Goal: Task Accomplishment & Management: Manage account settings

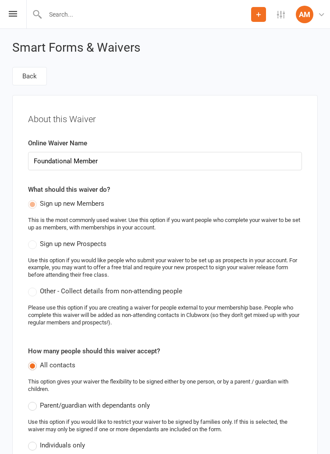
select select "bank_account"
click at [21, 12] on div "Prospect Member Non-attending contact Class / event Appointment Grading event T…" at bounding box center [165, 14] width 330 height 29
click at [16, 14] on icon at bounding box center [13, 14] width 8 height 6
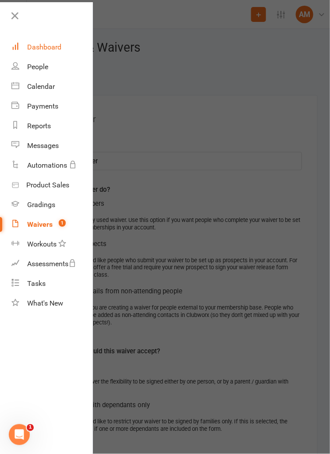
click at [69, 42] on link "Dashboard" at bounding box center [51, 47] width 81 height 20
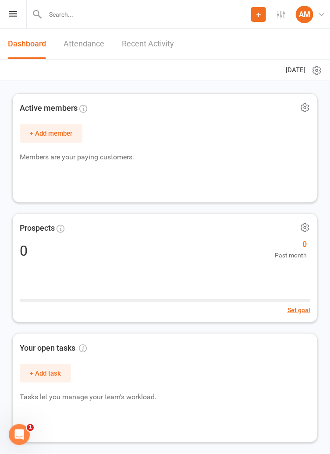
click at [22, 18] on div "Prospect Member Non-attending contact Class / event Appointment Grading event T…" at bounding box center [165, 14] width 330 height 29
click at [16, 14] on icon at bounding box center [13, 14] width 8 height 6
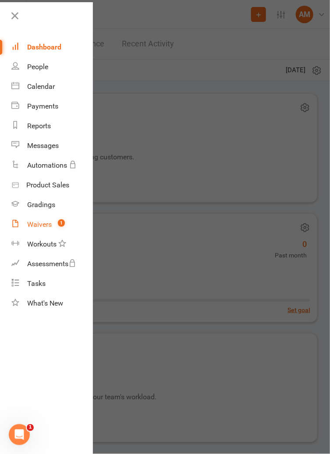
click at [58, 225] on span "1" at bounding box center [61, 222] width 7 height 7
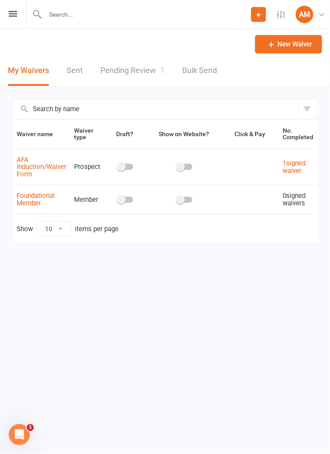
click at [134, 70] on link "Pending Review 1" at bounding box center [132, 71] width 64 height 30
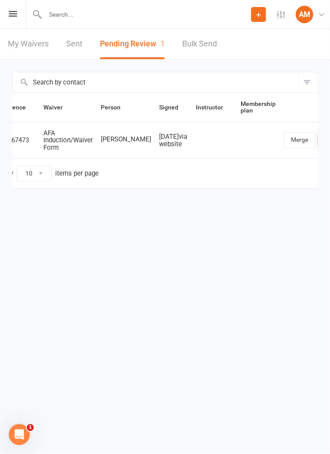
scroll to position [0, 35]
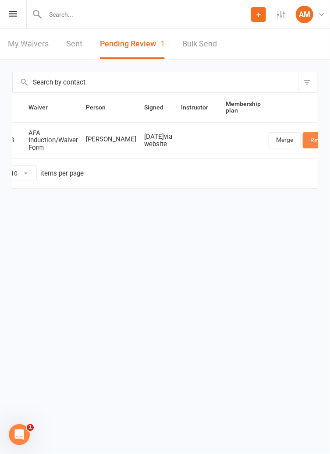
click at [302, 139] on link "Review" at bounding box center [319, 140] width 34 height 16
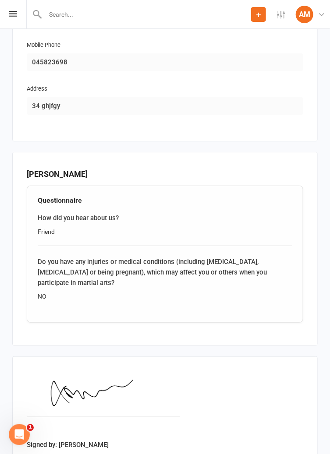
scroll to position [738, 0]
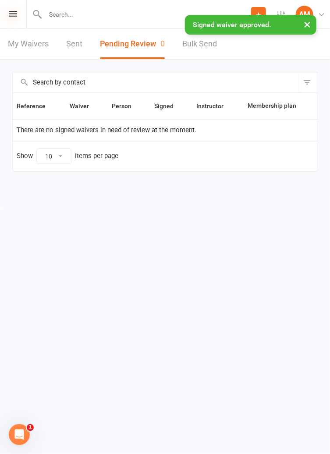
click at [14, 11] on icon at bounding box center [13, 14] width 8 height 6
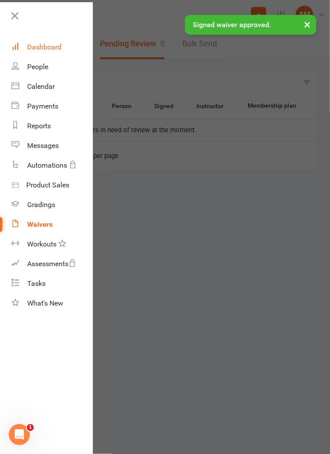
click at [63, 48] on link "Dashboard" at bounding box center [51, 47] width 81 height 20
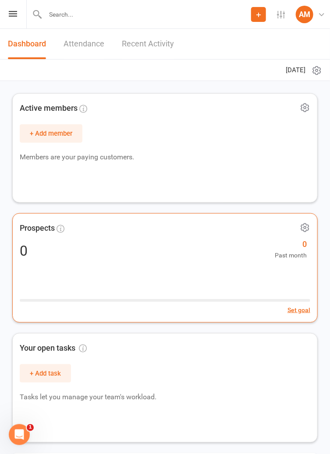
click at [221, 259] on div "0 0 Past month" at bounding box center [165, 251] width 290 height 19
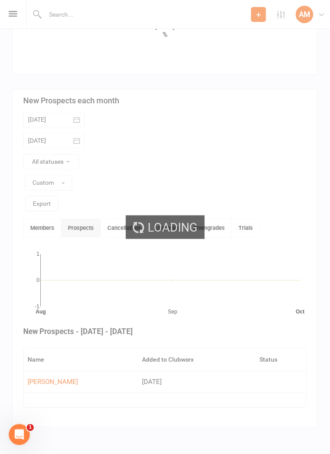
scroll to position [312, 0]
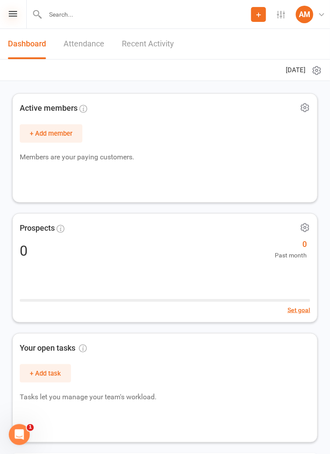
click at [12, 15] on icon at bounding box center [13, 14] width 8 height 6
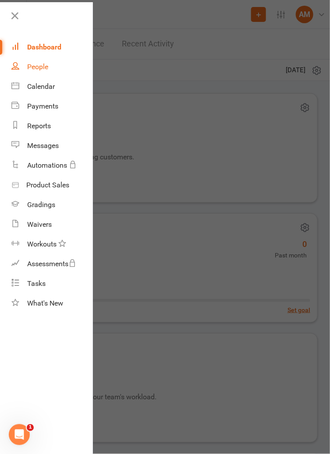
click at [55, 67] on link "People" at bounding box center [51, 67] width 81 height 20
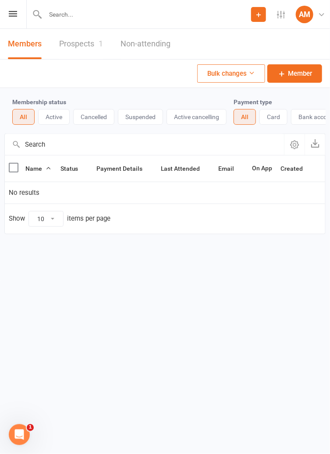
click at [83, 42] on link "Prospects 1" at bounding box center [81, 44] width 44 height 30
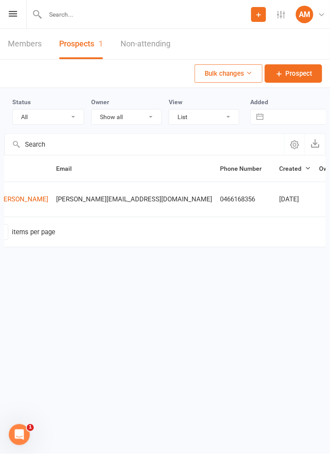
scroll to position [0, 97]
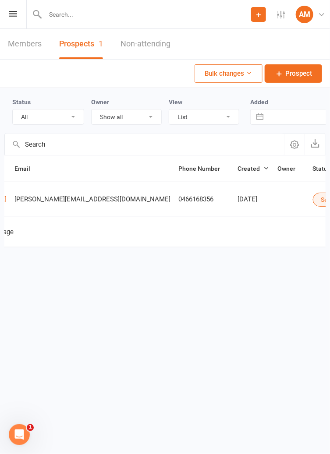
click at [220, 294] on html "Prospect Member Non-attending contact Class / event Appointment Grading event T…" at bounding box center [165, 147] width 330 height 294
click at [232, 294] on html "Prospect Member Non-attending contact Class / event Appointment Grading event T…" at bounding box center [165, 147] width 330 height 294
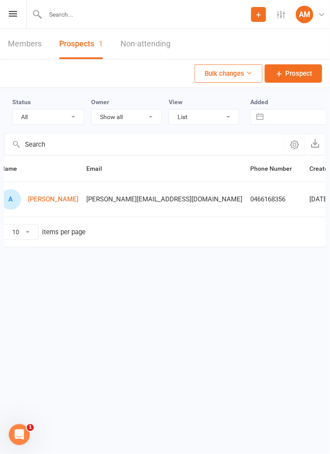
scroll to position [0, 0]
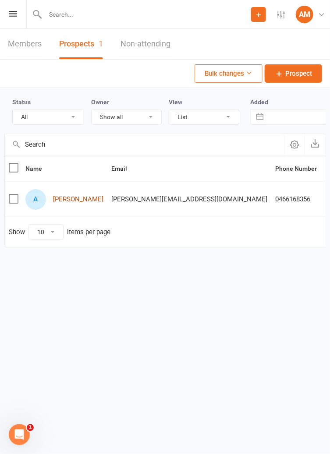
click at [81, 200] on link "[PERSON_NAME]" at bounding box center [78, 199] width 50 height 7
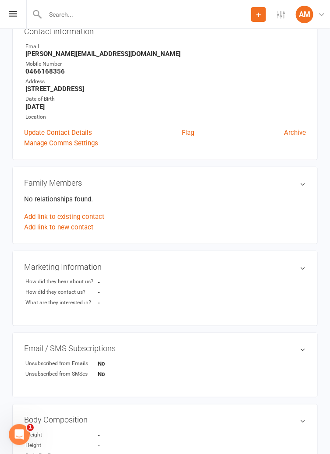
scroll to position [108, 0]
click at [305, 268] on h3 "Marketing Information edit" at bounding box center [164, 266] width 281 height 9
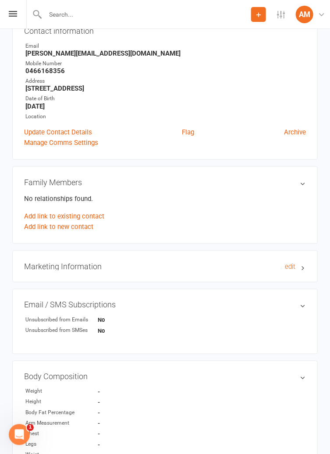
click at [295, 270] on h3 "Marketing Information edit" at bounding box center [164, 266] width 281 height 9
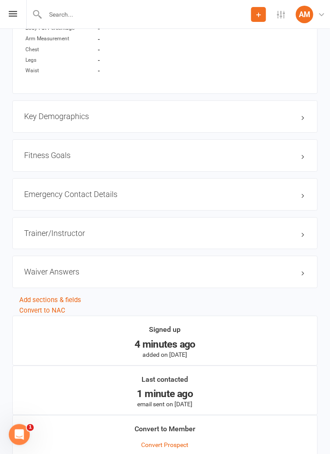
scroll to position [537, 0]
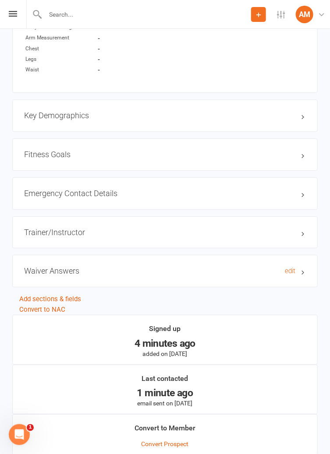
click at [277, 273] on h3 "Waiver Answers edit" at bounding box center [164, 271] width 281 height 9
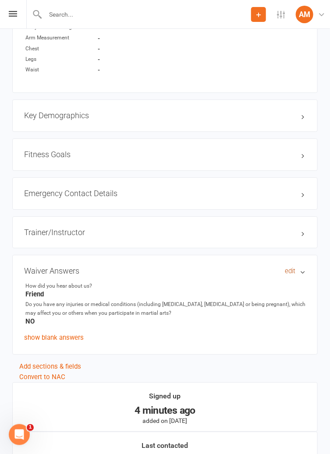
click at [294, 270] on link "edit" at bounding box center [290, 270] width 11 height 7
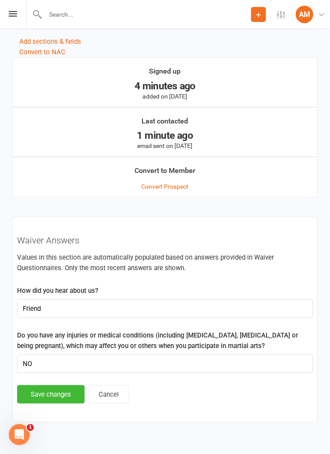
scroll to position [800, 0]
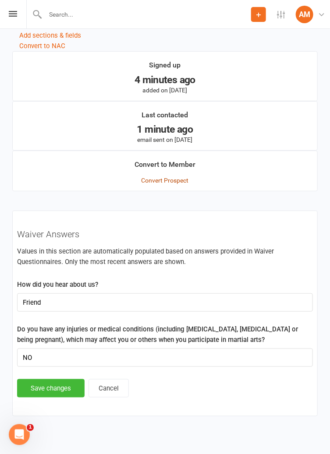
click at [176, 182] on link "Convert Prospect" at bounding box center [164, 180] width 47 height 7
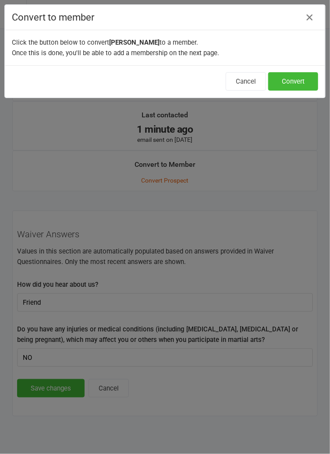
click at [308, 18] on icon "button" at bounding box center [309, 17] width 11 height 11
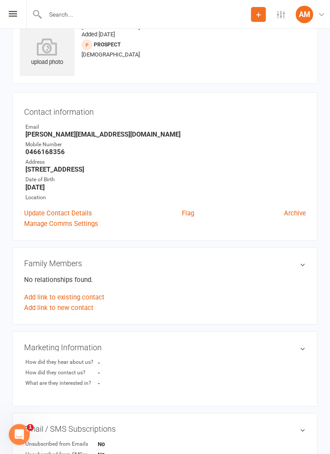
scroll to position [0, 0]
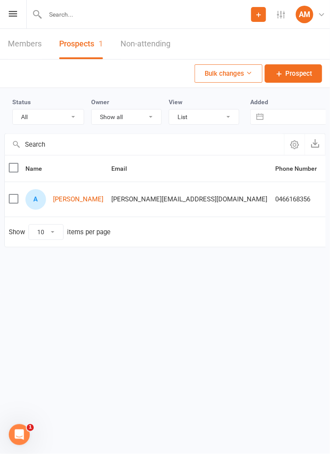
click at [23, 40] on link "Members" at bounding box center [25, 44] width 34 height 30
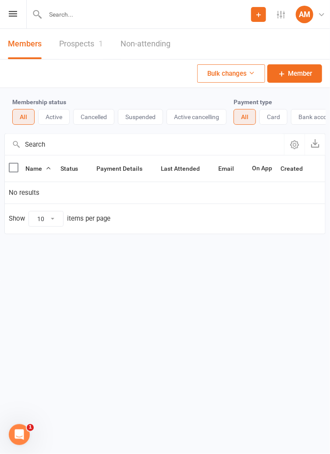
click at [66, 42] on link "Prospects 1" at bounding box center [81, 44] width 44 height 30
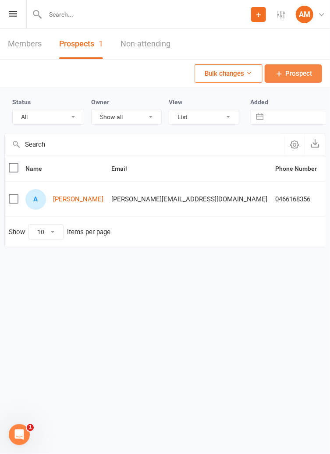
click at [306, 72] on span "Prospect" at bounding box center [298, 73] width 27 height 11
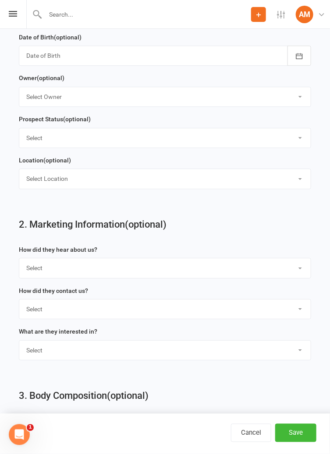
scroll to position [530, 0]
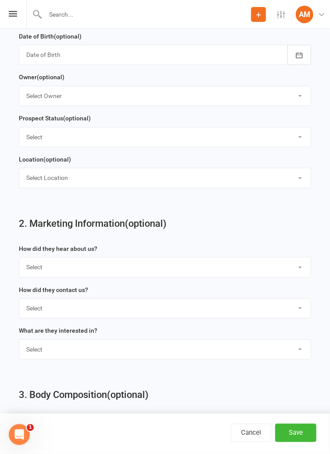
click at [300, 270] on select "Select Google Through A Friend Poster Magazine Walk by Letter Box Drop Facebook" at bounding box center [164, 266] width 291 height 19
click at [299, 274] on select "Select Google Through A Friend Poster Magazine Walk by Letter Box Drop Facebook" at bounding box center [164, 266] width 291 height 19
click at [301, 288] on div "How did they contact us? Select Phone Email In-Facility" at bounding box center [165, 302] width 292 height 34
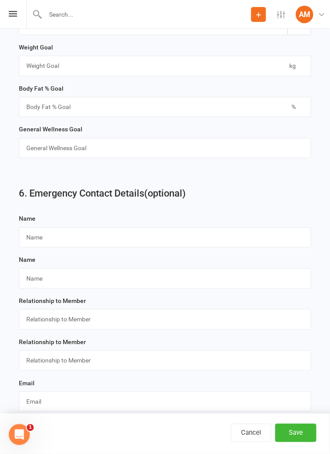
scroll to position [1370, 0]
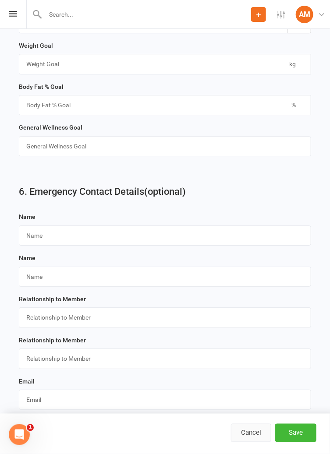
click at [249, 442] on button "Cancel" at bounding box center [251, 433] width 40 height 18
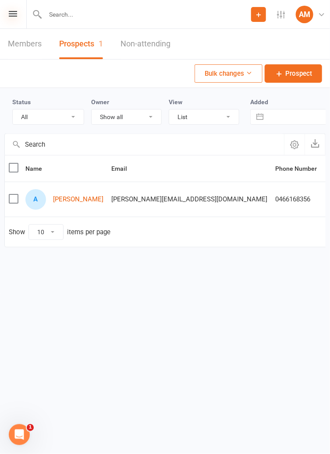
click at [12, 14] on icon at bounding box center [13, 14] width 8 height 6
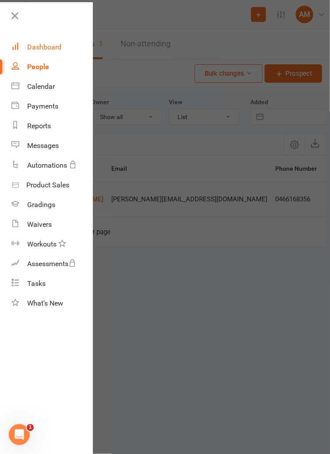
click at [35, 48] on div "Dashboard" at bounding box center [44, 47] width 34 height 8
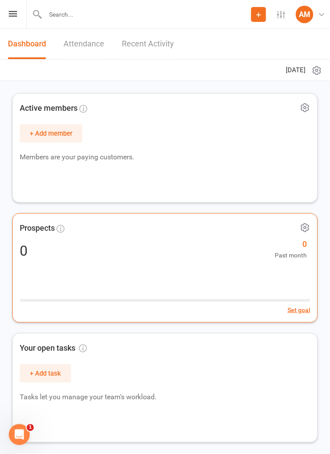
click at [305, 228] on icon at bounding box center [304, 227] width 11 height 11
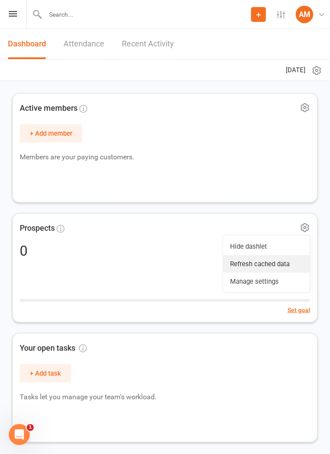
click at [285, 264] on link "Refresh cached data" at bounding box center [266, 264] width 87 height 18
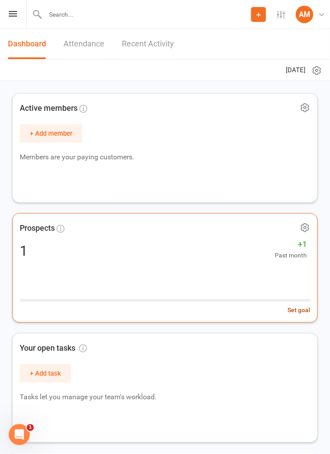
click at [303, 309] on button "Set goal" at bounding box center [298, 310] width 23 height 10
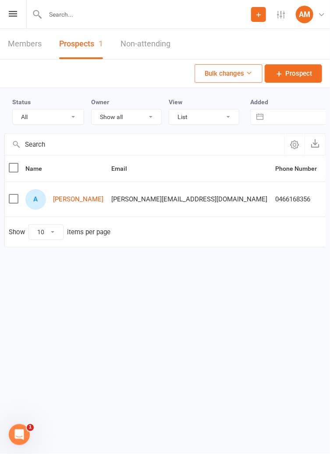
click at [14, 201] on label at bounding box center [13, 198] width 9 height 9
click at [14, 194] on input "checkbox" at bounding box center [13, 194] width 9 height 0
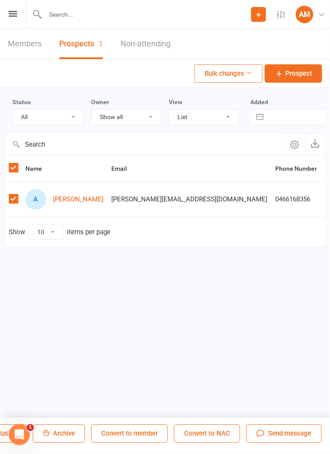
scroll to position [0, 109]
click at [219, 433] on button "Convert to NAC" at bounding box center [204, 434] width 66 height 18
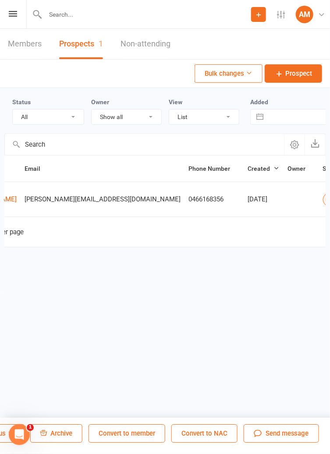
scroll to position [0, 97]
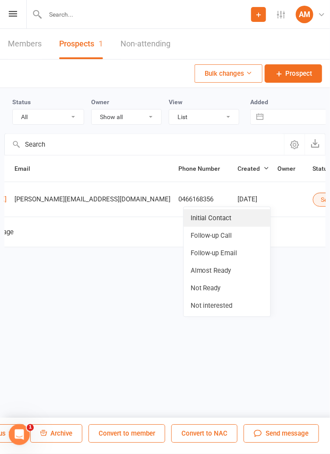
click at [251, 219] on link "Initial Contact" at bounding box center [226, 218] width 87 height 18
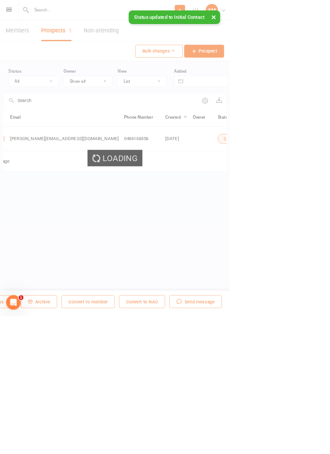
scroll to position [0, 0]
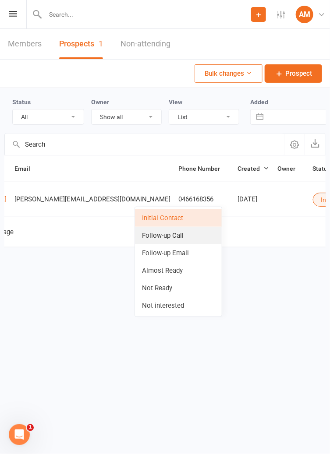
click at [198, 239] on link "Follow-up Call" at bounding box center [178, 236] width 87 height 18
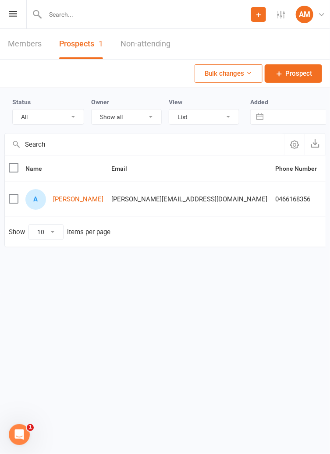
click at [13, 200] on label at bounding box center [13, 198] width 9 height 9
click at [13, 194] on input "checkbox" at bounding box center [13, 194] width 9 height 0
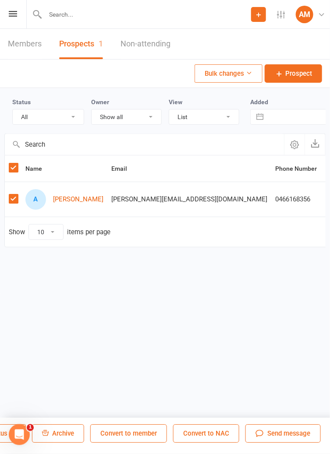
scroll to position [0, 109]
click at [11, 15] on icon at bounding box center [13, 14] width 8 height 6
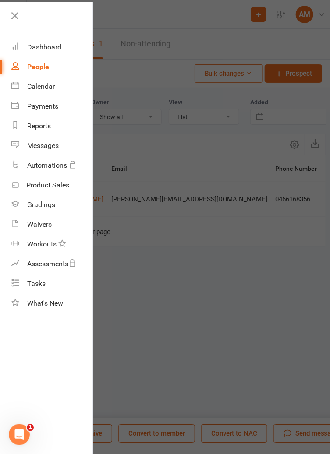
click at [295, 361] on div at bounding box center [165, 227] width 330 height 454
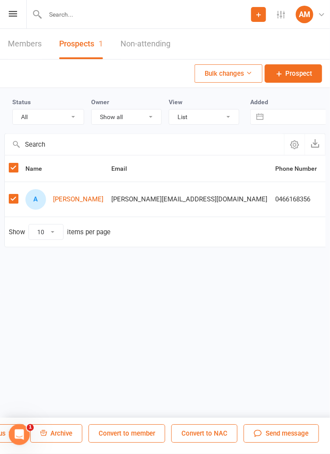
click at [299, 432] on span "Send message" at bounding box center [286, 434] width 43 height 11
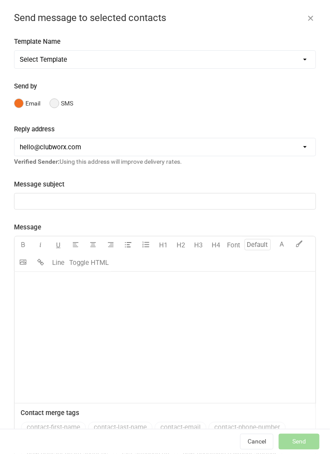
click at [58, 105] on button "SMS" at bounding box center [61, 103] width 24 height 17
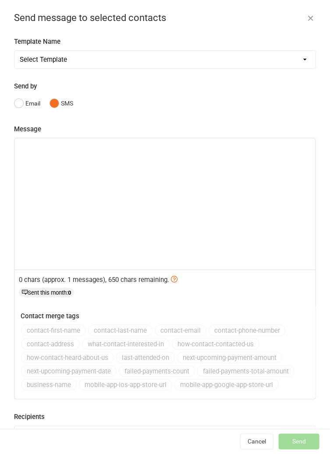
click at [290, 57] on select "Select Template [SMS] [Default template - review before using] Appointment remi…" at bounding box center [164, 60] width 301 height 18
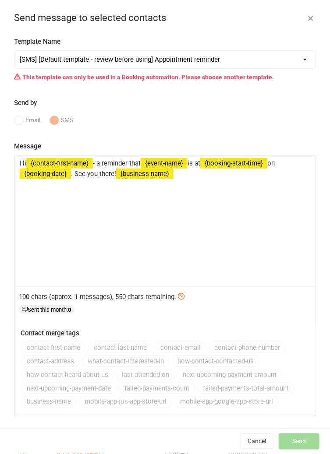
click at [307, 59] on select "Select Template [SMS] [Default template - review before using] Appointment remi…" at bounding box center [164, 60] width 301 height 18
select select "1"
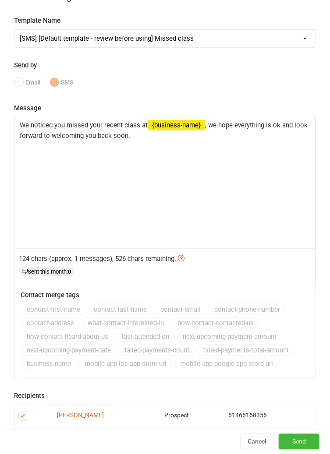
scroll to position [30, 0]
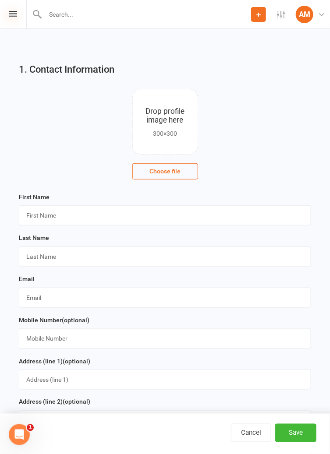
click at [15, 15] on icon at bounding box center [13, 14] width 8 height 6
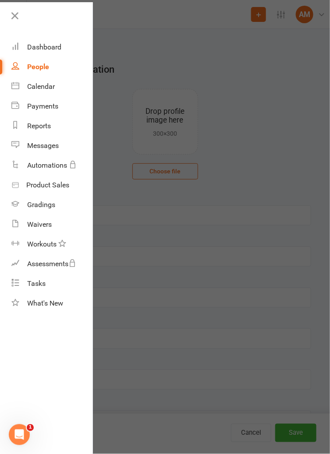
click at [54, 66] on link "People" at bounding box center [51, 67] width 81 height 20
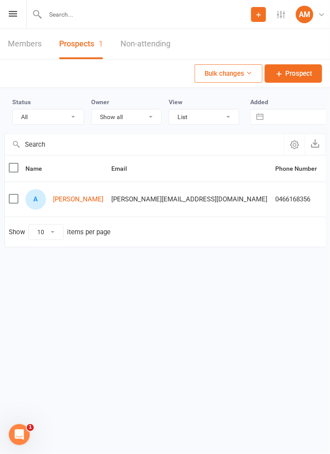
scroll to position [0, 0]
click at [12, 201] on label at bounding box center [12, 198] width 9 height 9
click at [12, 194] on input "checkbox" at bounding box center [12, 194] width 9 height 0
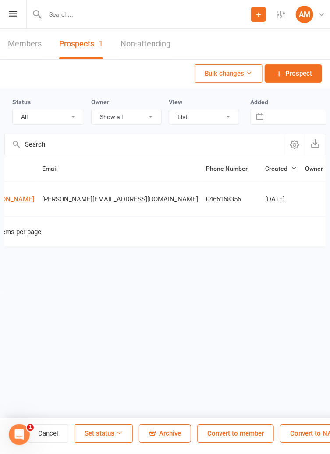
scroll to position [0, 100]
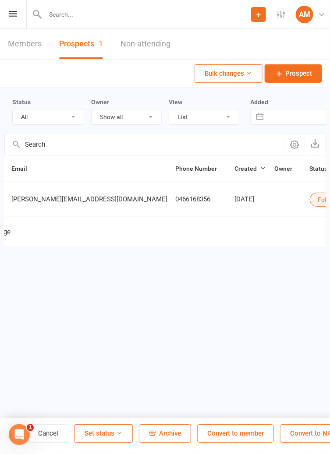
click at [168, 294] on html "Prospect Member Non-attending contact Class / event Appointment Grading event T…" at bounding box center [165, 147] width 330 height 294
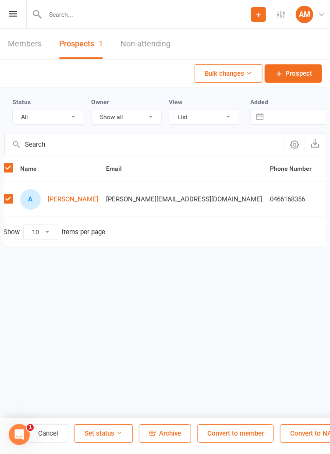
scroll to position [0, 0]
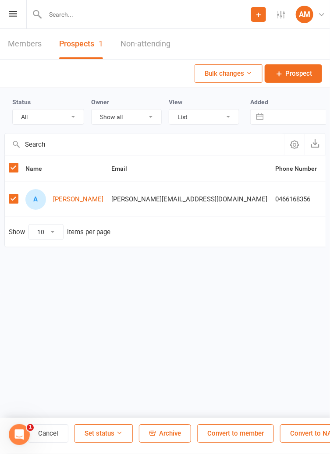
click at [115, 435] on button "Set status" at bounding box center [103, 434] width 58 height 18
click at [110, 436] on button "Set status" at bounding box center [103, 434] width 58 height 18
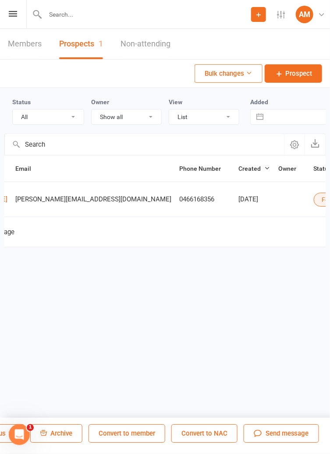
scroll to position [0, 100]
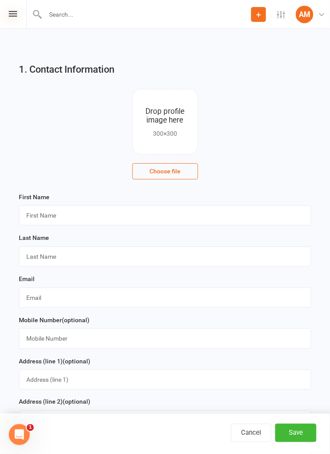
click at [12, 15] on icon at bounding box center [13, 14] width 8 height 6
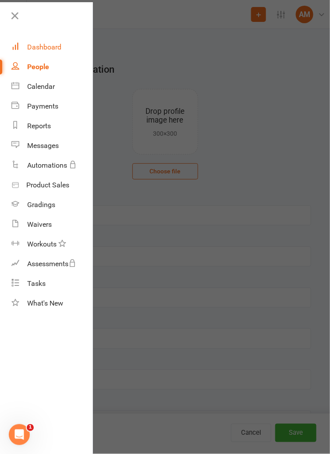
click at [46, 44] on div "Dashboard" at bounding box center [44, 47] width 34 height 8
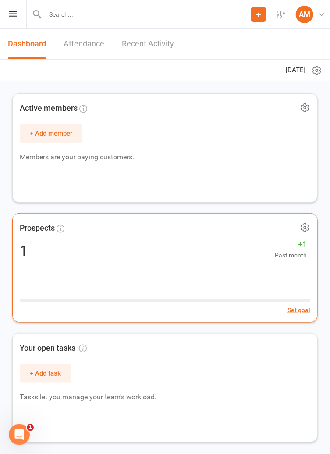
click at [309, 230] on icon at bounding box center [304, 227] width 11 height 11
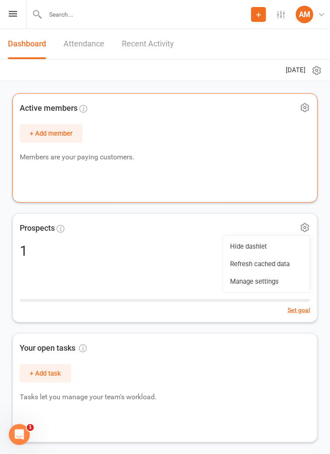
click at [288, 190] on div "Active members + Add member Members are your paying customers." at bounding box center [164, 147] width 305 height 109
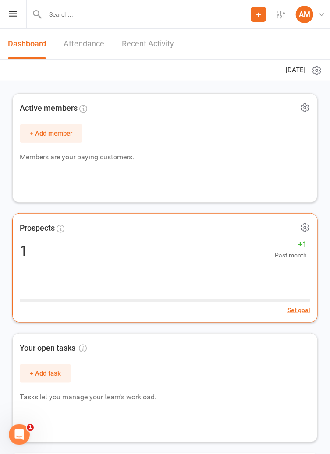
click at [32, 268] on div "Prospects 1 +1 Past month Set goal" at bounding box center [164, 267] width 305 height 109
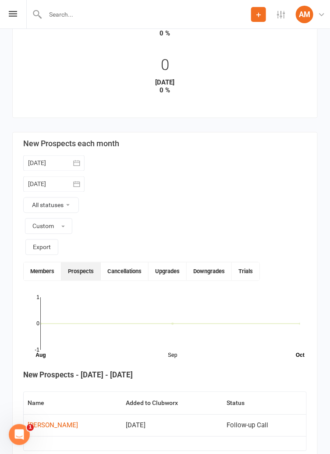
scroll to position [298, 0]
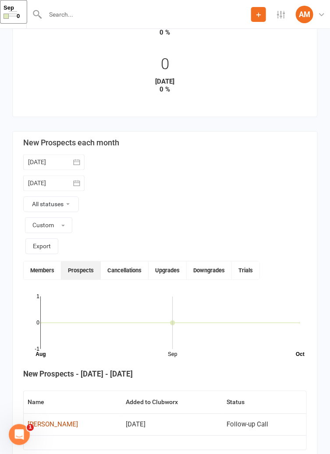
click at [39, 423] on div "[PERSON_NAME]" at bounding box center [53, 424] width 50 height 7
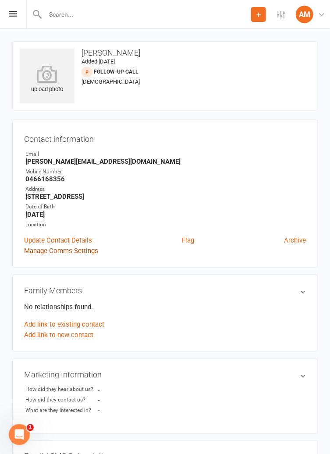
click at [92, 252] on link "Manage Comms Settings" at bounding box center [61, 251] width 74 height 11
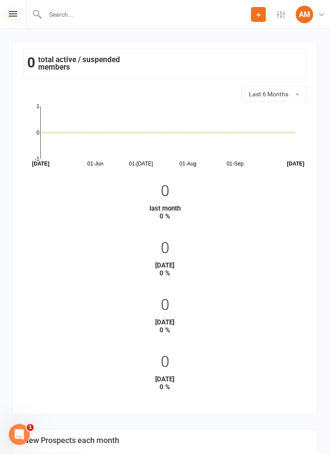
click at [11, 15] on icon at bounding box center [13, 14] width 8 height 6
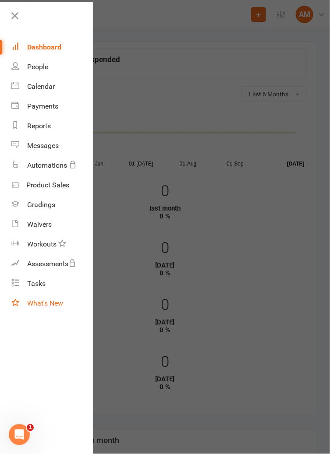
click at [42, 298] on link "What's New" at bounding box center [51, 303] width 81 height 20
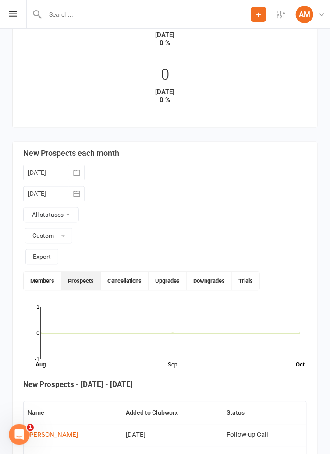
scroll to position [312, 0]
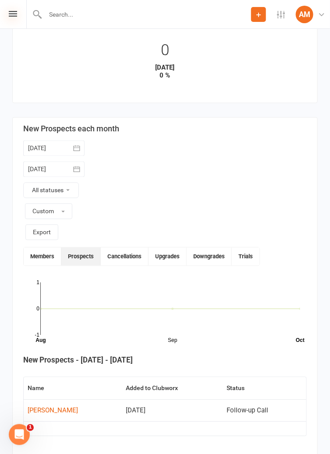
click at [11, 14] on icon at bounding box center [13, 14] width 8 height 6
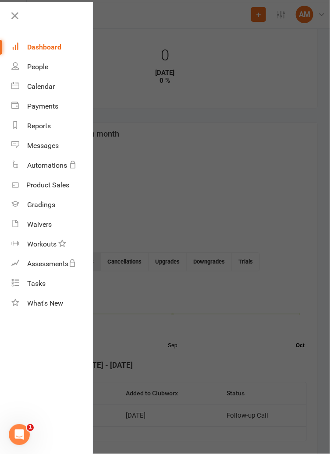
scroll to position [304, 0]
click at [38, 245] on div "Workouts" at bounding box center [41, 244] width 29 height 8
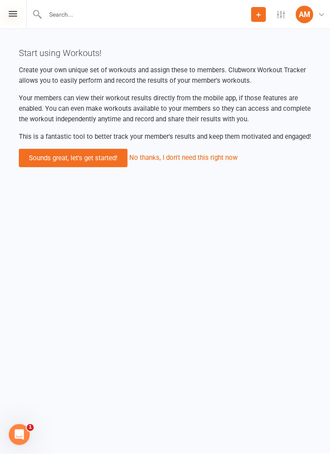
click at [10, 16] on icon at bounding box center [13, 14] width 8 height 6
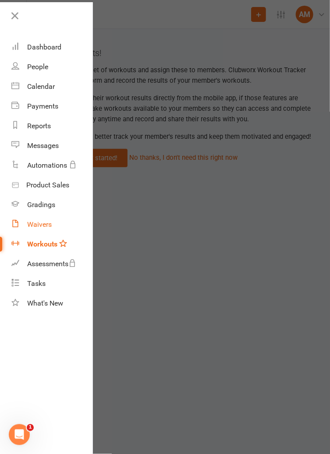
click at [35, 226] on div "Waivers" at bounding box center [39, 224] width 25 height 8
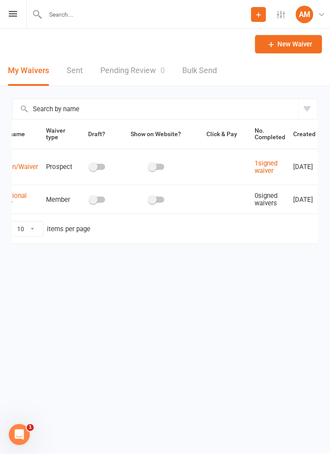
scroll to position [0, 56]
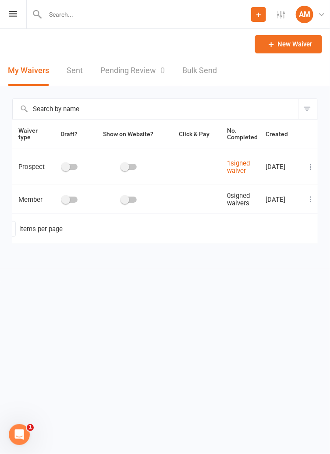
click at [311, 170] on icon at bounding box center [310, 167] width 9 height 9
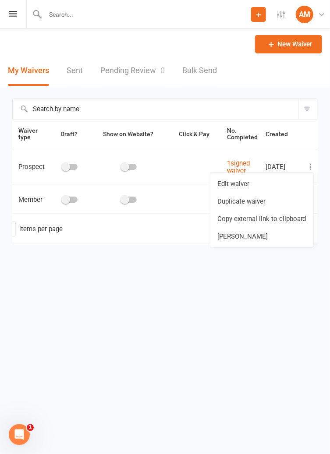
click at [283, 281] on html "Prospect Member Non-attending contact Class / event Appointment Grading event T…" at bounding box center [165, 140] width 330 height 281
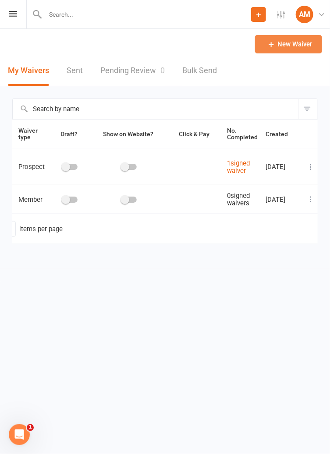
click at [311, 52] on link "New Waiver" at bounding box center [288, 44] width 67 height 18
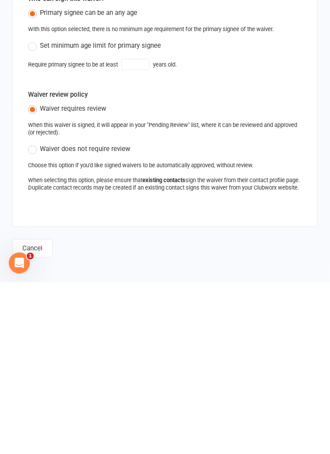
scroll to position [334, 0]
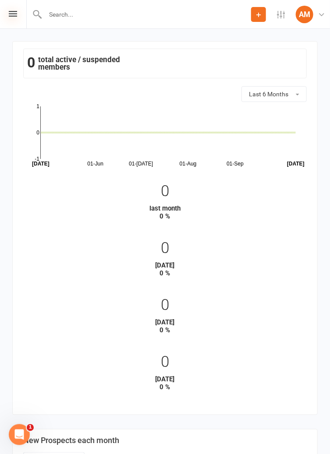
click at [16, 16] on icon at bounding box center [13, 14] width 8 height 6
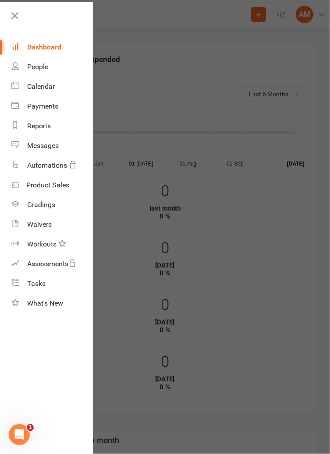
click at [37, 53] on link "Dashboard" at bounding box center [51, 47] width 81 height 20
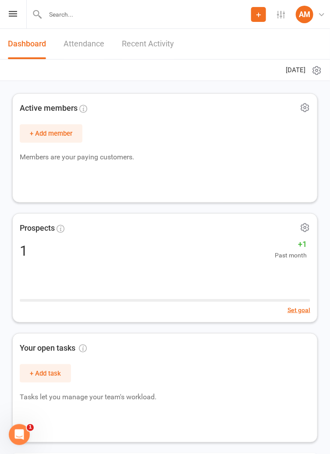
click at [73, 45] on link "Attendance" at bounding box center [83, 44] width 41 height 30
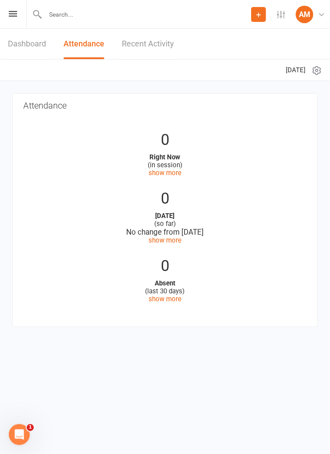
click at [21, 46] on link "Dashboard" at bounding box center [27, 44] width 38 height 30
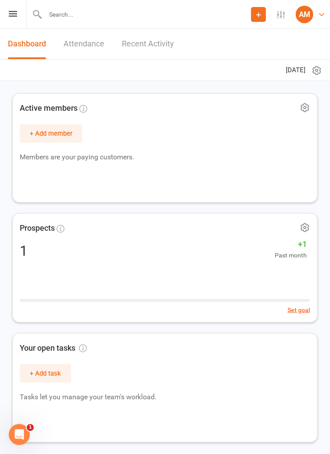
click at [305, 16] on div "AM" at bounding box center [304, 15] width 18 height 18
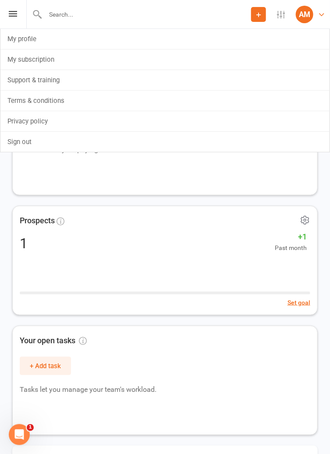
scroll to position [8, 0]
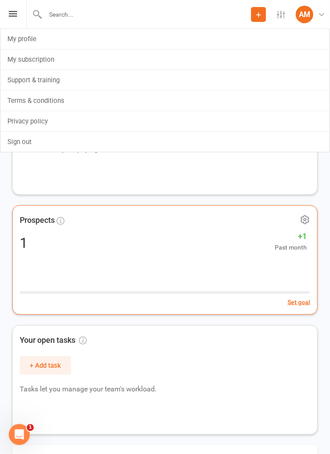
click at [293, 238] on span "+1" at bounding box center [290, 236] width 32 height 13
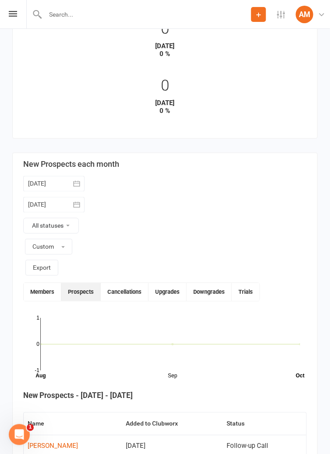
scroll to position [298, 0]
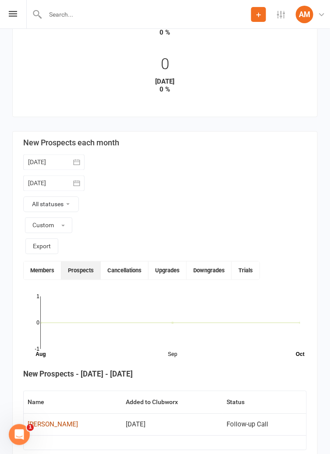
click at [46, 422] on div "[PERSON_NAME]" at bounding box center [53, 424] width 50 height 7
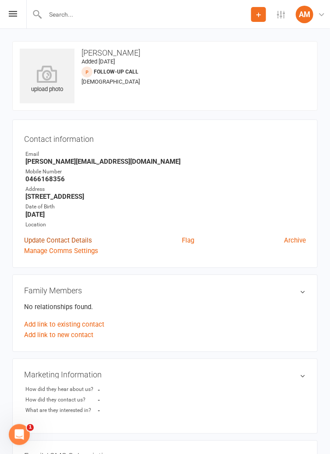
click at [85, 237] on link "Update Contact Details" at bounding box center [58, 240] width 68 height 11
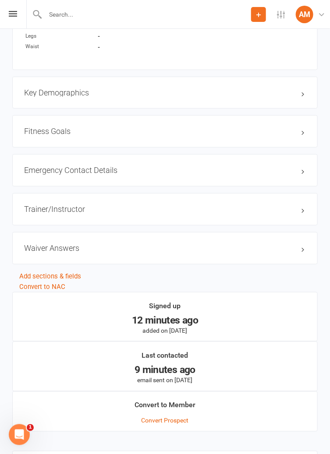
scroll to position [830, 0]
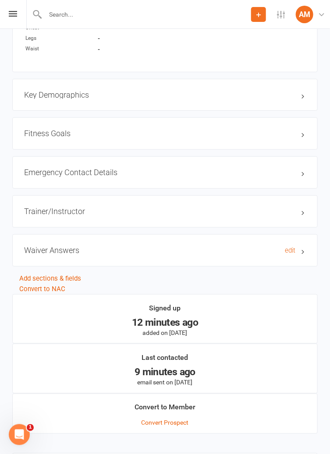
click at [302, 253] on h3 "Waiver Answers edit" at bounding box center [164, 250] width 281 height 9
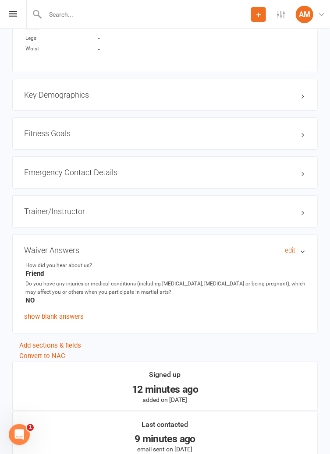
click at [302, 252] on h3 "Waiver Answers edit" at bounding box center [164, 250] width 281 height 9
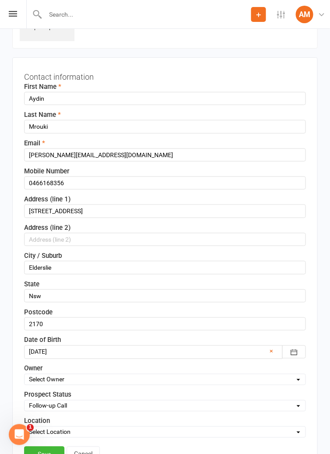
scroll to position [0, 0]
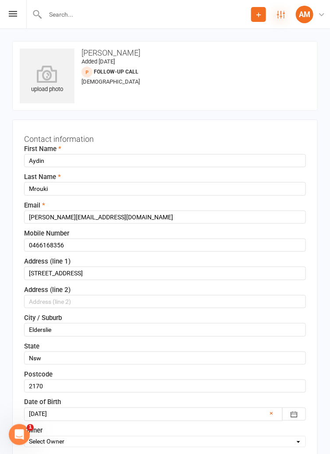
click at [278, 15] on icon at bounding box center [281, 15] width 8 height 8
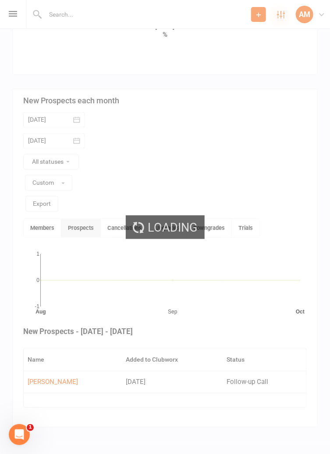
scroll to position [312, 0]
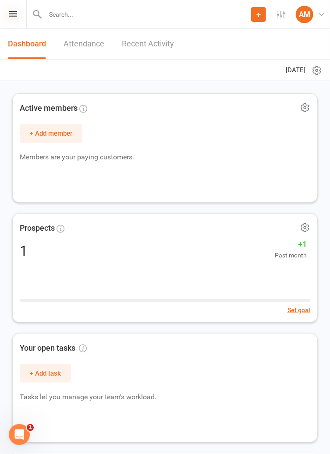
click at [11, 16] on icon at bounding box center [13, 14] width 8 height 6
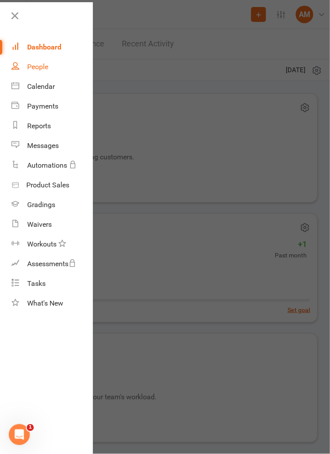
click at [52, 66] on link "People" at bounding box center [51, 67] width 81 height 20
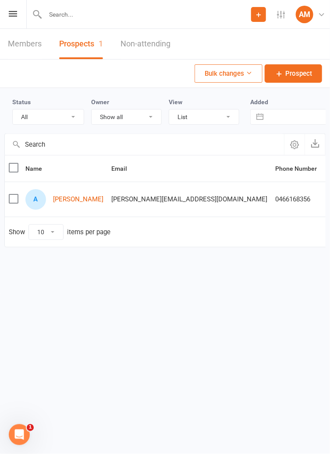
click at [18, 199] on label at bounding box center [13, 198] width 9 height 9
click at [18, 194] on input "checkbox" at bounding box center [13, 194] width 9 height 0
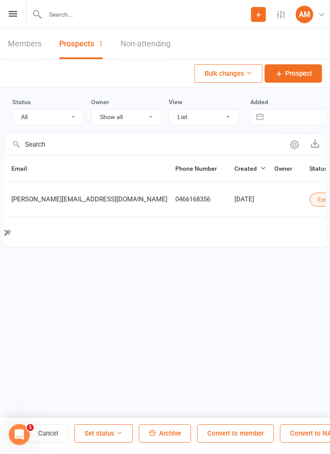
scroll to position [0, 99]
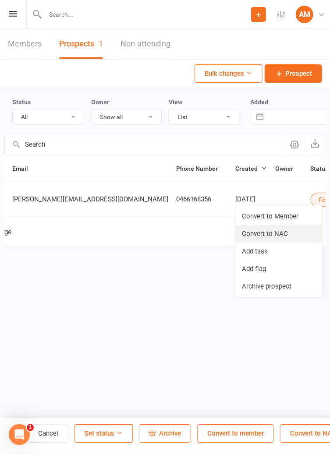
click at [285, 234] on link "Convert to NAC" at bounding box center [278, 234] width 87 height 18
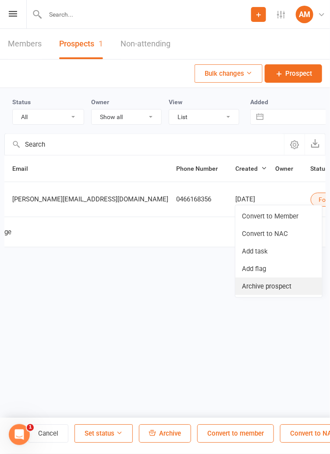
click at [269, 285] on link "Archive prospect" at bounding box center [278, 286] width 87 height 18
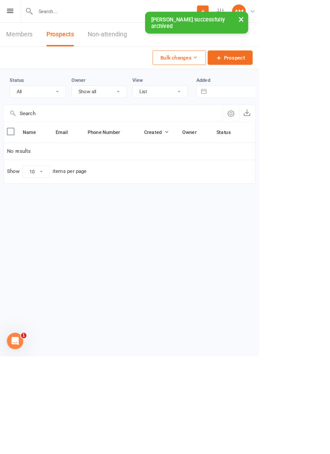
scroll to position [0, 0]
click at [308, 21] on button "×" at bounding box center [307, 24] width 16 height 19
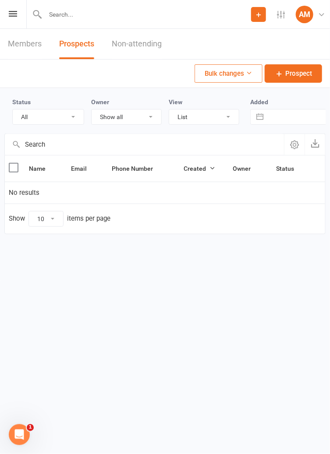
click at [149, 43] on link "Non-attending" at bounding box center [137, 44] width 50 height 30
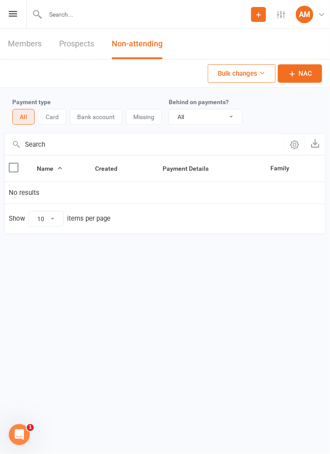
click at [32, 39] on link "Members" at bounding box center [25, 44] width 34 height 30
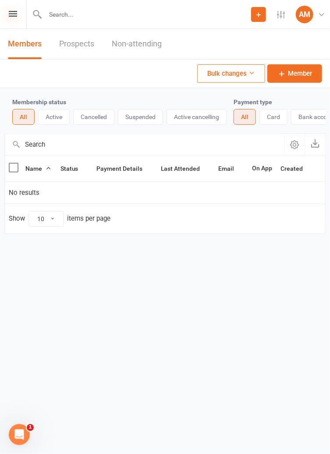
click at [11, 14] on icon at bounding box center [13, 14] width 8 height 6
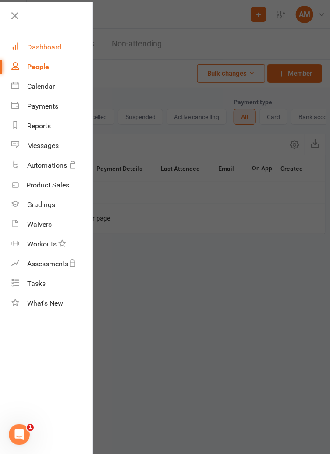
click at [55, 51] on div "Dashboard" at bounding box center [44, 47] width 34 height 8
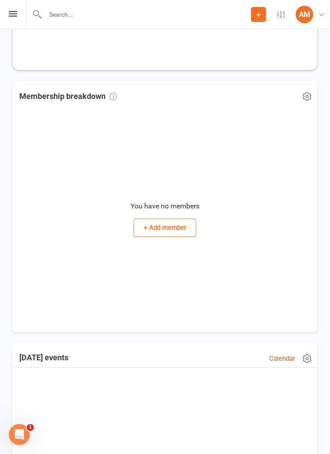
scroll to position [372, 0]
click at [310, 97] on icon at bounding box center [306, 96] width 7 height 8
click at [279, 152] on link "Manage settings" at bounding box center [268, 150] width 87 height 18
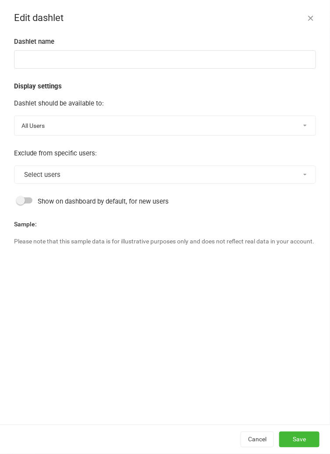
type input "Membership breakdown"
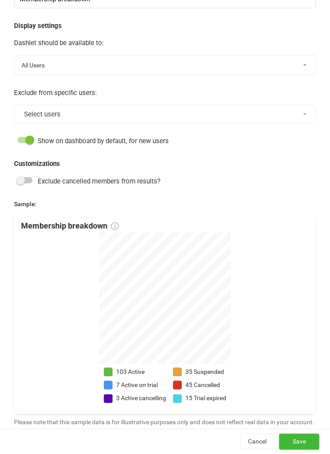
scroll to position [62, 0]
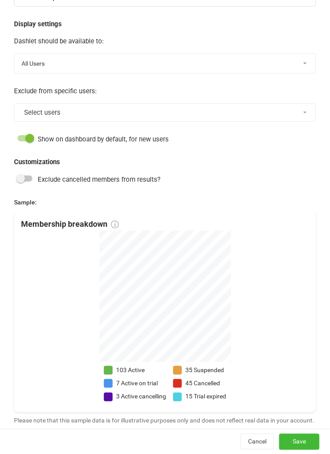
click at [309, 112] on button "Select users" at bounding box center [165, 112] width 302 height 18
click at [81, 131] on link "[PERSON_NAME]" at bounding box center [57, 134] width 87 height 18
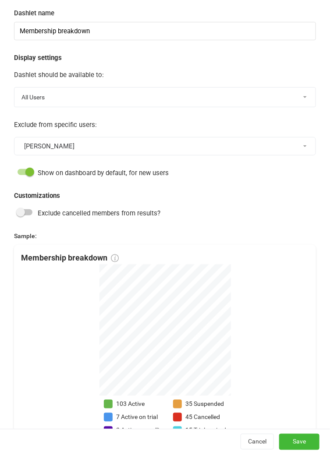
scroll to position [0, 0]
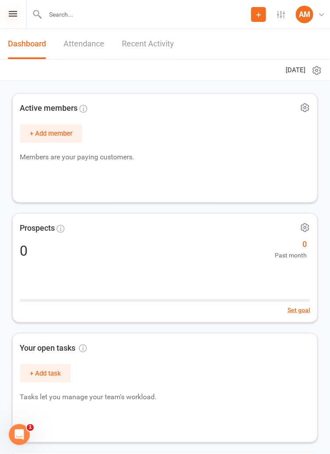
click at [14, 15] on icon at bounding box center [13, 14] width 8 height 6
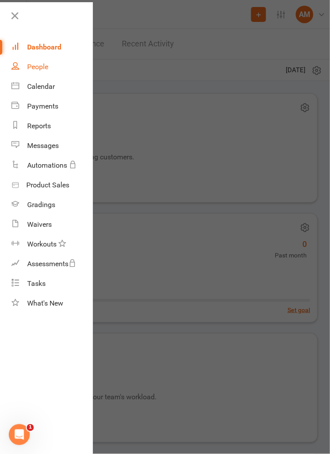
click at [54, 64] on link "People" at bounding box center [51, 67] width 81 height 20
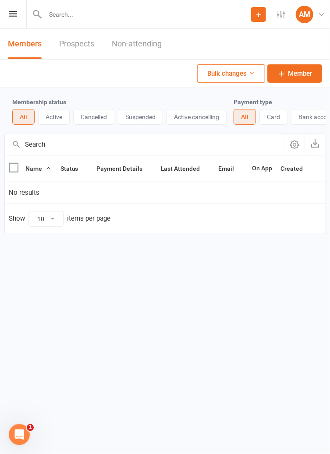
click at [296, 149] on button "button" at bounding box center [294, 144] width 21 height 21
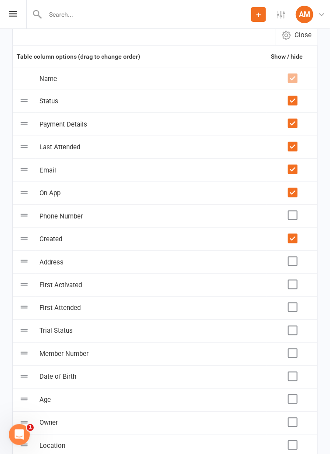
scroll to position [116, 0]
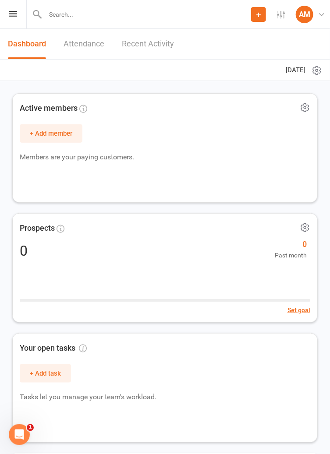
click at [71, 14] on input "text" at bounding box center [146, 14] width 208 height 12
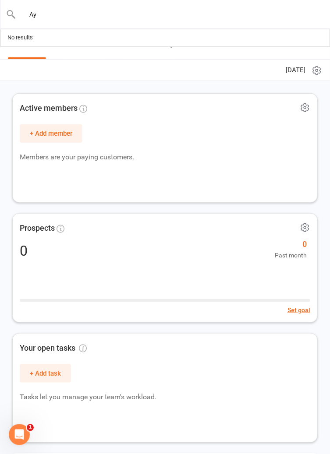
type input "A"
click at [144, 47] on link "Recent Activity" at bounding box center [148, 44] width 52 height 30
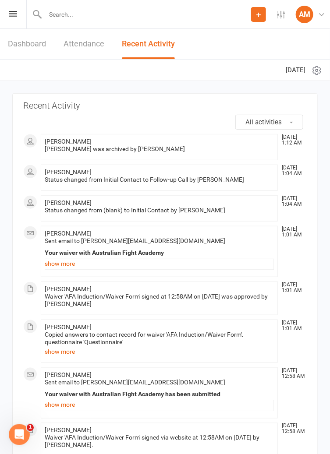
click at [71, 139] on span "[PERSON_NAME]" at bounding box center [68, 141] width 47 height 7
click at [67, 265] on link "show more" at bounding box center [159, 263] width 229 height 12
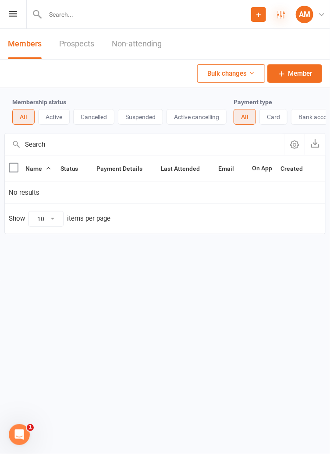
click at [277, 16] on icon at bounding box center [281, 15] width 8 height 8
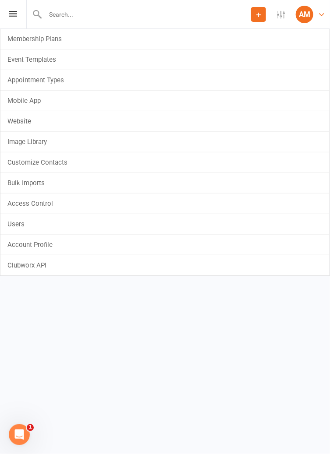
click at [302, 19] on div "AM" at bounding box center [304, 15] width 18 height 18
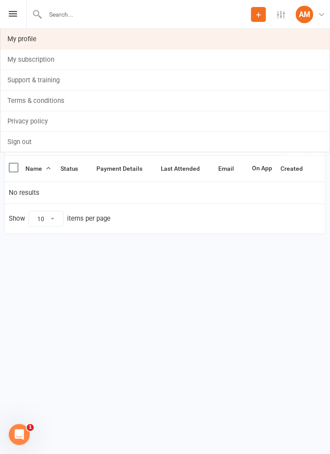
click at [253, 40] on link "My profile" at bounding box center [164, 39] width 329 height 20
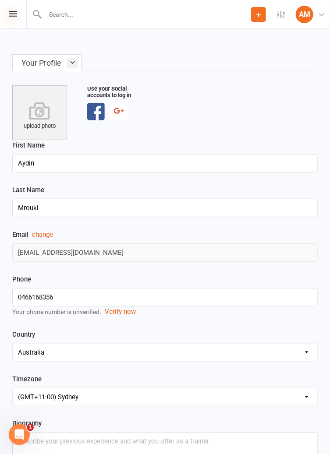
click at [15, 15] on icon at bounding box center [13, 14] width 8 height 6
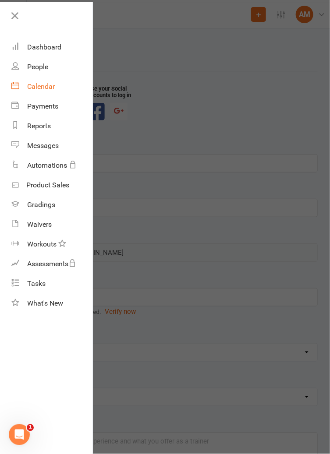
click at [33, 88] on div "Calendar" at bounding box center [41, 86] width 28 height 8
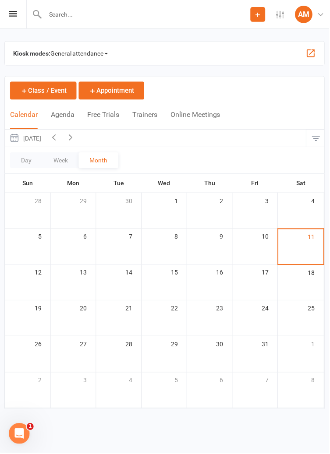
click at [95, 59] on span "General attendance" at bounding box center [79, 53] width 58 height 14
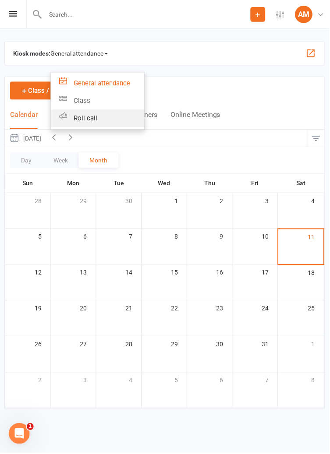
click at [81, 121] on link "Roll call" at bounding box center [98, 119] width 94 height 18
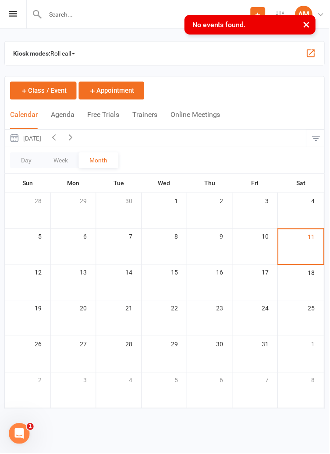
click at [71, 49] on span "Roll call" at bounding box center [62, 53] width 25 height 14
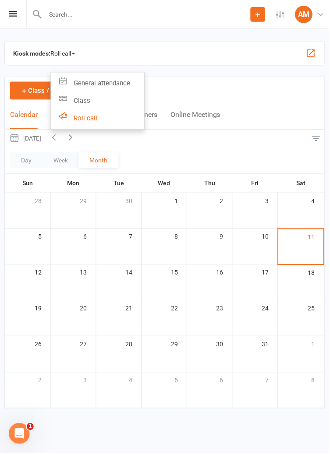
click at [311, 56] on button "button" at bounding box center [311, 53] width 11 height 11
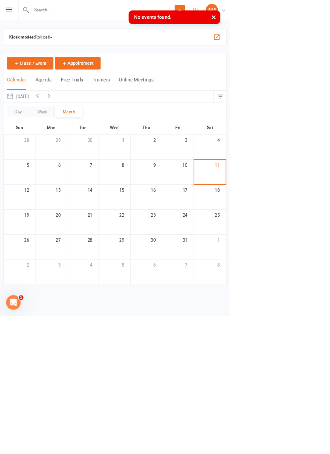
click at [311, 56] on button "button" at bounding box center [311, 53] width 11 height 11
click at [67, 53] on span "Roll call" at bounding box center [62, 53] width 25 height 14
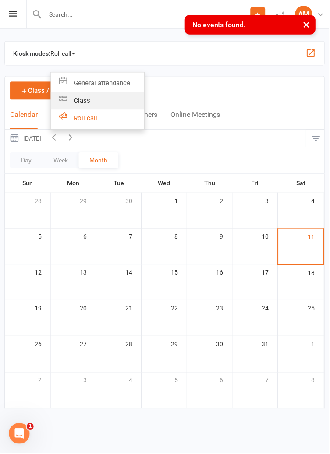
click at [70, 98] on link "Class" at bounding box center [98, 101] width 94 height 18
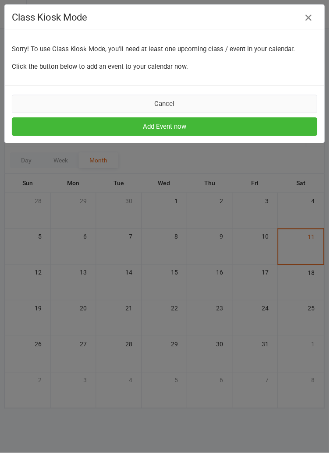
click at [250, 102] on button "Cancel" at bounding box center [165, 104] width 306 height 18
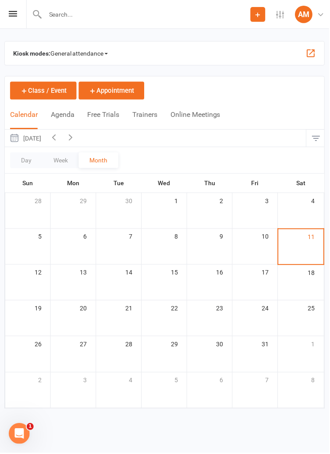
click at [73, 53] on span "General attendance" at bounding box center [79, 53] width 58 height 14
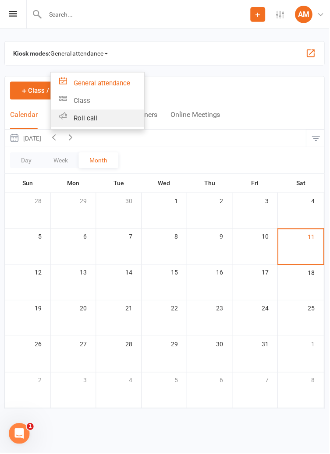
click at [79, 117] on link "Roll call" at bounding box center [98, 119] width 94 height 18
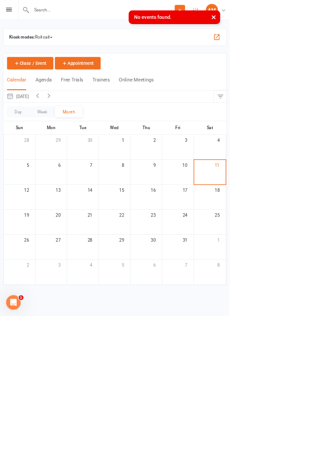
click at [14, 15] on div "× No events found." at bounding box center [159, 15] width 318 height 0
click at [13, 14] on icon at bounding box center [13, 14] width 8 height 6
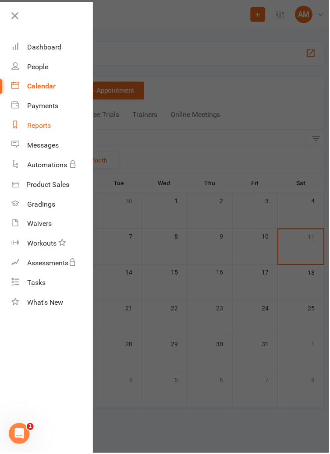
click at [25, 123] on link "Reports" at bounding box center [51, 126] width 81 height 20
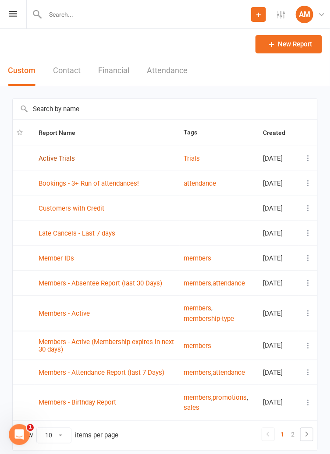
click at [50, 162] on link "Active Trials" at bounding box center [57, 159] width 36 height 8
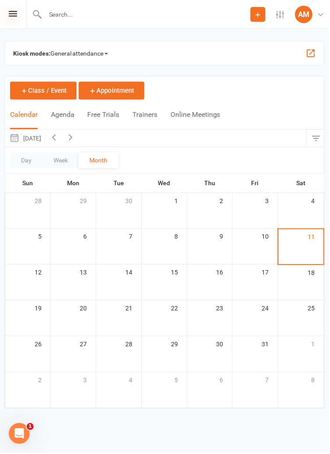
click at [14, 14] on icon at bounding box center [13, 14] width 8 height 6
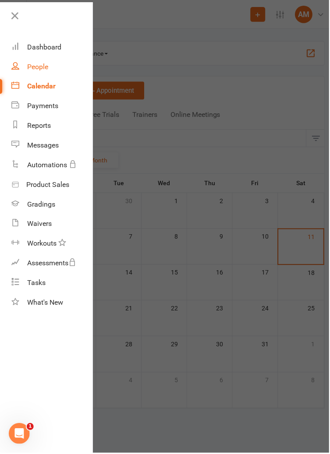
click at [35, 64] on div "People" at bounding box center [37, 67] width 21 height 8
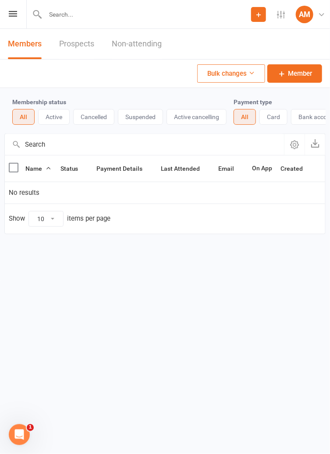
click at [73, 42] on link "Prospects" at bounding box center [76, 44] width 35 height 30
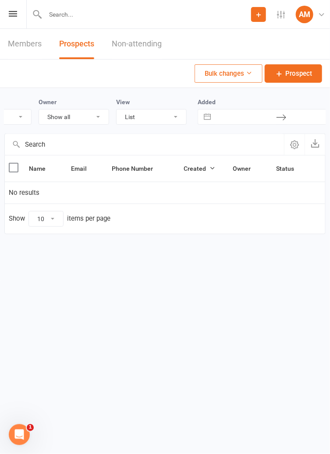
scroll to position [0, 74]
click at [119, 46] on link "Non-attending" at bounding box center [137, 44] width 50 height 30
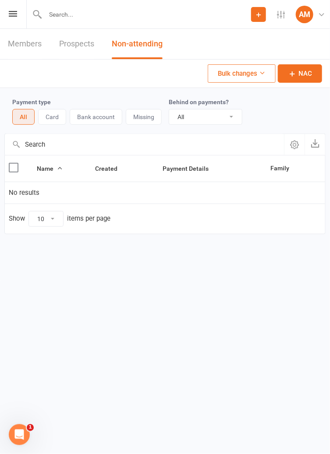
click at [76, 41] on link "Prospects" at bounding box center [76, 44] width 35 height 30
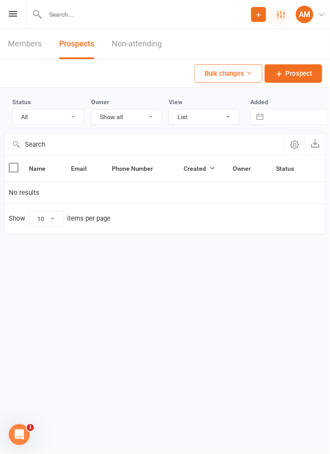
click at [281, 13] on icon at bounding box center [281, 15] width 8 height 8
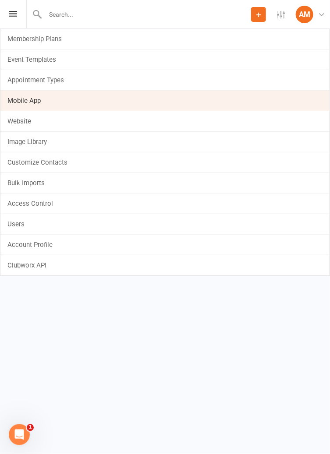
click at [31, 100] on link "Mobile App" at bounding box center [164, 101] width 329 height 20
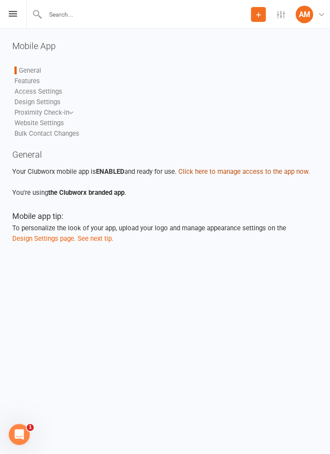
click at [293, 174] on button "Click here to manage access to the app now." at bounding box center [243, 171] width 131 height 11
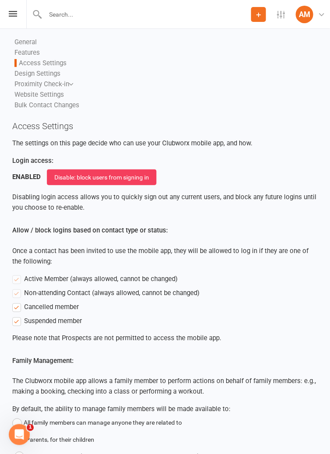
scroll to position [33, 0]
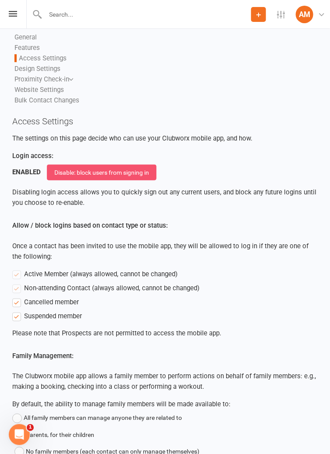
click at [74, 169] on button "Disable: block users from signing in" at bounding box center [101, 173] width 109 height 16
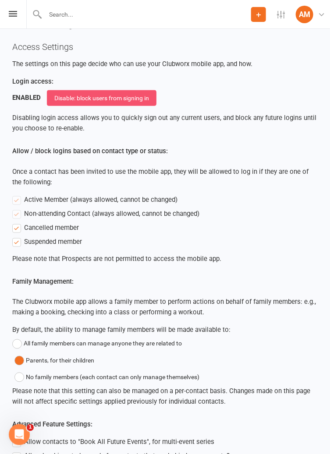
scroll to position [109, 0]
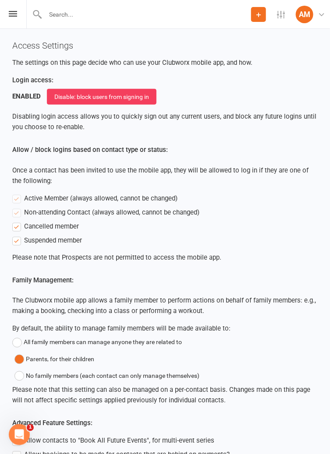
click at [18, 228] on label "Cancelled member" at bounding box center [45, 226] width 67 height 11
click at [18, 221] on input "Cancelled member" at bounding box center [15, 221] width 6 height 0
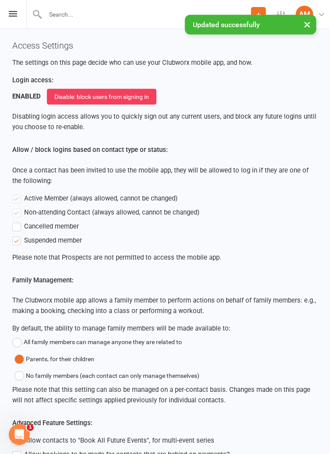
scroll to position [30, 0]
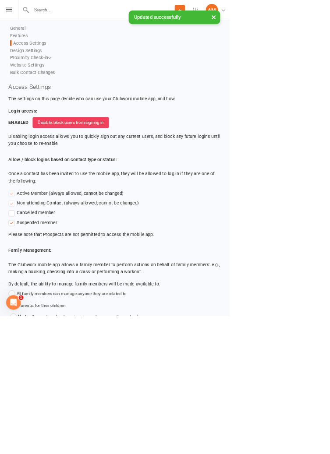
click at [21, 322] on label "Suspended member" at bounding box center [47, 319] width 70 height 11
click at [18, 314] on input "Suspended member" at bounding box center [15, 314] width 6 height 0
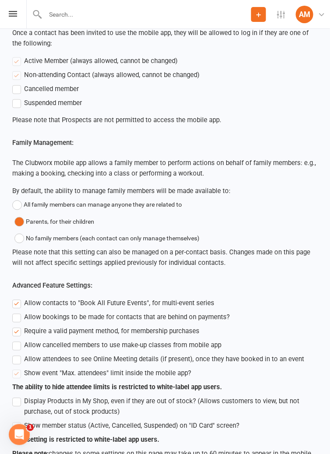
scroll to position [0, 0]
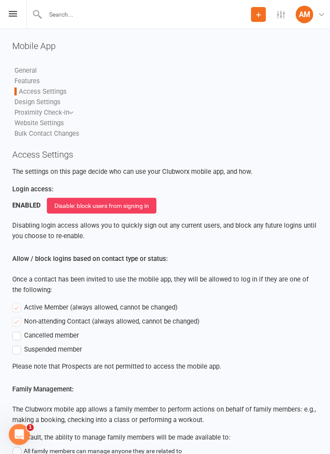
click at [36, 112] on link "Proximity Check-in" at bounding box center [41, 113] width 55 height 8
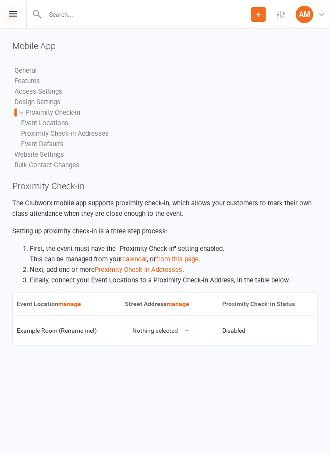
click at [13, 14] on icon at bounding box center [13, 14] width 8 height 6
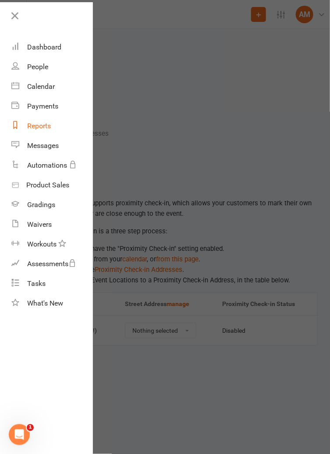
click at [32, 129] on div "Reports" at bounding box center [39, 126] width 24 height 8
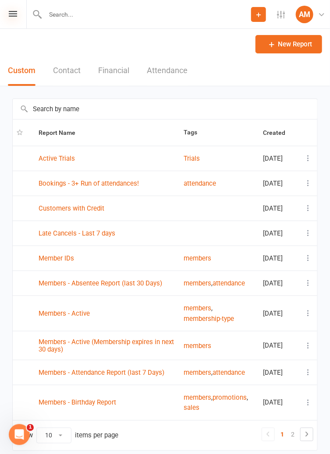
click at [12, 16] on icon at bounding box center [13, 14] width 8 height 6
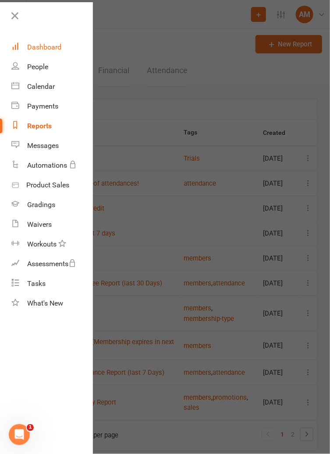
click at [31, 47] on div "Dashboard" at bounding box center [44, 47] width 34 height 8
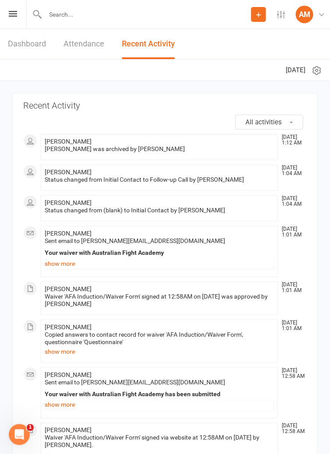
click at [45, 145] on div at bounding box center [159, 145] width 229 height 0
click at [73, 144] on span "[PERSON_NAME]" at bounding box center [68, 141] width 47 height 7
click at [315, 74] on icon at bounding box center [316, 70] width 11 height 11
click at [320, 52] on div "Dashboard Attendance Recent Activity" at bounding box center [165, 44] width 330 height 31
click at [303, 21] on div "AM" at bounding box center [304, 15] width 18 height 18
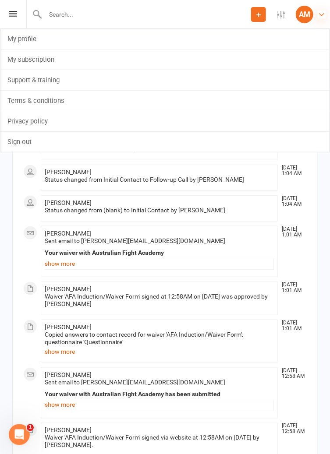
click at [318, 17] on icon at bounding box center [321, 15] width 8 height 8
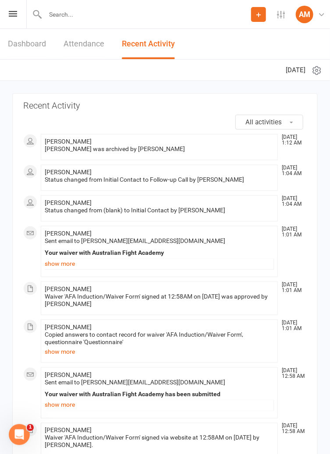
click at [258, 13] on icon at bounding box center [258, 15] width 8 height 8
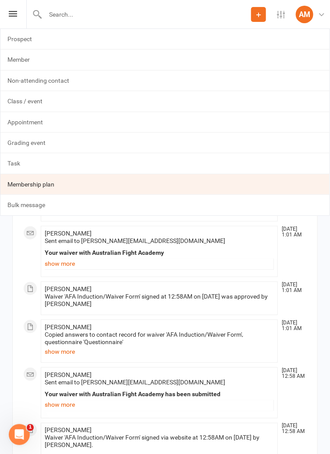
click at [30, 186] on link "Membership plan" at bounding box center [164, 184] width 329 height 20
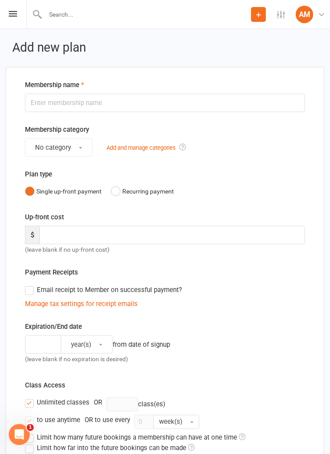
click at [259, 18] on icon at bounding box center [258, 15] width 8 height 8
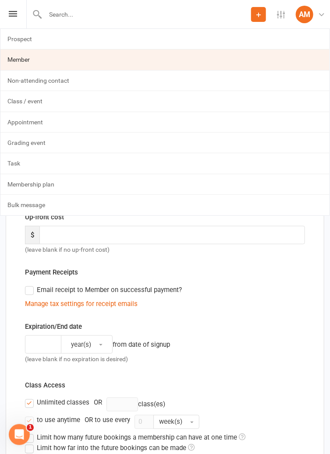
click at [21, 61] on link "Member" at bounding box center [164, 59] width 329 height 20
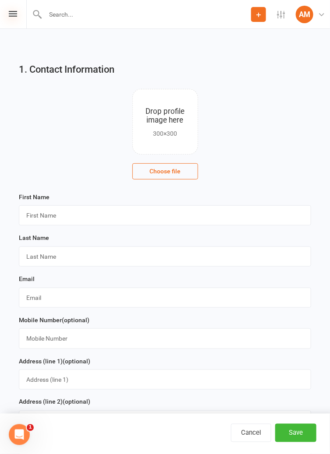
click at [14, 16] on icon at bounding box center [13, 14] width 8 height 6
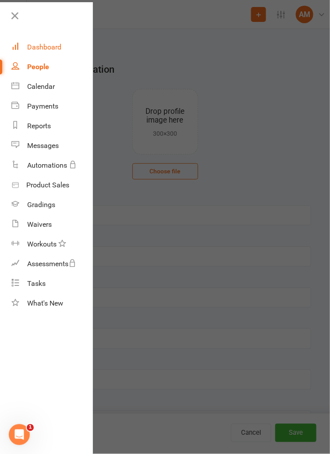
click at [32, 47] on div "Dashboard" at bounding box center [44, 47] width 34 height 8
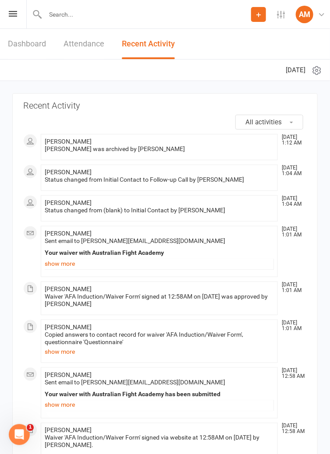
click at [21, 40] on link "Dashboard" at bounding box center [27, 44] width 38 height 30
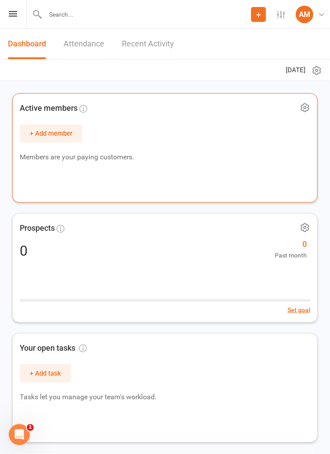
click at [304, 110] on icon at bounding box center [304, 107] width 11 height 11
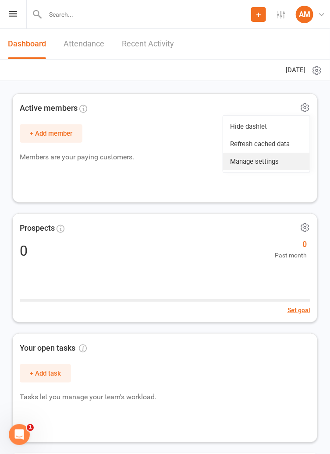
click at [278, 162] on link "Manage settings" at bounding box center [266, 162] width 87 height 18
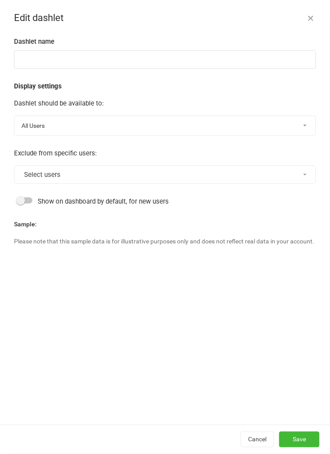
type input "Active members"
select select "last_activated"
select select "weeks"
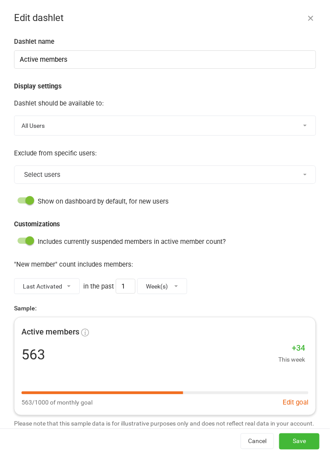
scroll to position [3, 0]
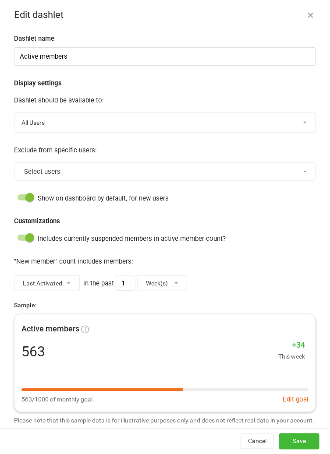
click at [307, 172] on button "Select users" at bounding box center [165, 171] width 302 height 18
click at [304, 123] on select "All Users Owners Only No Users" at bounding box center [164, 122] width 301 height 19
click at [316, 98] on div "Dashlet name Active members Display settings Dashlet should be available to: Al…" at bounding box center [165, 231] width 330 height 396
click at [312, 16] on icon "button" at bounding box center [310, 15] width 9 height 9
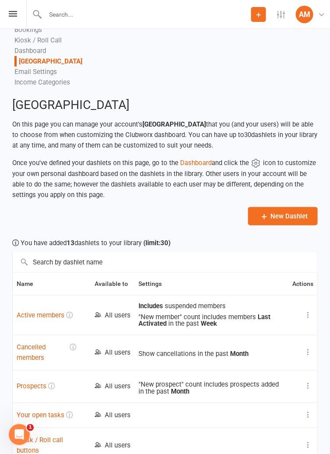
scroll to position [0, 0]
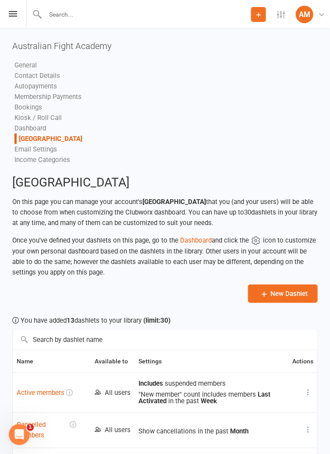
click at [22, 66] on link "General" at bounding box center [25, 65] width 22 height 8
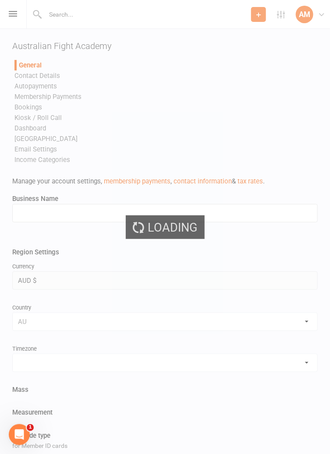
type input "Australian Fight Academy"
select select "[GEOGRAPHIC_DATA]/[GEOGRAPHIC_DATA]"
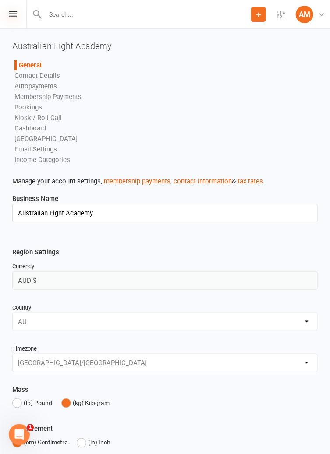
click at [11, 14] on icon at bounding box center [13, 14] width 8 height 6
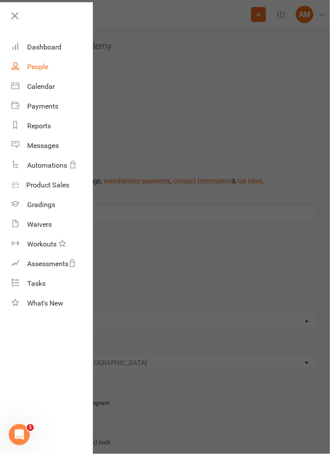
click at [32, 68] on div "People" at bounding box center [37, 67] width 21 height 8
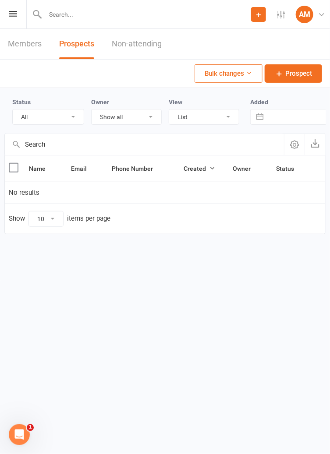
click at [204, 170] on span "Created" at bounding box center [200, 168] width 32 height 7
click at [207, 171] on span "Created" at bounding box center [200, 168] width 32 height 7
click at [52, 116] on select "All (No status set) (Invalid status) Initial Contact Follow-up Call Follow-up E…" at bounding box center [48, 116] width 71 height 15
click at [59, 112] on select "All (No status set) (Invalid status) Initial Contact Follow-up Call Follow-up E…" at bounding box center [48, 116] width 71 height 15
click at [112, 122] on select "Show all [PERSON_NAME]" at bounding box center [126, 116] width 70 height 15
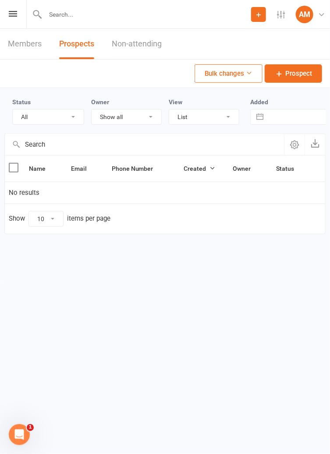
select select "53976"
click at [105, 117] on select "Show all [PERSON_NAME]" at bounding box center [126, 116] width 70 height 15
select select
click at [245, 73] on button "Bulk changes" at bounding box center [228, 73] width 68 height 18
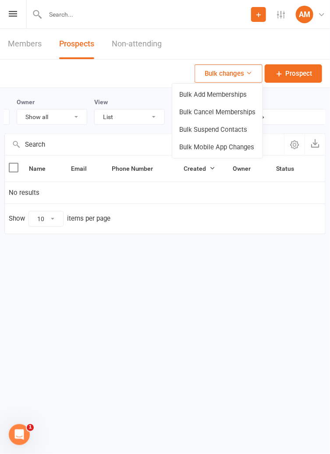
click at [245, 76] on button "Bulk changes" at bounding box center [228, 73] width 68 height 18
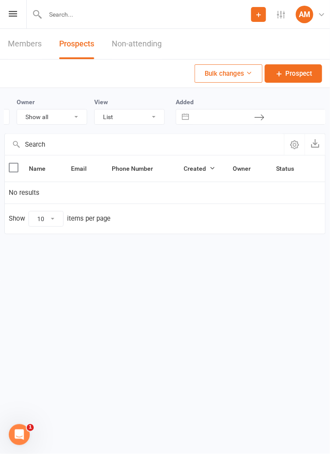
click at [21, 42] on link "Members" at bounding box center [25, 44] width 34 height 30
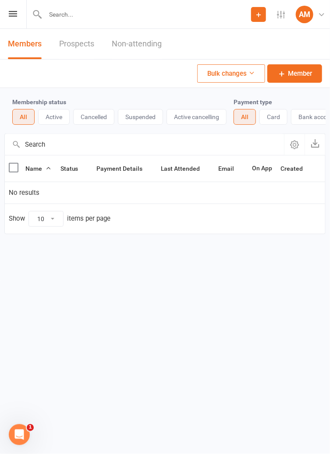
click at [66, 46] on link "Prospects" at bounding box center [76, 44] width 35 height 30
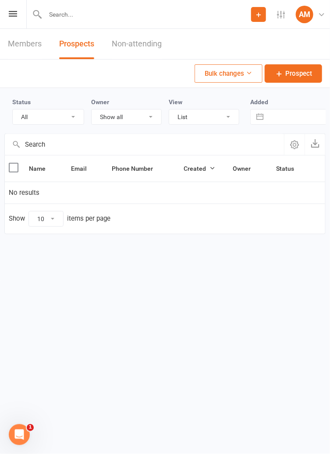
click at [295, 149] on button "button" at bounding box center [294, 144] width 21 height 21
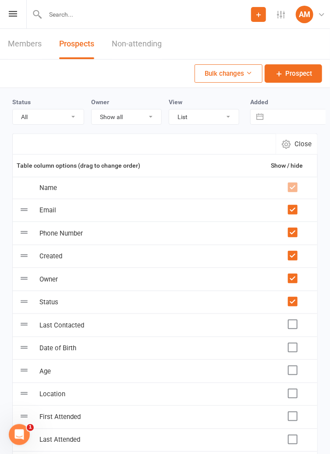
click at [309, 149] on span "Close" at bounding box center [302, 144] width 17 height 11
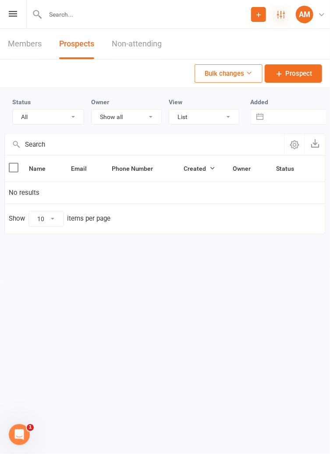
click at [280, 15] on icon at bounding box center [281, 15] width 8 height 8
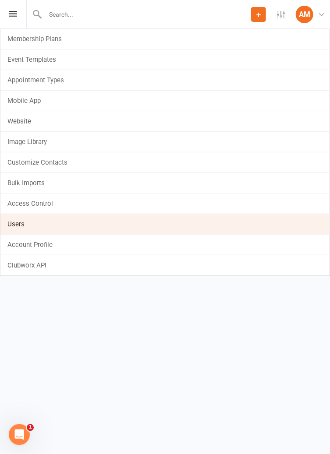
click at [204, 224] on link "Users" at bounding box center [164, 224] width 329 height 20
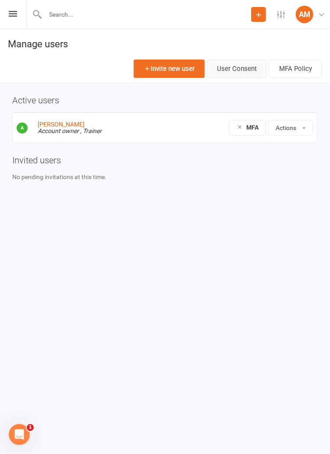
click at [244, 70] on link "User Consent" at bounding box center [237, 69] width 60 height 18
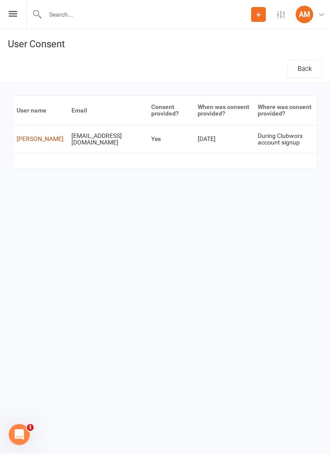
click at [25, 142] on link "[PERSON_NAME]" at bounding box center [40, 138] width 47 height 7
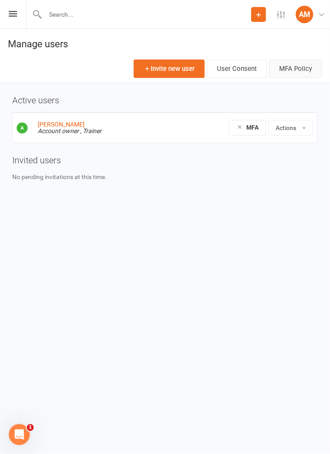
click at [305, 64] on button "MFA Policy" at bounding box center [295, 69] width 53 height 18
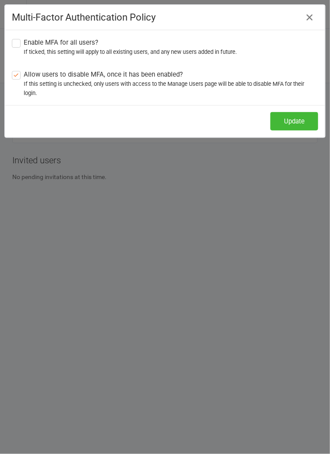
click at [309, 20] on icon "button" at bounding box center [309, 17] width 11 height 11
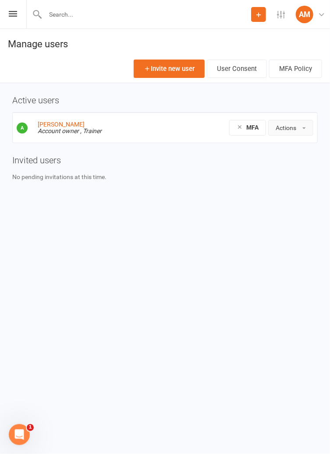
click at [301, 132] on button "Actions" at bounding box center [290, 128] width 45 height 16
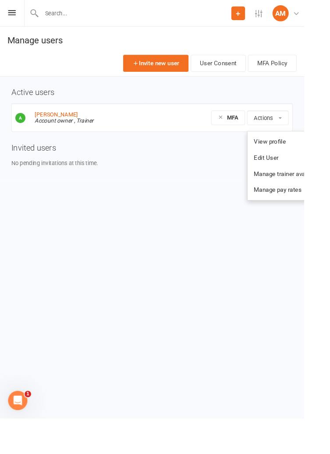
click at [329, 98] on html "Prospect Member Non-attending contact Class / event Appointment Grading event T…" at bounding box center [165, 105] width 330 height 210
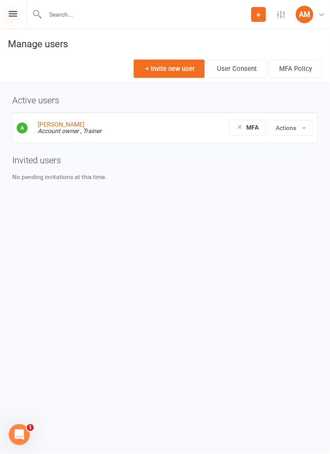
click at [13, 16] on icon at bounding box center [13, 14] width 8 height 6
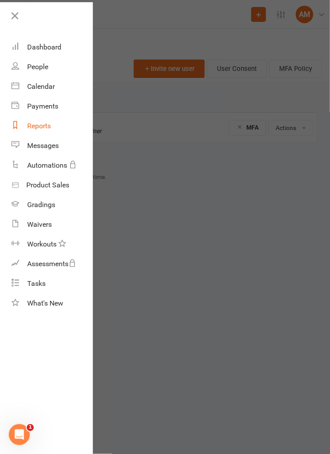
click at [34, 126] on div "Reports" at bounding box center [39, 126] width 24 height 8
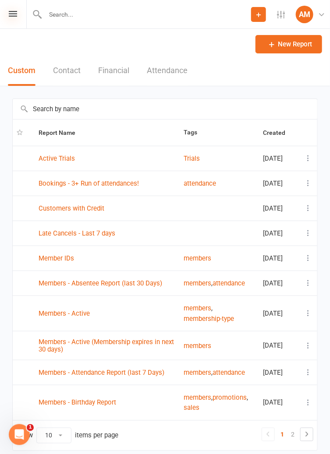
click at [11, 16] on icon at bounding box center [13, 14] width 8 height 6
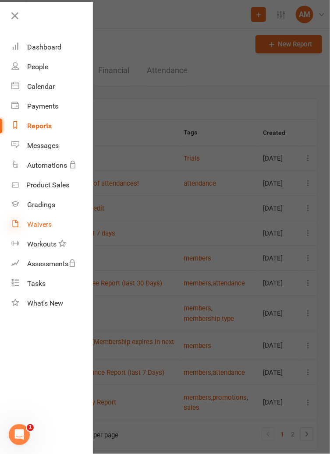
click at [19, 223] on icon at bounding box center [15, 223] width 8 height 8
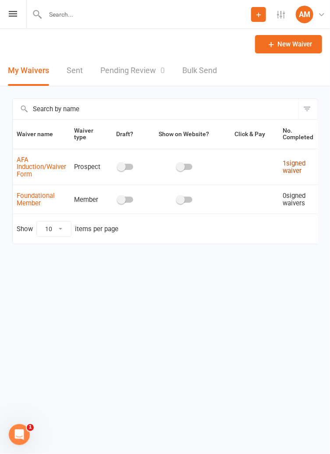
click at [292, 163] on link "1 signed waiver" at bounding box center [293, 166] width 23 height 15
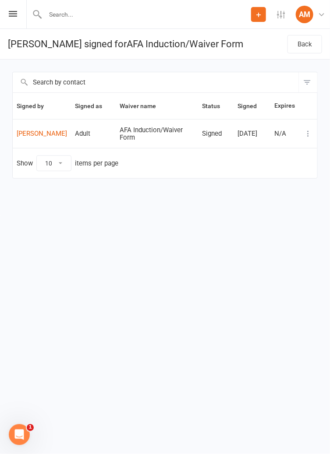
click at [308, 134] on icon at bounding box center [307, 134] width 9 height 9
click at [290, 174] on link "Delete waiver" at bounding box center [269, 167] width 87 height 18
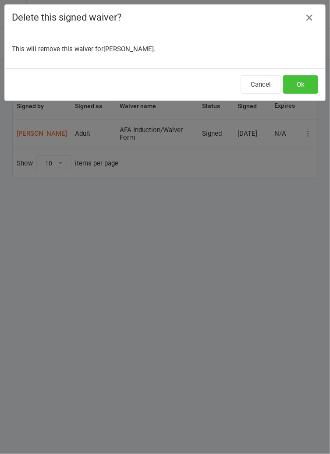
click at [303, 85] on button "Ok" at bounding box center [300, 84] width 35 height 18
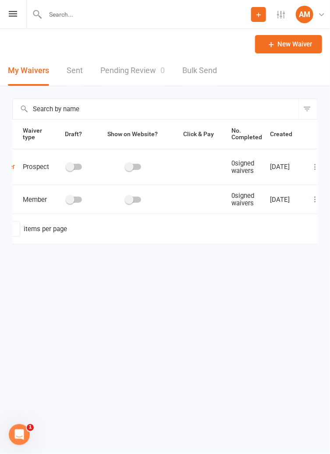
scroll to position [0, 56]
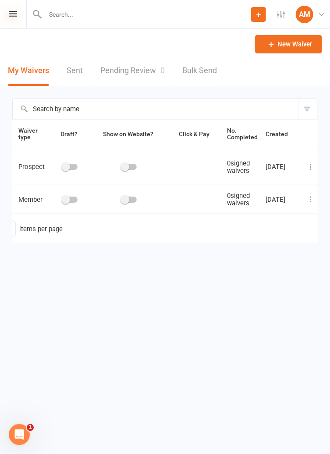
click at [11, 15] on icon at bounding box center [13, 14] width 8 height 6
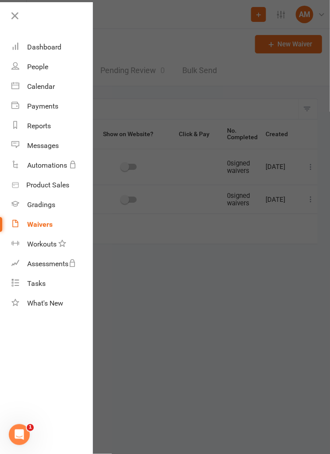
click at [254, 276] on div at bounding box center [165, 227] width 330 height 454
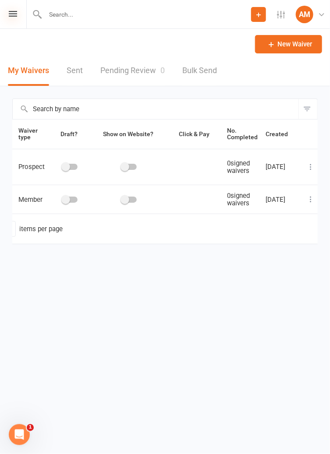
click at [12, 15] on icon at bounding box center [13, 14] width 8 height 6
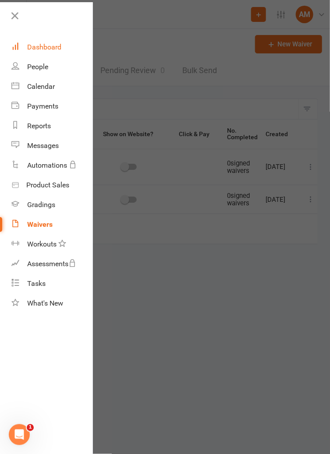
click at [35, 49] on div "Dashboard" at bounding box center [44, 47] width 34 height 8
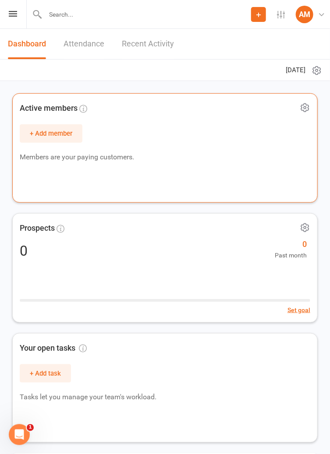
click at [302, 112] on icon at bounding box center [304, 107] width 11 height 11
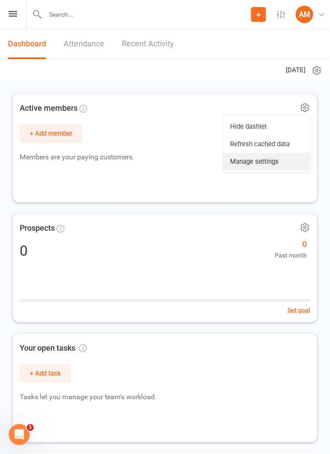
click at [277, 162] on link "Manage settings" at bounding box center [266, 162] width 87 height 18
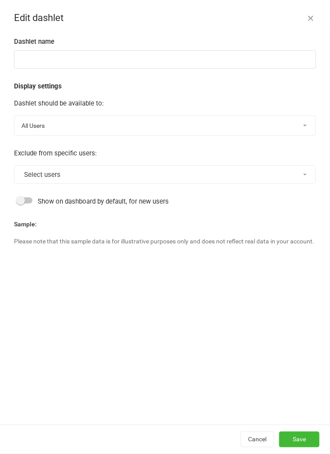
type input "Active members"
select select "last_activated"
select select "weeks"
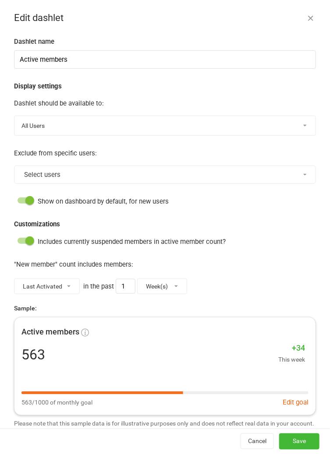
scroll to position [3, 0]
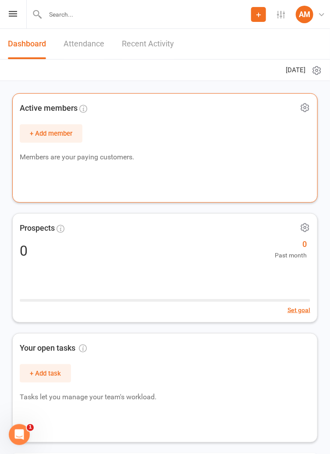
click at [305, 107] on icon at bounding box center [304, 107] width 11 height 11
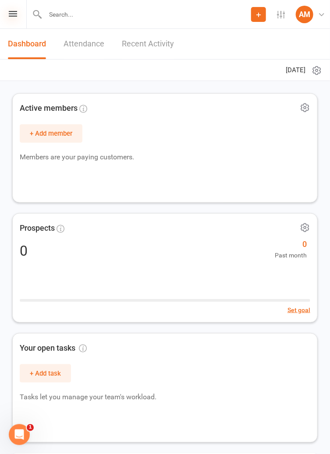
click at [12, 13] on icon at bounding box center [13, 14] width 8 height 6
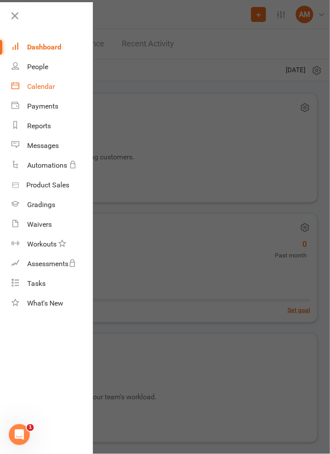
click at [35, 87] on div "Calendar" at bounding box center [41, 86] width 28 height 8
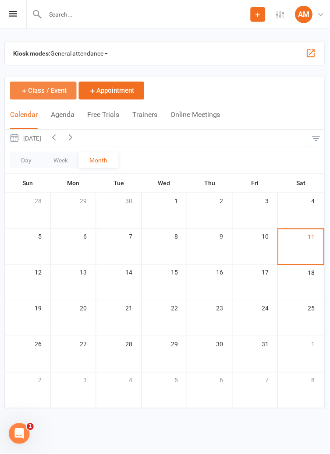
click at [35, 93] on button "Class / Event" at bounding box center [43, 91] width 67 height 18
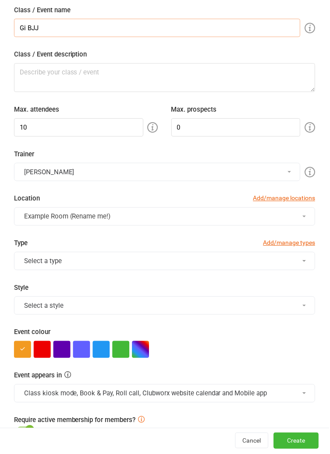
scroll to position [35, 0]
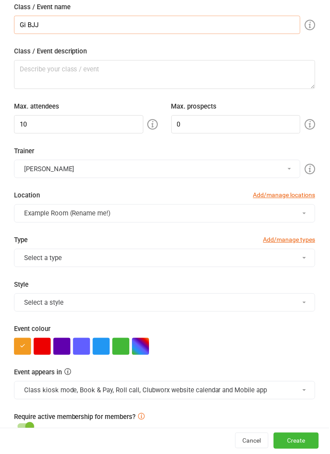
type input "Gi BJJ"
click at [38, 123] on input "10" at bounding box center [79, 125] width 130 height 18
type input "1"
click at [153, 123] on icon at bounding box center [153, 124] width 11 height 11
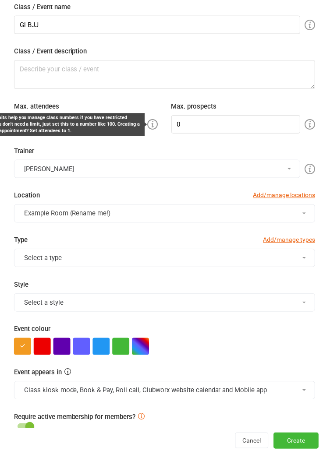
click at [27, 123] on div "Attendee limits help you manage class numbers if you have restricted space. If …" at bounding box center [57, 125] width 168 height 20
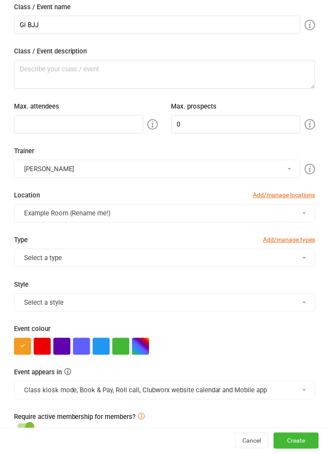
click at [151, 128] on icon at bounding box center [153, 124] width 11 height 11
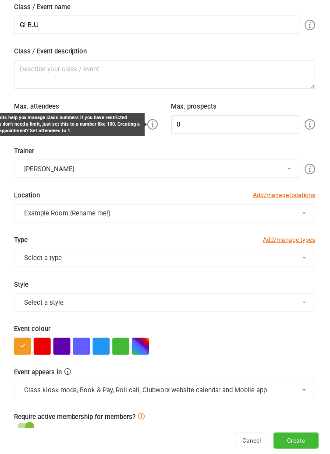
click at [185, 155] on div "Trainer Aydin Mrouki Aydin Mrouki" at bounding box center [164, 162] width 315 height 32
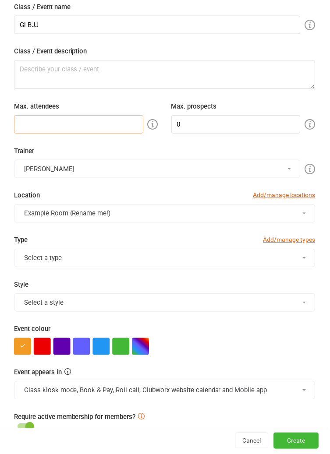
click at [38, 126] on input "number" at bounding box center [79, 125] width 130 height 18
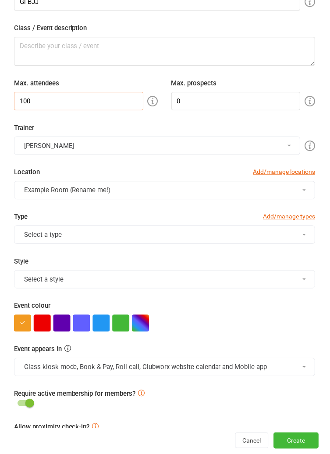
scroll to position [59, 0]
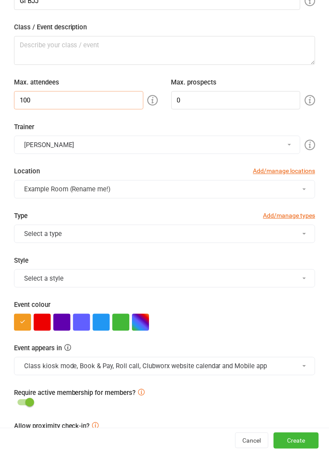
type input "100"
click at [271, 99] on input "0" at bounding box center [237, 100] width 130 height 18
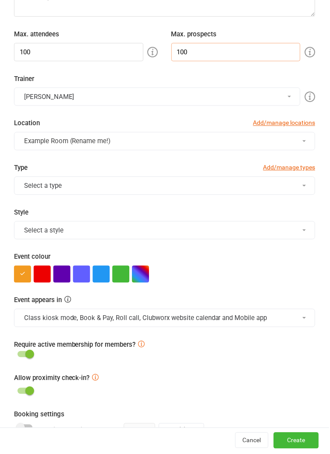
scroll to position [108, 0]
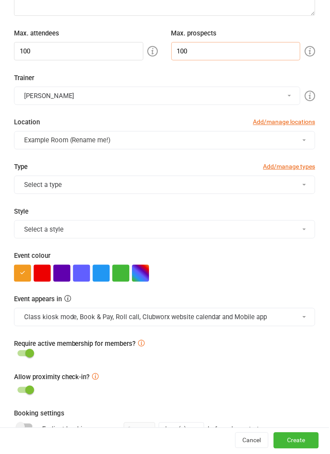
type input "100"
click at [302, 141] on button "Example Room (Rename me!)" at bounding box center [165, 140] width 302 height 18
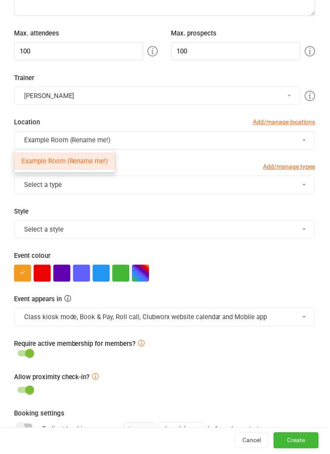
click at [227, 138] on button "Example Room (Rename me!)" at bounding box center [165, 140] width 302 height 18
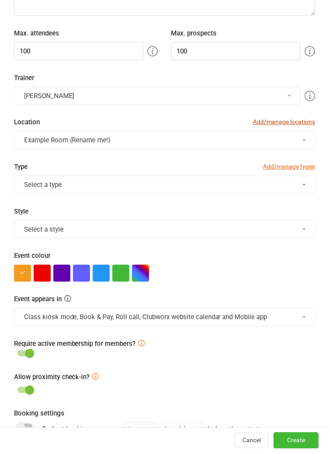
click at [300, 122] on link "Add/manage locations" at bounding box center [284, 122] width 62 height 10
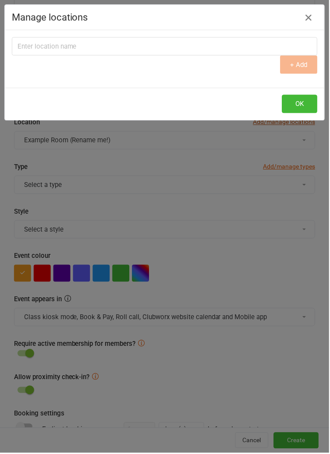
scroll to position [0, 0]
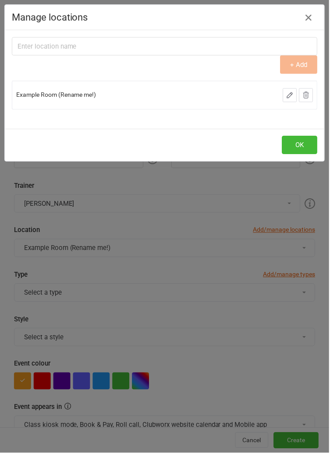
click at [309, 98] on icon at bounding box center [307, 95] width 6 height 6
click at [236, 242] on div "Manage locations Location name + Add Example Room (Rename me!) Delete this loca…" at bounding box center [165, 227] width 330 height 454
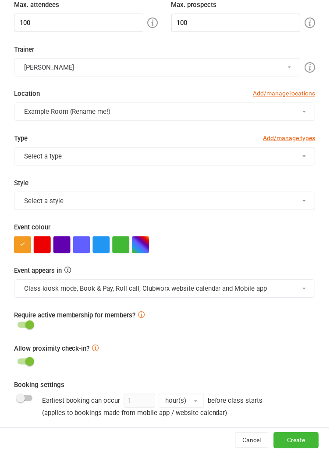
scroll to position [138, 0]
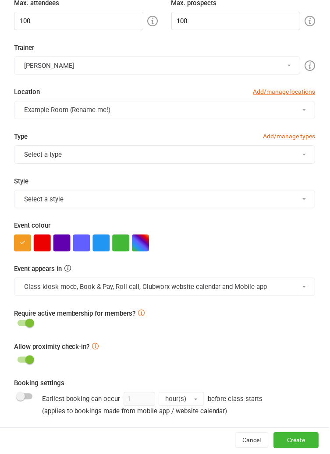
click at [295, 156] on button "Select a type" at bounding box center [165, 155] width 302 height 18
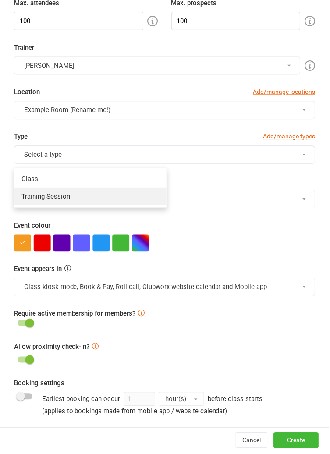
click at [156, 202] on link "Training Session" at bounding box center [90, 197] width 152 height 18
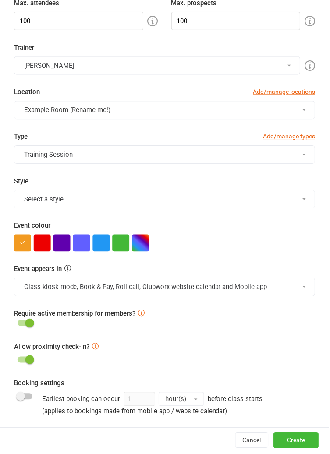
click at [283, 201] on button "Select a style" at bounding box center [165, 199] width 302 height 18
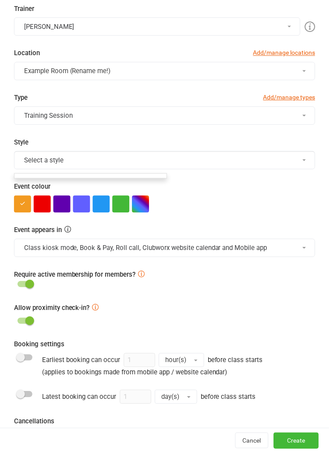
scroll to position [183, 0]
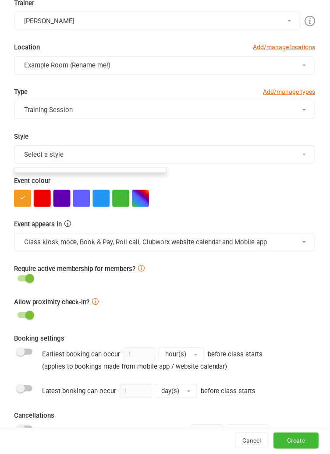
click at [305, 153] on button "Select a style" at bounding box center [165, 155] width 302 height 18
click at [303, 155] on button "Select a style" at bounding box center [165, 155] width 302 height 18
click at [297, 157] on button "Select a style" at bounding box center [165, 155] width 302 height 18
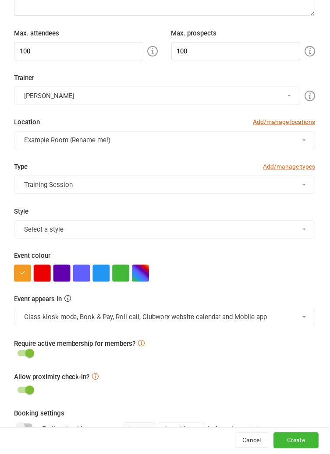
scroll to position [101, 0]
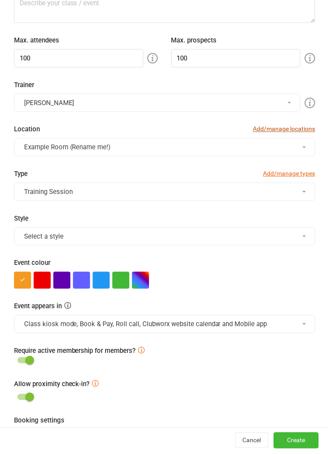
click at [303, 130] on link "Add/manage locations" at bounding box center [284, 129] width 62 height 10
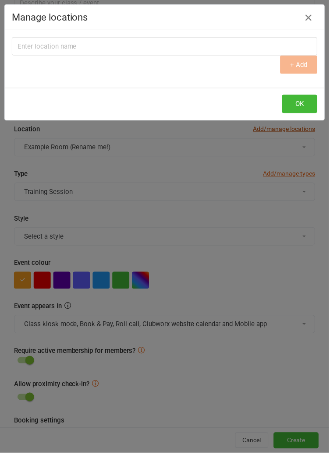
scroll to position [0, 0]
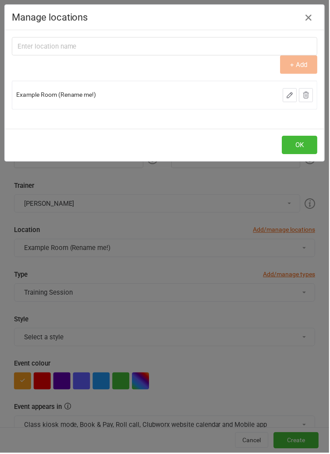
click at [309, 98] on icon at bounding box center [306, 95] width 8 height 8
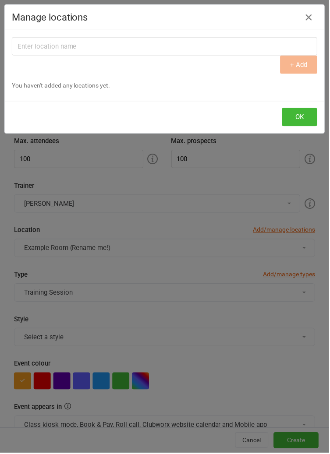
click at [313, 21] on icon "button" at bounding box center [309, 17] width 11 height 11
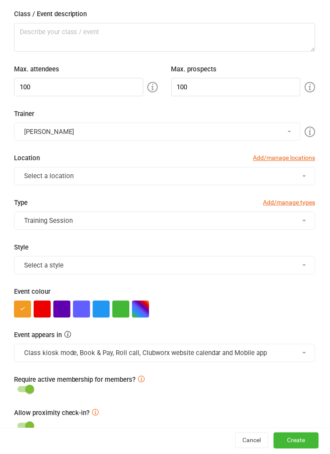
scroll to position [73, 0]
click at [272, 181] on button "Select a location" at bounding box center [165, 176] width 302 height 18
click at [295, 176] on button "Select a location" at bounding box center [165, 176] width 302 height 18
click at [298, 200] on link "Add/manage types" at bounding box center [289, 202] width 52 height 10
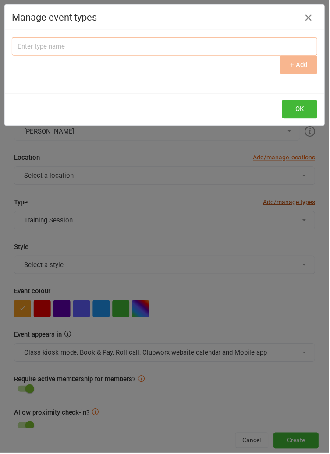
scroll to position [0, 0]
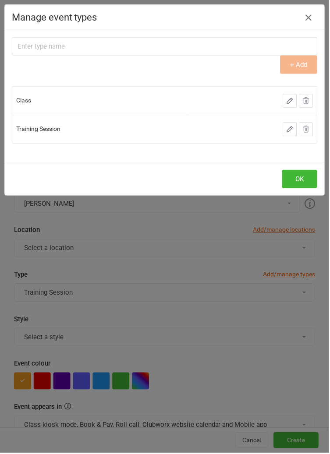
click at [28, 104] on span "Class" at bounding box center [23, 100] width 15 height 7
click at [32, 50] on input "text" at bounding box center [165, 46] width 306 height 18
type input "GI Brazilian Jiu Jitsu"
click at [245, 98] on div at bounding box center [253, 101] width 121 height 14
click at [31, 101] on span "Class" at bounding box center [23, 100] width 15 height 7
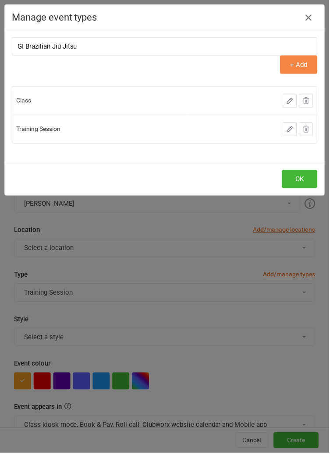
click at [308, 68] on button "+ Add" at bounding box center [299, 65] width 37 height 18
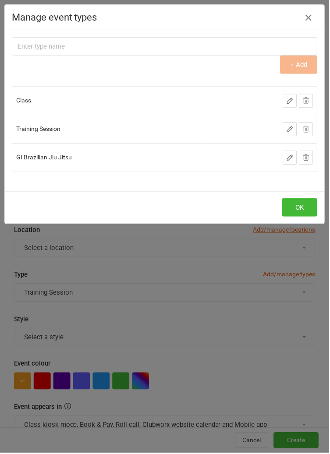
click at [38, 159] on span "GI Brazilian Jiu Jitsu" at bounding box center [44, 157] width 56 height 7
click at [301, 210] on button "OK" at bounding box center [299, 208] width 35 height 18
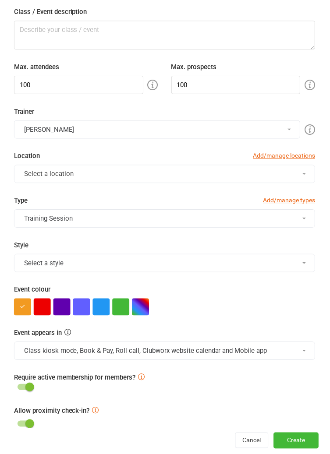
scroll to position [75, 0]
click at [298, 222] on button "Training Session" at bounding box center [165, 218] width 302 height 18
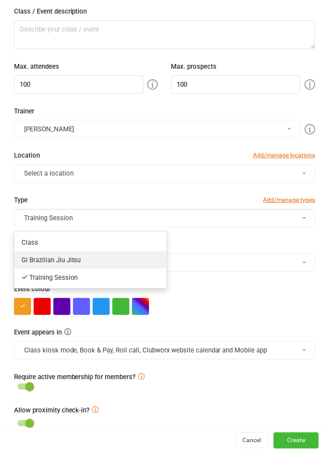
click at [44, 259] on link "GI Brazilian Jiu Jitsu" at bounding box center [90, 261] width 152 height 18
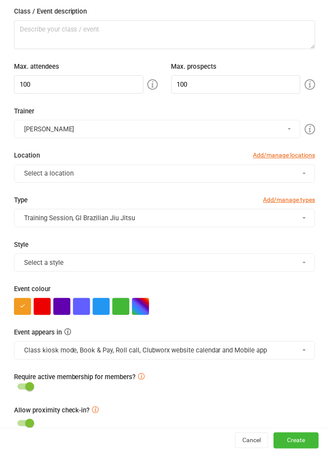
click at [293, 223] on button "Training Session, GI Brazilian Jiu Jitsu" at bounding box center [165, 218] width 302 height 18
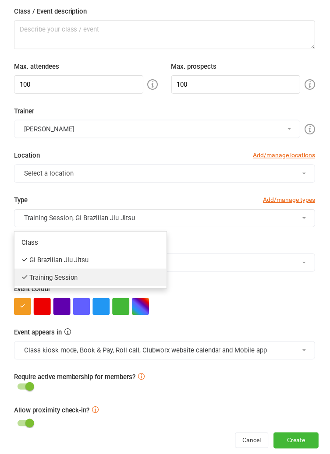
click at [35, 276] on link "Training Session" at bounding box center [90, 278] width 152 height 18
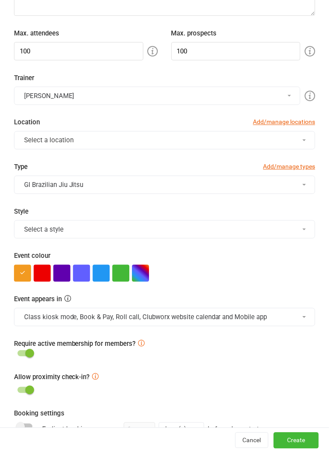
scroll to position [109, 0]
click at [300, 228] on button "Select a style" at bounding box center [165, 229] width 302 height 18
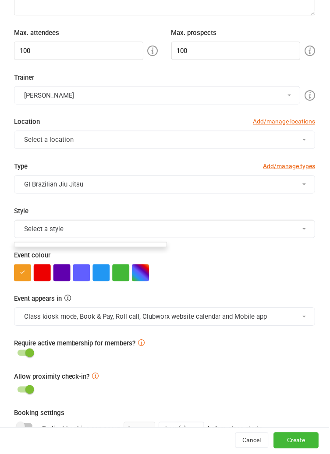
click at [305, 228] on span at bounding box center [305, 229] width 4 height 2
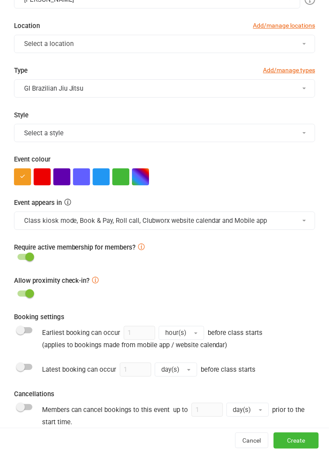
scroll to position [206, 0]
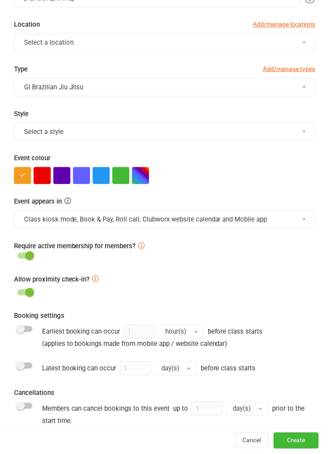
click at [42, 180] on button "button" at bounding box center [42, 176] width 17 height 17
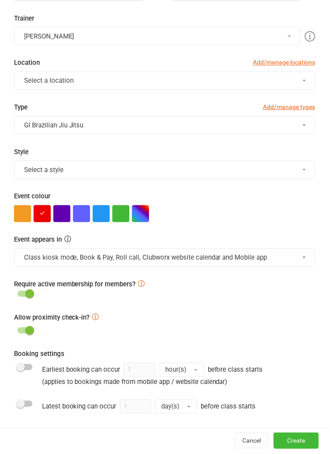
scroll to position [167, 0]
click at [304, 127] on button "GI Brazilian Jiu Jitsu" at bounding box center [165, 126] width 302 height 18
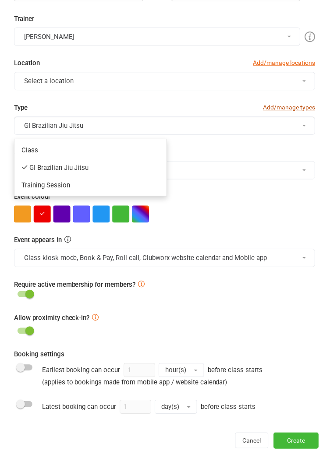
click at [307, 109] on link "Add/manage types" at bounding box center [289, 108] width 52 height 10
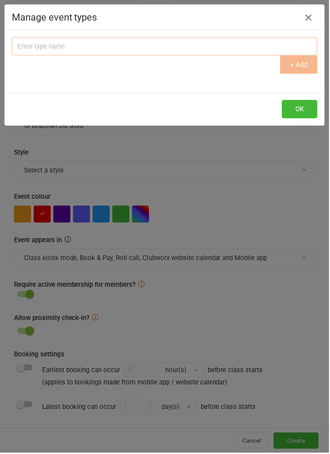
scroll to position [0, 0]
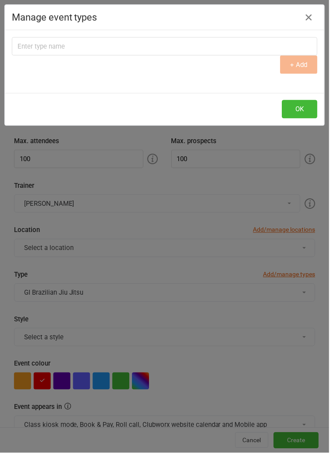
click at [308, 19] on icon "button" at bounding box center [309, 17] width 11 height 11
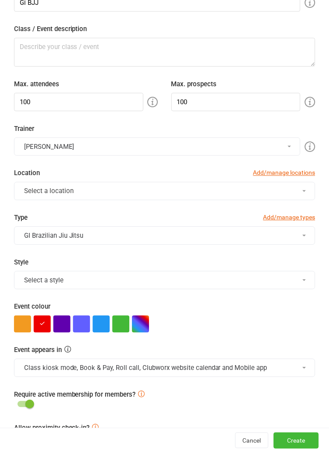
scroll to position [58, 0]
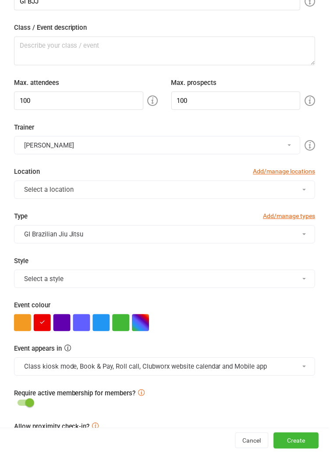
click at [45, 234] on button "GI Brazilian Jiu Jitsu" at bounding box center [165, 235] width 302 height 18
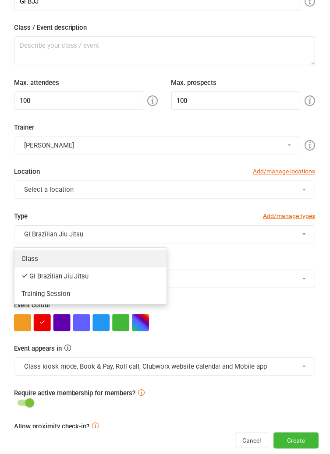
click at [35, 260] on link "Class" at bounding box center [90, 260] width 152 height 18
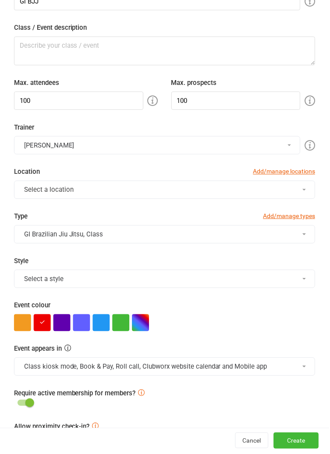
click at [49, 235] on button "GI Brazilian Jiu Jitsu, Class" at bounding box center [165, 235] width 302 height 18
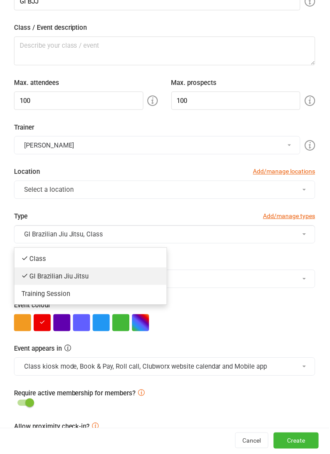
click at [41, 277] on link "GI Brazilian Jiu Jitsu" at bounding box center [90, 277] width 152 height 18
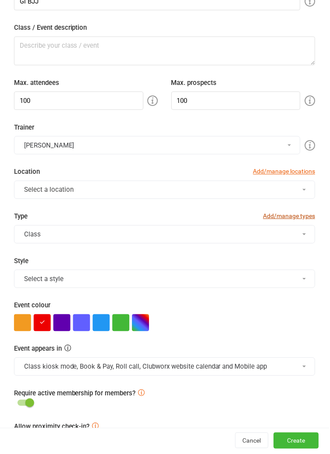
click at [306, 217] on link "Add/manage types" at bounding box center [289, 217] width 52 height 10
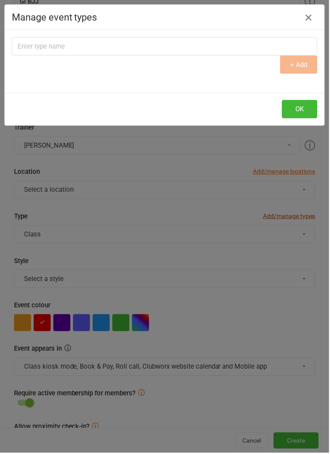
scroll to position [50, 0]
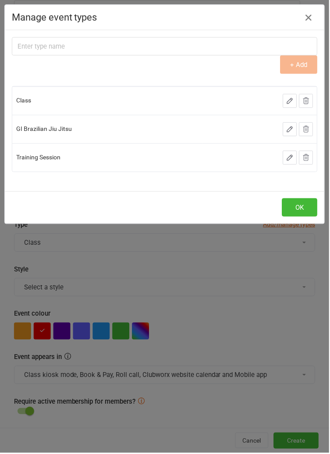
click at [310, 130] on icon at bounding box center [306, 130] width 8 height 8
click at [310, 128] on icon at bounding box center [306, 130] width 8 height 8
click at [272, 132] on div "Delete this type" at bounding box center [277, 129] width 42 height 9
click at [310, 129] on icon at bounding box center [306, 130] width 8 height 8
click at [312, 129] on button at bounding box center [306, 130] width 14 height 14
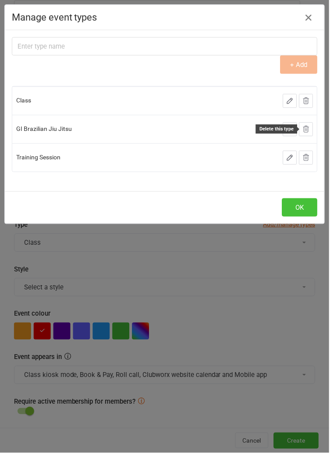
click at [300, 210] on button "OK" at bounding box center [299, 208] width 35 height 18
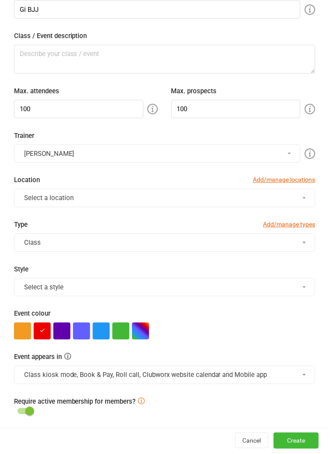
click at [289, 242] on button "Class" at bounding box center [165, 243] width 302 height 18
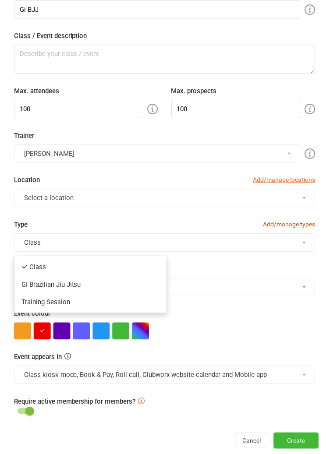
click at [300, 224] on link "Add/manage types" at bounding box center [289, 225] width 52 height 10
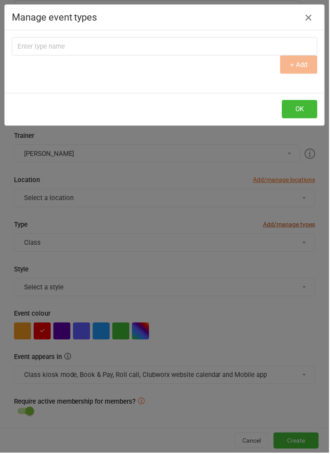
type input "G"
click at [312, 15] on icon "button" at bounding box center [309, 17] width 11 height 11
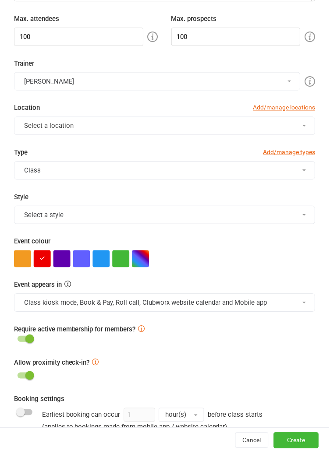
scroll to position [126, 0]
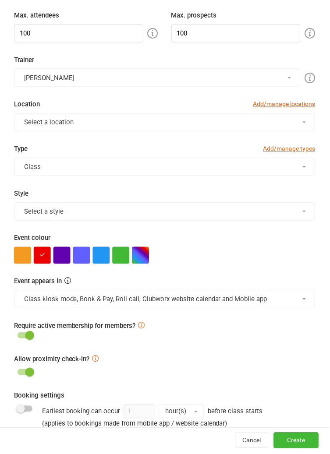
click at [269, 216] on button "Select a style" at bounding box center [165, 212] width 302 height 18
click at [299, 213] on button "Select a style" at bounding box center [165, 212] width 302 height 18
click at [302, 149] on link "Add/manage types" at bounding box center [289, 149] width 52 height 10
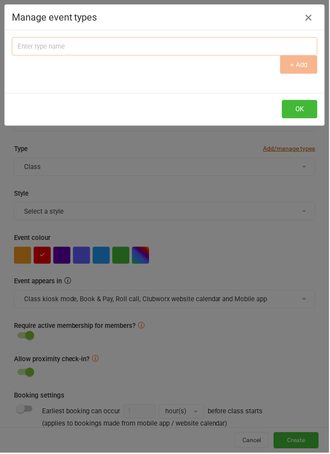
scroll to position [0, 0]
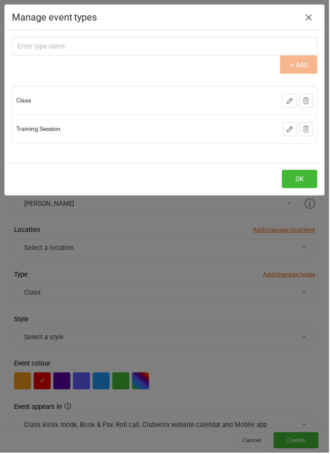
click at [315, 19] on button "button" at bounding box center [309, 18] width 14 height 14
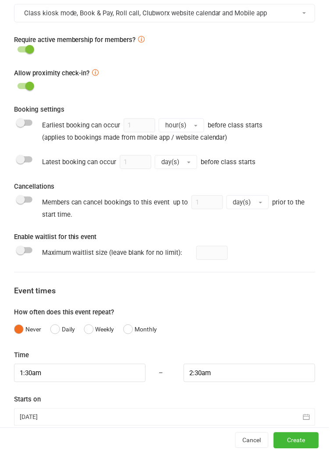
scroll to position [423, 0]
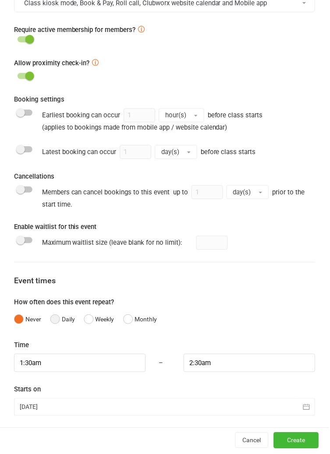
click at [56, 319] on button "Daily" at bounding box center [62, 320] width 25 height 17
click at [125, 366] on input "1:30am" at bounding box center [80, 364] width 132 height 18
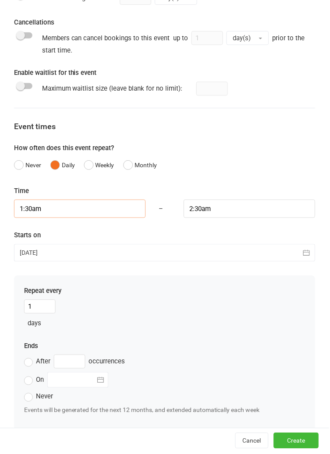
scroll to position [590, 0]
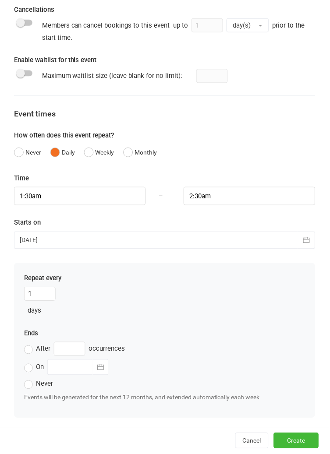
click at [24, 366] on label "On" at bounding box center [34, 368] width 20 height 11
click at [24, 363] on input "On" at bounding box center [27, 363] width 6 height 0
type input "11 Oct 2025"
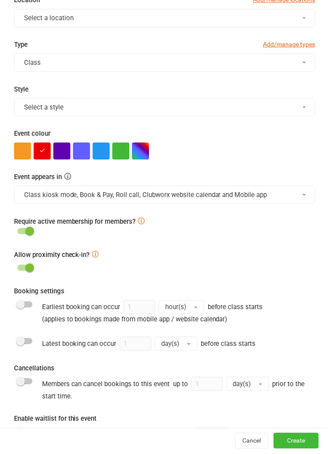
scroll to position [0, 0]
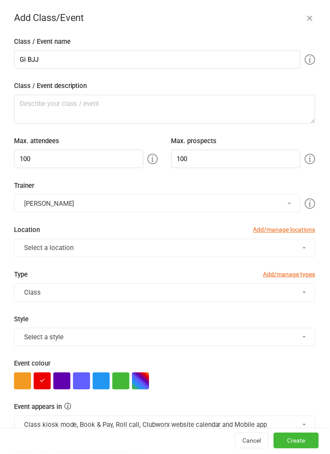
click at [307, 14] on icon "button" at bounding box center [310, 18] width 9 height 9
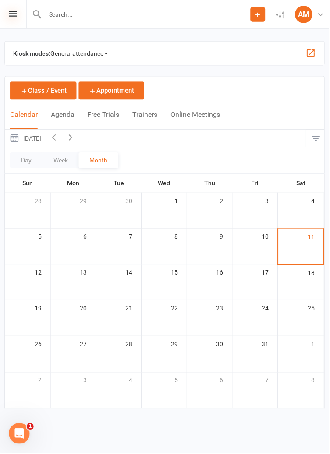
click at [11, 16] on icon at bounding box center [13, 14] width 8 height 6
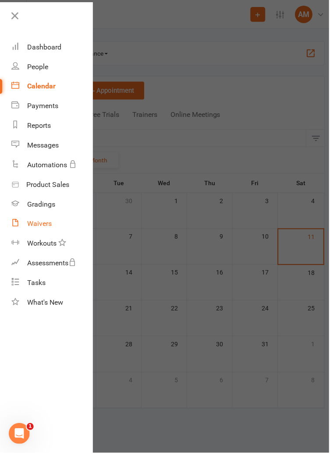
click at [37, 226] on div "Waivers" at bounding box center [39, 224] width 25 height 8
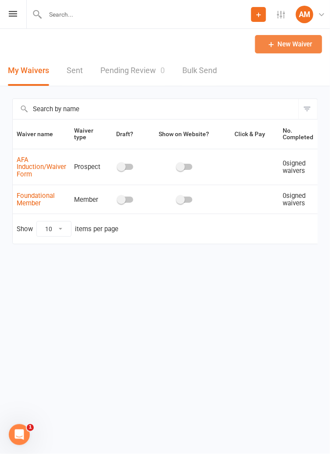
click at [309, 45] on link "New Waiver" at bounding box center [288, 44] width 67 height 18
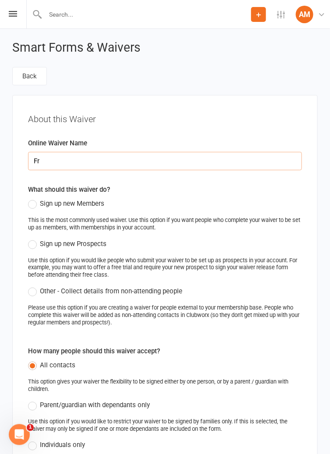
type input "F"
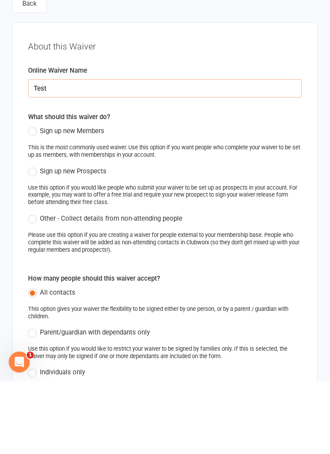
type input "Test"
click at [33, 204] on label "Sign up new Members" at bounding box center [66, 203] width 76 height 11
click at [33, 198] on input "Sign up new Members" at bounding box center [31, 198] width 6 height 0
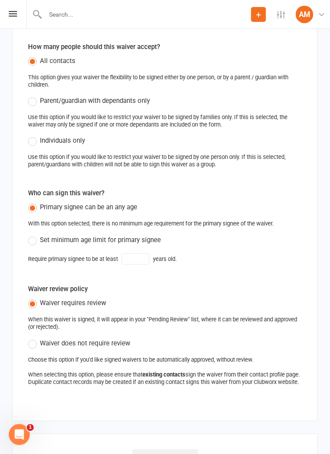
click at [35, 242] on label "Set minimum age limit for primary signee" at bounding box center [94, 240] width 133 height 11
click at [34, 235] on input "Set minimum age limit for primary signee" at bounding box center [31, 235] width 6 height 0
type input "18"
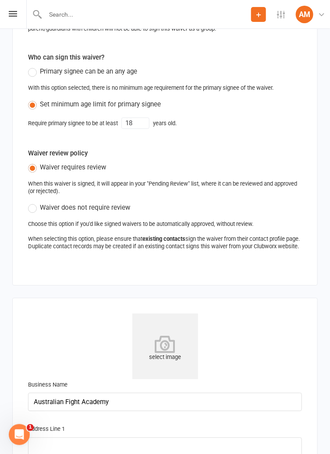
scroll to position [443, 0]
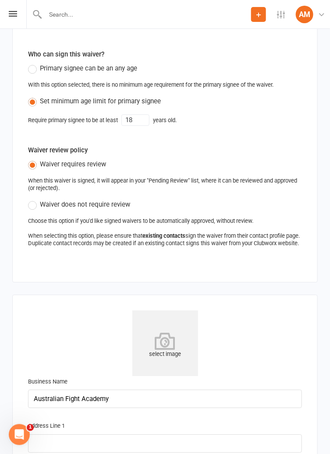
click at [38, 206] on label "Waiver does not require review" at bounding box center [79, 204] width 102 height 11
click at [34, 199] on input "Waiver does not require review" at bounding box center [31, 199] width 6 height 0
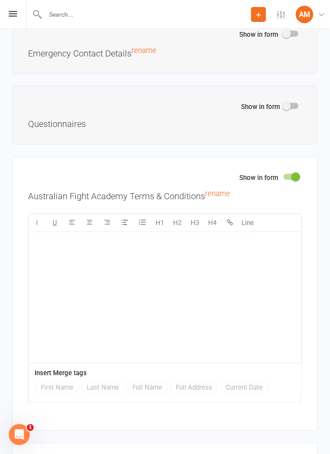
scroll to position [1669, 0]
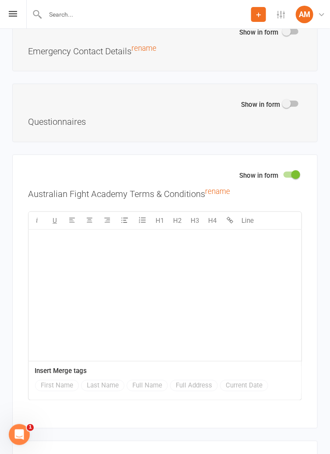
click at [130, 295] on div "﻿" at bounding box center [164, 295] width 273 height 131
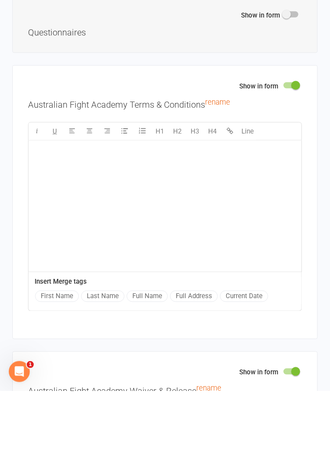
scroll to position [1696, 0]
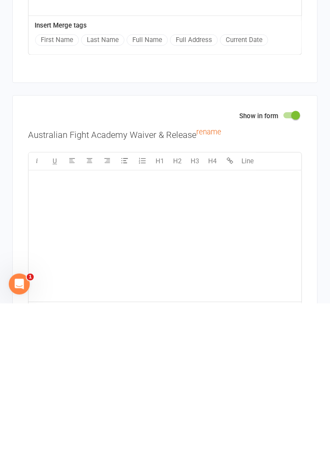
click at [197, 387] on div "﻿" at bounding box center [164, 386] width 273 height 131
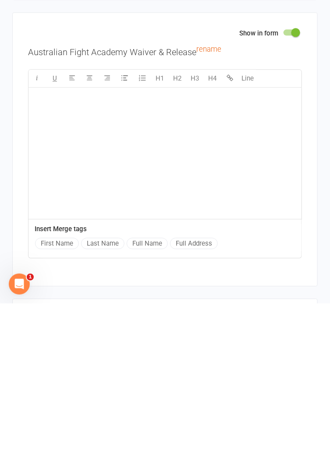
scroll to position [1953, 0]
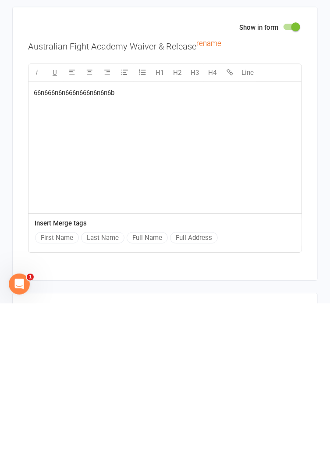
click at [299, 179] on span at bounding box center [295, 177] width 9 height 9
click at [283, 176] on input "checkbox" at bounding box center [283, 176] width 0 height 0
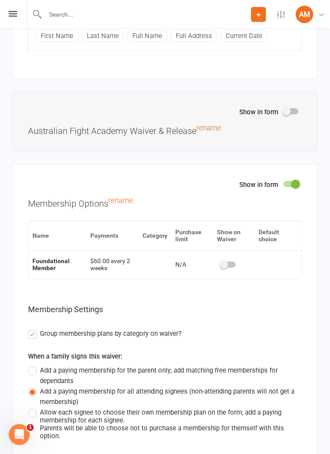
scroll to position [2023, 0]
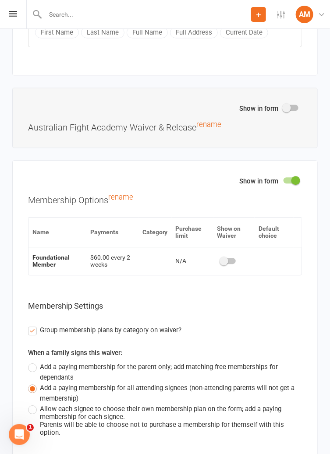
click at [34, 333] on label "Group membership plans by category on waiver?" at bounding box center [104, 330] width 153 height 11
click at [34, 325] on input "Group membership plans by category on waiver?" at bounding box center [31, 325] width 6 height 0
click at [37, 332] on label "Group membership plans by category on waiver?" at bounding box center [104, 330] width 153 height 11
click at [34, 325] on input "Group membership plans by category on waiver?" at bounding box center [31, 325] width 6 height 0
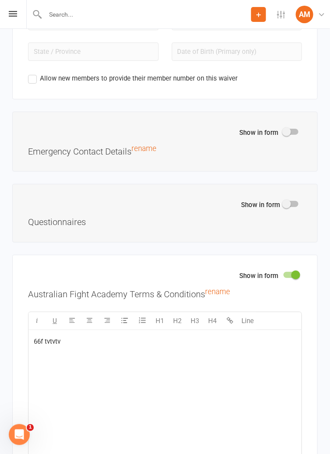
scroll to position [1569, 0]
click at [297, 279] on span at bounding box center [295, 274] width 9 height 9
click at [283, 274] on input "checkbox" at bounding box center [283, 274] width 0 height 0
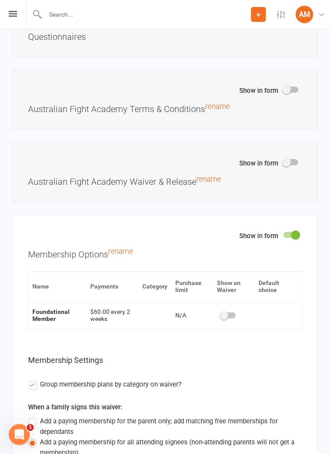
scroll to position [1762, 0]
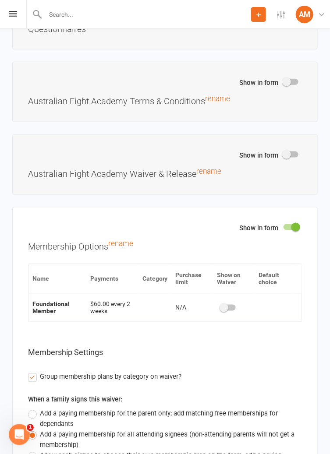
click at [225, 312] on span at bounding box center [223, 307] width 9 height 9
click at [221, 306] on input "checkbox" at bounding box center [221, 306] width 0 height 0
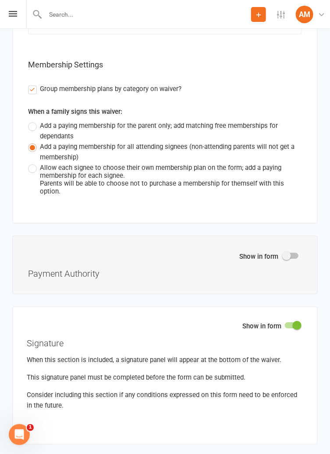
scroll to position [2052, 0]
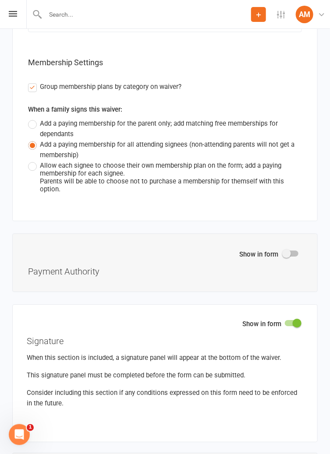
click at [288, 258] on span at bounding box center [286, 253] width 9 height 9
click at [283, 252] on input "checkbox" at bounding box center [283, 252] width 0 height 0
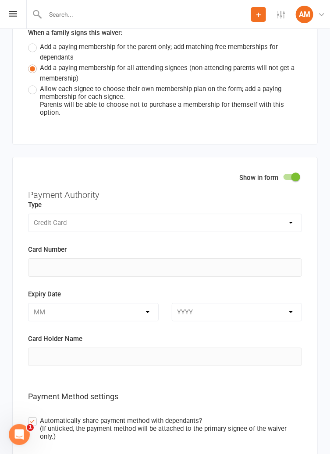
scroll to position [2126, 0]
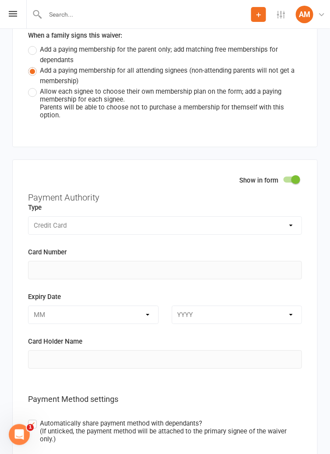
click at [296, 184] on span at bounding box center [295, 179] width 9 height 9
click at [283, 178] on input "checkbox" at bounding box center [283, 178] width 0 height 0
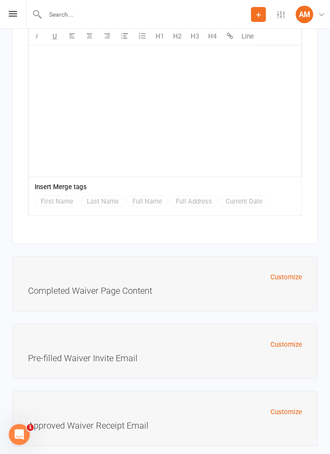
scroll to position [2600, 0]
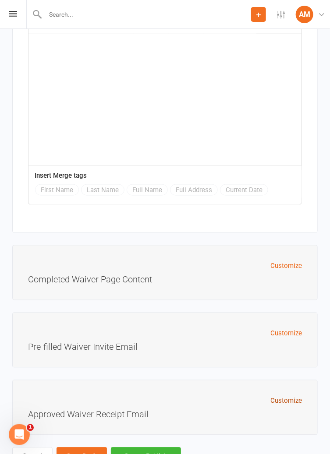
click at [295, 406] on button "Customize" at bounding box center [286, 401] width 32 height 11
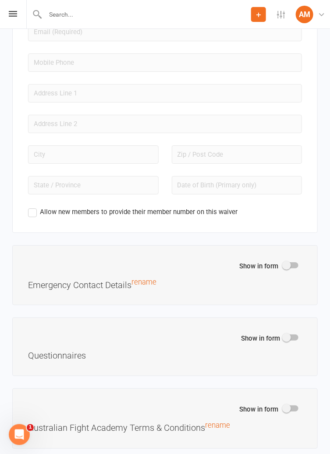
scroll to position [1439, 0]
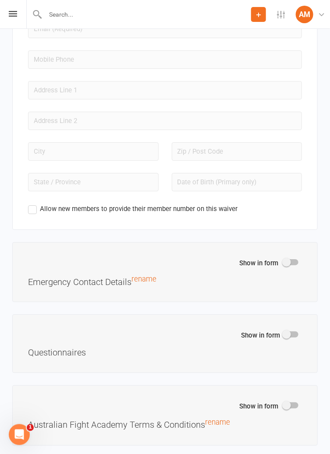
click at [295, 264] on div at bounding box center [290, 262] width 15 height 6
click at [283, 261] on input "checkbox" at bounding box center [283, 261] width 0 height 0
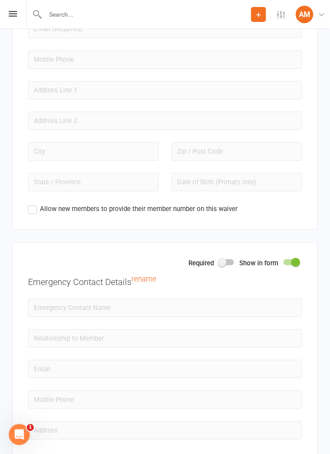
click at [299, 263] on span at bounding box center [295, 262] width 9 height 9
click at [283, 261] on input "checkbox" at bounding box center [283, 261] width 0 height 0
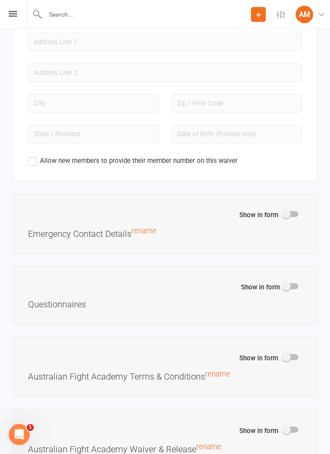
scroll to position [1489, 0]
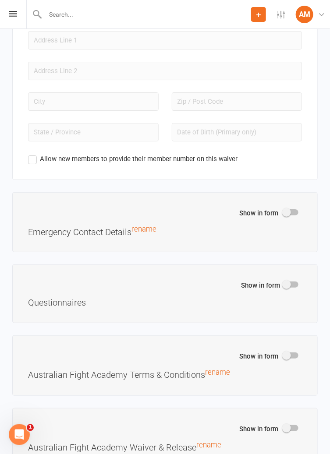
click at [293, 301] on h3 "Questionnaires" at bounding box center [165, 300] width 274 height 13
click at [293, 288] on div at bounding box center [290, 284] width 15 height 6
click at [283, 283] on input "checkbox" at bounding box center [283, 283] width 0 height 0
select select "do_not_copy_answers"
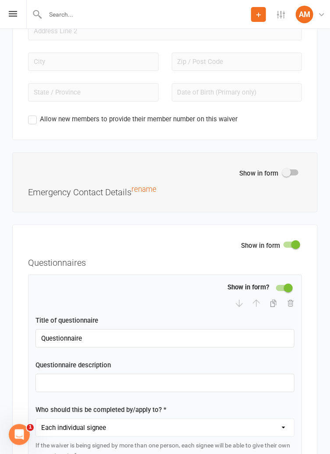
scroll to position [1529, 0]
click at [298, 249] on span at bounding box center [295, 244] width 9 height 9
click at [283, 243] on input "checkbox" at bounding box center [283, 243] width 0 height 0
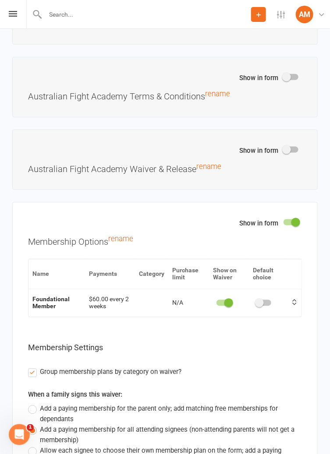
scroll to position [1768, 0]
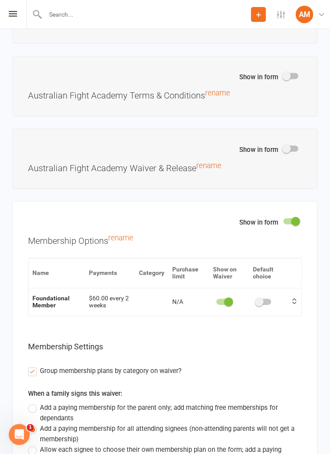
click at [264, 305] on div at bounding box center [263, 302] width 15 height 6
click at [256, 301] on input "checkbox" at bounding box center [256, 301] width 0 height 0
click at [270, 306] on span at bounding box center [268, 302] width 9 height 9
click at [256, 301] on input "checkbox" at bounding box center [256, 301] width 0 height 0
click at [231, 306] on switch at bounding box center [224, 302] width 22 height 7
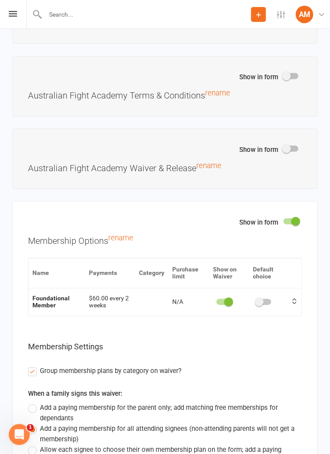
click at [231, 306] on switch at bounding box center [224, 302] width 22 height 7
click at [227, 306] on span at bounding box center [228, 302] width 9 height 9
click at [216, 301] on input "checkbox" at bounding box center [216, 301] width 0 height 0
click at [224, 306] on span at bounding box center [223, 302] width 9 height 9
click at [221, 301] on input "checkbox" at bounding box center [221, 301] width 0 height 0
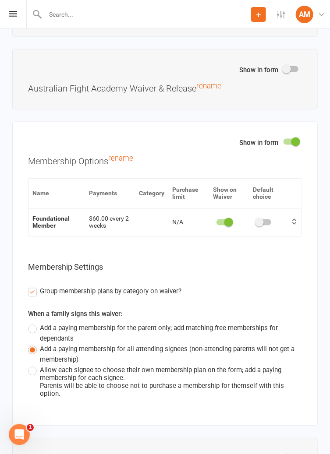
scroll to position [1848, 0]
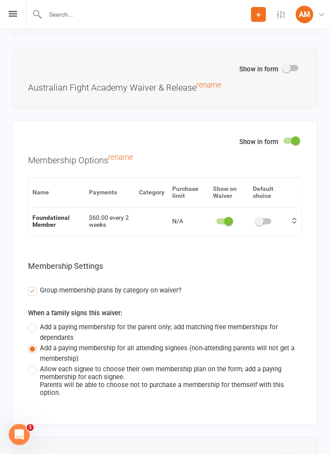
click at [35, 379] on label "Allow each signee to choose their own membership plan on the form; add a paying…" at bounding box center [165, 380] width 274 height 33
click at [34, 364] on input "Allow each signee to choose their own membership plan on the form; add a paying…" at bounding box center [31, 364] width 6 height 0
click at [35, 353] on label "Add a paying membership for all attending signees (non-attending parents will n…" at bounding box center [165, 353] width 274 height 21
click at [34, 343] on input "Add a paying membership for all attending signees (non-attending parents will n…" at bounding box center [31, 343] width 6 height 0
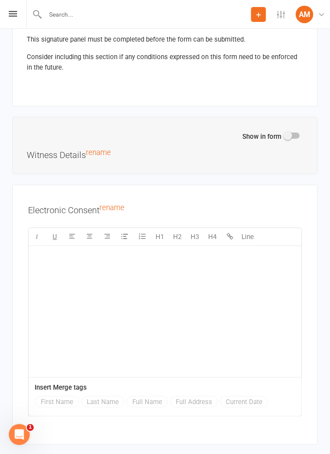
scroll to position [2388, 0]
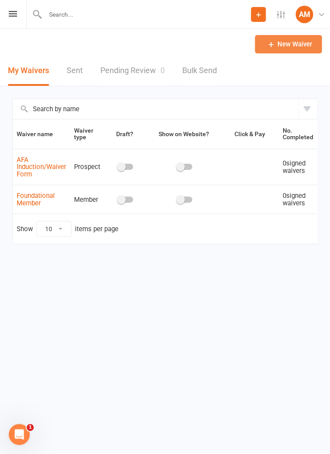
click at [307, 45] on link "New Waiver" at bounding box center [288, 44] width 67 height 18
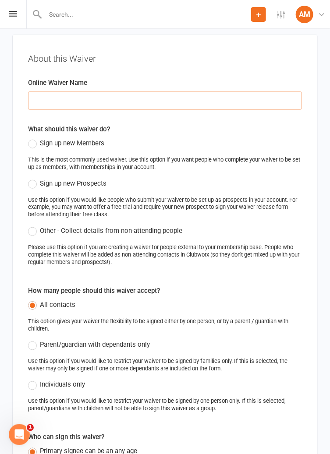
scroll to position [62, 0]
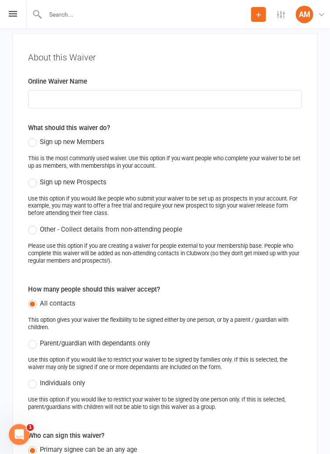
click at [39, 143] on label "Sign up new Members" at bounding box center [66, 142] width 76 height 11
click at [34, 137] on input "Sign up new Members" at bounding box center [31, 137] width 6 height 0
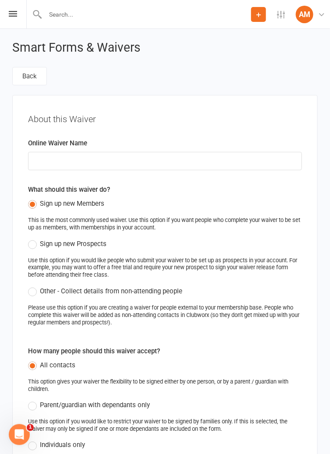
click at [257, 13] on icon at bounding box center [258, 15] width 8 height 8
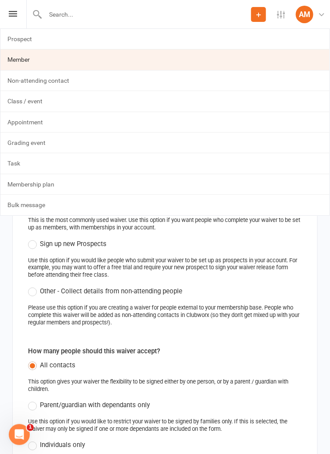
click at [286, 63] on link "Member" at bounding box center [164, 59] width 329 height 20
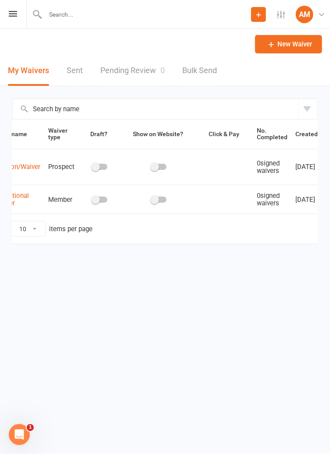
scroll to position [0, 56]
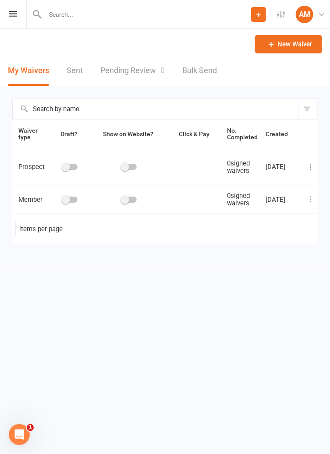
click at [306, 198] on icon at bounding box center [310, 199] width 9 height 9
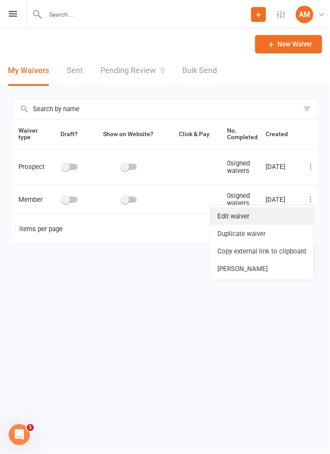
click at [276, 216] on link "Edit waiver" at bounding box center [261, 216] width 103 height 18
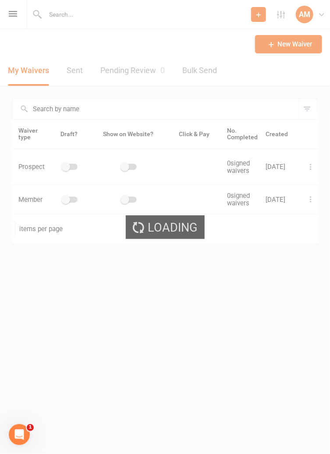
select select "bank_account"
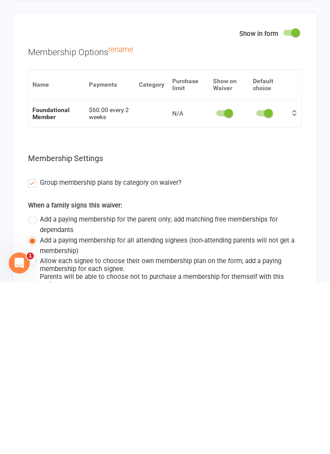
scroll to position [2380, 0]
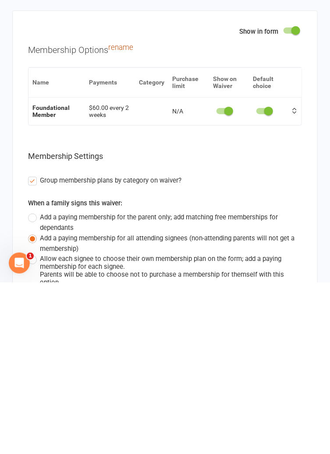
click at [112, 223] on link "rename" at bounding box center [120, 219] width 25 height 8
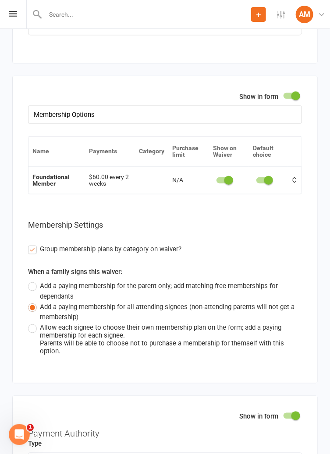
scroll to position [2487, 0]
click at [93, 121] on input "Membership Options" at bounding box center [165, 114] width 274 height 18
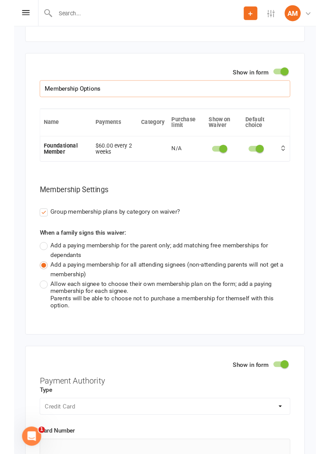
scroll to position [2508, 0]
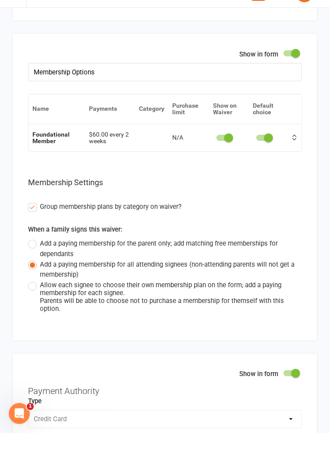
click at [94, 166] on div "$60.00 every 2 weeks" at bounding box center [110, 159] width 42 height 14
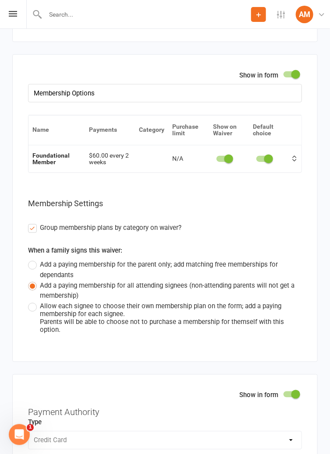
click at [89, 162] on div "$60.00 every 2 weeks" at bounding box center [110, 159] width 42 height 14
click at [14, 11] on icon at bounding box center [13, 14] width 8 height 6
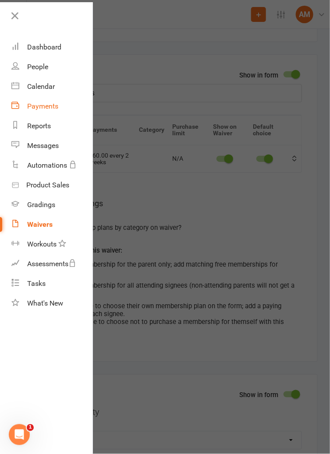
click at [48, 109] on div "Payments" at bounding box center [42, 106] width 31 height 8
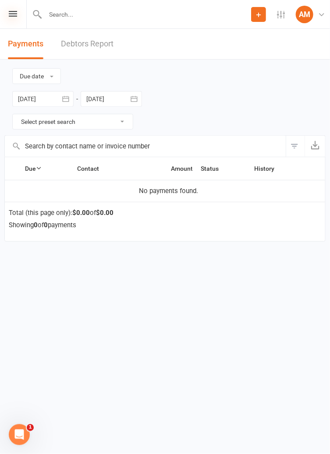
click at [13, 12] on icon at bounding box center [13, 14] width 8 height 6
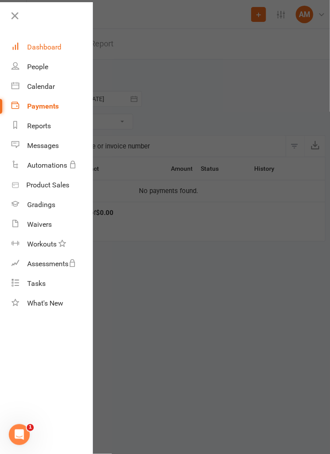
click at [34, 49] on div "Dashboard" at bounding box center [44, 47] width 34 height 8
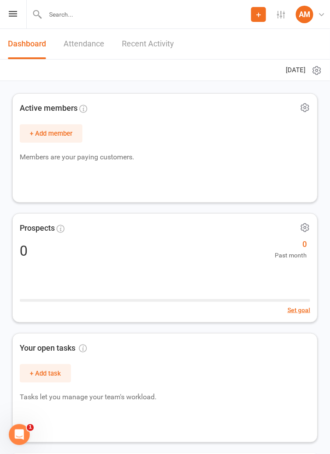
click at [14, 23] on div "Prospect Member Non-attending contact Class / event Appointment Grading event T…" at bounding box center [165, 14] width 330 height 29
click at [12, 15] on icon at bounding box center [13, 14] width 8 height 6
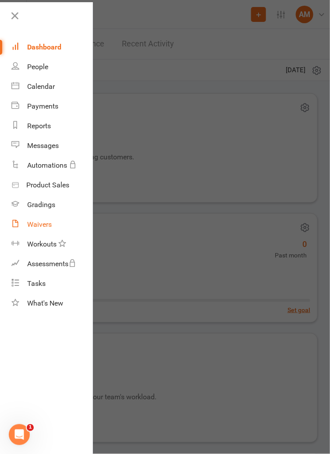
click at [42, 225] on div "Waivers" at bounding box center [39, 224] width 25 height 8
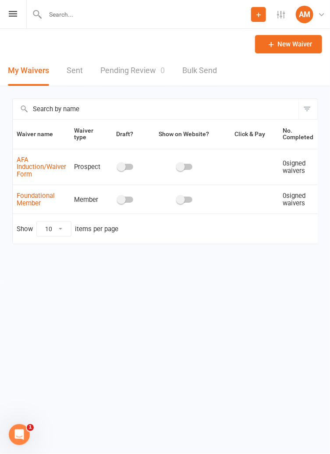
click at [309, 119] on button "Filter" at bounding box center [307, 109] width 19 height 20
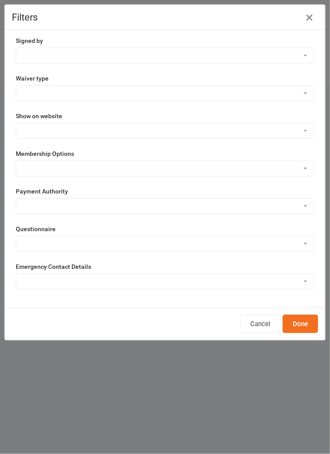
click at [299, 96] on select "Member Prospect Non-attending Contact" at bounding box center [164, 93] width 297 height 15
select select "member"
click at [300, 323] on button "Done" at bounding box center [299, 324] width 35 height 18
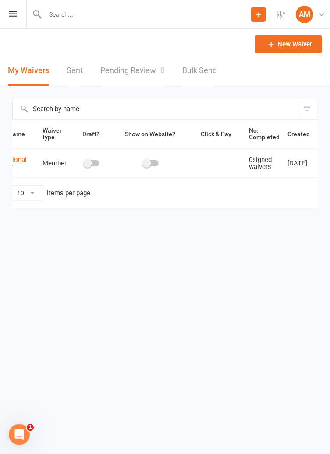
scroll to position [0, 49]
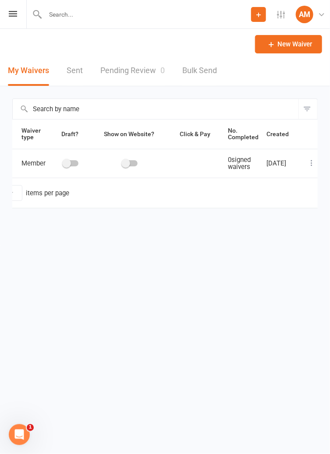
click at [307, 165] on icon at bounding box center [311, 163] width 9 height 9
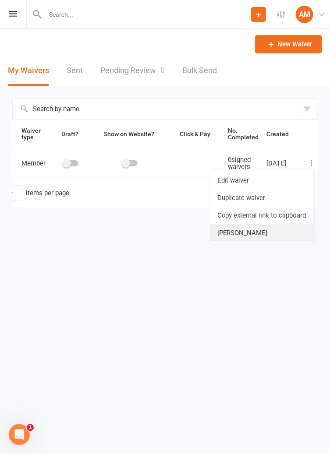
click at [275, 231] on link "Delete waiver" at bounding box center [261, 233] width 103 height 18
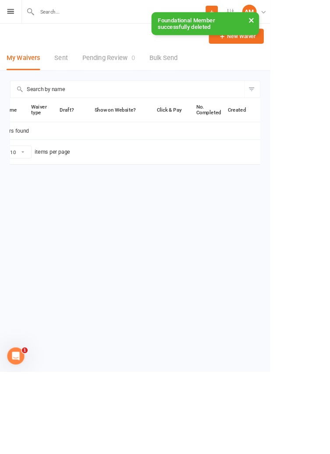
scroll to position [0, 33]
click at [305, 107] on button "Filter" at bounding box center [307, 109] width 19 height 20
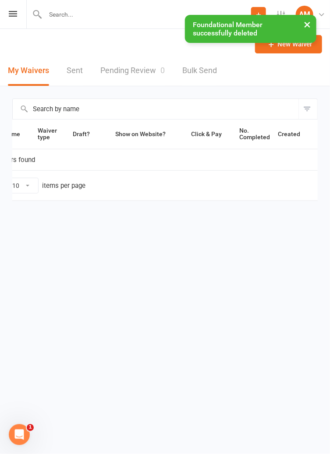
select select "member"
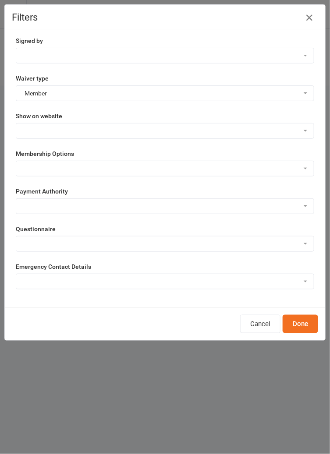
click at [303, 99] on select "Member Prospect Non-attending Contact" at bounding box center [164, 93] width 297 height 15
select select
click at [306, 324] on button "Done" at bounding box center [299, 324] width 35 height 18
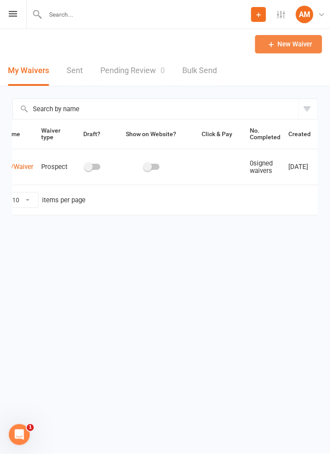
click at [309, 44] on link "New Waiver" at bounding box center [288, 44] width 67 height 18
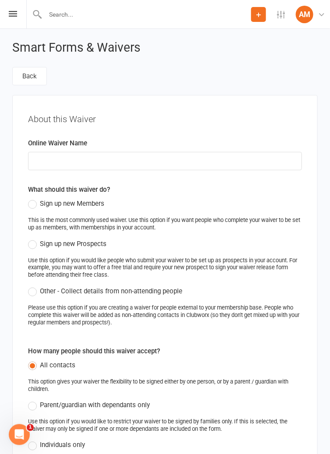
click at [37, 207] on label "Sign up new Members" at bounding box center [66, 203] width 76 height 11
click at [34, 198] on input "Sign up new Members" at bounding box center [31, 198] width 6 height 0
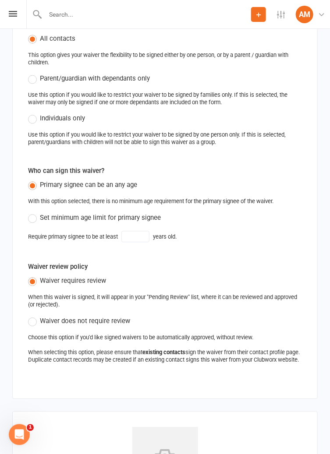
click at [34, 218] on label "Set minimum age limit for primary signee" at bounding box center [94, 218] width 133 height 11
click at [34, 213] on input "Set minimum age limit for primary signee" at bounding box center [31, 213] width 6 height 0
type input "18"
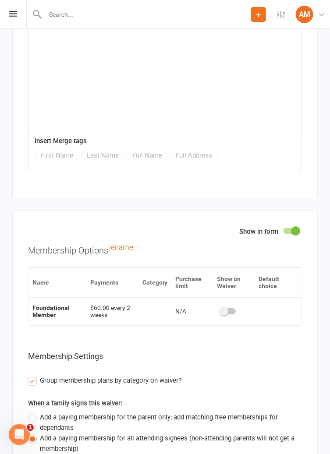
scroll to position [2188, 0]
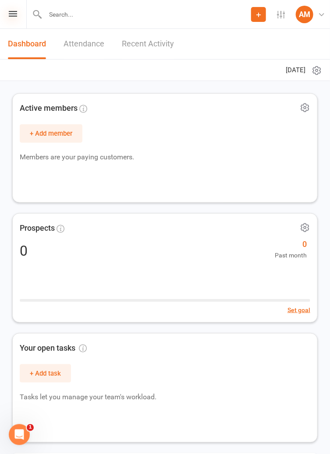
click at [9, 14] on icon at bounding box center [13, 14] width 8 height 6
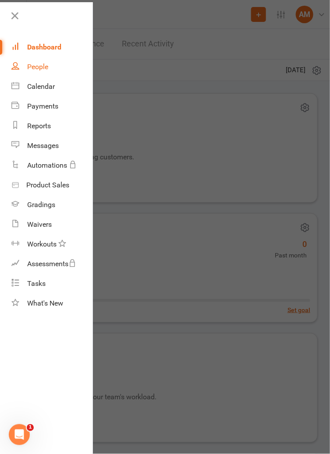
click at [32, 70] on link "People" at bounding box center [51, 67] width 81 height 20
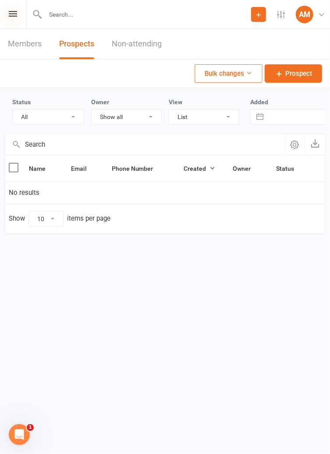
click at [11, 16] on icon at bounding box center [13, 14] width 8 height 6
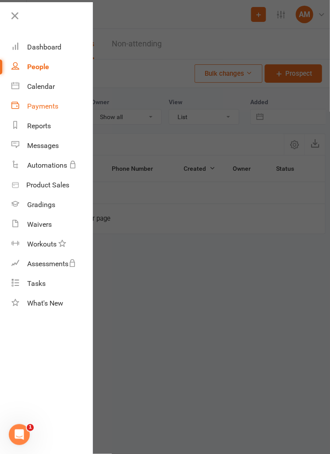
click at [35, 106] on div "Payments" at bounding box center [42, 106] width 31 height 8
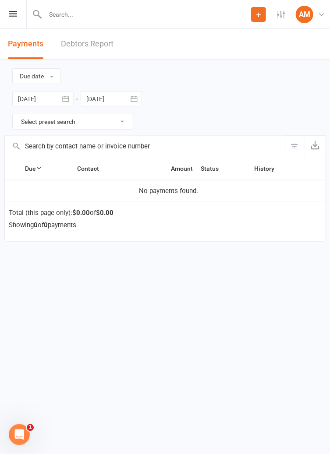
click at [72, 47] on link "Debtors Report" at bounding box center [87, 44] width 53 height 30
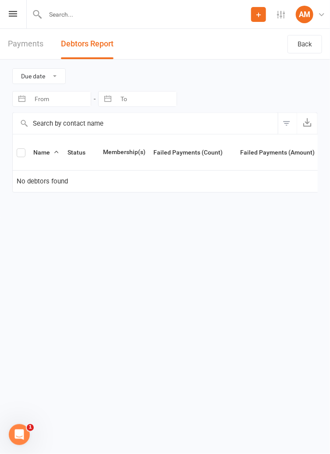
click at [23, 42] on link "Payments" at bounding box center [25, 44] width 35 height 30
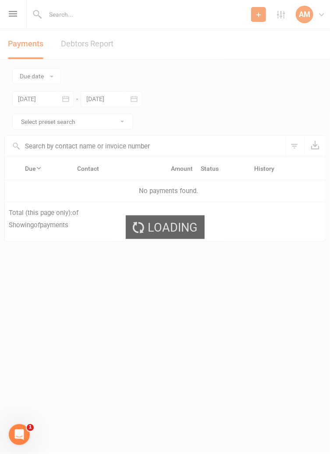
click at [7, 15] on div "Loading" at bounding box center [165, 227] width 330 height 454
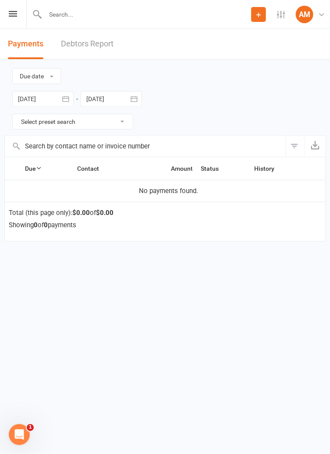
click at [14, 21] on div "Prospect Member Non-attending contact Class / event Appointment Grading event T…" at bounding box center [165, 14] width 330 height 29
click at [13, 15] on icon at bounding box center [13, 14] width 8 height 6
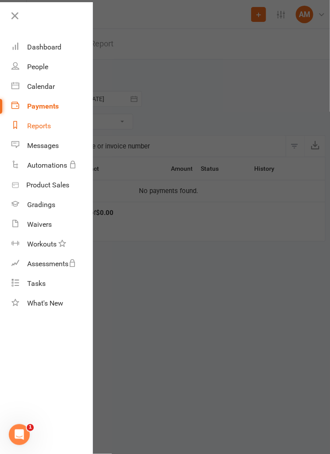
click at [30, 132] on link "Reports" at bounding box center [51, 126] width 81 height 20
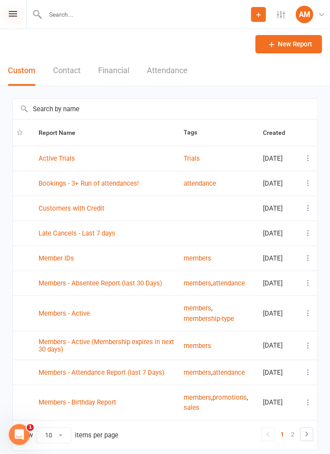
click at [10, 14] on icon at bounding box center [13, 14] width 8 height 6
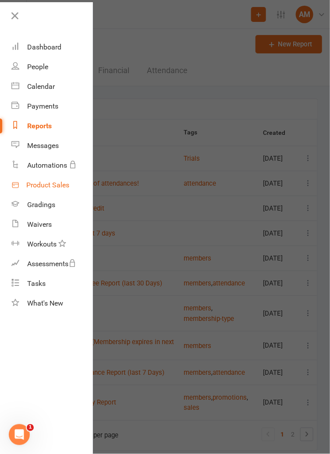
click at [40, 186] on div "Product Sales" at bounding box center [47, 185] width 43 height 8
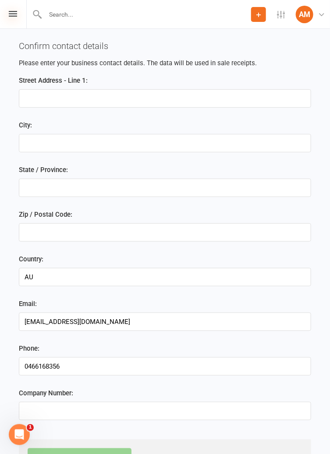
click at [11, 15] on icon at bounding box center [13, 14] width 8 height 6
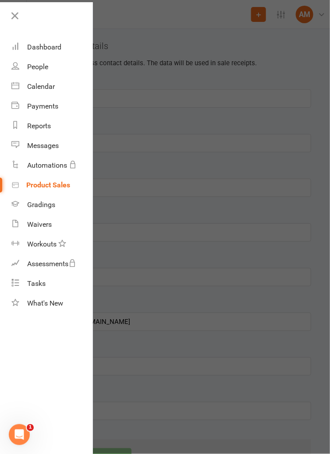
click at [225, 317] on div at bounding box center [165, 227] width 330 height 454
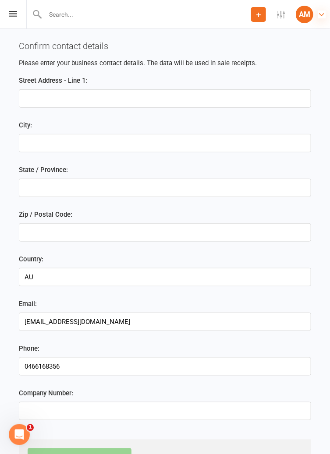
click at [319, 15] on icon at bounding box center [321, 15] width 8 height 8
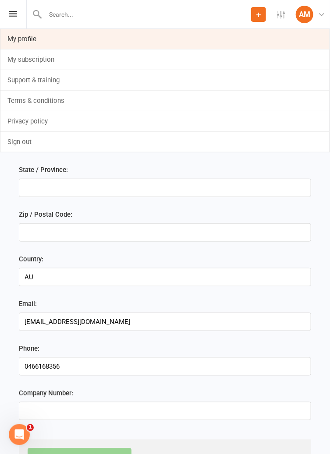
click at [14, 41] on link "My profile" at bounding box center [164, 39] width 329 height 20
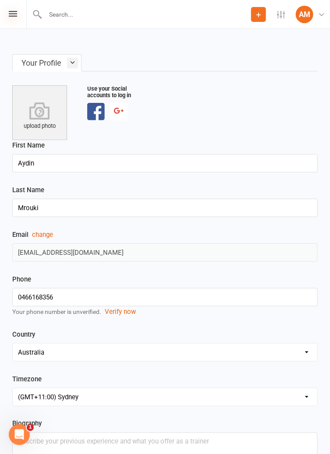
click at [16, 14] on icon at bounding box center [13, 14] width 8 height 6
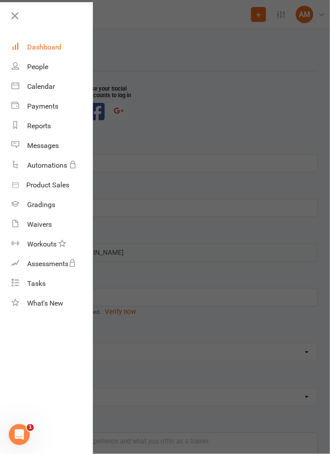
click at [34, 49] on div "Dashboard" at bounding box center [44, 47] width 34 height 8
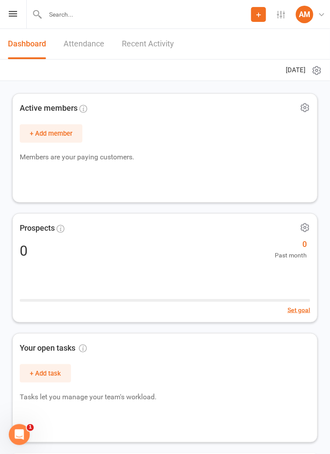
click at [312, 74] on icon at bounding box center [316, 70] width 11 height 11
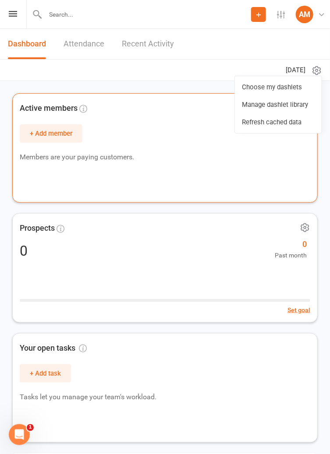
click at [270, 196] on div "Active members + Add member Members are your paying customers." at bounding box center [164, 147] width 305 height 109
click at [305, 107] on icon at bounding box center [304, 107] width 11 height 11
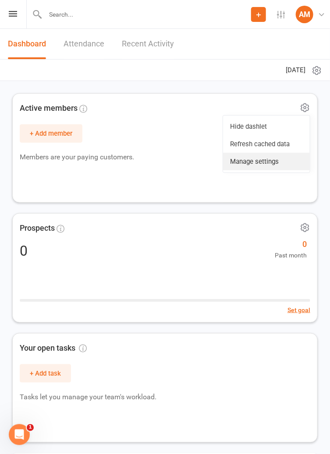
click at [275, 164] on link "Manage settings" at bounding box center [266, 162] width 87 height 18
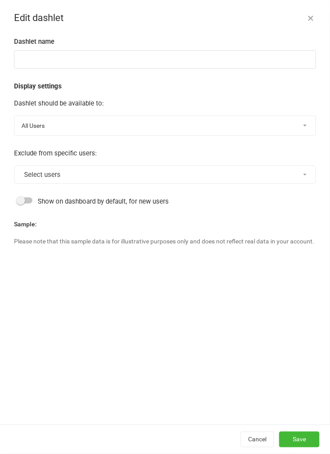
type input "Active members"
select select "last_activated"
select select "weeks"
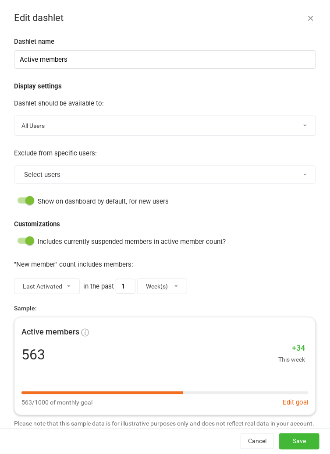
click at [315, 14] on button "button" at bounding box center [310, 18] width 11 height 11
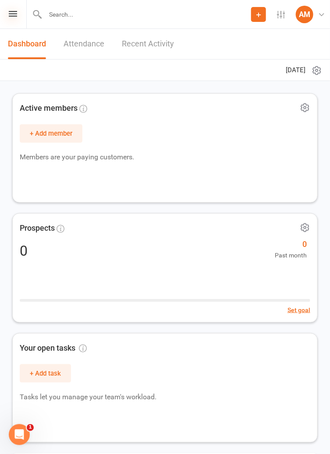
click at [14, 14] on icon at bounding box center [13, 14] width 8 height 6
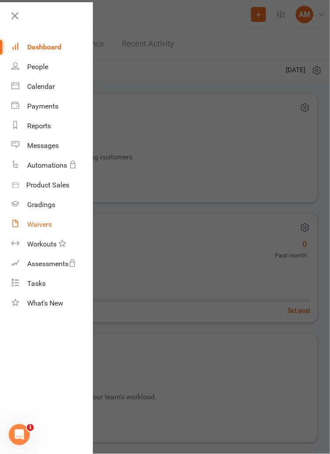
click at [25, 226] on link "Waivers" at bounding box center [51, 224] width 81 height 20
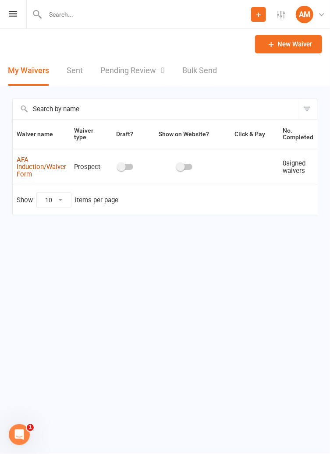
click at [28, 162] on link "AFA Induction/Waiver Form" at bounding box center [41, 167] width 49 height 22
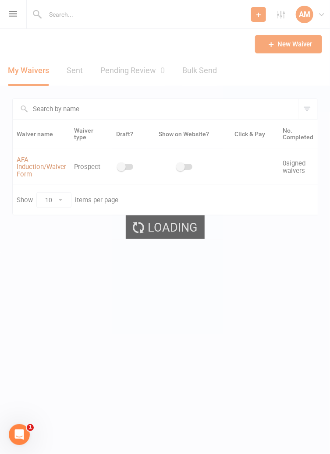
select select "applies_to_attending_signees"
select select "select"
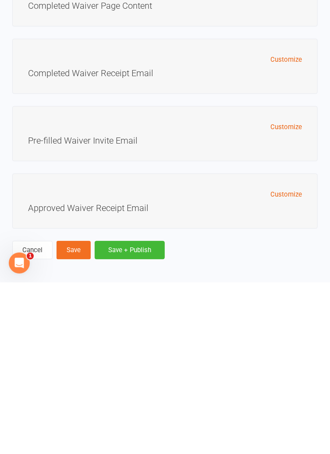
scroll to position [5074, 0]
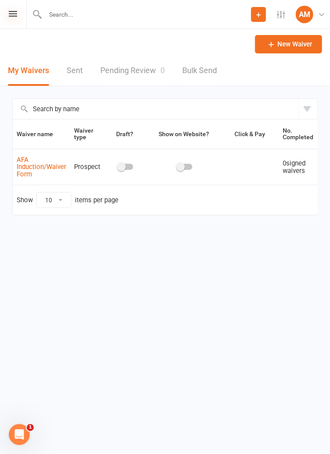
click at [13, 15] on icon at bounding box center [13, 14] width 8 height 6
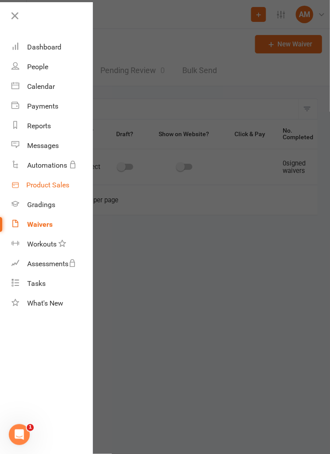
click at [78, 189] on link "Product Sales" at bounding box center [51, 185] width 81 height 20
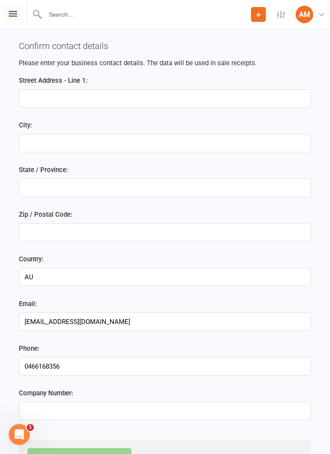
click at [11, 14] on icon at bounding box center [13, 14] width 8 height 6
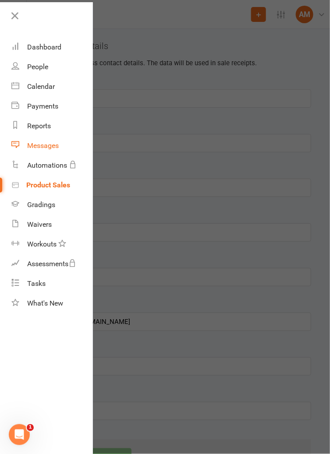
click at [70, 147] on link "Messages" at bounding box center [51, 146] width 81 height 20
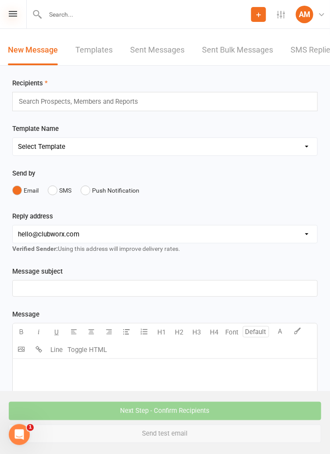
click at [11, 14] on icon at bounding box center [13, 14] width 8 height 6
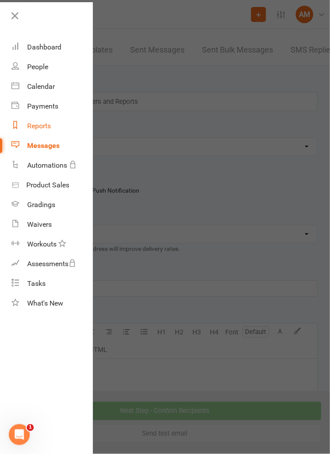
click at [39, 131] on link "Reports" at bounding box center [51, 126] width 81 height 20
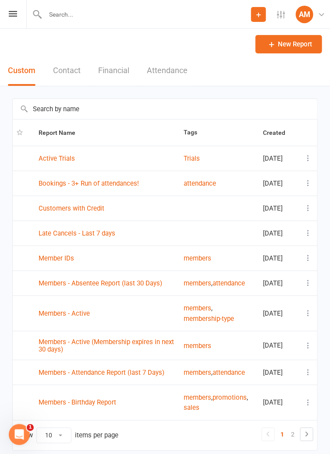
click at [102, 72] on button "Financial" at bounding box center [113, 71] width 31 height 30
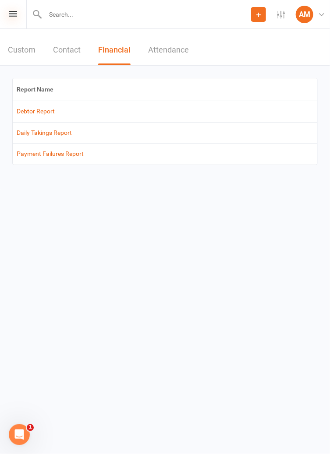
click at [9, 14] on icon at bounding box center [13, 14] width 8 height 6
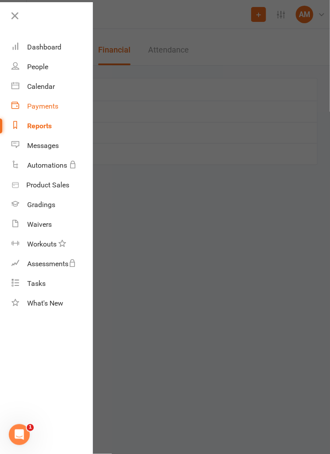
click at [35, 108] on div "Payments" at bounding box center [42, 106] width 31 height 8
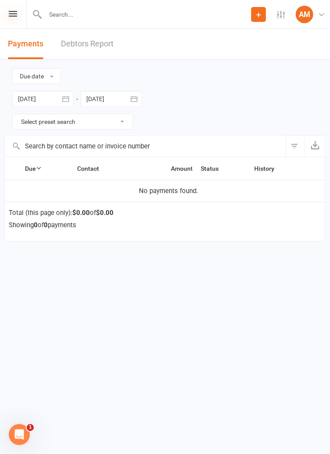
click at [10, 14] on icon at bounding box center [13, 14] width 8 height 6
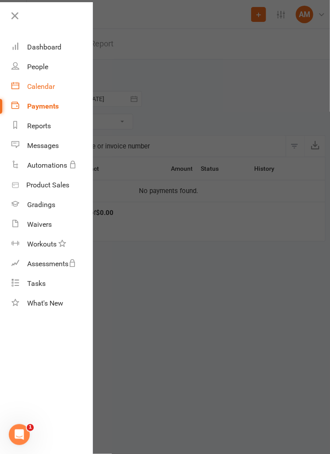
click at [36, 93] on link "Calendar" at bounding box center [51, 87] width 81 height 20
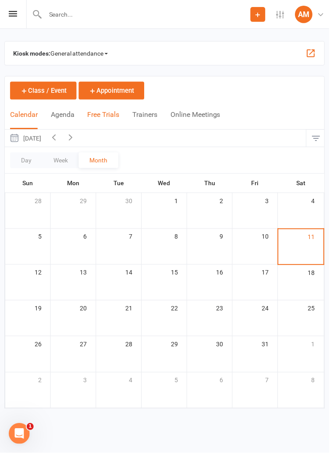
click at [98, 119] on button "Free Trials" at bounding box center [104, 120] width 32 height 19
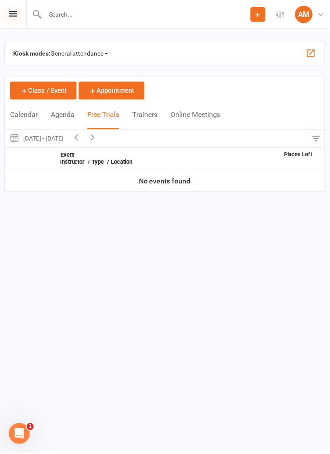
click at [13, 15] on icon at bounding box center [13, 14] width 8 height 6
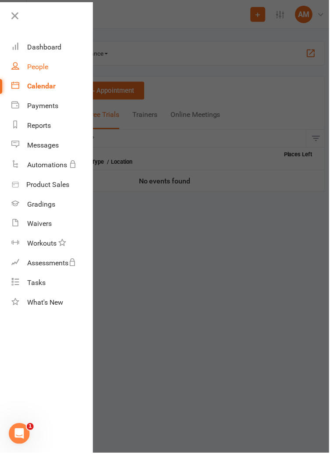
click at [31, 71] on link "People" at bounding box center [51, 67] width 81 height 20
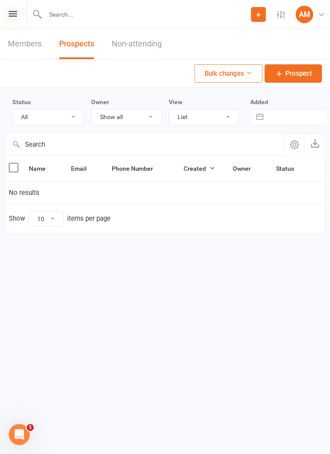
click at [11, 15] on icon at bounding box center [13, 14] width 8 height 6
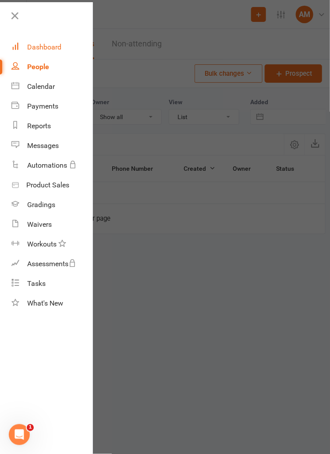
click at [31, 49] on div "Dashboard" at bounding box center [44, 47] width 34 height 8
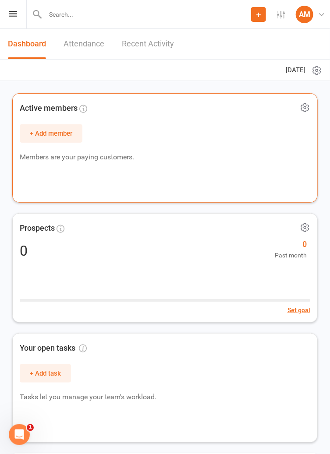
click at [50, 137] on button "+ Add member" at bounding box center [51, 133] width 63 height 18
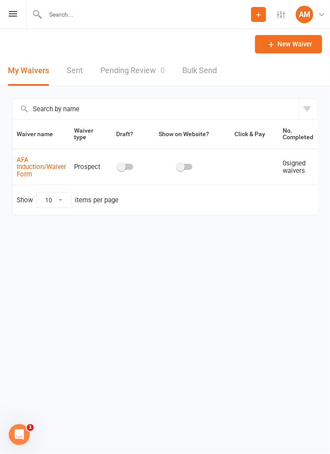
click at [119, 169] on span at bounding box center [121, 166] width 9 height 9
click at [118, 165] on input "checkbox" at bounding box center [118, 165] width 0 height 0
click at [20, 167] on span "AFA Induction/Waiver Form" at bounding box center [41, 166] width 49 height 31
click at [23, 170] on link "AFA Induction/Waiver Form" at bounding box center [41, 167] width 49 height 22
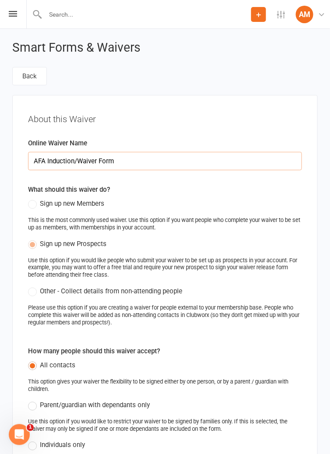
select select "applies_to_attending_signees"
select select "select"
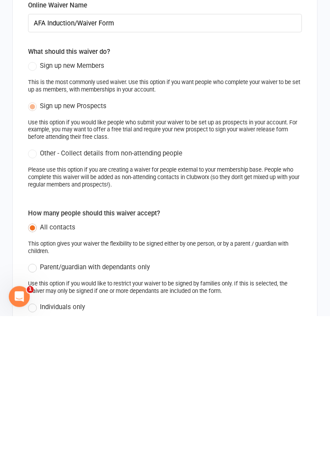
click at [36, 211] on div "Sign up new Members This is the most commonly used waiver. Use this option if y…" at bounding box center [165, 218] width 274 height 40
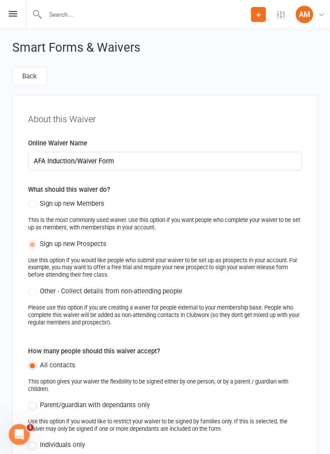
click at [33, 207] on label "Sign up new Members" at bounding box center [66, 203] width 76 height 11
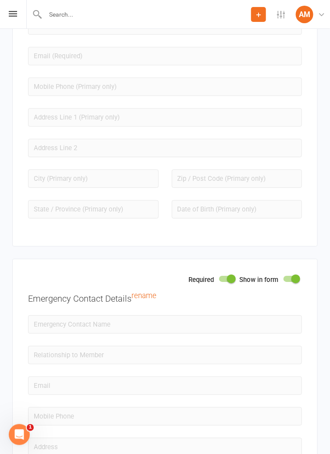
scroll to position [1414, 0]
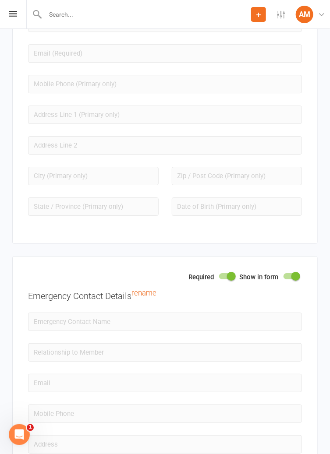
click at [231, 278] on span at bounding box center [231, 276] width 9 height 9
click at [219, 275] on input "checkbox" at bounding box center [219, 275] width 0 height 0
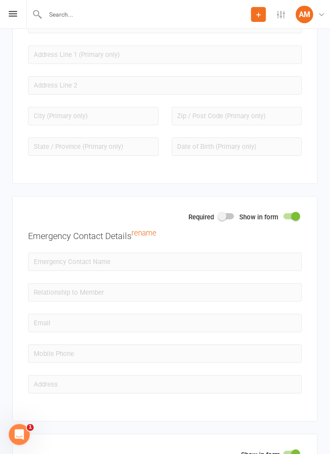
scroll to position [1477, 0]
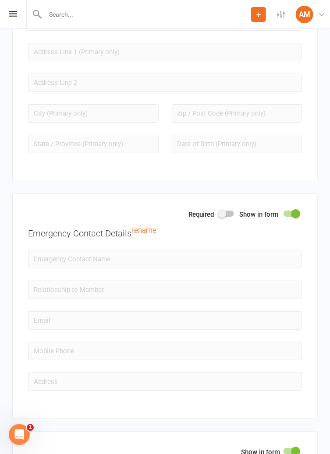
click at [264, 395] on div "Required Show in form Emergency Contact Details rename" at bounding box center [164, 306] width 305 height 226
click at [232, 217] on div at bounding box center [226, 214] width 15 height 6
click at [219, 212] on input "checkbox" at bounding box center [219, 212] width 0 height 0
click at [231, 218] on span at bounding box center [231, 213] width 9 height 9
click at [219, 212] on input "checkbox" at bounding box center [219, 212] width 0 height 0
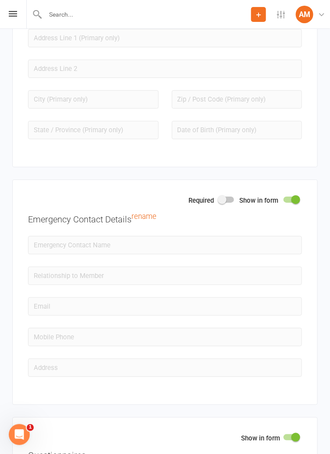
scroll to position [1492, 0]
click at [137, 220] on link "rename" at bounding box center [143, 215] width 25 height 8
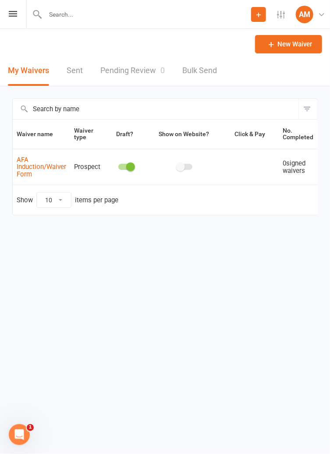
click at [30, 172] on span "AFA Induction/Waiver Form" at bounding box center [41, 166] width 49 height 31
click at [24, 173] on span "AFA Induction/Waiver Form" at bounding box center [41, 166] width 49 height 31
click at [26, 161] on link "AFA Induction/Waiver Form" at bounding box center [41, 167] width 49 height 22
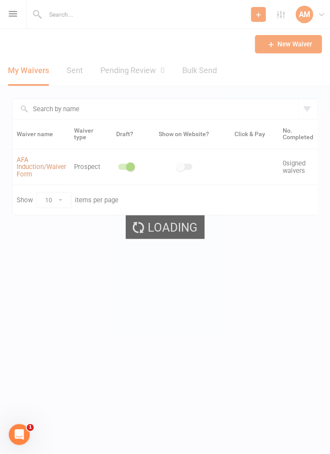
select select "applies_to_attending_signees"
select select "select"
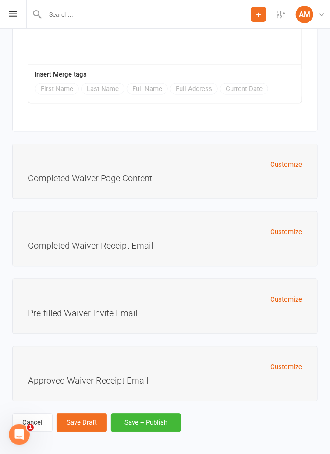
scroll to position [5074, 0]
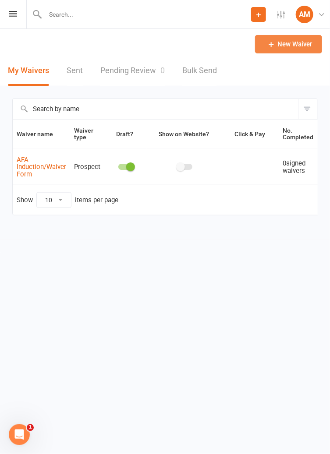
click at [311, 46] on link "New Waiver" at bounding box center [288, 44] width 67 height 18
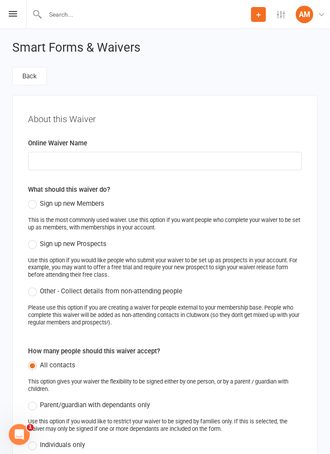
click at [33, 208] on label "Sign up new Members" at bounding box center [66, 203] width 76 height 11
click at [33, 198] on input "Sign up new Members" at bounding box center [31, 198] width 6 height 0
click at [52, 165] on input at bounding box center [165, 161] width 274 height 18
type input "M"
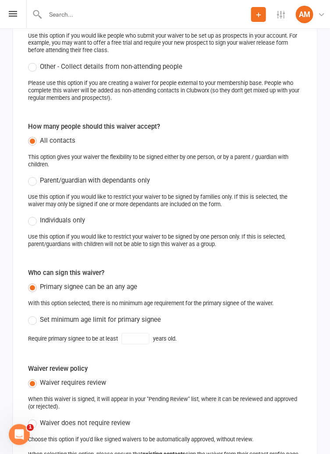
scroll to position [228, 0]
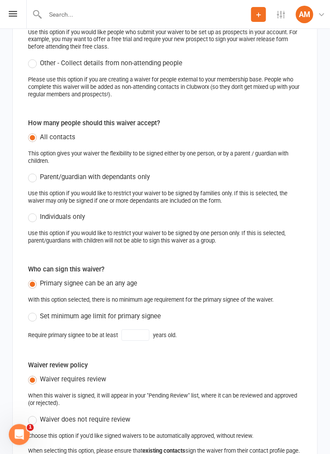
type input "Test"
click at [36, 320] on label "Set minimum age limit for primary signee" at bounding box center [94, 316] width 133 height 11
click at [34, 311] on input "Set minimum age limit for primary signee" at bounding box center [31, 311] width 6 height 0
type input "18"
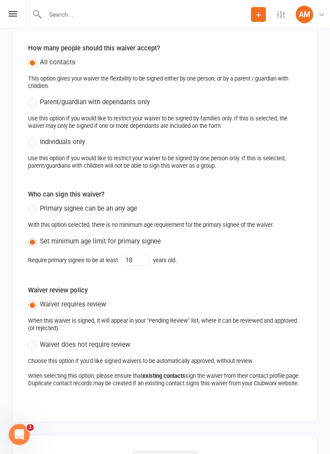
scroll to position [305, 0]
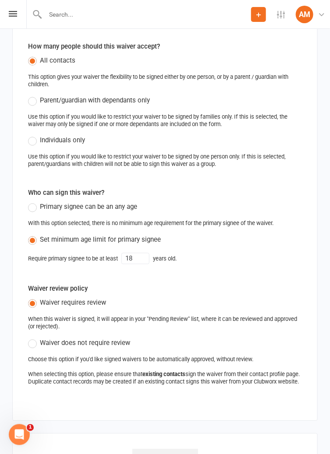
click at [32, 346] on label "Waiver does not require review" at bounding box center [79, 343] width 102 height 11
click at [32, 338] on input "Waiver does not require review" at bounding box center [31, 338] width 6 height 0
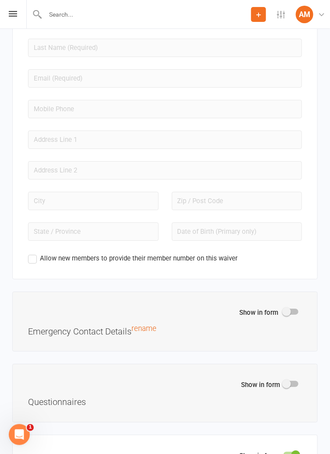
scroll to position [1395, 0]
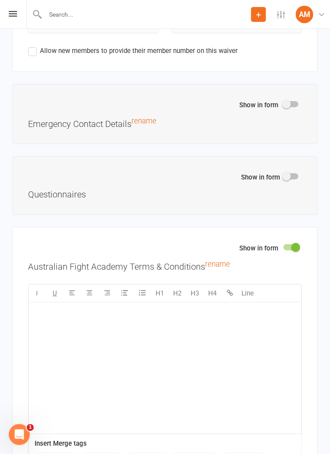
click at [69, 346] on div "﻿" at bounding box center [164, 367] width 273 height 131
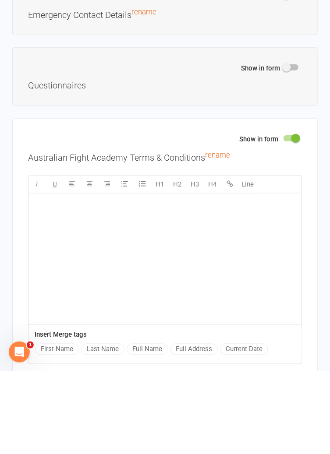
scroll to position [1646, 0]
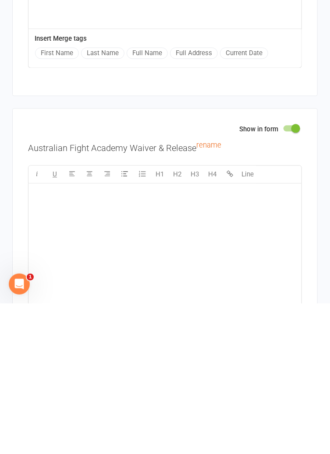
click at [60, 379] on div "﻿" at bounding box center [164, 399] width 273 height 131
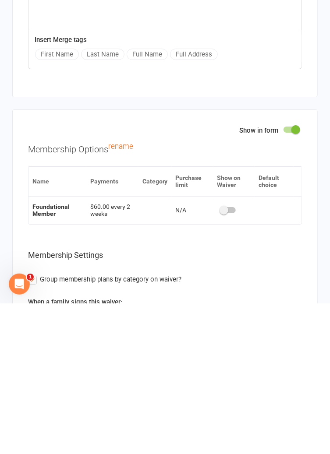
scroll to position [2137, 0]
click at [42, 304] on h3 "Membership Options rename" at bounding box center [165, 296] width 274 height 15
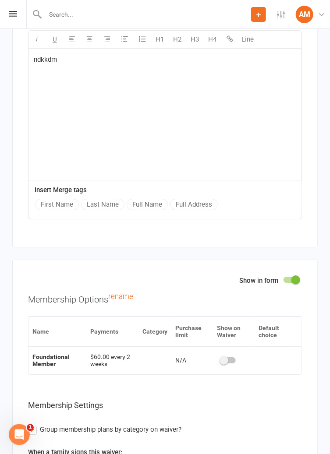
click at [231, 363] on div at bounding box center [228, 360] width 15 height 6
click at [221, 359] on input "checkbox" at bounding box center [221, 359] width 0 height 0
click at [298, 370] on td at bounding box center [294, 360] width 14 height 28
click at [119, 301] on link "rename" at bounding box center [120, 296] width 25 height 8
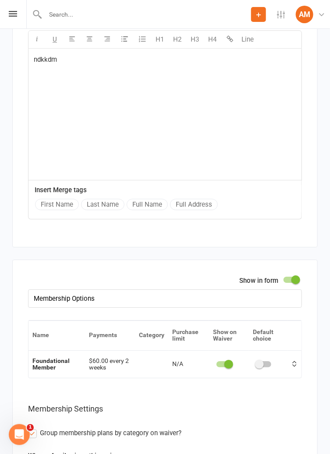
click at [45, 331] on th "Name" at bounding box center [56, 335] width 56 height 30
click at [288, 373] on td at bounding box center [294, 364] width 14 height 28
click at [267, 367] on div at bounding box center [263, 364] width 15 height 6
click at [256, 363] on input "checkbox" at bounding box center [256, 363] width 0 height 0
click at [271, 369] on span at bounding box center [268, 364] width 9 height 9
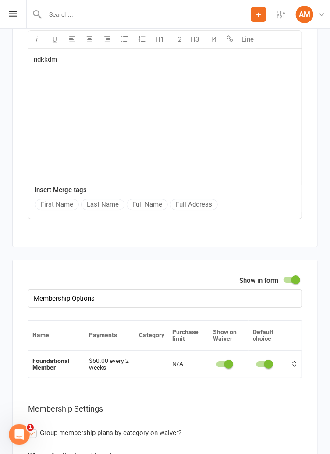
click at [256, 363] on input "checkbox" at bounding box center [256, 363] width 0 height 0
click at [230, 369] on span at bounding box center [228, 364] width 9 height 9
click at [216, 363] on input "checkbox" at bounding box center [216, 363] width 0 height 0
click at [229, 367] on div at bounding box center [228, 364] width 15 height 6
click at [221, 363] on input "checkbox" at bounding box center [221, 363] width 0 height 0
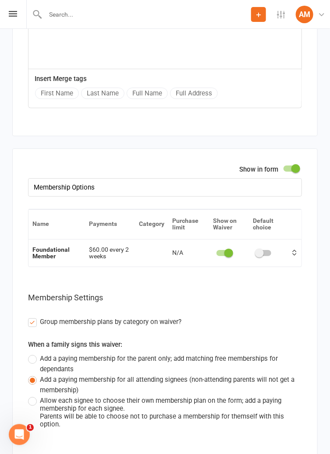
scroll to position [2249, 0]
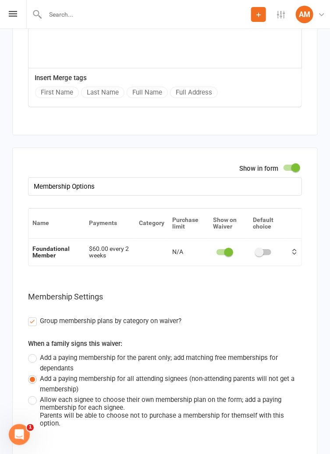
click at [32, 364] on label "Add a paying membership for the parent only; add matching free memberships for …" at bounding box center [165, 362] width 274 height 21
click at [32, 352] on input "Add a paying membership for the parent only; add matching free memberships for …" at bounding box center [31, 352] width 6 height 0
click at [28, 385] on label "Add a paying membership for all attending signees (non-attending parents will n…" at bounding box center [165, 383] width 274 height 21
click at [28, 373] on input "Add a paying membership for all attending signees (non-attending parents will n…" at bounding box center [31, 373] width 6 height 0
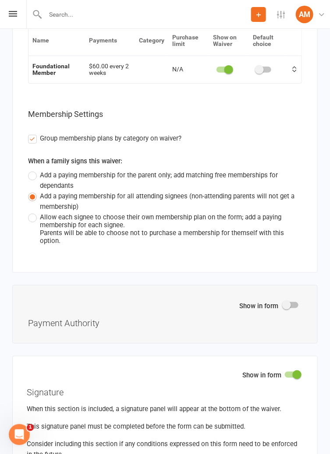
scroll to position [2432, 0]
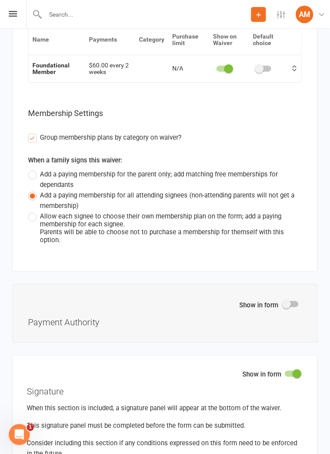
click at [289, 319] on h3 "Payment Authority" at bounding box center [165, 320] width 274 height 13
click at [288, 309] on span at bounding box center [286, 304] width 9 height 9
click at [283, 303] on input "checkbox" at bounding box center [283, 303] width 0 height 0
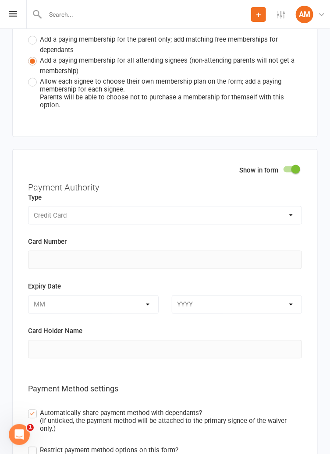
scroll to position [2563, 0]
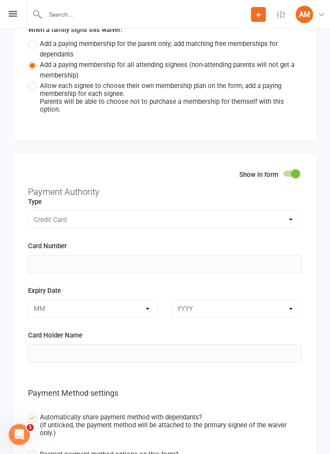
click at [298, 178] on span at bounding box center [295, 173] width 9 height 9
click at [283, 172] on input "checkbox" at bounding box center [283, 172] width 0 height 0
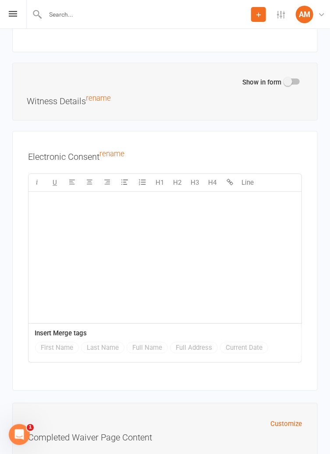
click at [60, 288] on div "﻿" at bounding box center [164, 257] width 273 height 131
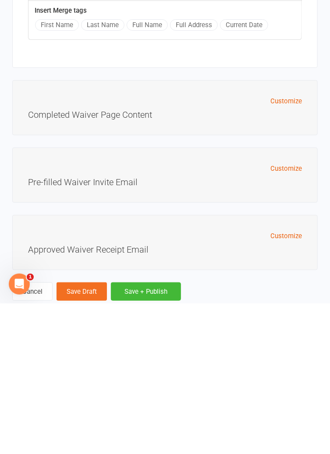
scroll to position [3072, 0]
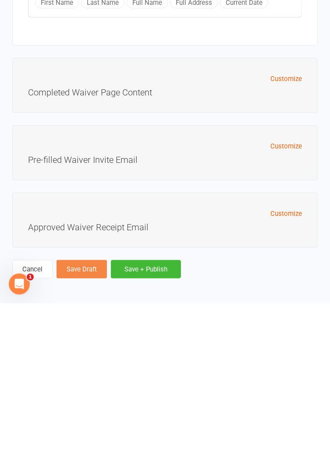
click at [82, 416] on button "Save Draft" at bounding box center [81, 420] width 50 height 18
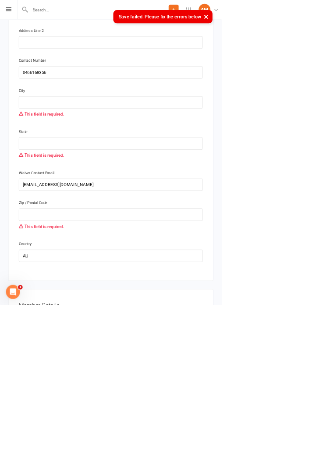
scroll to position [771, 0]
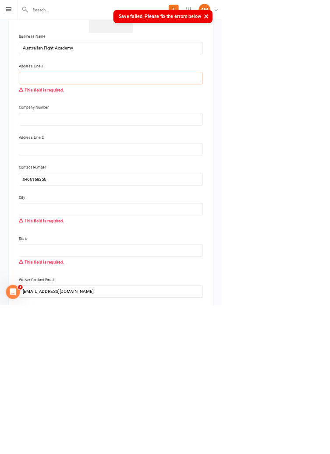
click at [43, 125] on input "text" at bounding box center [165, 116] width 274 height 18
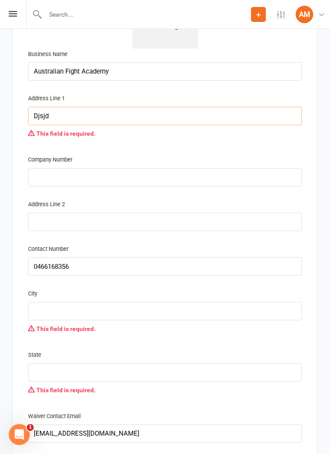
type input "Djsjd"
click at [36, 186] on input "text" at bounding box center [165, 177] width 274 height 18
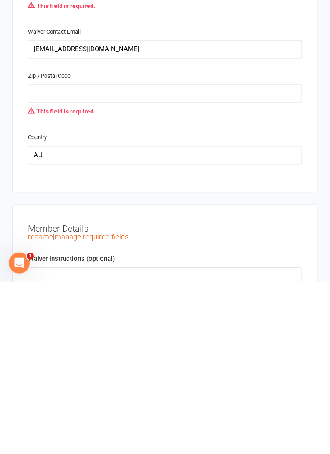
scroll to position [986, 0]
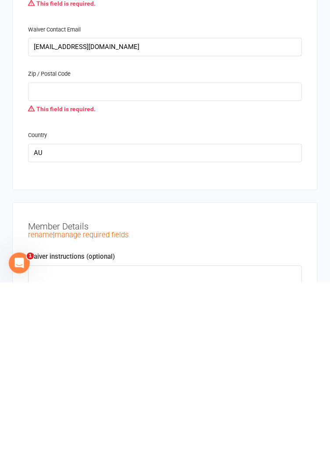
type input "0466168356"
click at [43, 271] on input "text" at bounding box center [165, 263] width 274 height 18
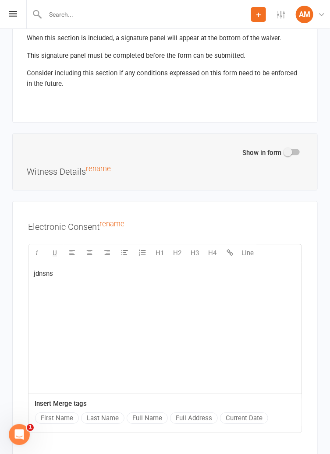
scroll to position [3139, 0]
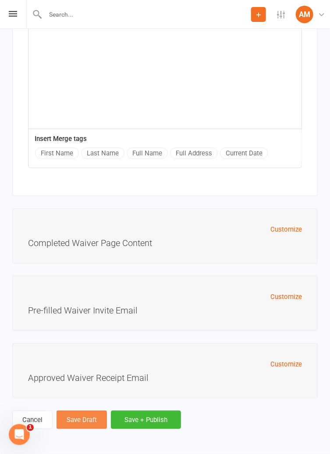
type input "2170"
click at [74, 422] on button "Save Draft" at bounding box center [81, 420] width 50 height 18
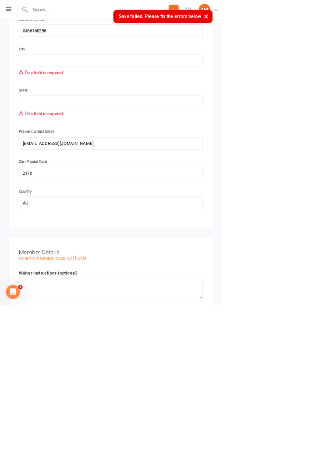
scroll to position [948, 0]
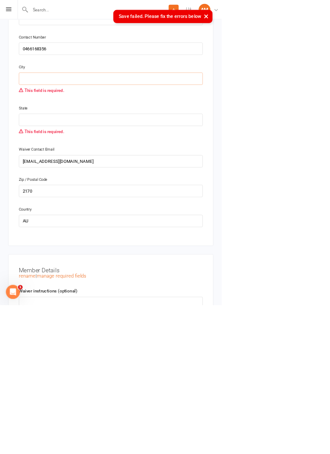
click at [39, 121] on input "text" at bounding box center [165, 117] width 274 height 18
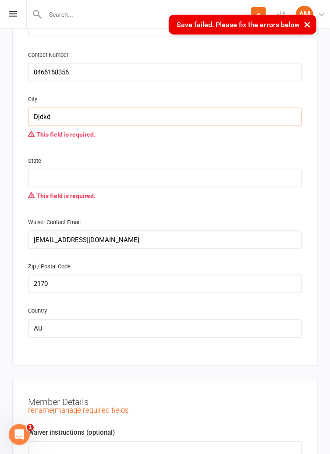
type input "Djdkd"
click at [44, 186] on input "text" at bounding box center [165, 178] width 274 height 18
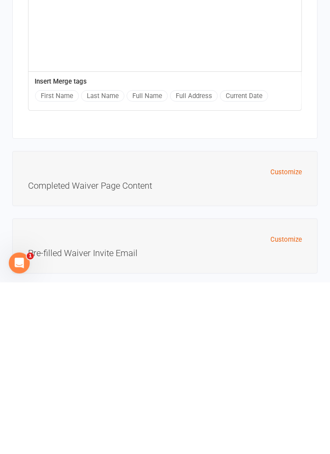
scroll to position [3105, 0]
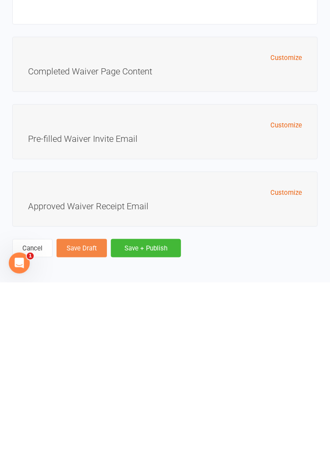
type input "Nsw"
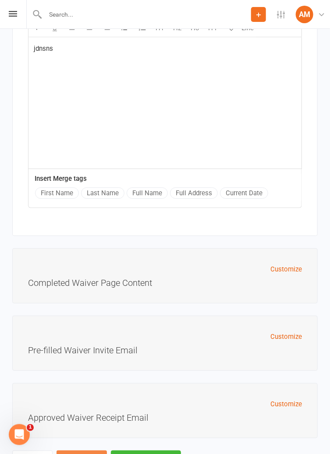
scroll to position [3062, 0]
click at [33, 287] on h3 "Completed Waiver Page Content" at bounding box center [165, 280] width 274 height 13
click at [69, 295] on div "Customize Completed Waiver Page Content" at bounding box center [164, 275] width 305 height 55
click at [54, 282] on h3 "Completed Waiver Page Content" at bounding box center [165, 280] width 274 height 13
click at [39, 280] on h3 "Completed Waiver Page Content" at bounding box center [165, 280] width 274 height 13
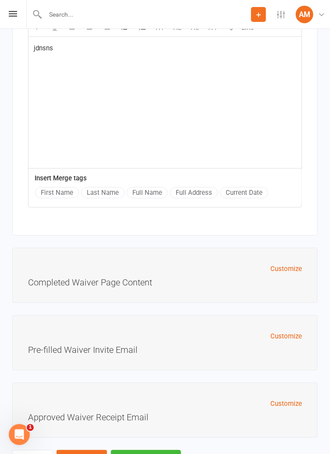
click at [22, 277] on div "Customize Completed Waiver Page Content" at bounding box center [164, 275] width 305 height 55
click at [285, 274] on button "Customize" at bounding box center [286, 268] width 32 height 11
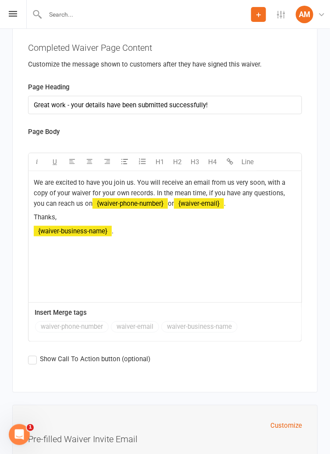
scroll to position [3288, 0]
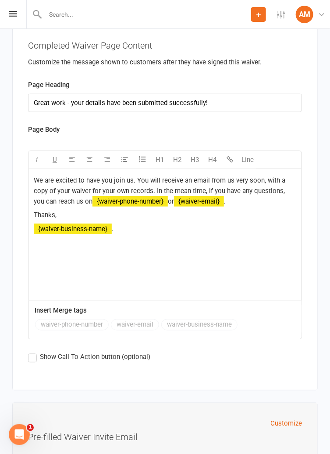
click at [30, 362] on label "Show Call To Action button (optional)" at bounding box center [89, 357] width 122 height 11
click at [30, 352] on input "Show Call To Action button (optional)" at bounding box center [31, 352] width 6 height 0
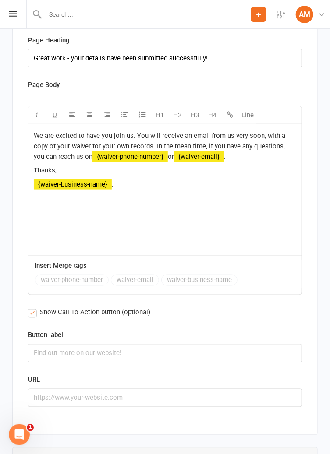
click at [30, 317] on label "Show Call To Action button (optional)" at bounding box center [89, 312] width 122 height 11
click at [30, 307] on input "Show Call To Action button (optional)" at bounding box center [31, 307] width 6 height 0
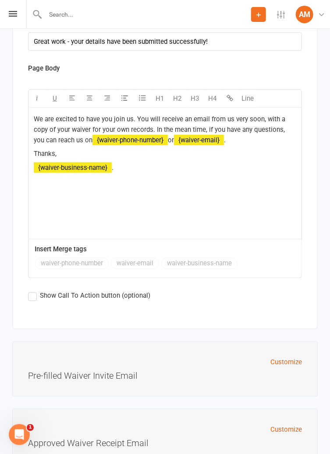
scroll to position [3377, 0]
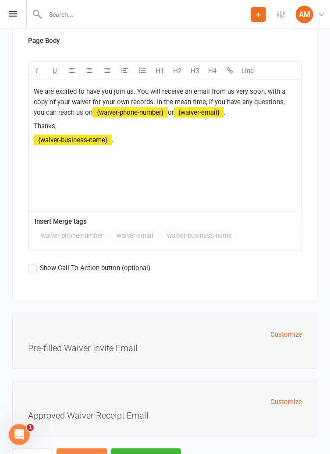
click at [91, 453] on button "Save Draft" at bounding box center [81, 458] width 50 height 18
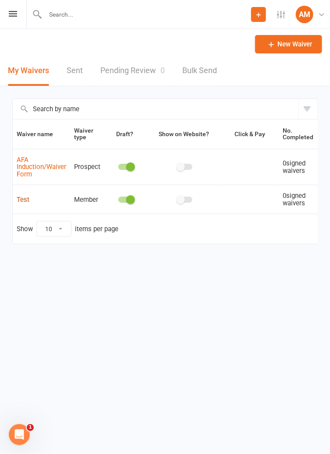
click at [19, 202] on link "Test" at bounding box center [23, 200] width 13 height 8
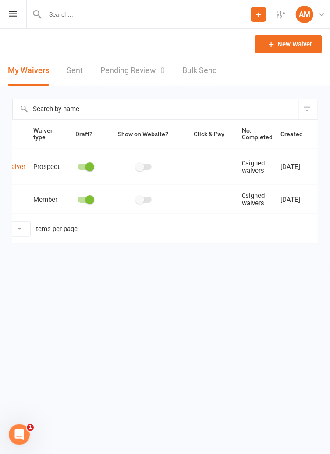
scroll to position [0, 56]
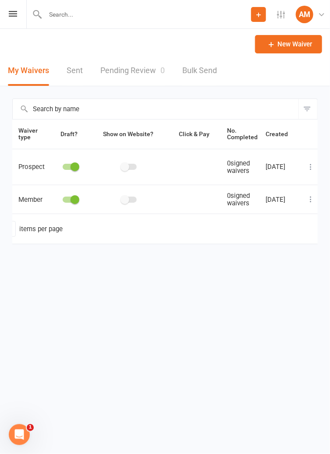
click at [311, 200] on icon at bounding box center [310, 199] width 9 height 9
click at [47, 256] on div "Waiver name Waiver type Draft? Show on Website? Click & Pay No. Completed Creat…" at bounding box center [164, 187] width 305 height 137
click at [74, 198] on span at bounding box center [74, 199] width 9 height 9
click at [63, 198] on input "checkbox" at bounding box center [63, 198] width 0 height 0
click at [309, 204] on button at bounding box center [310, 199] width 11 height 11
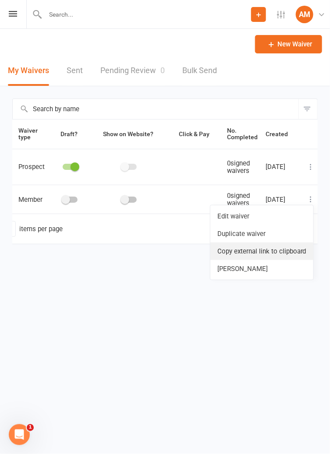
click at [289, 253] on link "Copy external link to clipboard" at bounding box center [261, 251] width 103 height 18
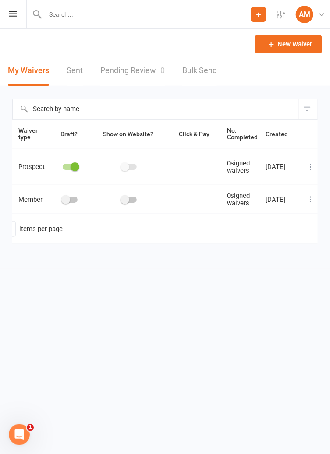
click at [72, 171] on div at bounding box center [70, 166] width 35 height 9
click at [76, 167] on span at bounding box center [74, 166] width 9 height 9
click at [63, 165] on input "checkbox" at bounding box center [63, 165] width 0 height 0
click at [64, 169] on span at bounding box center [65, 166] width 9 height 9
click at [63, 165] on input "checkbox" at bounding box center [63, 165] width 0 height 0
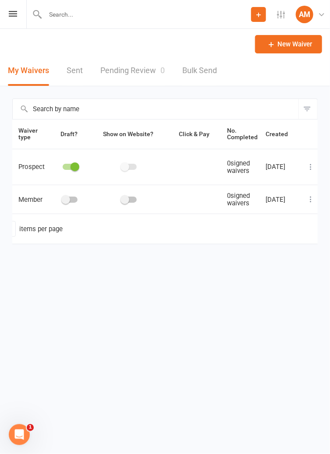
click at [67, 203] on span at bounding box center [65, 199] width 9 height 9
click at [63, 198] on input "checkbox" at bounding box center [63, 198] width 0 height 0
click at [55, 17] on input "text" at bounding box center [146, 14] width 208 height 12
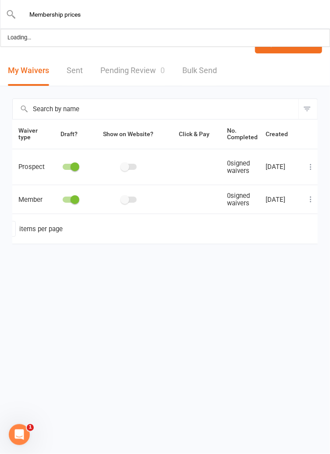
type input "Membership prices"
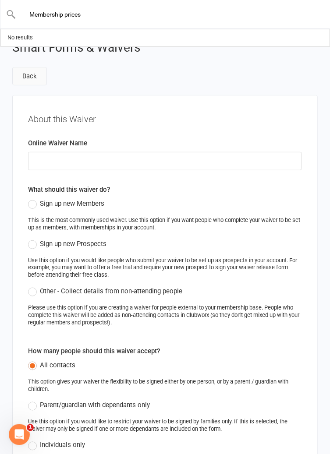
click at [24, 79] on link "Back" at bounding box center [29, 76] width 35 height 18
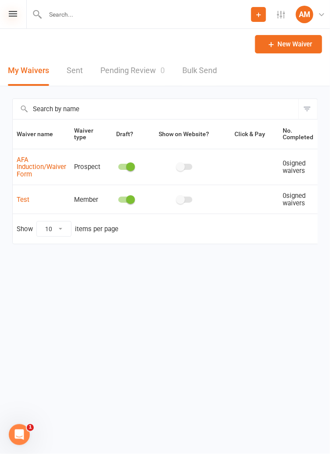
click at [11, 14] on icon at bounding box center [13, 14] width 8 height 6
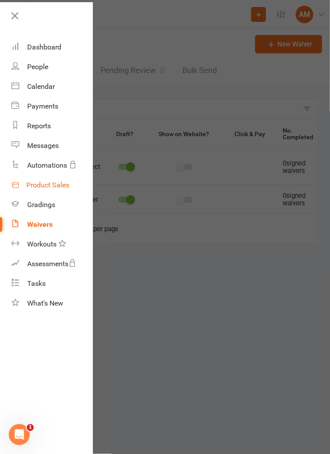
click at [33, 183] on div "Product Sales" at bounding box center [47, 185] width 43 height 8
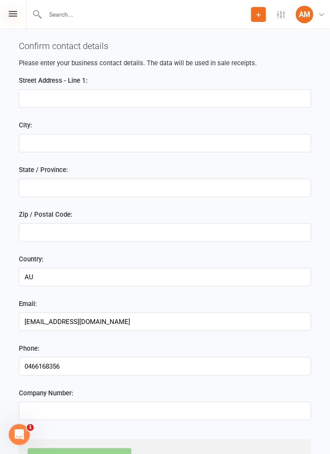
click at [11, 16] on icon at bounding box center [13, 14] width 8 height 6
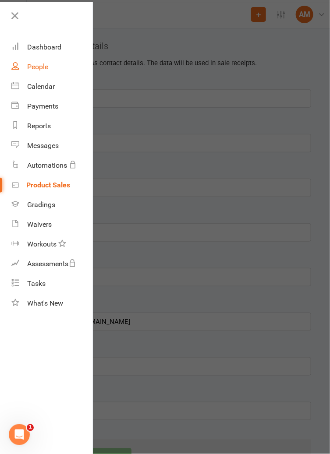
click at [25, 72] on link "People" at bounding box center [51, 67] width 81 height 20
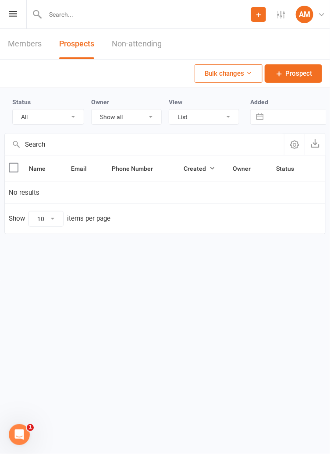
click at [10, 25] on div "Prospect Member Non-attending contact Class / event Appointment Grading event T…" at bounding box center [165, 14] width 330 height 29
click at [11, 16] on icon at bounding box center [13, 14] width 8 height 6
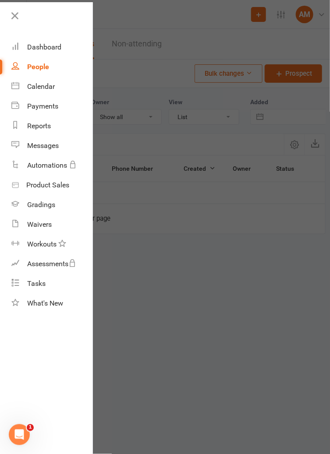
click at [299, 435] on div at bounding box center [165, 227] width 330 height 454
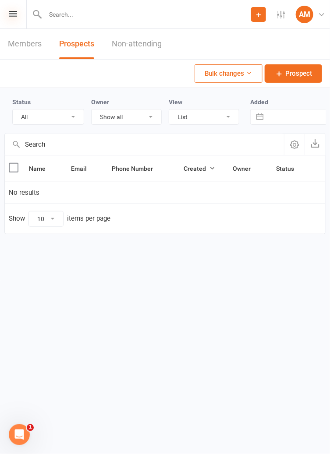
click at [10, 14] on icon at bounding box center [13, 14] width 8 height 6
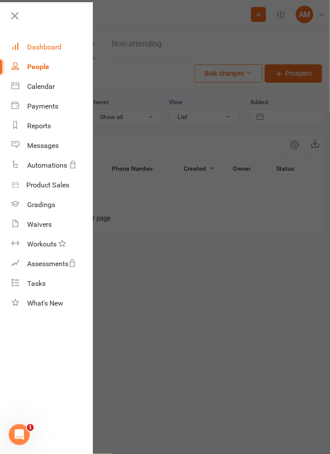
click at [28, 46] on div "Dashboard" at bounding box center [44, 47] width 34 height 8
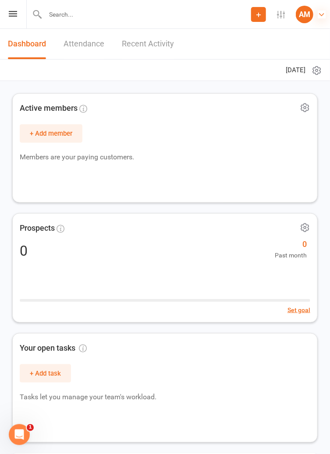
click at [322, 12] on icon at bounding box center [321, 15] width 8 height 8
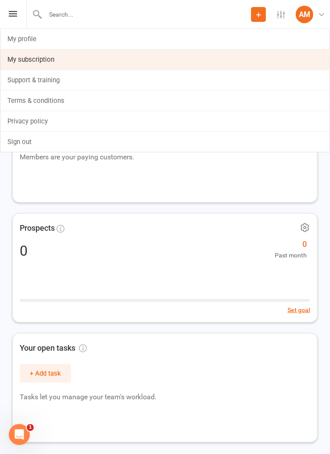
click at [14, 63] on link "My subscription" at bounding box center [164, 59] width 329 height 20
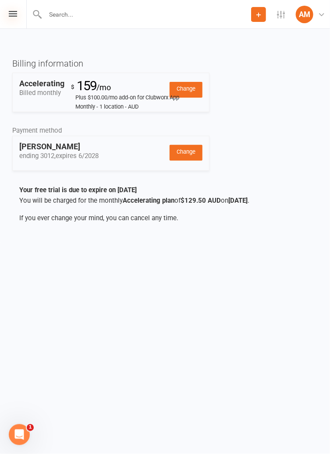
click at [10, 14] on icon at bounding box center [13, 14] width 8 height 6
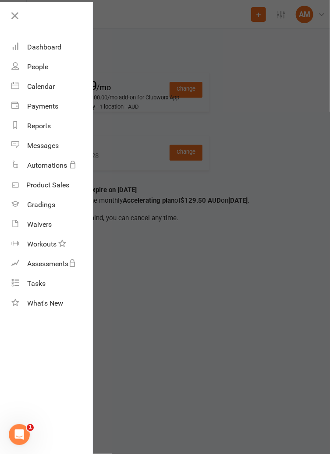
click at [309, 167] on div at bounding box center [165, 227] width 330 height 454
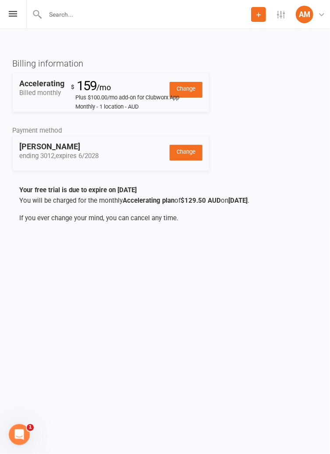
click at [254, 20] on button "Add" at bounding box center [258, 14] width 15 height 15
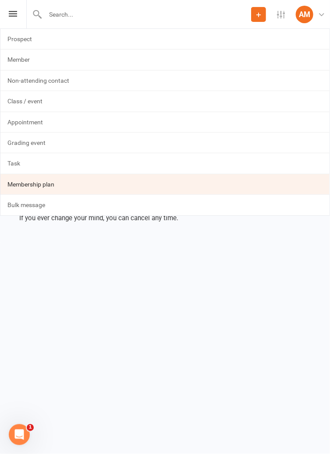
click at [28, 183] on link "Membership plan" at bounding box center [164, 184] width 329 height 20
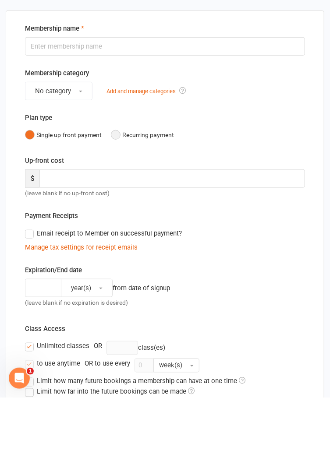
click at [116, 193] on button "Recurring payment" at bounding box center [142, 191] width 63 height 17
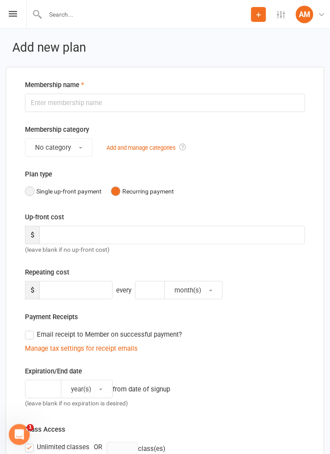
click at [31, 189] on button "Single up-front payment" at bounding box center [63, 191] width 77 height 17
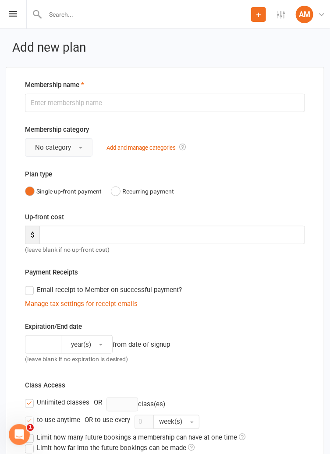
click at [60, 146] on span "No category" at bounding box center [53, 148] width 36 height 8
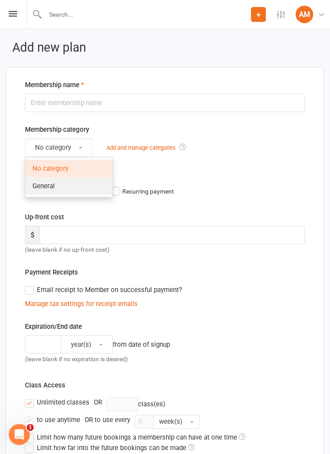
click at [49, 190] on link "General" at bounding box center [68, 186] width 87 height 18
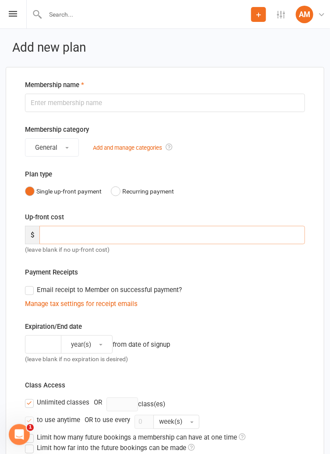
click at [53, 239] on input "number" at bounding box center [171, 235] width 265 height 18
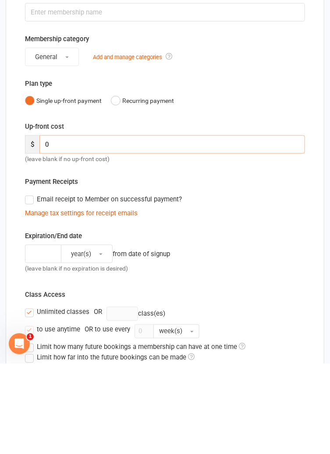
type input "0"
click at [28, 295] on label "Email receipt to Member on successful payment?" at bounding box center [103, 290] width 157 height 11
click at [28, 285] on input "Email receipt to Member on successful payment?" at bounding box center [28, 285] width 6 height 0
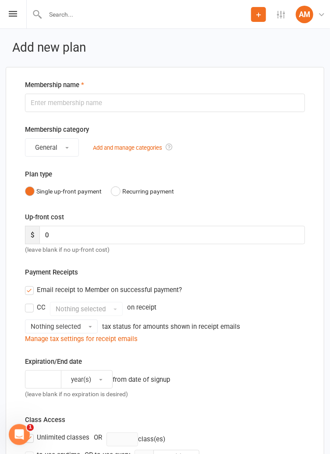
click at [27, 292] on label "Email receipt to Member on successful payment?" at bounding box center [103, 290] width 157 height 11
click at [27, 285] on input "Email receipt to Member on successful payment?" at bounding box center [28, 285] width 6 height 0
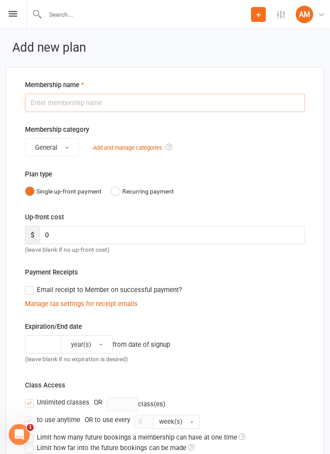
click at [42, 102] on input "text" at bounding box center [165, 103] width 280 height 18
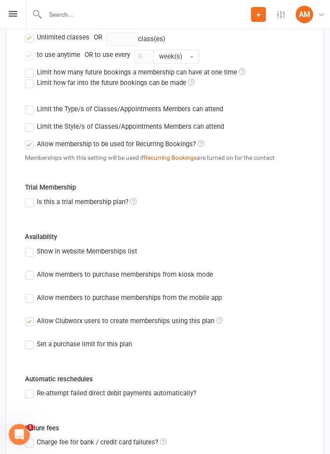
scroll to position [366, 0]
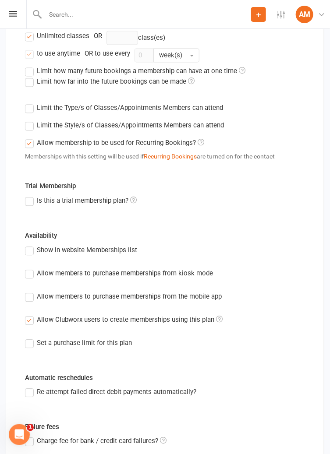
type input "Test"
click at [28, 199] on label "Is this a trial membership plan?" at bounding box center [81, 201] width 112 height 11
click at [28, 196] on input "Is this a trial membership plan?" at bounding box center [28, 196] width 6 height 0
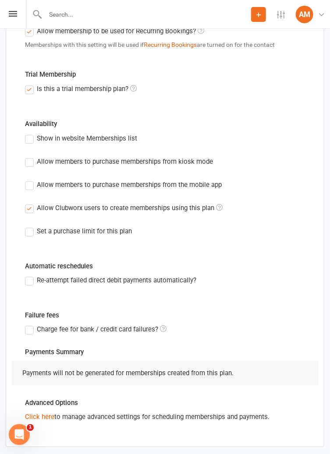
scroll to position [484, 0]
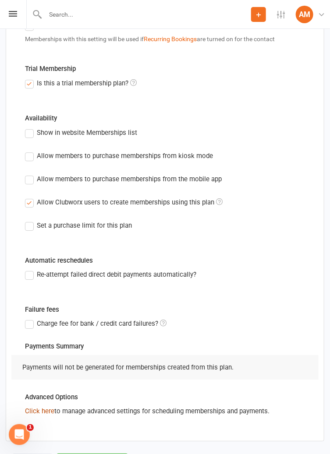
click at [46, 413] on link "Click here" at bounding box center [39, 411] width 29 height 8
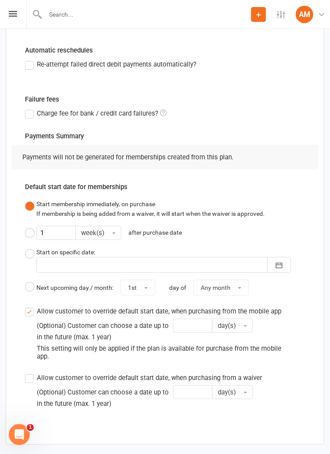
scroll to position [698, 0]
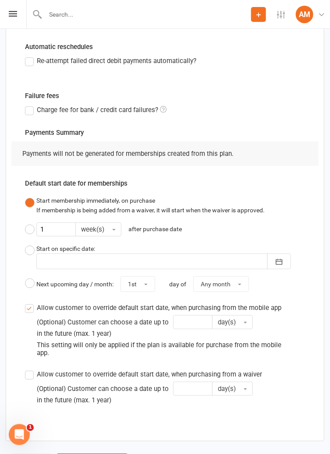
click at [109, 453] on button "Save and close" at bounding box center [91, 462] width 71 height 18
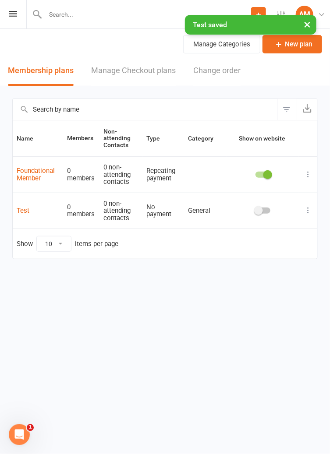
click at [259, 211] on span at bounding box center [258, 210] width 9 height 9
click at [255, 209] on input "checkbox" at bounding box center [255, 209] width 0 height 0
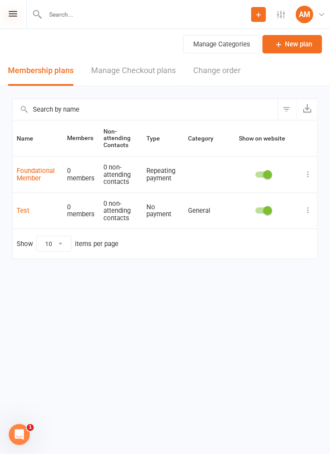
click at [11, 14] on icon at bounding box center [13, 14] width 8 height 6
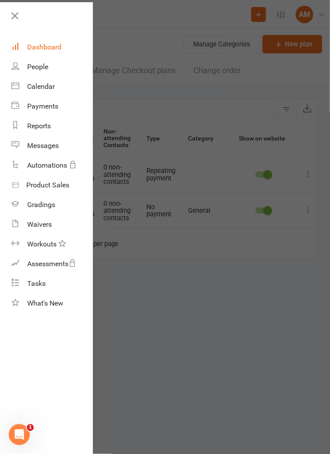
click at [30, 48] on div "Dashboard" at bounding box center [44, 47] width 34 height 8
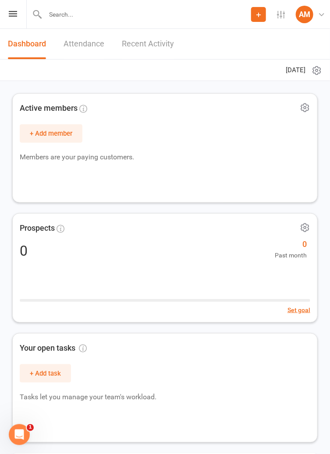
click at [9, 23] on div "Prospect Member Non-attending contact Class / event Appointment Grading event T…" at bounding box center [165, 14] width 330 height 29
click at [14, 13] on icon at bounding box center [13, 14] width 8 height 6
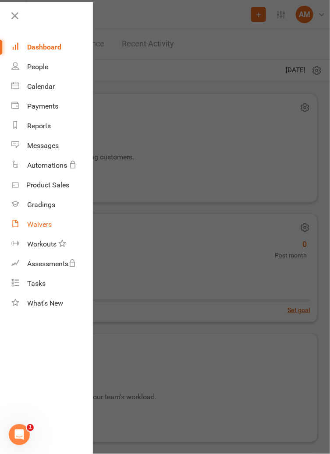
click at [35, 223] on div "Waivers" at bounding box center [39, 224] width 25 height 8
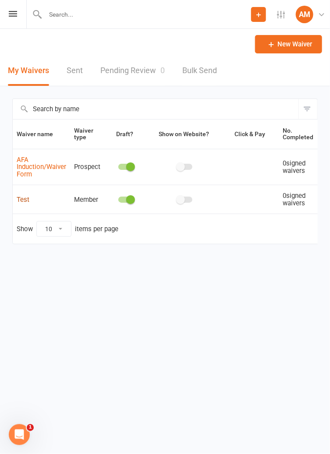
click at [25, 202] on link "Test" at bounding box center [23, 200] width 13 height 8
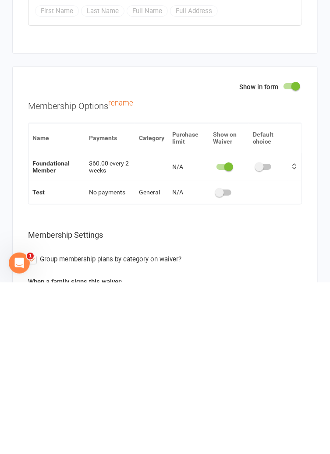
scroll to position [2160, 0]
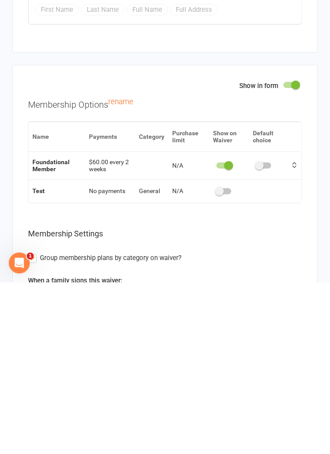
click at [223, 366] on div at bounding box center [223, 363] width 15 height 6
click at [216, 362] on input "checkbox" at bounding box center [216, 362] width 0 height 0
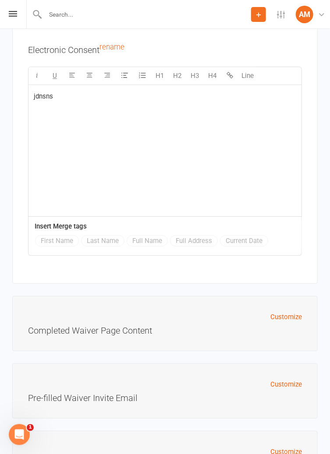
scroll to position [3050, 0]
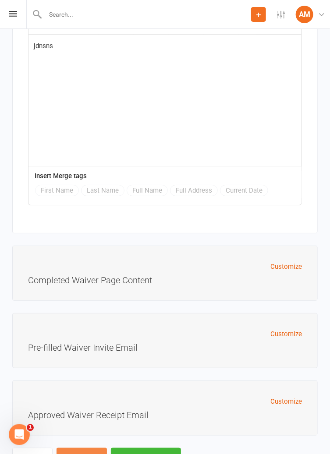
click at [91, 453] on button "Save Draft" at bounding box center [81, 457] width 50 height 18
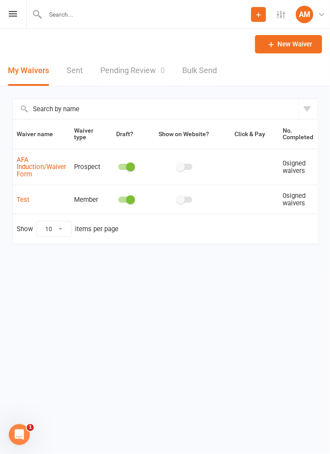
click at [126, 201] on span at bounding box center [130, 199] width 9 height 9
click at [118, 198] on input "checkbox" at bounding box center [118, 198] width 0 height 0
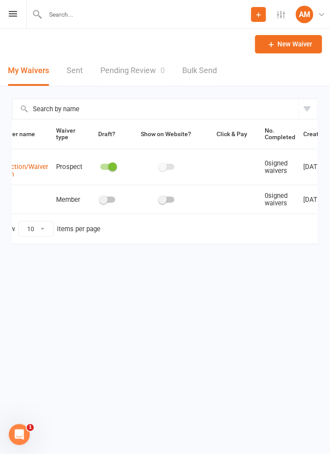
scroll to position [0, 56]
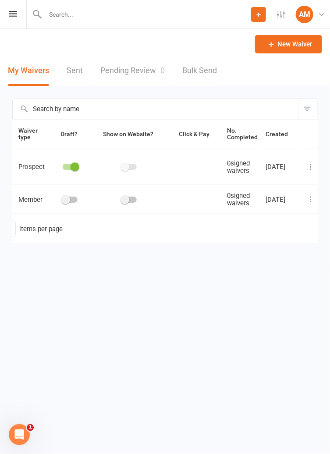
click at [313, 202] on button at bounding box center [310, 199] width 11 height 11
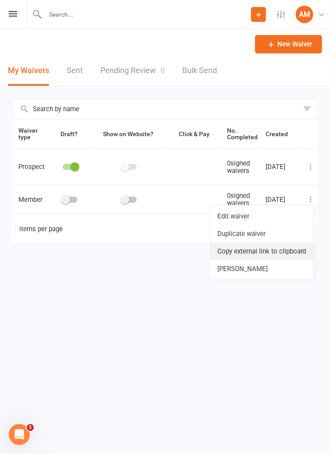
click at [283, 250] on link "Copy external link to clipboard" at bounding box center [261, 251] width 103 height 18
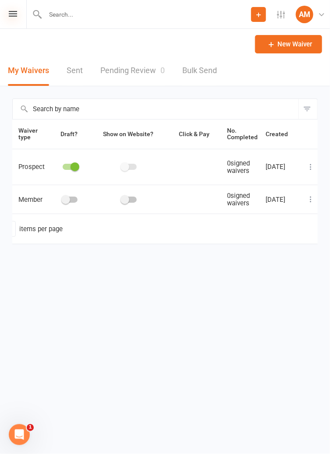
click at [13, 16] on icon at bounding box center [13, 14] width 8 height 6
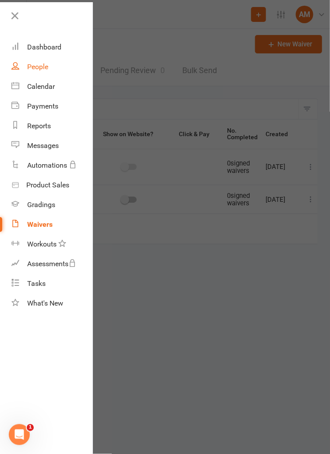
click at [35, 65] on div "People" at bounding box center [37, 67] width 21 height 8
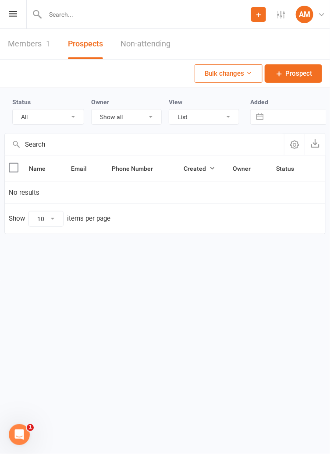
click at [25, 42] on link "Members 1" at bounding box center [29, 44] width 42 height 30
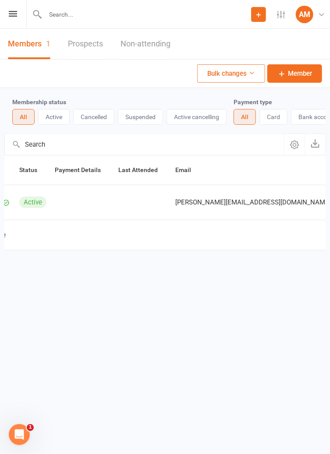
scroll to position [0, 120]
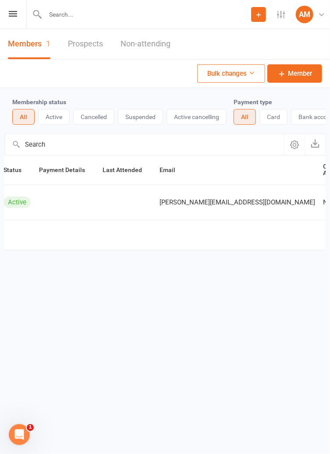
click at [254, 297] on html "Prospect Member Non-attending contact Class / event Appointment Grading event T…" at bounding box center [165, 148] width 330 height 297
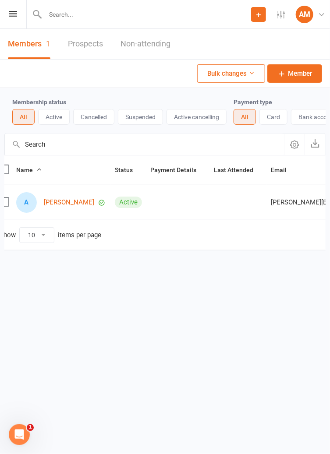
scroll to position [0, 0]
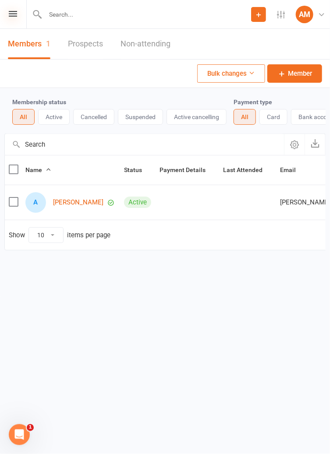
click at [11, 16] on icon at bounding box center [13, 14] width 8 height 6
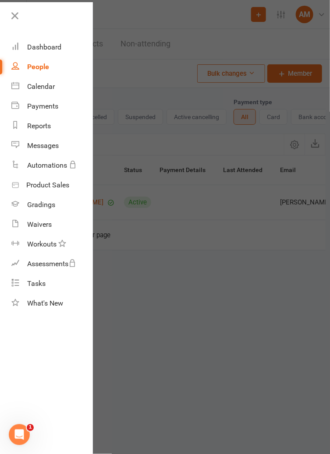
click at [262, 300] on div at bounding box center [165, 227] width 330 height 454
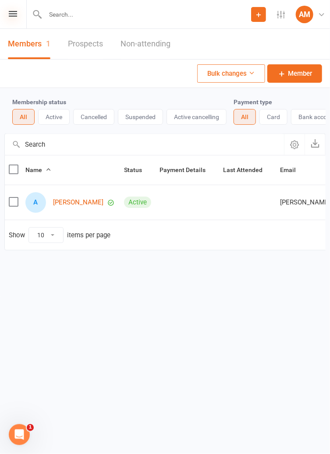
click at [11, 14] on icon at bounding box center [13, 14] width 8 height 6
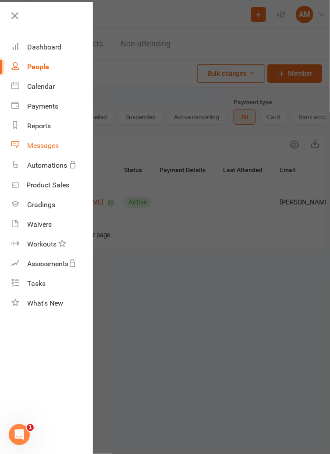
click at [36, 146] on div "Messages" at bounding box center [43, 145] width 32 height 8
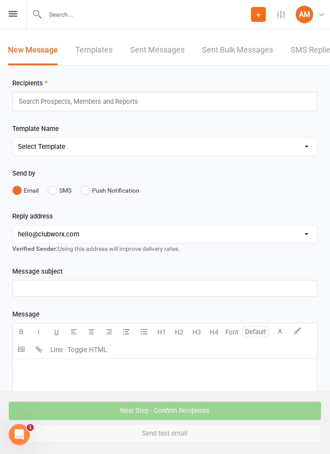
click at [298, 102] on div "Search Prospects, Members and Reports" at bounding box center [164, 101] width 305 height 19
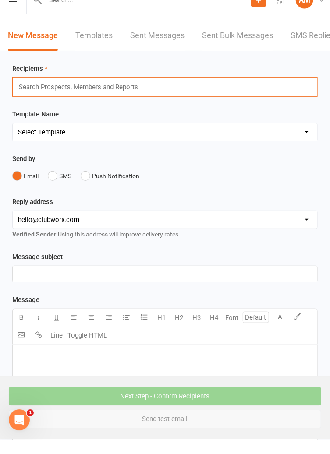
click at [306, 147] on select "Select Template [SMS] [Default template - review before using] Appointment remi…" at bounding box center [165, 147] width 304 height 18
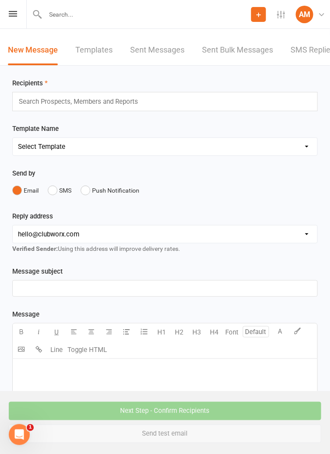
select select "9"
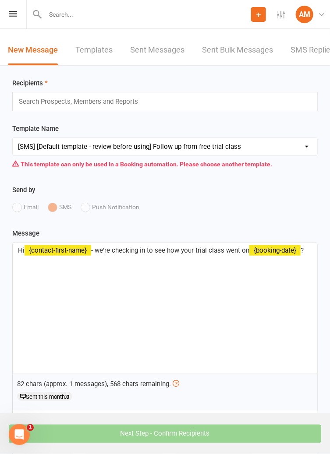
click at [75, 145] on select "Select Template [SMS] [Default template - review before using] Appointment remi…" at bounding box center [165, 147] width 304 height 18
select select
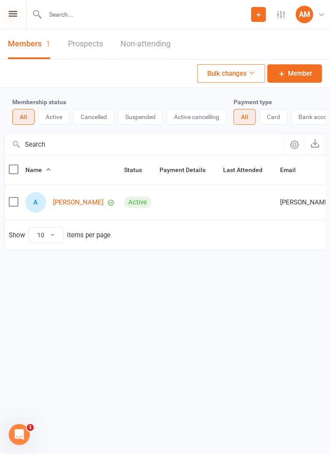
click at [13, 16] on icon at bounding box center [13, 14] width 8 height 6
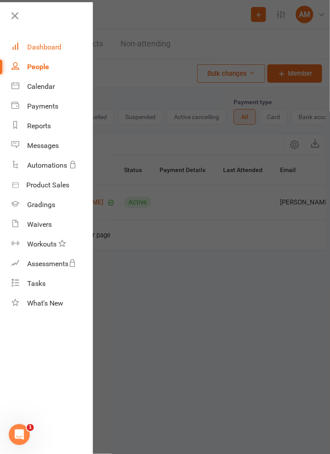
click at [31, 48] on div "Dashboard" at bounding box center [44, 47] width 34 height 8
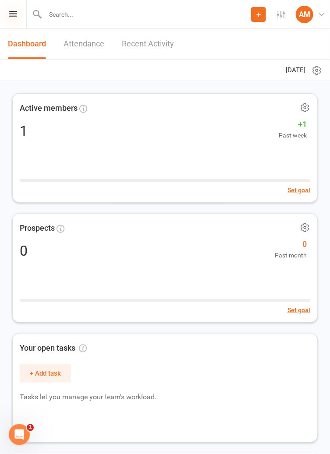
click at [12, 13] on icon at bounding box center [13, 14] width 8 height 6
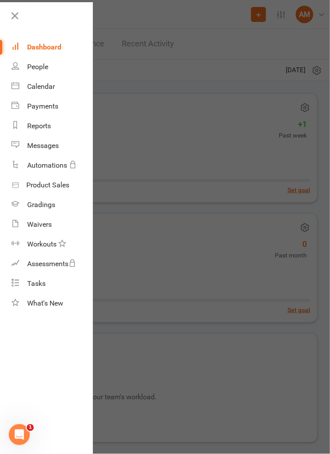
click at [119, 133] on div at bounding box center [165, 227] width 330 height 454
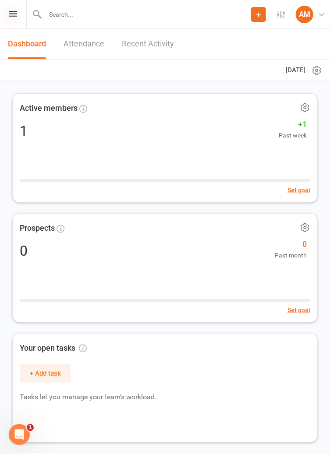
click at [11, 15] on icon at bounding box center [13, 14] width 8 height 6
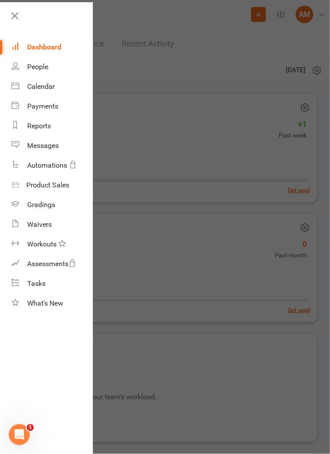
click at [111, 135] on div at bounding box center [165, 227] width 330 height 454
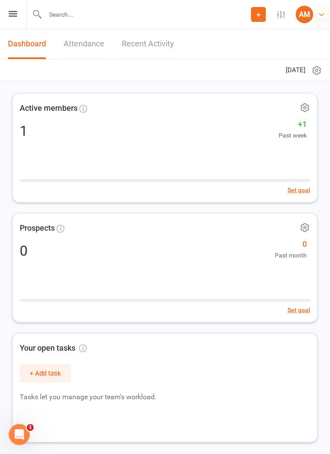
click at [319, 17] on icon at bounding box center [321, 15] width 8 height 8
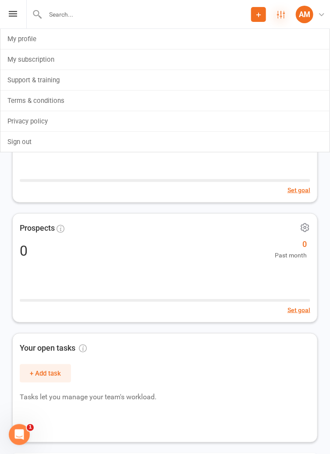
click at [285, 12] on icon at bounding box center [281, 15] width 8 height 8
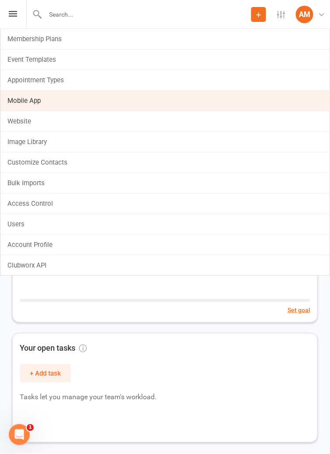
click at [18, 102] on link "Mobile App" at bounding box center [164, 101] width 329 height 20
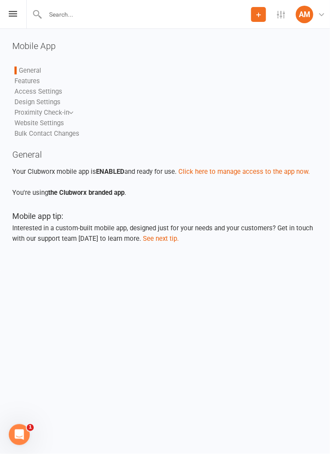
click at [29, 134] on link "Bulk Contact Changes" at bounding box center [46, 134] width 65 height 8
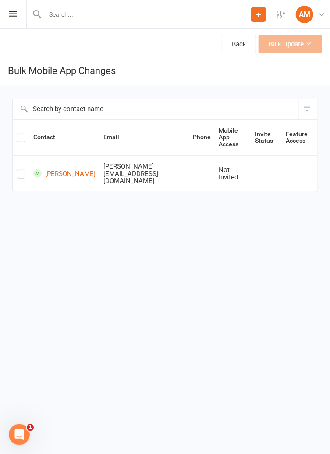
click at [19, 176] on label at bounding box center [21, 176] width 9 height 0
click at [19, 170] on input "checkbox" at bounding box center [21, 170] width 9 height 0
click at [281, 42] on button "Bulk Update (1)" at bounding box center [285, 44] width 74 height 18
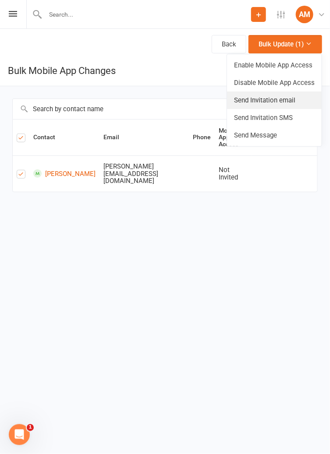
click at [246, 101] on link "Send Invitation email" at bounding box center [274, 100] width 95 height 18
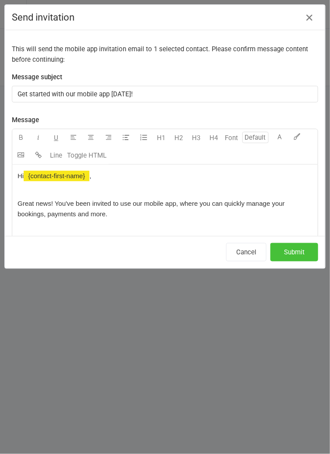
click at [291, 250] on button "Submit" at bounding box center [294, 252] width 48 height 18
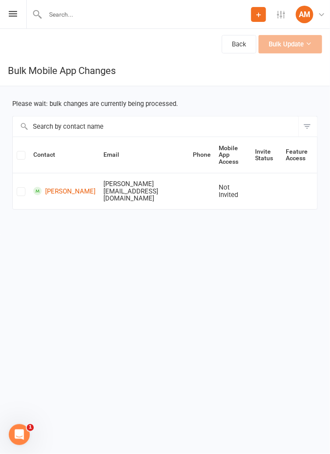
click at [21, 193] on label at bounding box center [21, 193] width 9 height 0
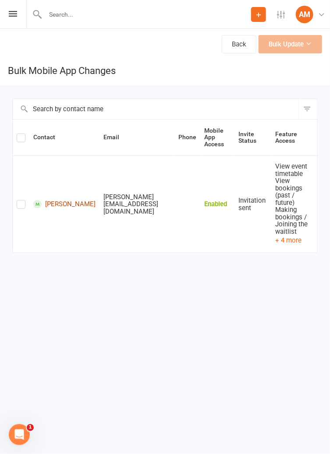
click at [53, 200] on link "[PERSON_NAME]" at bounding box center [64, 204] width 62 height 8
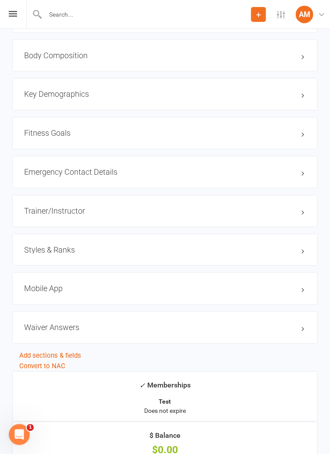
scroll to position [654, 0]
click at [45, 288] on h3 "Mobile App" at bounding box center [164, 288] width 281 height 9
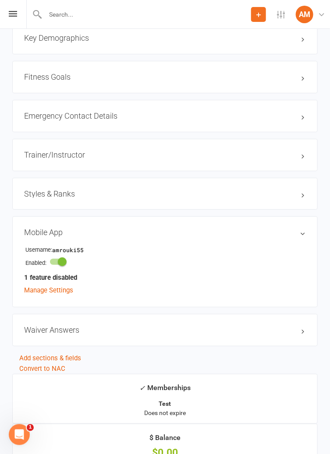
scroll to position [711, 0]
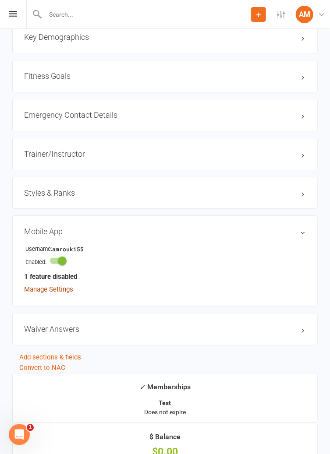
click at [42, 290] on link "Manage Settings" at bounding box center [48, 289] width 49 height 8
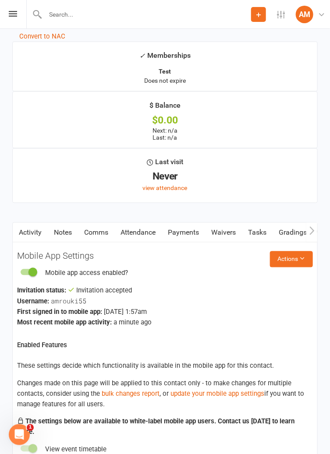
scroll to position [1042, 0]
click at [190, 234] on link "Payments" at bounding box center [183, 233] width 43 height 20
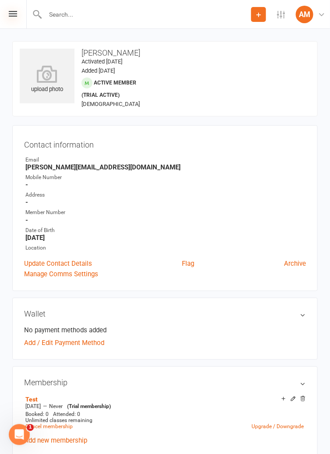
click at [11, 16] on icon at bounding box center [13, 14] width 8 height 6
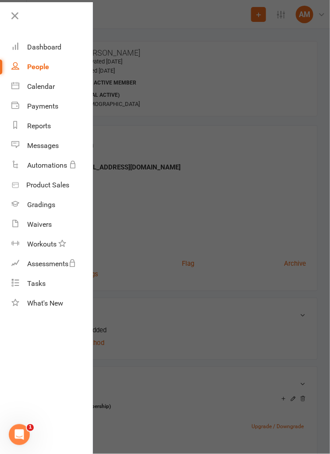
click at [28, 70] on div "People" at bounding box center [38, 67] width 22 height 8
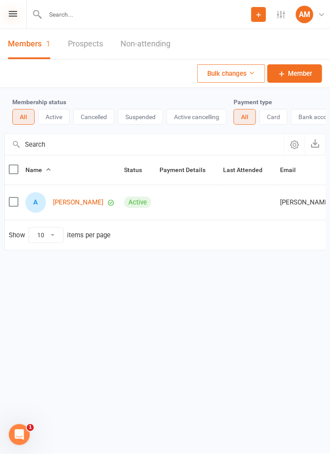
click at [13, 14] on icon at bounding box center [13, 14] width 8 height 6
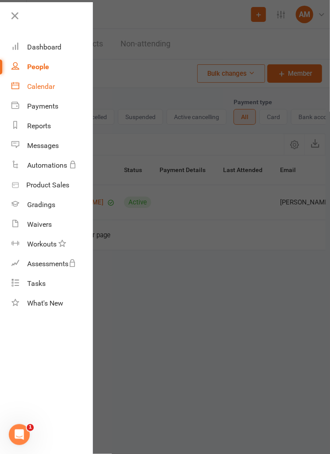
click at [29, 88] on div "Calendar" at bounding box center [41, 86] width 28 height 8
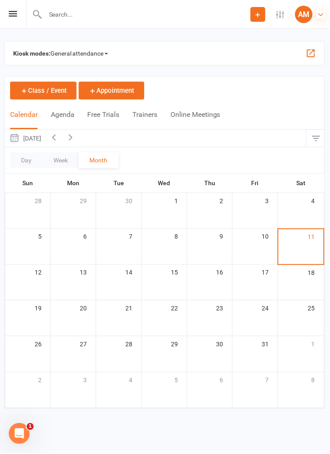
click at [319, 11] on icon at bounding box center [321, 15] width 8 height 8
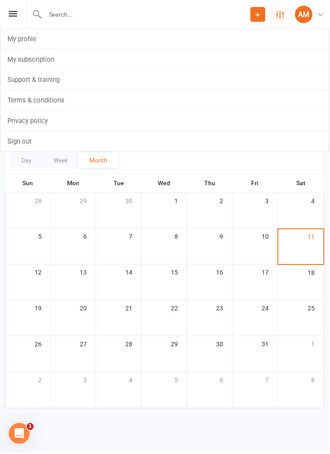
click at [279, 15] on icon at bounding box center [281, 15] width 8 height 8
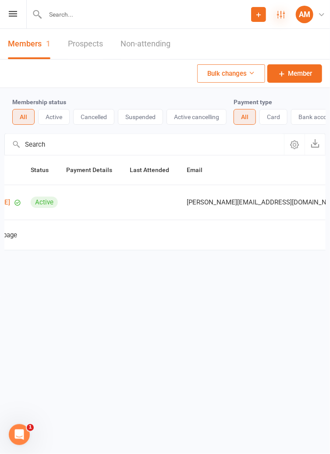
scroll to position [0, 120]
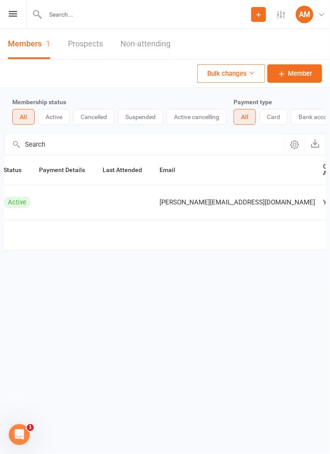
click at [63, 245] on td "Show 10 25 50 100 items per page" at bounding box center [156, 235] width 544 height 30
click at [241, 77] on button "Bulk changes" at bounding box center [231, 73] width 68 height 18
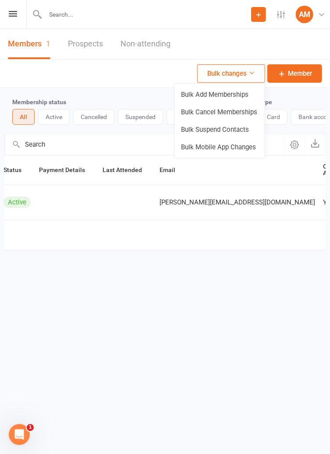
click at [67, 270] on div "Members 1 Prospects Non-attending Bulk changes Member Membership status All Act…" at bounding box center [165, 157] width 330 height 256
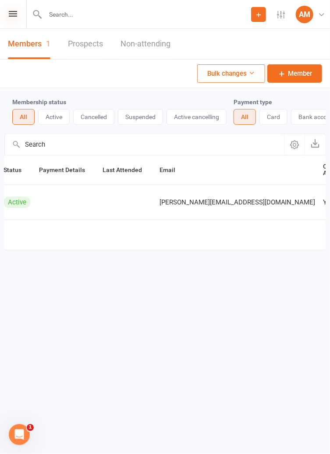
click at [9, 14] on icon at bounding box center [13, 14] width 8 height 6
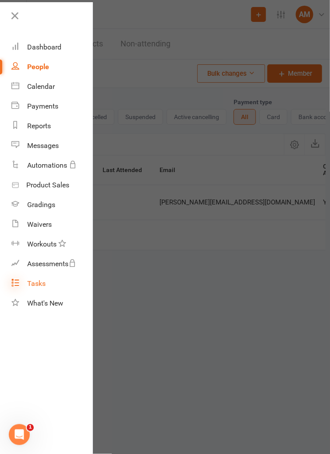
click at [18, 282] on icon at bounding box center [15, 282] width 8 height 8
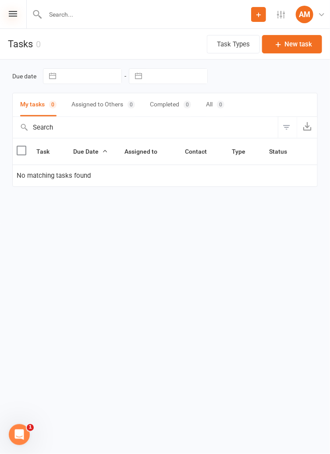
click at [13, 15] on icon at bounding box center [13, 14] width 8 height 6
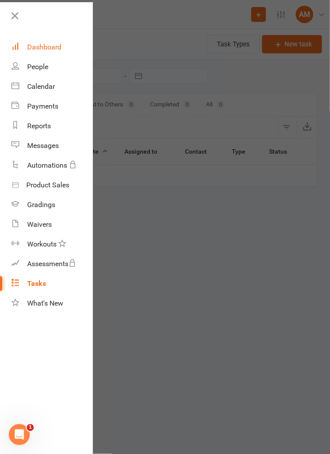
click at [28, 45] on div "Dashboard" at bounding box center [44, 47] width 34 height 8
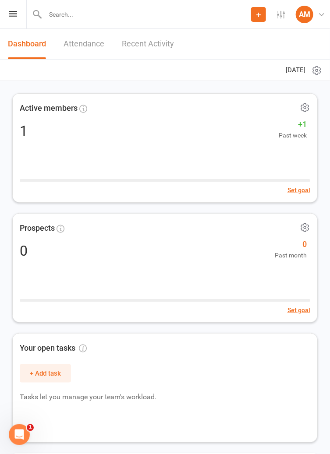
click at [316, 70] on icon at bounding box center [316, 70] width 11 height 11
click at [321, 17] on icon at bounding box center [321, 15] width 8 height 8
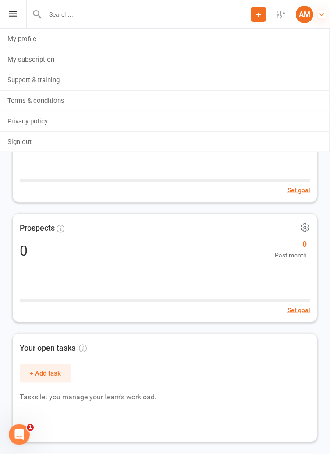
click at [320, 13] on icon at bounding box center [321, 15] width 8 height 8
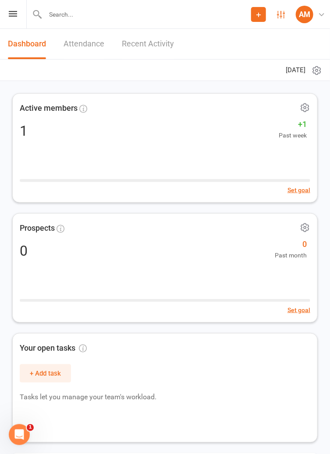
click at [272, 11] on link "Settings" at bounding box center [281, 15] width 30 height 8
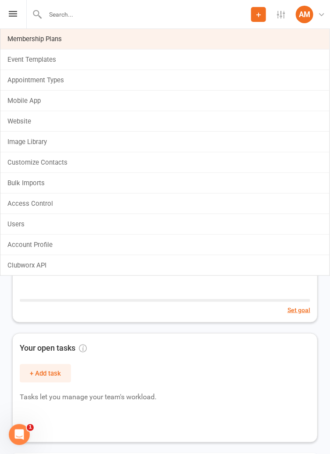
click at [18, 38] on link "Membership Plans" at bounding box center [164, 39] width 329 height 20
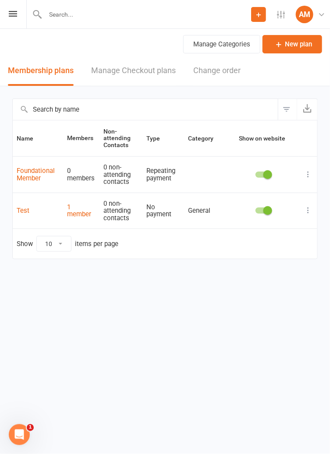
click at [309, 189] on td at bounding box center [308, 174] width 18 height 36
click at [308, 178] on icon at bounding box center [307, 174] width 9 height 9
click at [311, 176] on icon at bounding box center [307, 174] width 9 height 9
click at [281, 12] on icon at bounding box center [281, 15] width 8 height 8
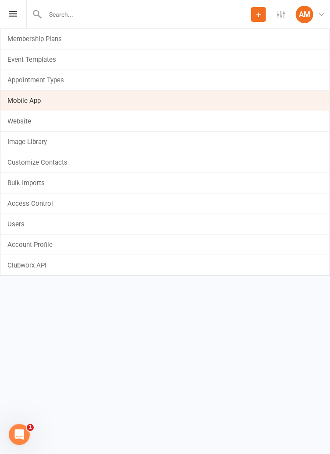
click at [18, 102] on link "Mobile App" at bounding box center [164, 101] width 329 height 20
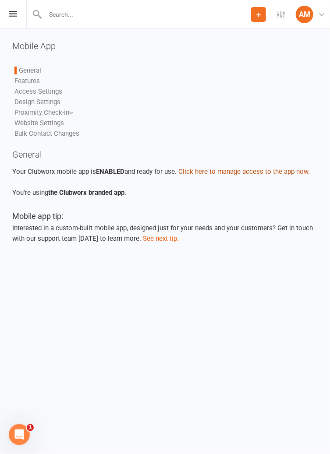
click at [271, 171] on button "Click here to manage access to the app now." at bounding box center [243, 171] width 131 height 11
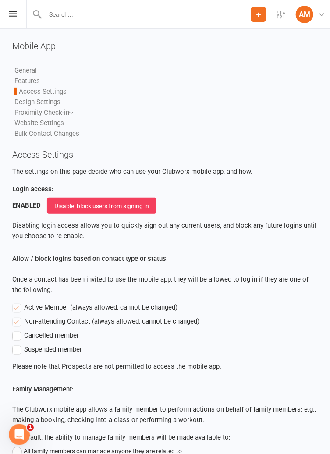
click at [25, 69] on link "General" at bounding box center [25, 71] width 22 height 8
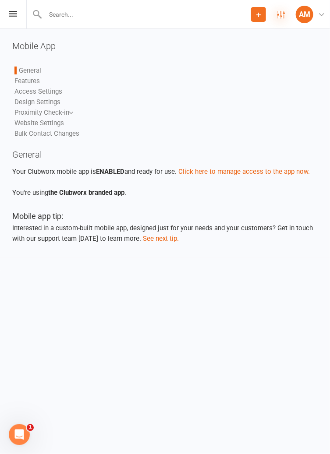
click at [284, 11] on icon at bounding box center [281, 15] width 8 height 8
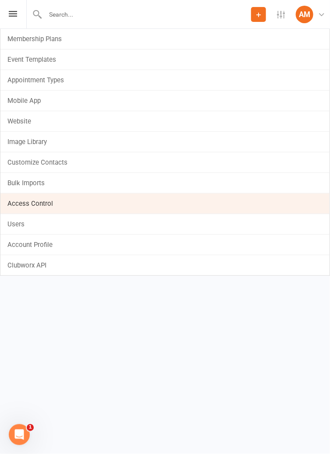
click at [29, 202] on link "Access Control" at bounding box center [164, 203] width 329 height 20
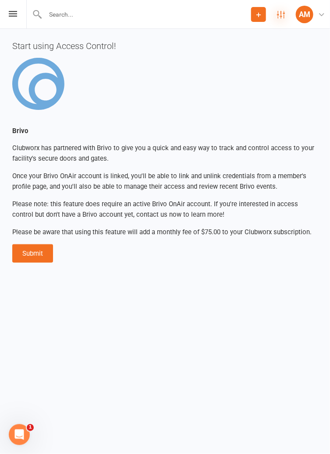
click at [277, 14] on icon at bounding box center [281, 15] width 8 height 8
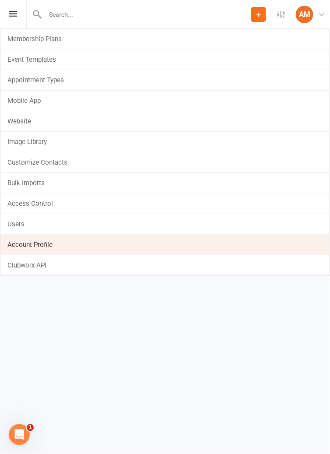
click at [23, 244] on link "Account Profile" at bounding box center [164, 245] width 329 height 20
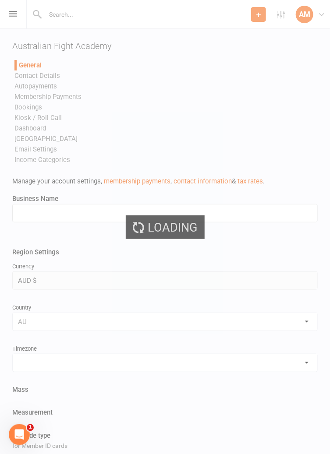
type input "Australian Fight Academy"
select select "Australia/Sydney"
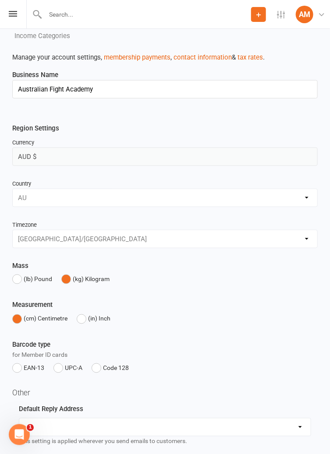
scroll to position [134, 0]
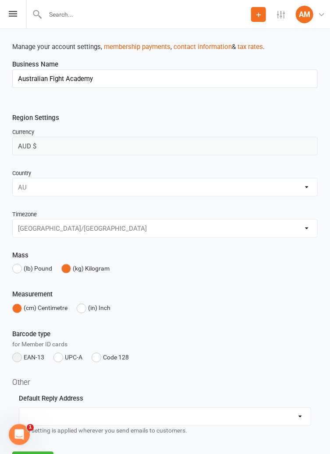
click at [14, 359] on button "EAN-13" at bounding box center [28, 357] width 32 height 17
click at [20, 358] on button "EAN-13" at bounding box center [28, 357] width 32 height 17
click at [60, 355] on button "UPC-A" at bounding box center [67, 357] width 29 height 17
click at [94, 357] on button "Code 128" at bounding box center [109, 357] width 37 height 17
click at [299, 408] on select "hello@clubworx.com" at bounding box center [164, 417] width 291 height 18
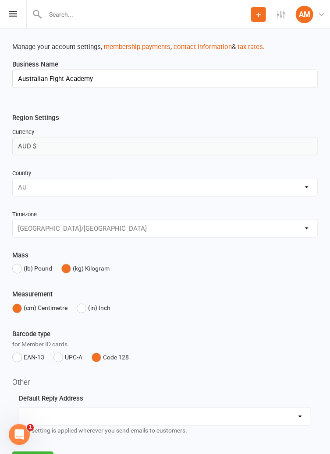
click at [294, 302] on div "(cm) Centimetre (in) Inch" at bounding box center [164, 308] width 305 height 17
click at [24, 432] on icon "Open Intercom Messenger" at bounding box center [18, 433] width 14 height 14
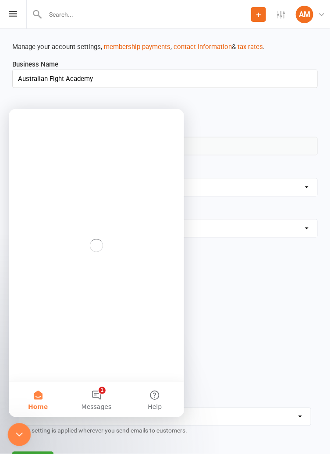
scroll to position [0, 0]
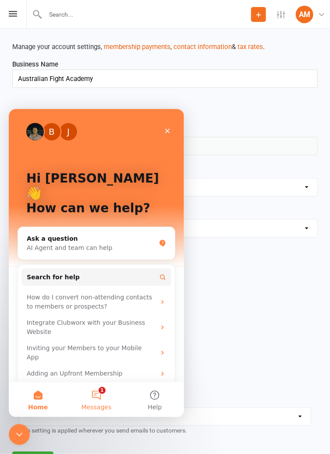
click at [95, 397] on button "1 Messages" at bounding box center [96, 399] width 58 height 35
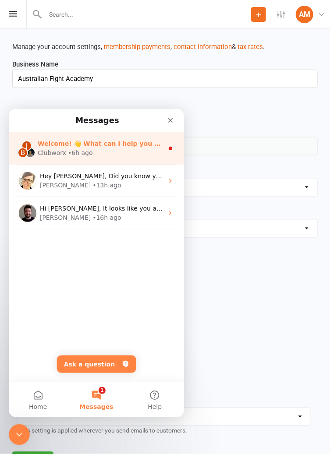
click at [45, 147] on div "Welcome! 👋 What can I help you with today?" at bounding box center [100, 143] width 126 height 9
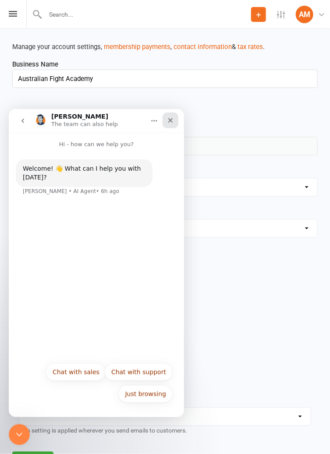
click at [173, 119] on icon "Close" at bounding box center [169, 119] width 7 height 7
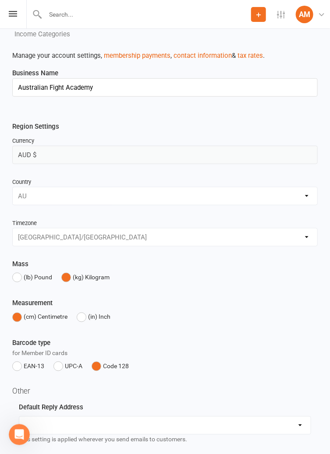
scroll to position [134, 0]
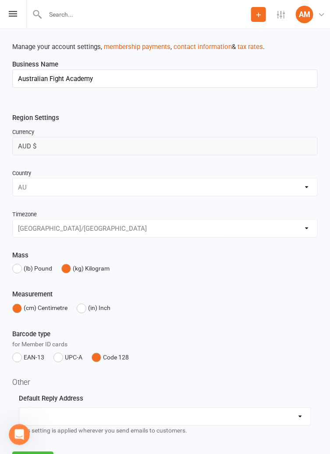
click at [39, 453] on button "Save" at bounding box center [32, 461] width 41 height 18
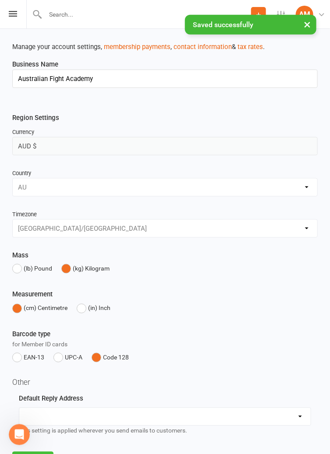
scroll to position [0, 0]
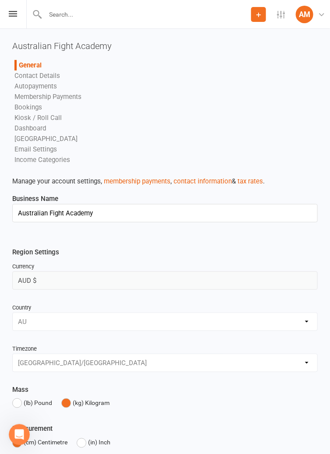
click at [23, 119] on link "Kiosk / Roll Call" at bounding box center [37, 118] width 47 height 8
select select "all_attendees_sort_order_checked_in_desc"
select select "checked_in_attendee_sort_order_checked_in_desc"
select select "pending_attendee_sort_order_first_name_asc"
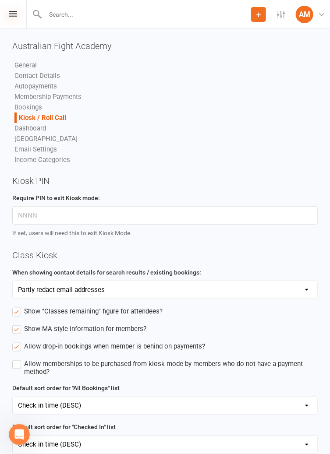
click at [9, 16] on icon at bounding box center [13, 14] width 8 height 6
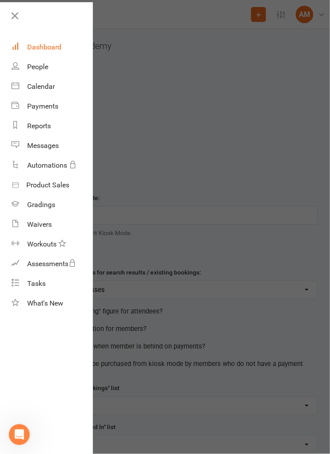
click at [30, 49] on div "Dashboard" at bounding box center [44, 47] width 34 height 8
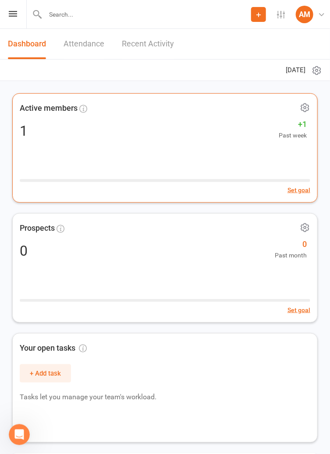
click at [304, 109] on icon at bounding box center [304, 108] width 2 height 2
click at [42, 127] on div "1 +1 Past week" at bounding box center [165, 131] width 290 height 19
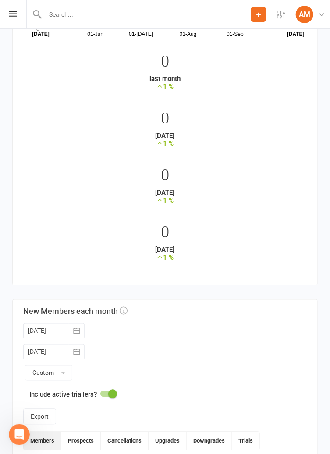
scroll to position [300, 0]
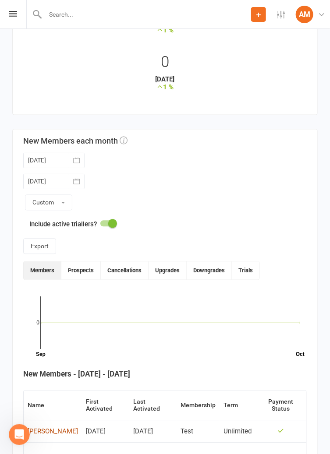
click at [46, 428] on div "[PERSON_NAME]" at bounding box center [53, 431] width 50 height 7
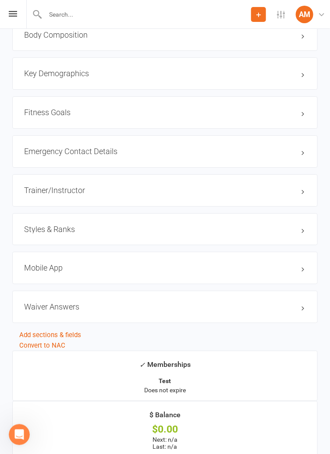
scroll to position [675, 0]
click at [302, 270] on h3 "Mobile App" at bounding box center [164, 267] width 281 height 9
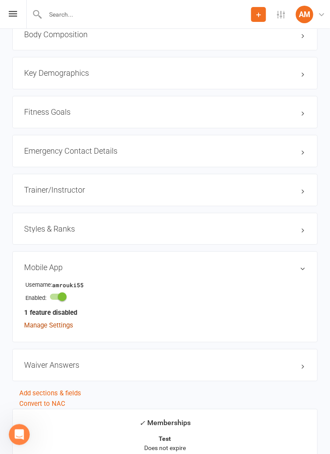
click at [47, 325] on link "Manage Settings" at bounding box center [48, 325] width 49 height 8
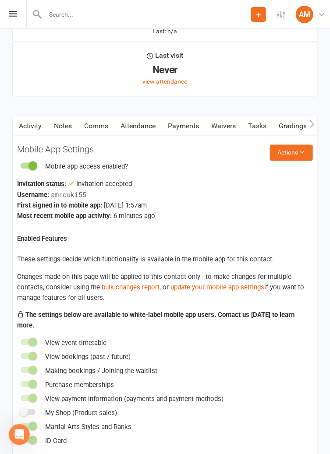
scroll to position [1151, 0]
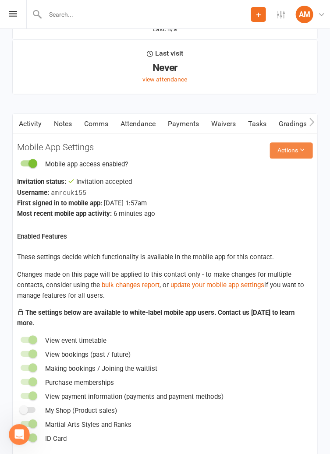
click at [306, 149] on button "Actions" at bounding box center [291, 151] width 43 height 16
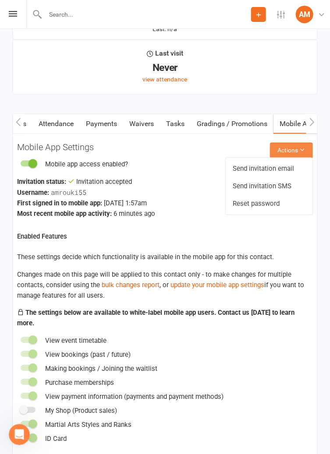
scroll to position [0, 88]
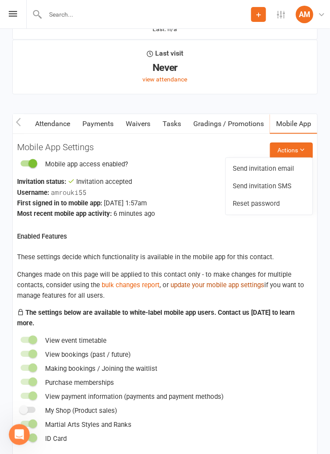
click at [244, 285] on link "update your mobile app settings" at bounding box center [217, 285] width 94 height 8
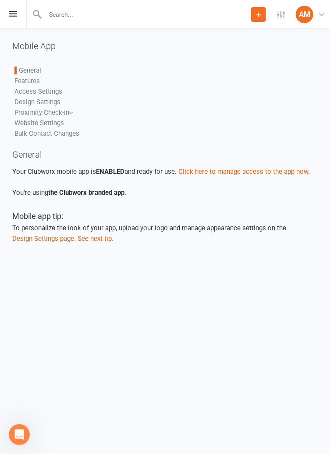
click at [30, 135] on link "Bulk Contact Changes" at bounding box center [46, 134] width 65 height 8
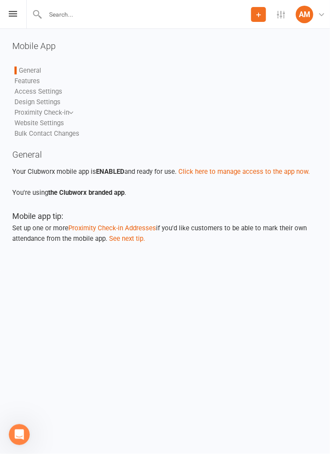
click at [28, 93] on link "Access Settings" at bounding box center [38, 92] width 48 height 8
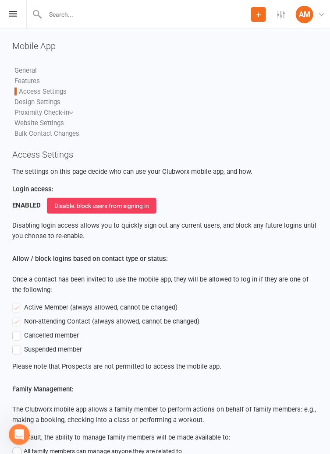
click at [27, 83] on link "Features" at bounding box center [26, 81] width 25 height 8
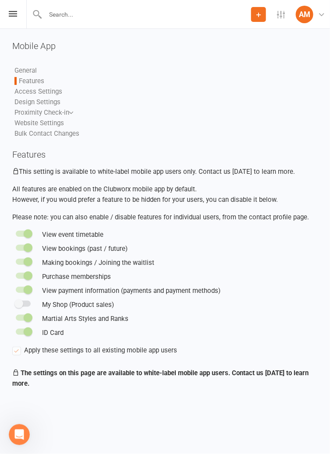
click at [28, 333] on span at bounding box center [28, 331] width 9 height 9
click at [30, 337] on div "ID Card" at bounding box center [164, 332] width 305 height 11
click at [35, 337] on div "ID Card" at bounding box center [164, 332] width 305 height 11
click at [22, 305] on span at bounding box center [18, 303] width 9 height 9
click at [20, 352] on label "Apply these settings to all existing mobile app users" at bounding box center [94, 350] width 165 height 11
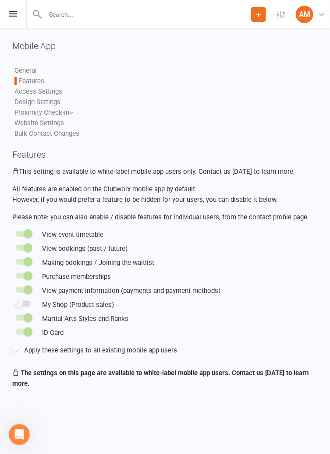
click at [15, 350] on label "Apply these settings to all existing mobile app users" at bounding box center [94, 350] width 165 height 11
click at [26, 239] on div "View event timetable" at bounding box center [164, 234] width 305 height 11
click at [26, 233] on span at bounding box center [28, 233] width 9 height 9
click at [23, 231] on div at bounding box center [23, 234] width 15 height 6
click at [28, 255] on mobile-app-settings-features "Features This setting is available to white-label mobile app users only. Contac…" at bounding box center [164, 269] width 305 height 239
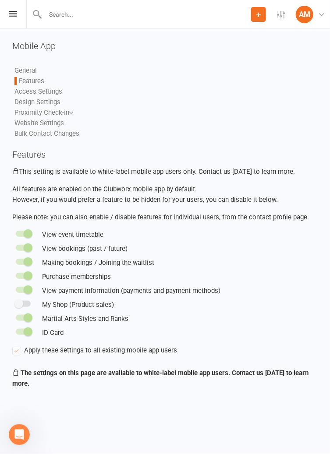
click at [25, 95] on link "Access Settings" at bounding box center [38, 92] width 48 height 8
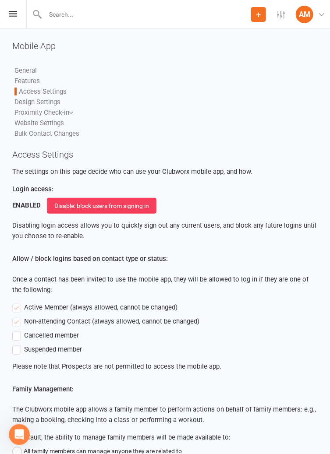
click at [25, 104] on link "Design Settings" at bounding box center [37, 102] width 46 height 8
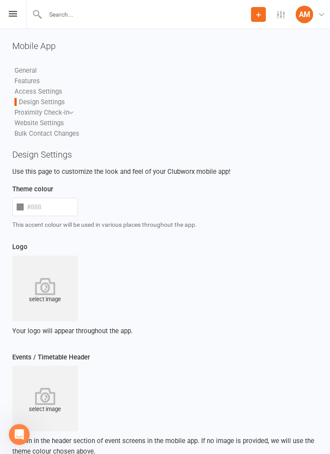
click at [31, 113] on link "Proximity Check-in" at bounding box center [41, 113] width 55 height 8
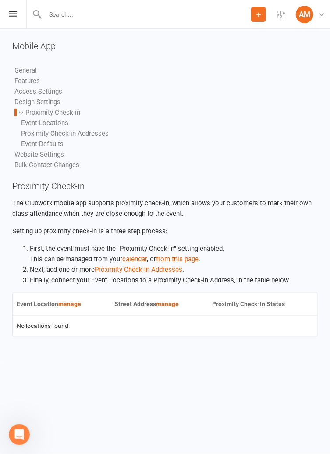
click at [27, 157] on link "Website Settings" at bounding box center [38, 155] width 49 height 8
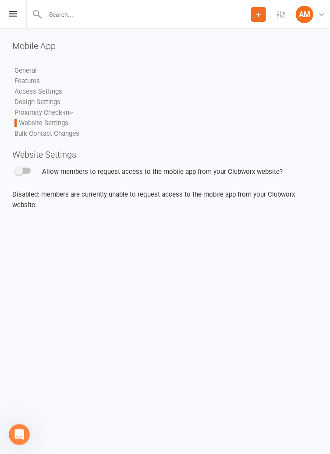
click at [30, 133] on link "Bulk Contact Changes" at bounding box center [46, 134] width 65 height 8
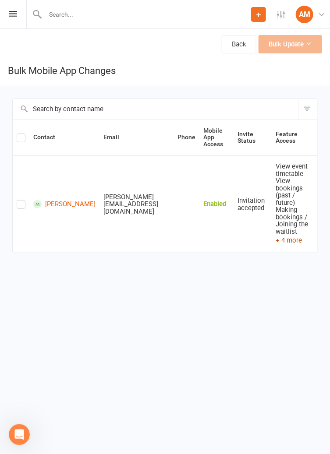
click at [278, 235] on button "+ 4 more" at bounding box center [289, 240] width 26 height 11
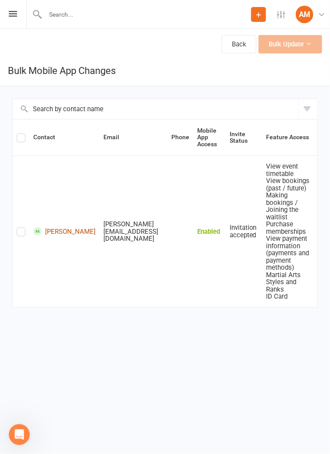
click at [49, 227] on link "[PERSON_NAME]" at bounding box center [64, 231] width 62 height 8
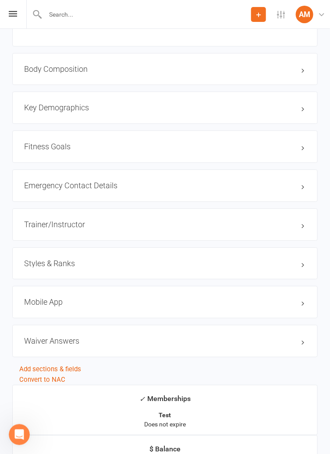
scroll to position [641, 0]
click at [39, 299] on h3 "Mobile App" at bounding box center [164, 301] width 281 height 9
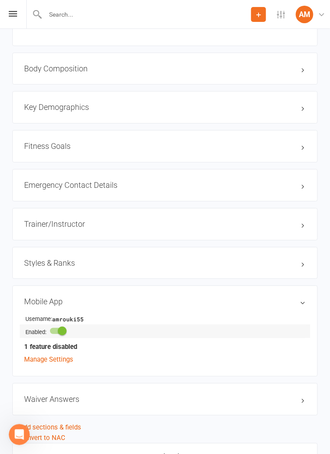
click at [59, 330] on div at bounding box center [57, 331] width 15 height 6
click at [50, 330] on input "checkbox" at bounding box center [50, 330] width 0 height 0
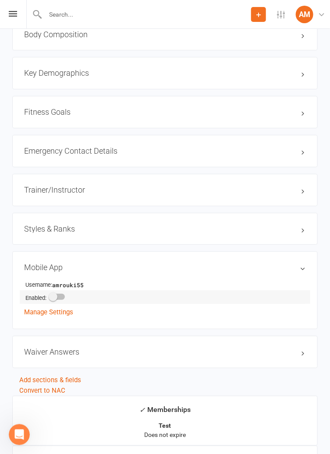
scroll to position [675, 0]
click at [54, 294] on span at bounding box center [53, 296] width 9 height 9
click at [50, 295] on input "checkbox" at bounding box center [50, 295] width 0 height 0
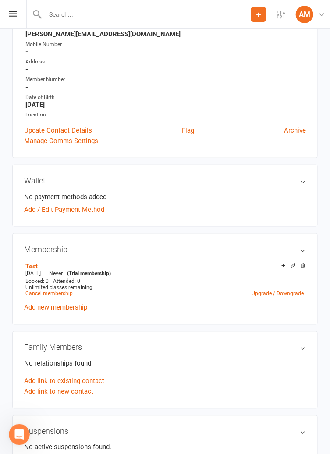
scroll to position [116, 0]
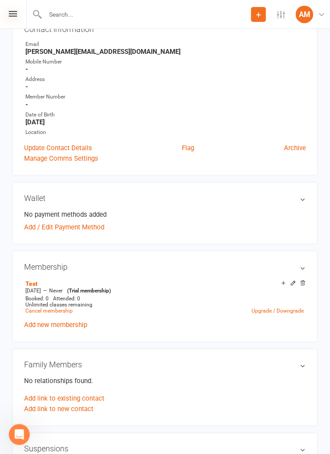
click at [10, 15] on icon at bounding box center [13, 14] width 8 height 6
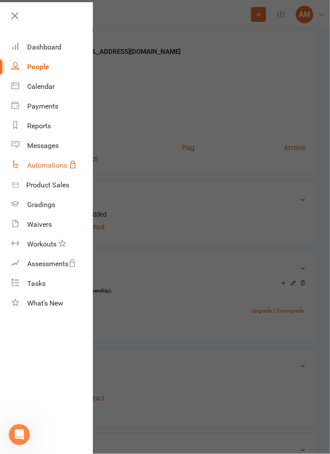
click at [42, 162] on div "Automations" at bounding box center [47, 165] width 40 height 8
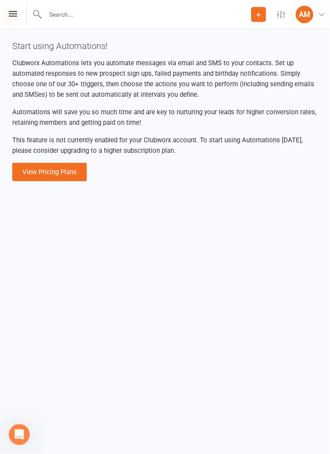
click at [13, 15] on icon at bounding box center [13, 14] width 8 height 6
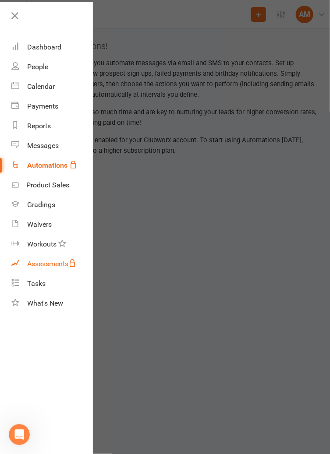
click at [37, 263] on div "Assessments" at bounding box center [51, 264] width 49 height 8
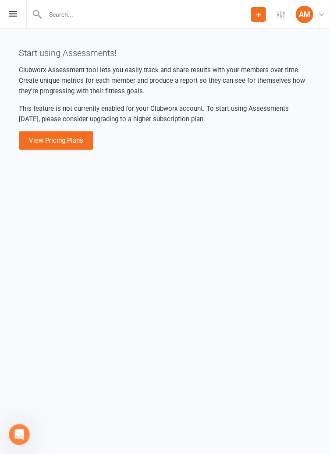
click at [12, 23] on div "Prospect Member Non-attending contact Class / event Appointment Grading event T…" at bounding box center [165, 14] width 330 height 29
click at [12, 11] on icon at bounding box center [13, 14] width 8 height 6
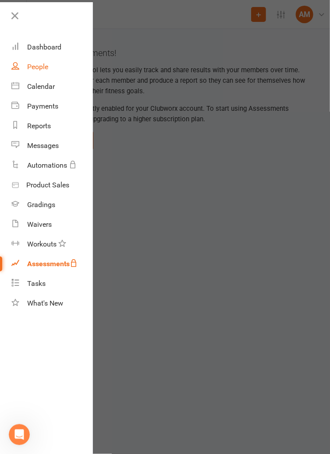
click at [32, 60] on link "People" at bounding box center [51, 67] width 81 height 20
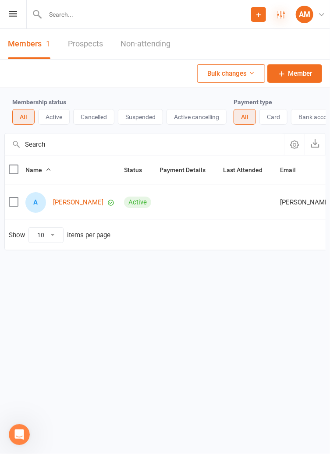
click at [279, 12] on icon at bounding box center [281, 15] width 8 height 8
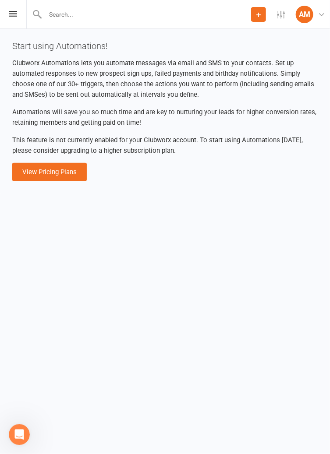
click at [11, 22] on div "Prospect Member Non-attending contact Class / event Appointment Grading event T…" at bounding box center [165, 14] width 330 height 29
click at [11, 14] on icon at bounding box center [13, 14] width 8 height 6
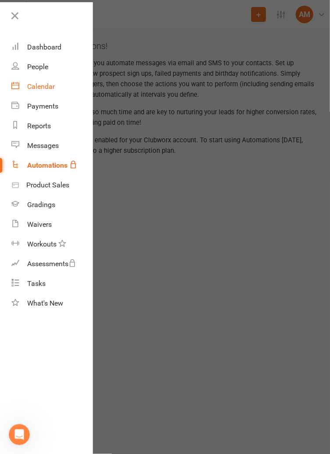
click at [35, 86] on div "Calendar" at bounding box center [41, 86] width 28 height 8
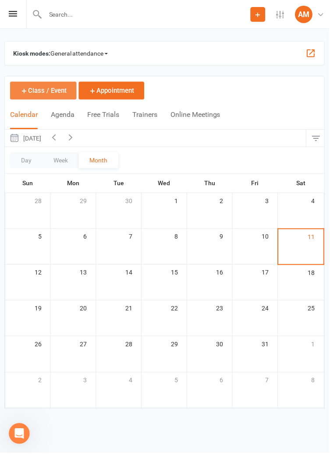
click at [28, 90] on button "Class / Event" at bounding box center [43, 91] width 67 height 18
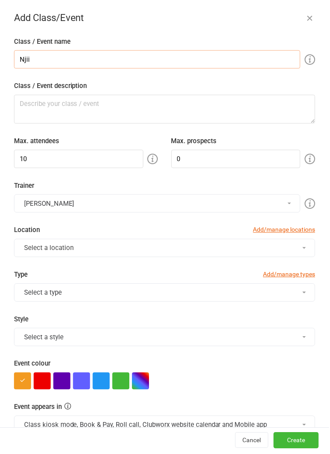
type input "Njii"
click at [35, 114] on textarea "Class / Event description" at bounding box center [165, 109] width 302 height 29
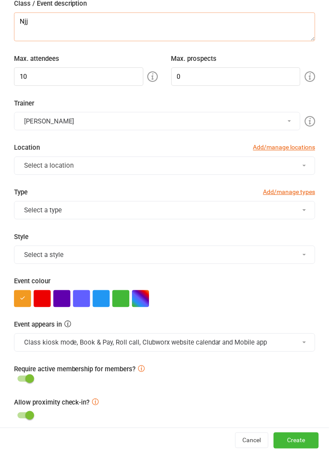
scroll to position [89, 0]
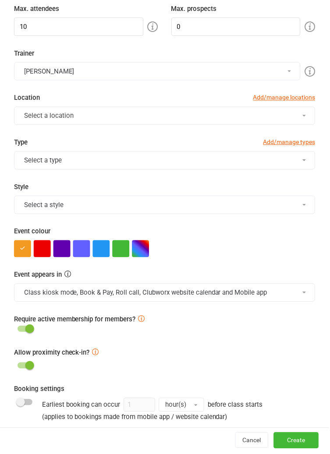
type textarea "Njj"
click at [45, 111] on div "Trainer Aydin Mrouki Aydin Mrouki Location Add/manage locations Select a locati…" at bounding box center [164, 92] width 315 height 89
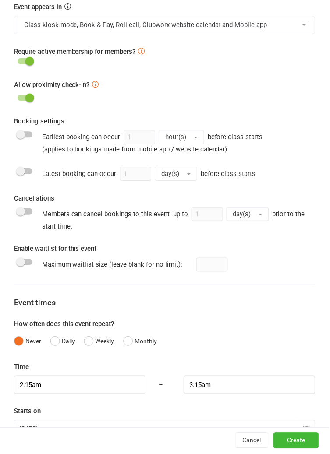
scroll to position [423, 0]
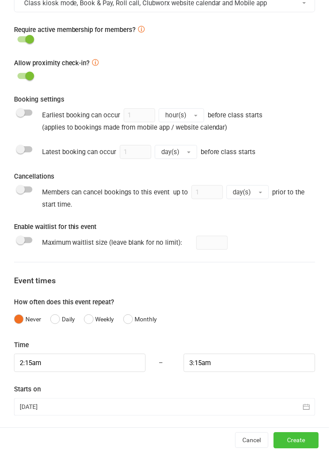
click at [304, 443] on button "Create" at bounding box center [296, 442] width 45 height 16
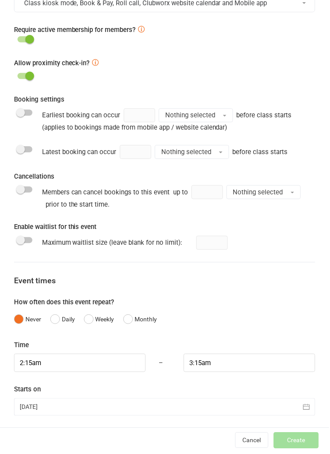
type input "1"
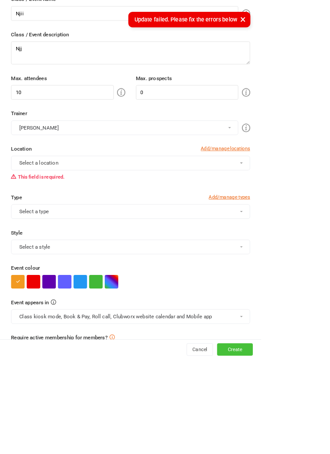
scroll to position [0, 0]
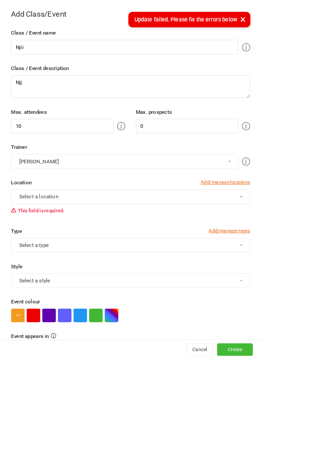
click at [316, 252] on button "Select a location" at bounding box center [165, 248] width 302 height 18
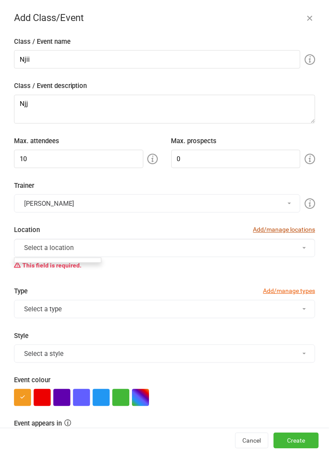
click at [307, 229] on link "Add/manage locations" at bounding box center [284, 230] width 62 height 10
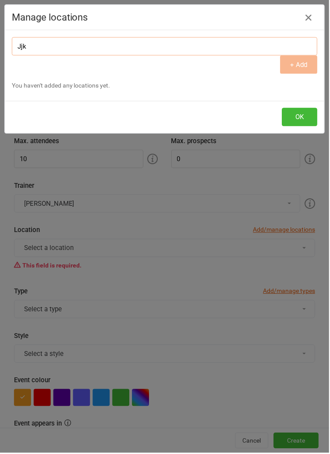
type input "Jjk"
click at [303, 69] on div "Location name Jjk + Add" at bounding box center [164, 55] width 319 height 37
click at [308, 64] on button "+ Add" at bounding box center [299, 65] width 37 height 18
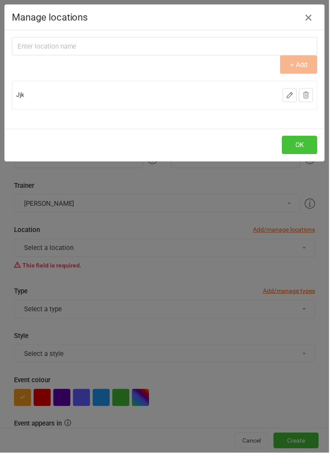
click at [305, 146] on button "OK" at bounding box center [299, 145] width 35 height 18
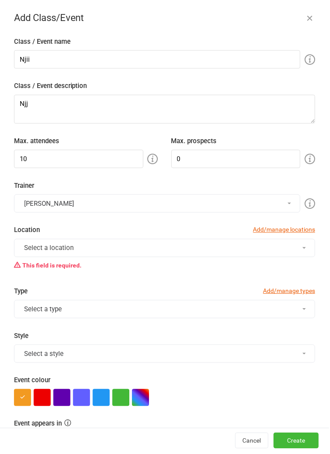
click at [282, 251] on button "Select a location" at bounding box center [165, 248] width 302 height 18
click at [88, 271] on link "Jjk" at bounding box center [57, 270] width 87 height 18
click at [300, 445] on button "Create" at bounding box center [296, 442] width 45 height 16
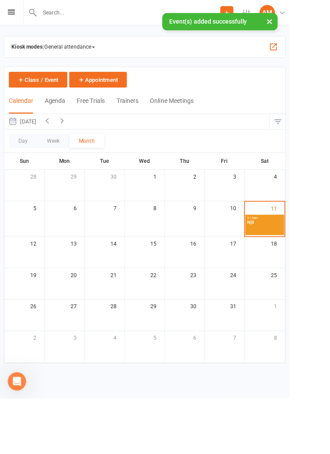
click at [309, 257] on span "Njii" at bounding box center [301, 258] width 41 height 16
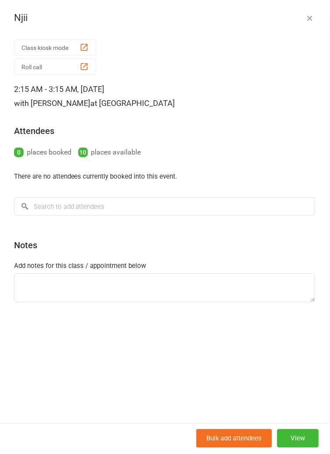
click at [36, 50] on button "Class kiosk mode" at bounding box center [55, 47] width 82 height 16
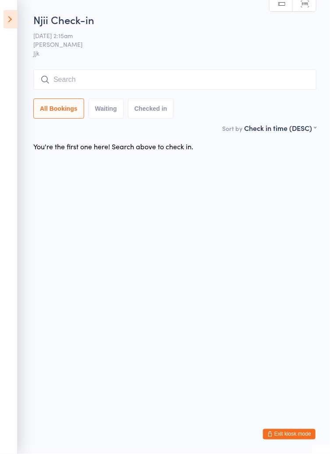
click at [308, 7] on link "Scanner input" at bounding box center [303, 4] width 23 height 17
click at [278, 11] on link "Manual search" at bounding box center [280, 4] width 23 height 17
click at [314, 7] on link "Scanner input" at bounding box center [303, 4] width 23 height 17
click at [42, 77] on icon at bounding box center [44, 79] width 9 height 11
click at [46, 82] on icon at bounding box center [44, 79] width 9 height 7
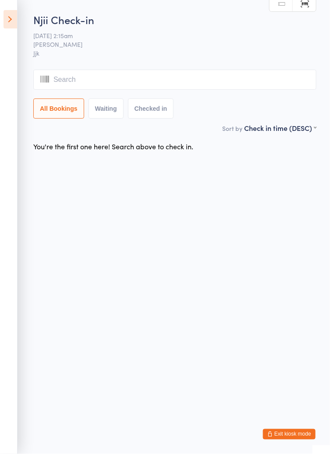
click at [72, 77] on input "search" at bounding box center [174, 80] width 283 height 20
click at [52, 42] on span "[PERSON_NAME]" at bounding box center [167, 44] width 269 height 9
click at [279, 7] on link "Manual search" at bounding box center [280, 4] width 23 height 17
type input "Aydin"
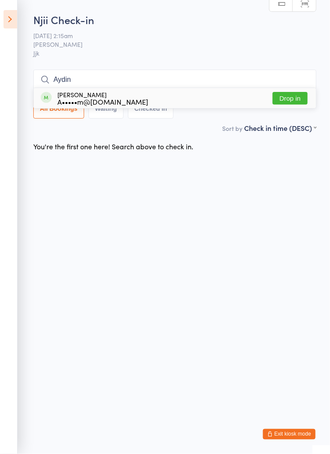
click at [298, 98] on button "Drop in" at bounding box center [289, 98] width 35 height 13
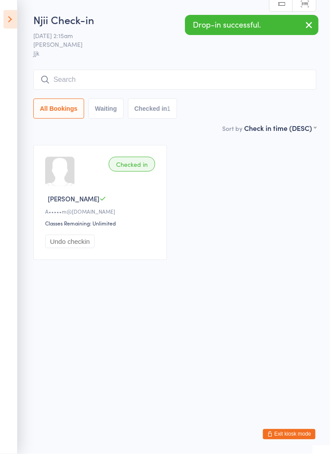
click at [73, 184] on div at bounding box center [59, 171] width 29 height 29
click at [307, 1] on link "Scanner input" at bounding box center [303, 4] width 23 height 17
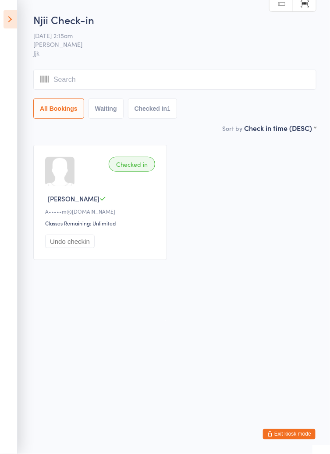
click at [283, 7] on link "Manual search" at bounding box center [280, 4] width 23 height 17
click at [9, 22] on icon at bounding box center [11, 19] width 14 height 18
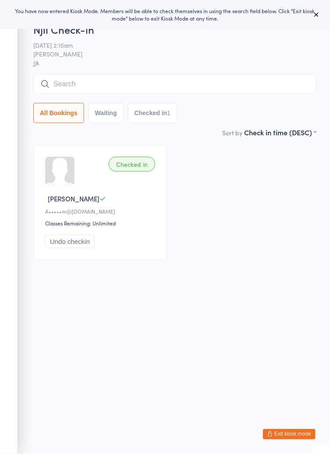
click at [306, 432] on button "Exit kiosk mode" at bounding box center [289, 434] width 53 height 11
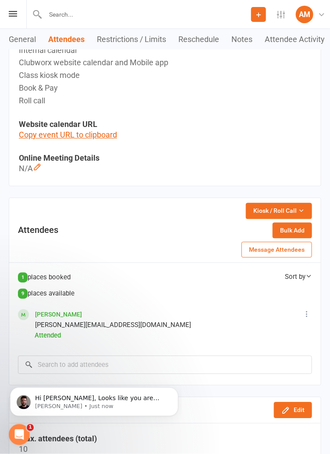
scroll to position [388, 0]
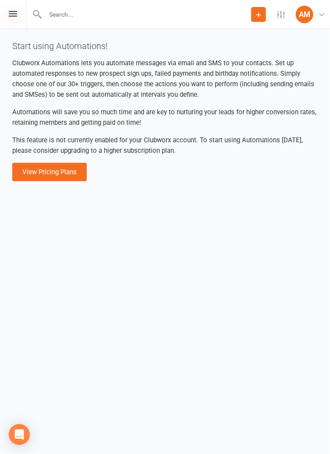
click at [12, 16] on icon at bounding box center [13, 14] width 8 height 6
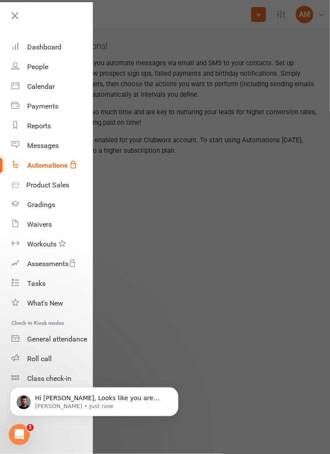
click at [26, 381] on body "Hi [PERSON_NAME], Looks like you are really making the most of your free trial.…" at bounding box center [94, 399] width 168 height 54
click at [46, 379] on body "Hi [PERSON_NAME], Looks like you are really making the most of your free trial.…" at bounding box center [94, 399] width 168 height 54
click at [20, 431] on icon "Open Intercom Messenger" at bounding box center [18, 433] width 14 height 14
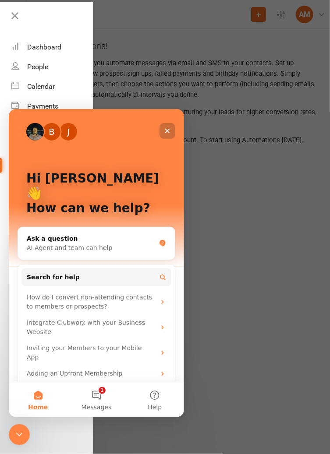
click at [169, 132] on icon "Close" at bounding box center [166, 130] width 7 height 7
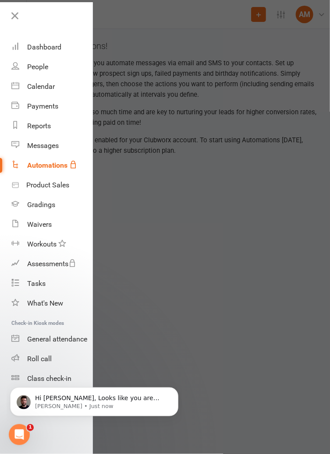
click at [34, 379] on body "Hi [PERSON_NAME], Looks like you are really making the most of your free trial.…" at bounding box center [94, 399] width 168 height 54
click at [31, 355] on div "Roll call" at bounding box center [39, 359] width 25 height 8
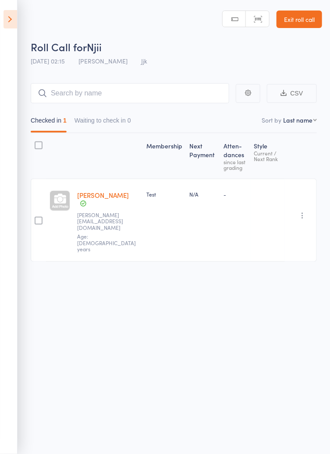
click at [39, 217] on label at bounding box center [39, 221] width 8 height 9
click at [36, 218] on input "checkbox" at bounding box center [36, 218] width 0 height 0
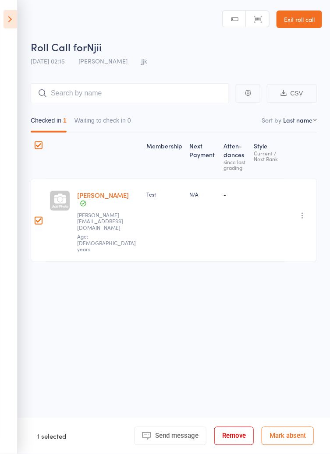
click at [300, 211] on icon "button" at bounding box center [302, 215] width 9 height 9
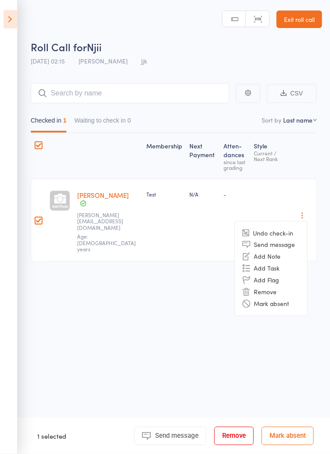
click at [302, 211] on icon "button" at bounding box center [302, 215] width 9 height 9
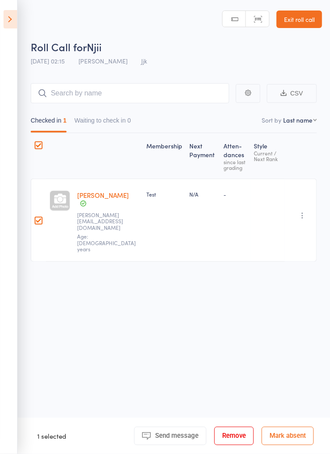
click at [245, 98] on button "button" at bounding box center [247, 93] width 25 height 19
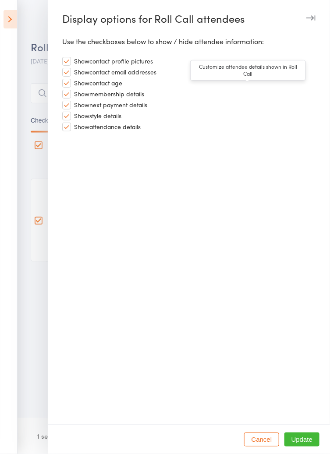
click at [263, 443] on button "Cancel" at bounding box center [261, 439] width 35 height 14
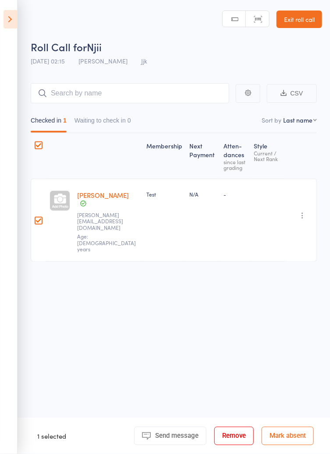
click at [261, 20] on link "Scanner input" at bounding box center [257, 19] width 23 height 17
click at [7, 27] on icon at bounding box center [11, 19] width 14 height 18
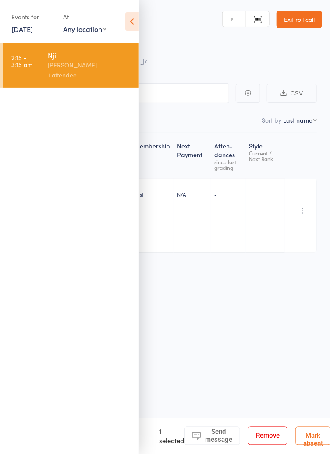
click at [290, 345] on div "Roll Call for Njii 11 Oct 02:15 Aydin Mrouki Jjk Manual search Scanner input Ex…" at bounding box center [165, 227] width 330 height 454
click at [298, 188] on div "Undo check-in Send message Add Note Add Task Add Flag Remove Mark absent" at bounding box center [301, 216] width 32 height 74
click at [303, 207] on icon "button" at bounding box center [302, 211] width 9 height 9
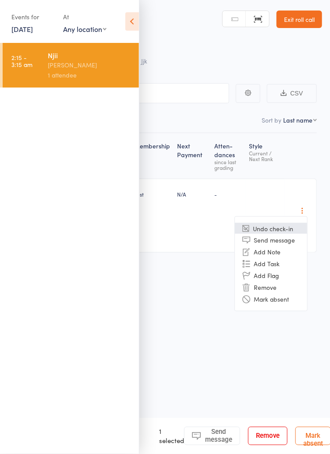
click at [285, 223] on li "Undo check-in" at bounding box center [271, 228] width 72 height 11
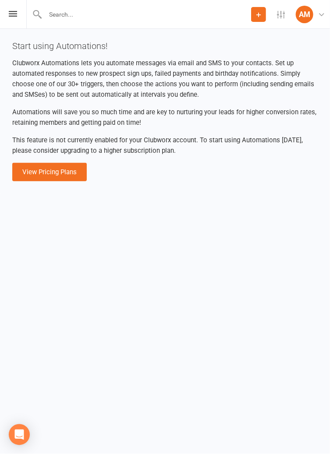
click at [6, 23] on div "Prospect Member Non-attending contact Class / event Appointment Grading event T…" at bounding box center [165, 14] width 330 height 29
click at [11, 12] on icon at bounding box center [13, 14] width 8 height 6
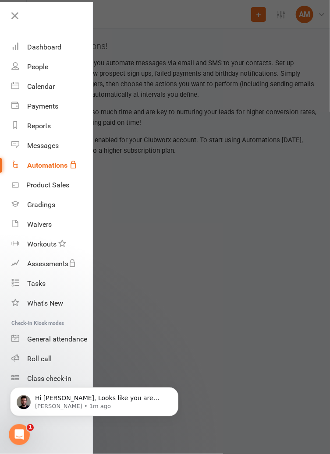
click at [30, 377] on body "Hi [PERSON_NAME], Looks like you are really making the most of your free trial.…" at bounding box center [94, 399] width 168 height 54
click at [31, 65] on div "People" at bounding box center [37, 67] width 21 height 8
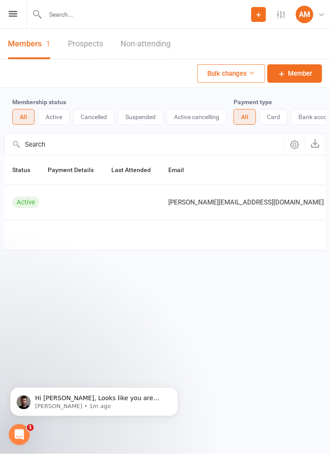
scroll to position [0, 120]
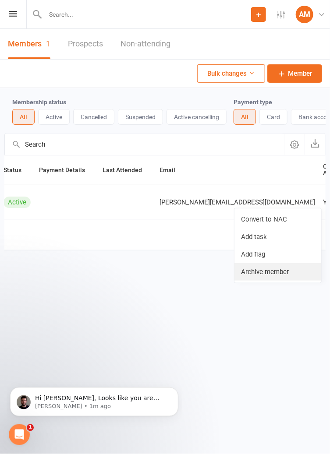
click at [288, 274] on link "Archive member" at bounding box center [277, 272] width 87 height 18
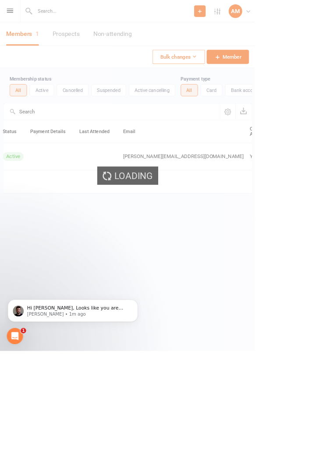
scroll to position [0, 0]
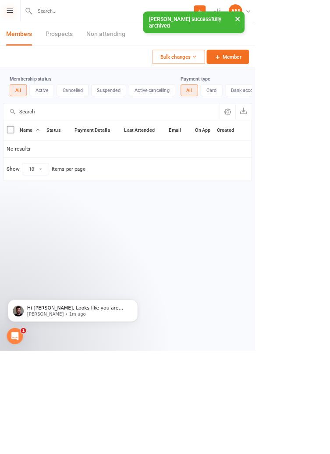
click at [13, 14] on icon at bounding box center [13, 14] width 8 height 6
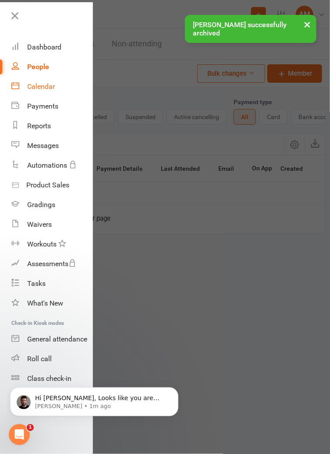
click at [34, 85] on div "Calendar" at bounding box center [41, 86] width 28 height 8
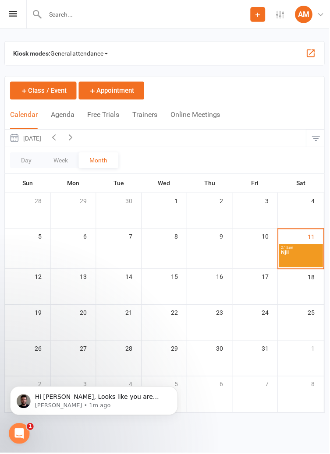
click at [307, 256] on span "Njii" at bounding box center [301, 258] width 41 height 16
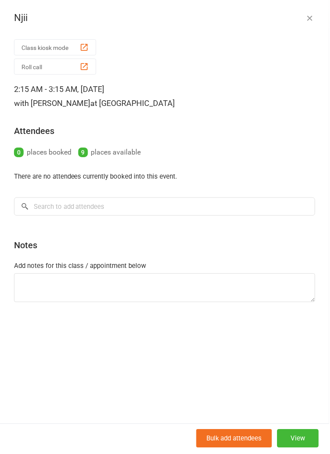
click at [311, 18] on icon "button" at bounding box center [310, 18] width 9 height 9
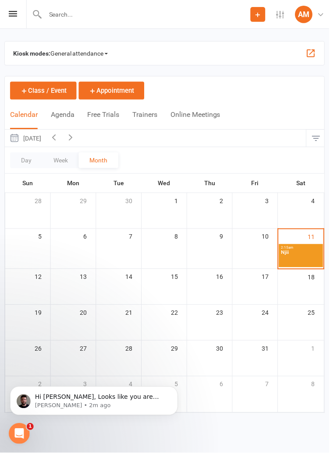
click at [316, 142] on button "button" at bounding box center [316, 139] width 19 height 18
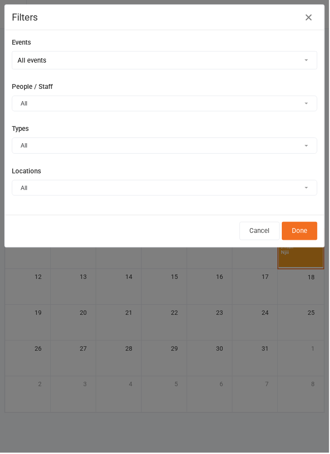
click at [310, 21] on icon "button" at bounding box center [309, 17] width 11 height 11
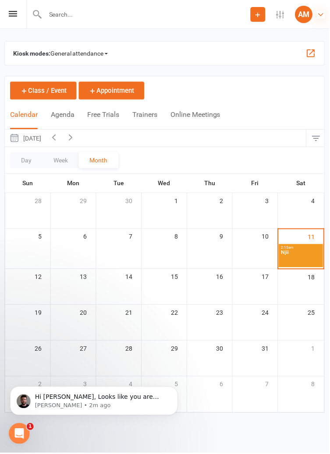
click at [322, 15] on icon at bounding box center [321, 15] width 8 height 8
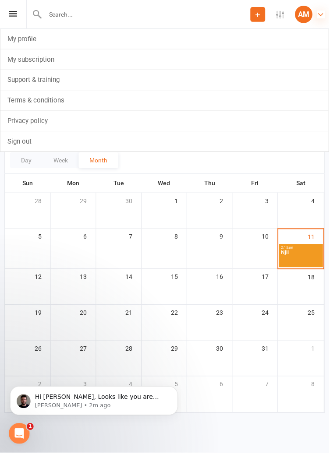
click at [322, 16] on icon at bounding box center [321, 15] width 8 height 8
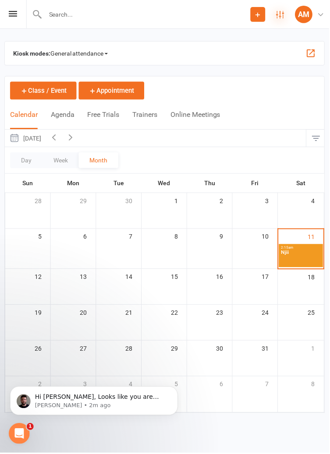
click at [280, 15] on icon at bounding box center [281, 15] width 8 height 8
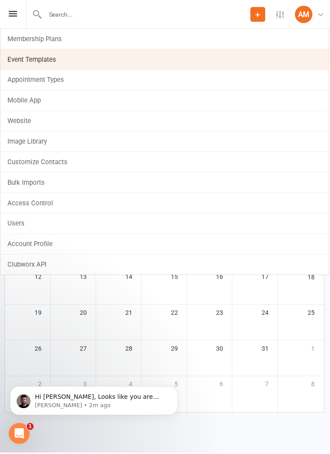
click at [21, 62] on link "Event Templates" at bounding box center [164, 59] width 329 height 20
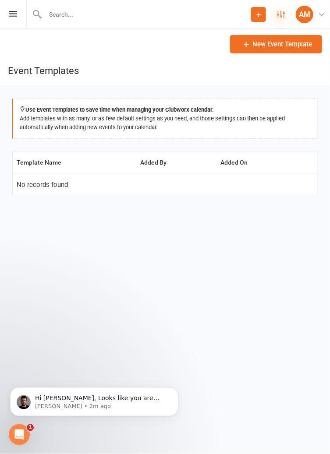
click at [277, 15] on icon at bounding box center [281, 15] width 8 height 8
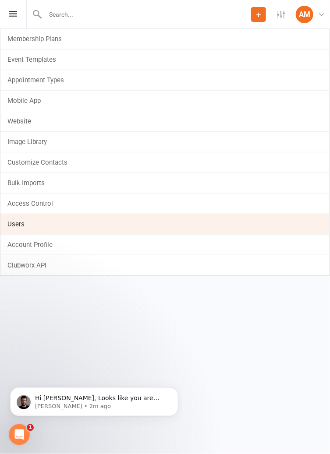
click at [14, 221] on link "Users" at bounding box center [164, 224] width 329 height 20
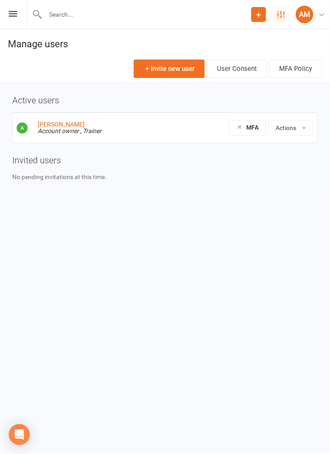
click at [278, 14] on icon at bounding box center [281, 15] width 8 height 8
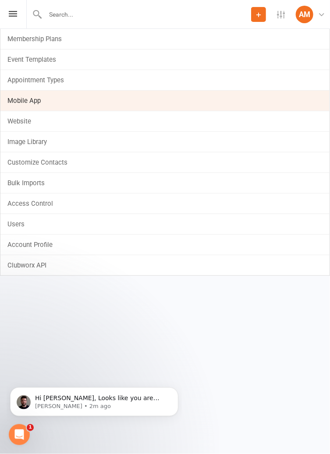
click at [24, 102] on link "Mobile App" at bounding box center [164, 101] width 329 height 20
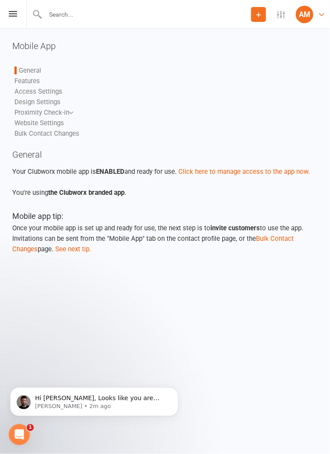
click at [309, 14] on div "AM" at bounding box center [304, 15] width 18 height 18
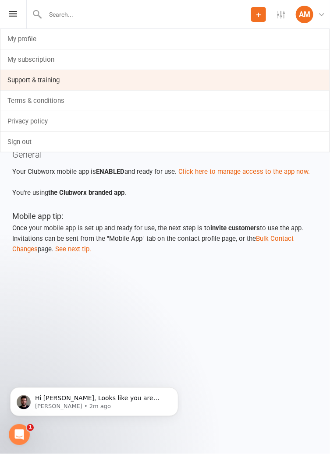
click at [23, 80] on link "Support & training" at bounding box center [164, 80] width 329 height 20
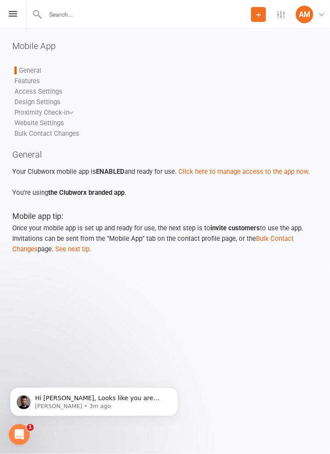
click at [13, 21] on div "Prospect Member Non-attending contact Class / event Appointment Grading event T…" at bounding box center [165, 14] width 330 height 29
click at [13, 16] on icon at bounding box center [13, 14] width 8 height 6
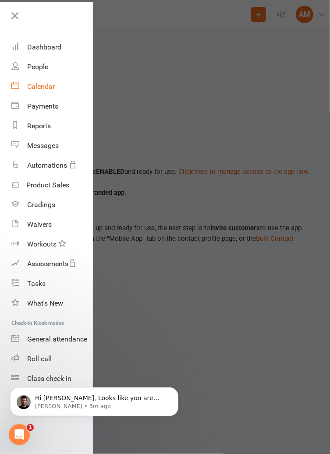
click at [30, 89] on div "Calendar" at bounding box center [41, 86] width 28 height 8
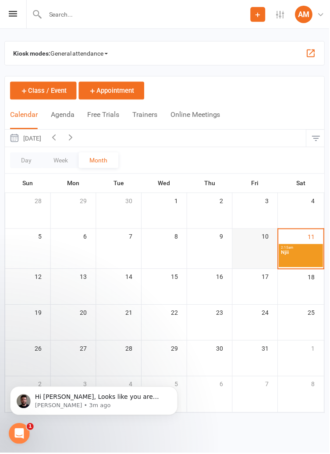
click at [258, 265] on div at bounding box center [255, 257] width 43 height 24
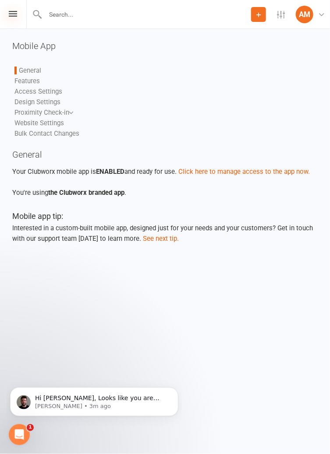
click at [12, 15] on icon at bounding box center [13, 14] width 8 height 6
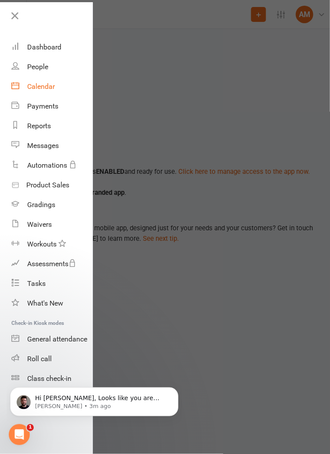
click at [26, 91] on link "Calendar" at bounding box center [51, 87] width 81 height 20
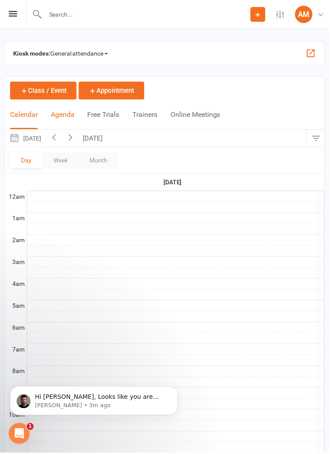
click at [60, 113] on button "Agenda" at bounding box center [63, 120] width 24 height 19
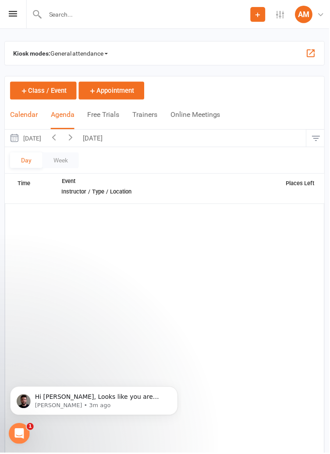
click at [26, 115] on button "Calendar" at bounding box center [24, 120] width 28 height 19
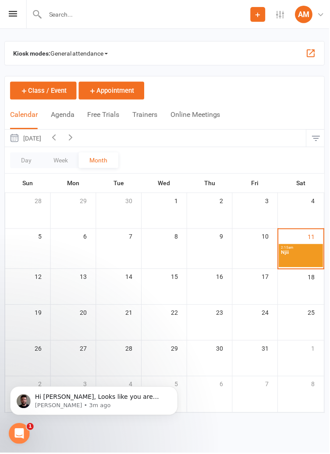
click at [304, 247] on span "2:15am - 3:15am" at bounding box center [301, 248] width 41 height 4
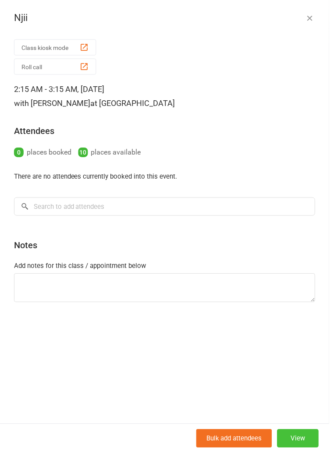
click at [311, 444] on button "View" at bounding box center [298, 439] width 42 height 18
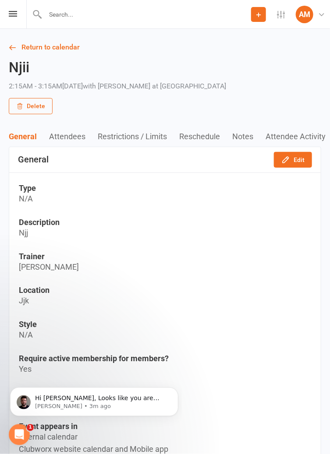
click at [30, 108] on button "Delete" at bounding box center [31, 106] width 44 height 16
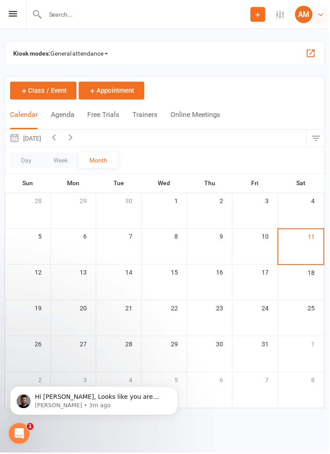
click at [323, 12] on icon at bounding box center [321, 15] width 8 height 8
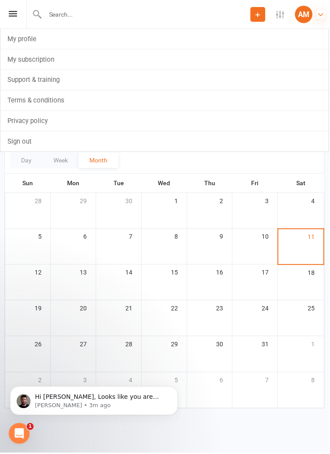
click at [320, 14] on icon at bounding box center [321, 15] width 8 height 8
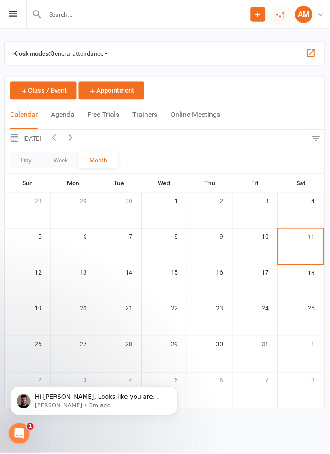
click at [284, 14] on icon at bounding box center [281, 15] width 8 height 8
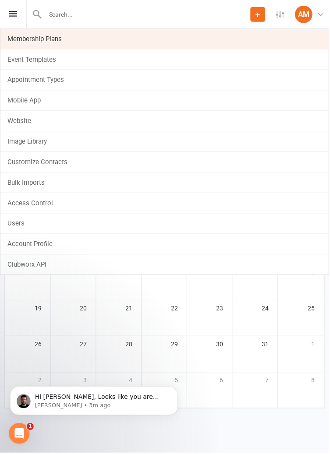
click at [9, 38] on link "Membership Plans" at bounding box center [164, 39] width 329 height 20
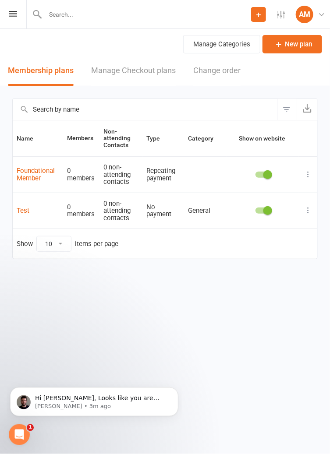
click at [309, 176] on icon at bounding box center [307, 174] width 9 height 9
click at [261, 13] on icon at bounding box center [258, 15] width 8 height 8
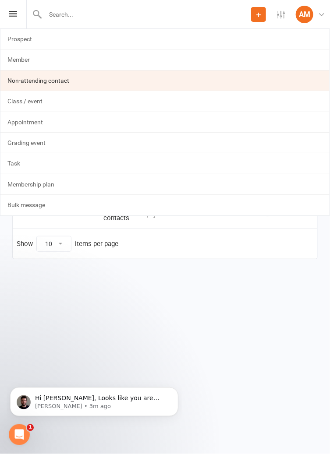
click at [21, 77] on link "Non-attending contact" at bounding box center [164, 80] width 329 height 20
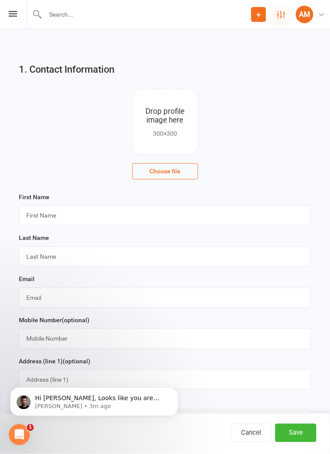
click at [281, 14] on icon at bounding box center [281, 15] width 8 height 8
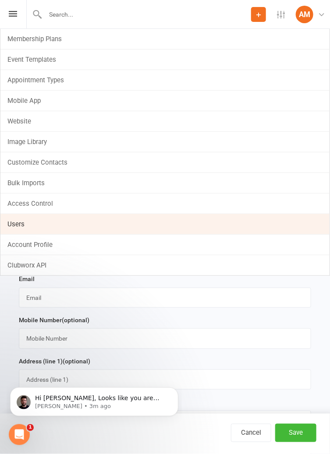
click at [14, 223] on link "Users" at bounding box center [164, 224] width 329 height 20
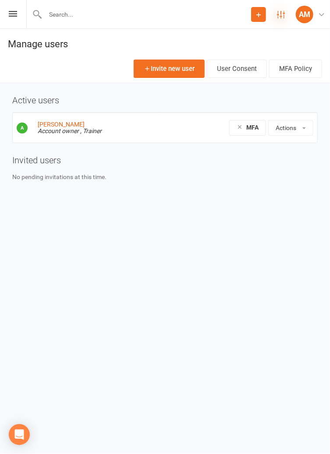
click at [282, 16] on icon at bounding box center [281, 15] width 8 height 8
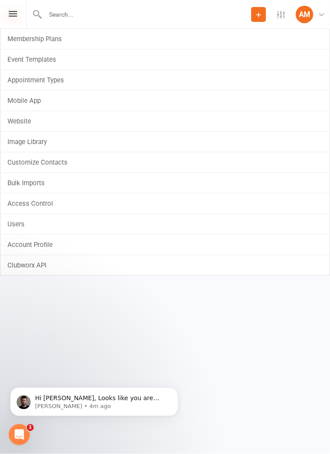
click at [10, 14] on icon at bounding box center [13, 14] width 8 height 6
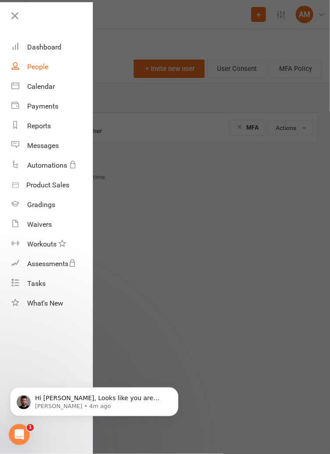
click at [32, 62] on link "People" at bounding box center [51, 67] width 81 height 20
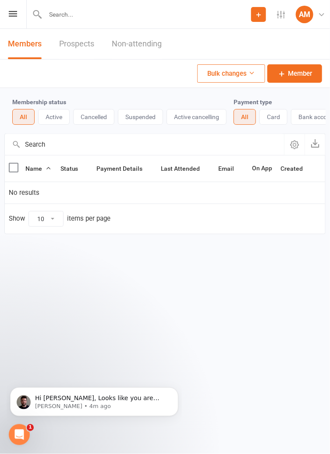
click at [292, 145] on icon "button" at bounding box center [294, 144] width 9 height 9
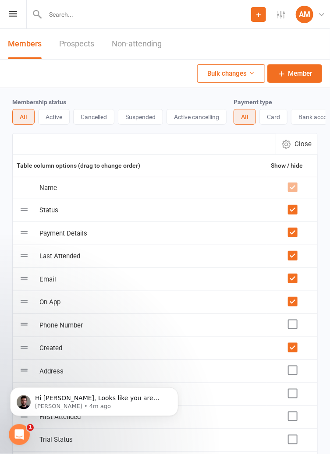
click at [290, 147] on icon "button" at bounding box center [285, 144] width 9 height 9
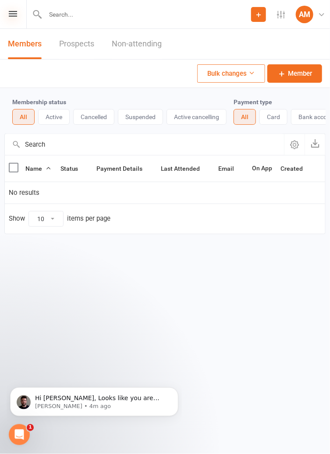
click at [12, 13] on icon at bounding box center [13, 14] width 8 height 6
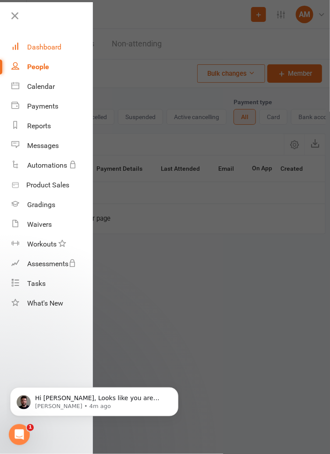
click at [61, 46] on link "Dashboard" at bounding box center [51, 47] width 81 height 20
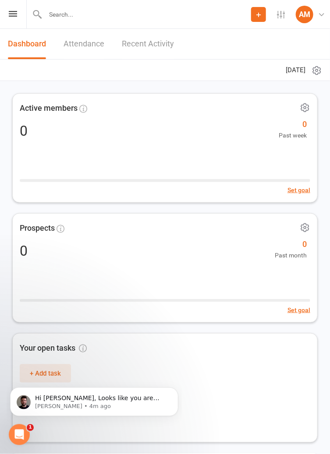
click at [315, 65] on button at bounding box center [313, 70] width 17 height 11
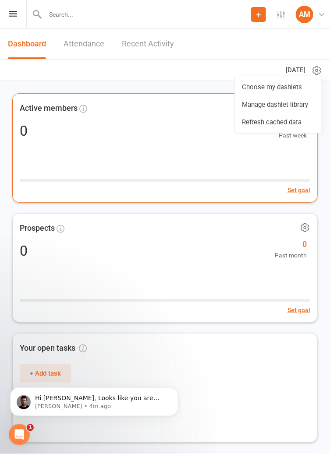
click at [247, 186] on div "Set goal" at bounding box center [165, 190] width 290 height 10
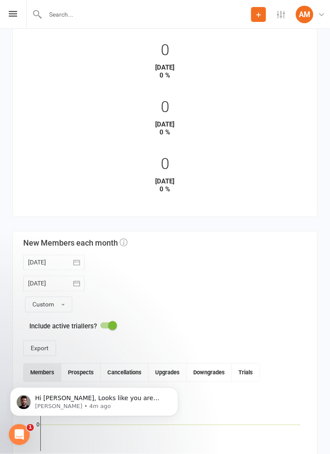
scroll to position [300, 0]
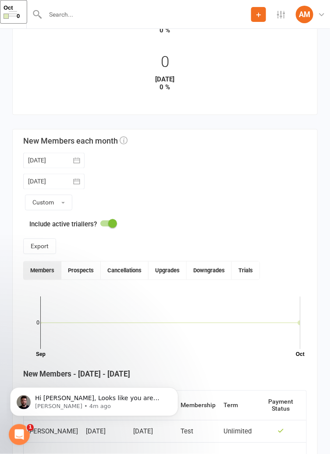
click at [48, 380] on body "Hi Aydin, Looks like you are really making the most of your free trial. I can s…" at bounding box center [94, 399] width 168 height 54
click at [25, 435] on div "Open Intercom Messenger" at bounding box center [18, 433] width 29 height 29
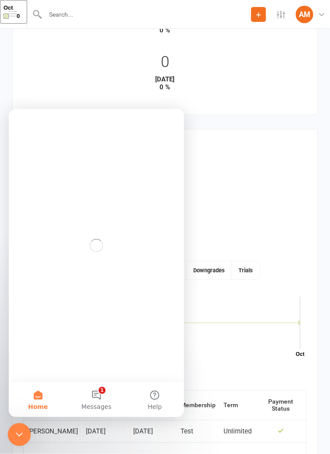
scroll to position [0, 0]
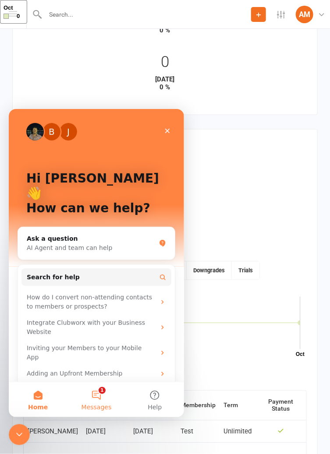
click at [97, 407] on span "Messages" at bounding box center [96, 407] width 30 height 6
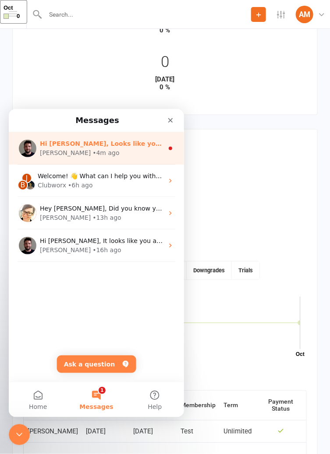
click at [148, 150] on div "David • 4m ago" at bounding box center [100, 152] width 123 height 9
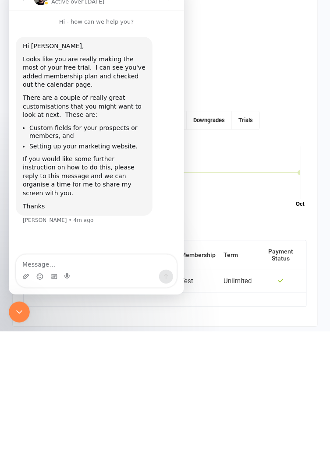
scroll to position [328, 0]
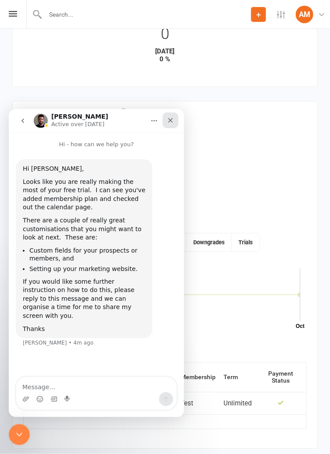
click at [172, 123] on div "Close" at bounding box center [170, 120] width 16 height 16
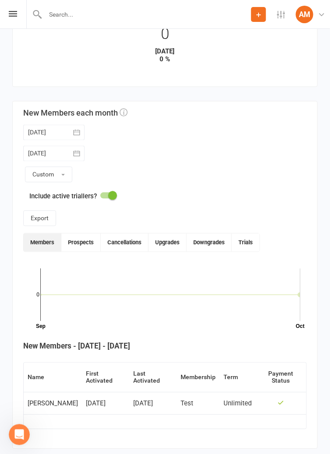
scroll to position [0, 0]
click at [61, 400] on div "[PERSON_NAME]" at bounding box center [53, 403] width 50 height 7
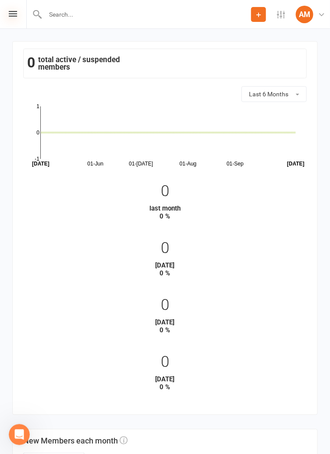
click at [9, 15] on icon at bounding box center [13, 14] width 8 height 6
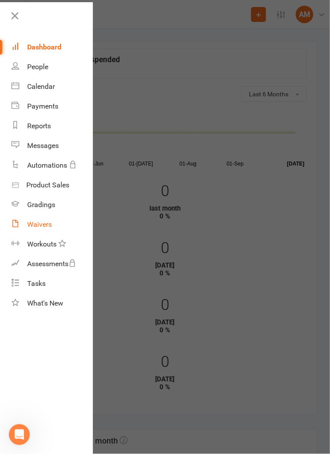
click at [26, 221] on link "Waivers" at bounding box center [51, 224] width 81 height 20
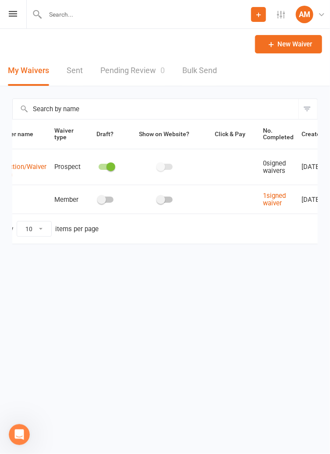
scroll to position [0, 56]
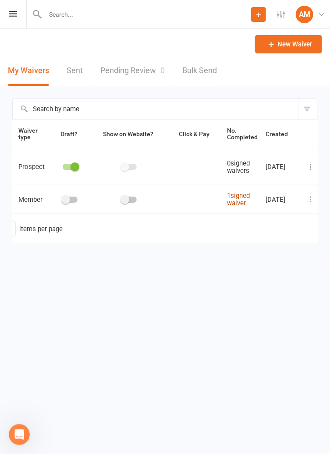
click at [240, 202] on link "1 signed waiver" at bounding box center [238, 199] width 23 height 15
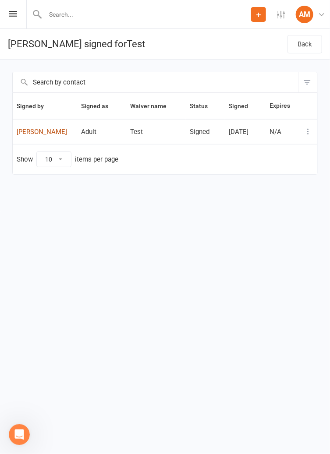
click at [30, 129] on link "[PERSON_NAME]" at bounding box center [45, 131] width 56 height 7
click at [305, 130] on icon at bounding box center [307, 131] width 9 height 9
click at [291, 169] on link "[PERSON_NAME]" at bounding box center [269, 167] width 87 height 18
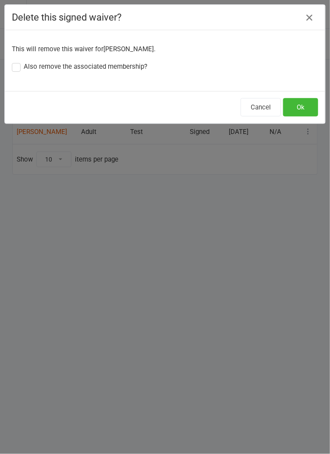
click at [18, 65] on label "Also remove the associated membership?" at bounding box center [79, 66] width 135 height 11
click at [18, 61] on input "Also remove the associated membership?" at bounding box center [79, 61] width 135 height 0
click at [312, 111] on button "Ok" at bounding box center [300, 107] width 35 height 18
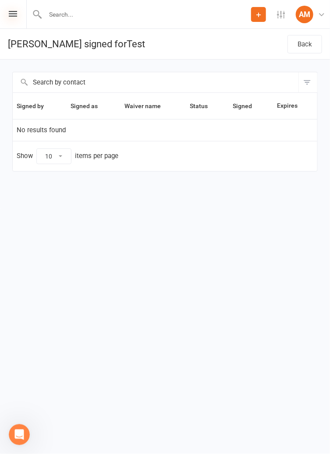
click at [10, 14] on icon at bounding box center [13, 14] width 8 height 6
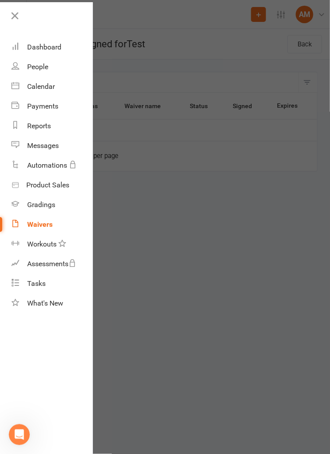
click at [35, 226] on div "Waivers" at bounding box center [39, 224] width 25 height 8
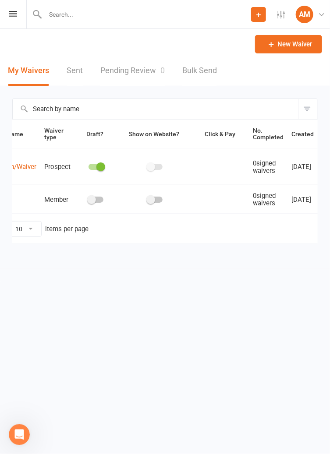
scroll to position [0, 56]
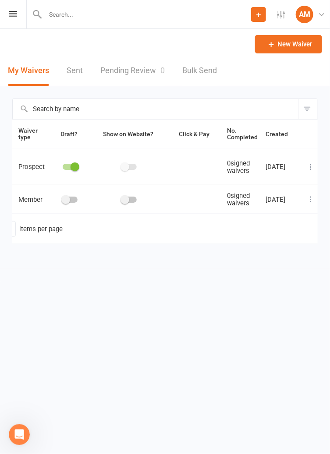
click at [308, 201] on icon at bounding box center [310, 199] width 9 height 9
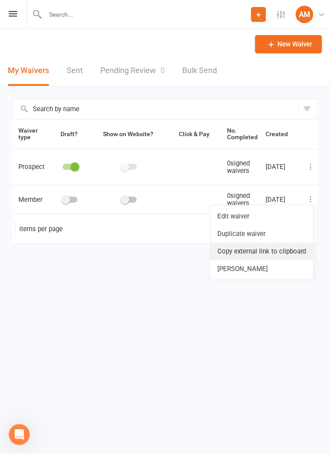
click at [295, 254] on link "Copy external link to clipboard" at bounding box center [261, 251] width 103 height 18
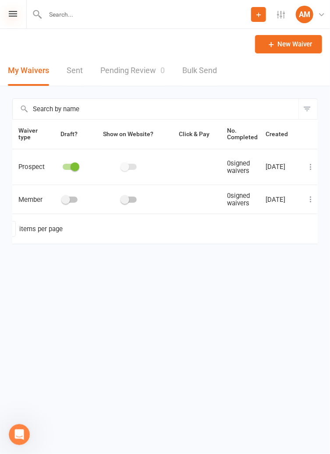
click at [14, 15] on icon at bounding box center [13, 14] width 8 height 6
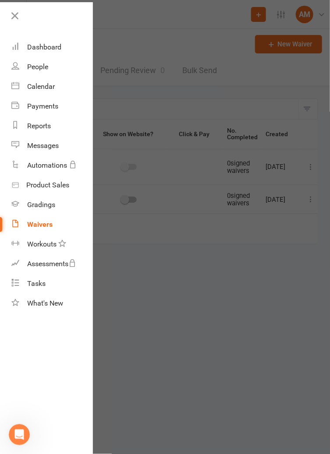
click at [159, 70] on div at bounding box center [165, 227] width 330 height 454
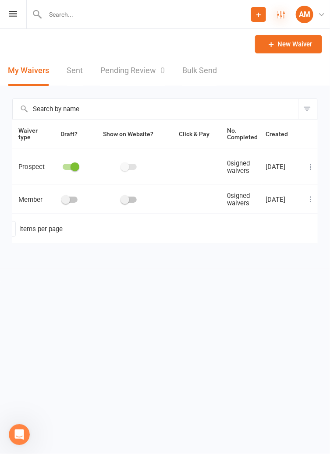
click at [282, 17] on icon at bounding box center [281, 15] width 8 height 8
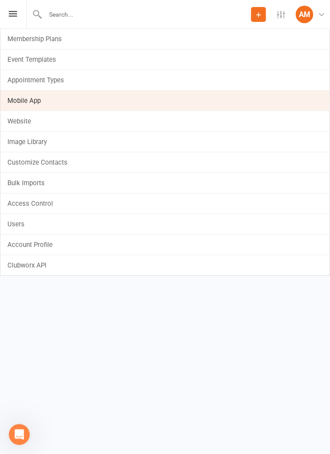
click at [158, 97] on link "Mobile App" at bounding box center [164, 101] width 329 height 20
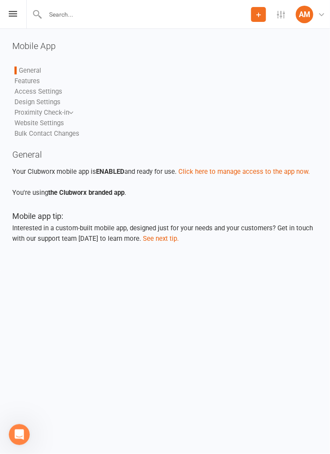
click at [25, 95] on link "Access Settings" at bounding box center [38, 92] width 48 height 8
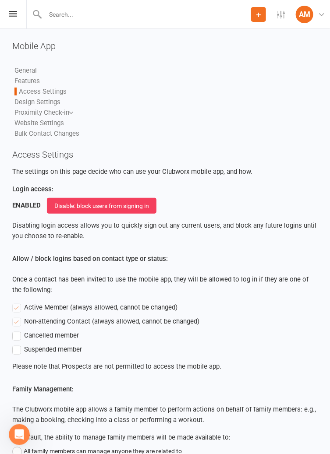
click at [31, 133] on link "Bulk Contact Changes" at bounding box center [46, 134] width 65 height 8
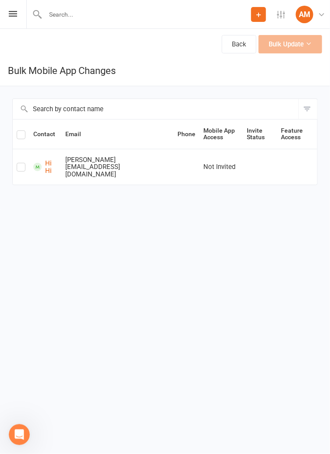
click at [302, 46] on div "Bulk Update" at bounding box center [289, 45] width 63 height 21
click at [18, 136] on label at bounding box center [21, 136] width 9 height 0
click at [18, 131] on input "checkbox" at bounding box center [21, 131] width 9 height 0
click at [312, 42] on button "Bulk Update (1)" at bounding box center [285, 44] width 74 height 18
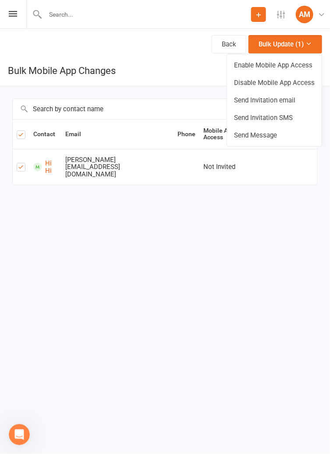
click at [39, 74] on h1 "Bulk Mobile App Changes" at bounding box center [165, 71] width 330 height 30
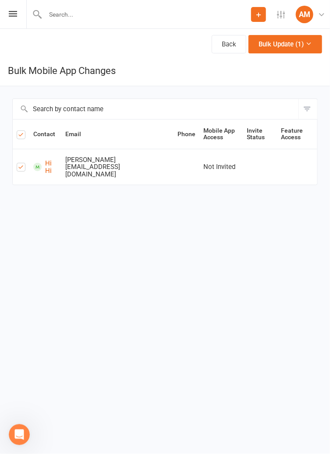
click at [310, 110] on button "Filter" at bounding box center [307, 109] width 19 height 20
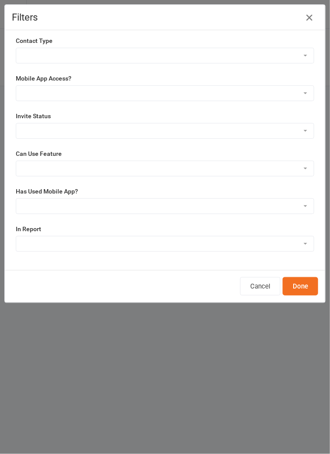
click at [304, 56] on select "Member Active member Cancelled member Suspended member Non-attending" at bounding box center [164, 55] width 297 height 15
select select "active_member"
click at [32, 95] on select "Enabled Disabled Not Invited" at bounding box center [164, 93] width 297 height 15
select select "enabled"
click at [304, 285] on button "Done" at bounding box center [299, 286] width 35 height 18
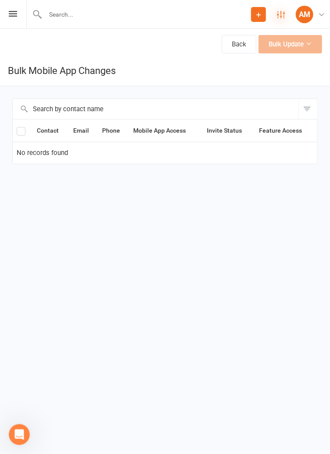
click at [279, 17] on icon at bounding box center [281, 15] width 8 height 8
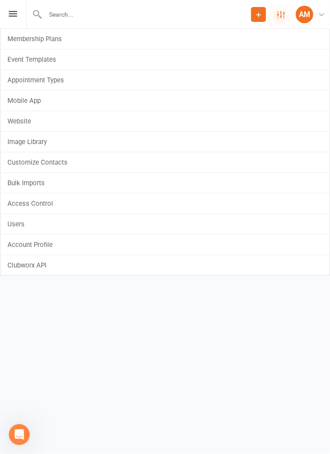
click at [281, 15] on icon at bounding box center [281, 15] width 8 height 8
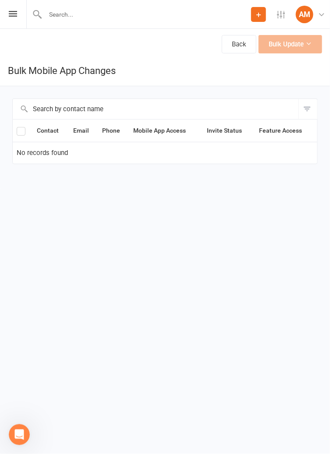
click at [307, 107] on button "Filter" at bounding box center [307, 109] width 19 height 20
select select "active_member"
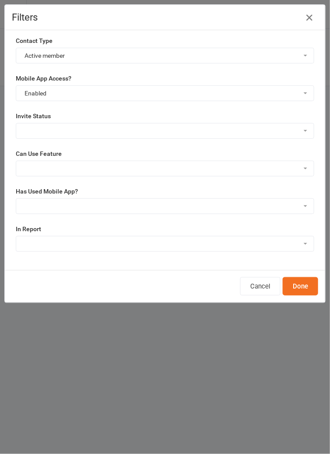
click at [31, 98] on select "Enabled Disabled Not Invited" at bounding box center [164, 93] width 297 height 15
select select "not_invited"
click at [308, 287] on button "Done" at bounding box center [299, 286] width 35 height 18
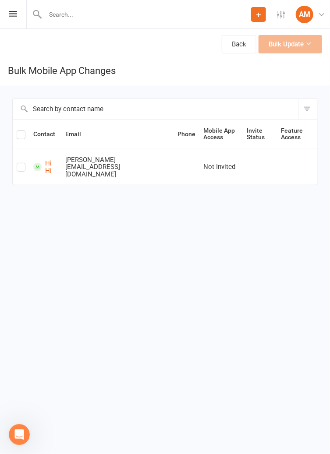
click at [18, 136] on label at bounding box center [21, 136] width 9 height 0
click at [18, 131] on input "checkbox" at bounding box center [21, 131] width 9 height 0
click at [312, 46] on button "Bulk Update (1)" at bounding box center [285, 44] width 74 height 18
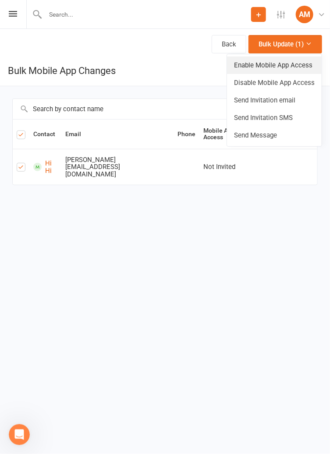
click at [310, 66] on link "Enable Mobile App Access" at bounding box center [274, 65] width 95 height 18
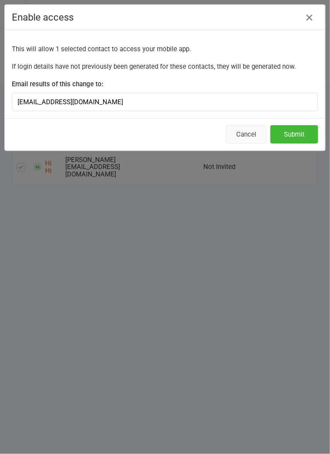
click at [249, 136] on button "Cancel" at bounding box center [246, 134] width 40 height 18
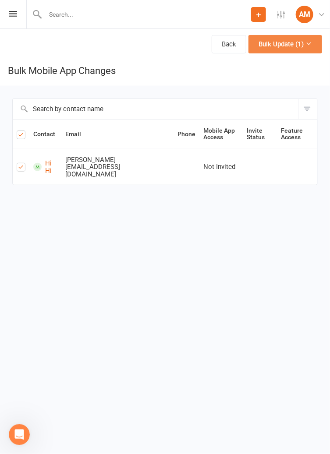
click at [310, 44] on icon at bounding box center [308, 43] width 7 height 7
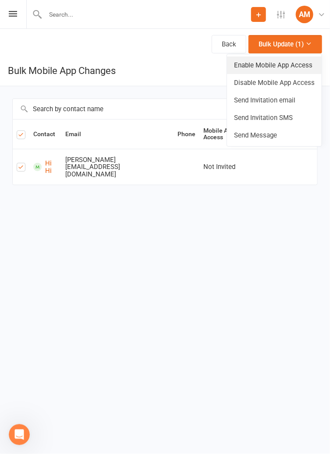
click at [309, 65] on link "Enable Mobile App Access" at bounding box center [274, 65] width 95 height 18
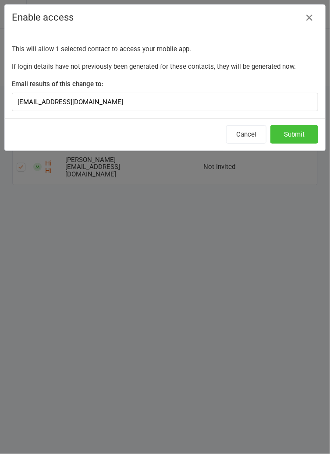
click at [303, 136] on button "Submit" at bounding box center [294, 134] width 48 height 18
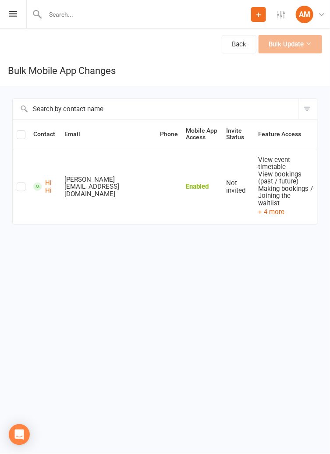
click at [20, 136] on label at bounding box center [21, 136] width 9 height 0
click at [20, 131] on input "checkbox" at bounding box center [21, 131] width 9 height 0
click at [310, 49] on button "Bulk Update (1)" at bounding box center [285, 44] width 74 height 18
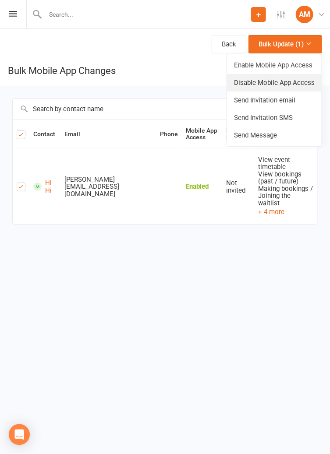
click at [311, 84] on link "Disable Mobile App Access" at bounding box center [274, 83] width 95 height 18
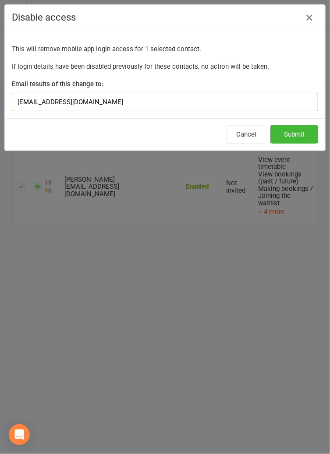
click at [88, 106] on input "[EMAIL_ADDRESS][DOMAIN_NAME]" at bounding box center [165, 102] width 306 height 18
type input "aydin.m@l"
click at [311, 133] on button "Submit" at bounding box center [294, 134] width 48 height 18
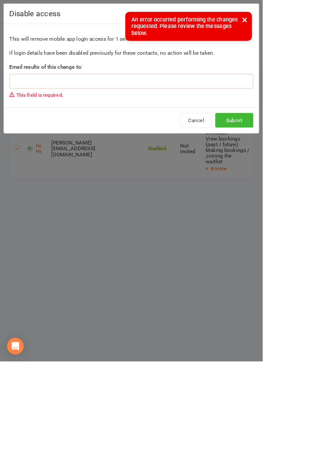
click at [39, 99] on input at bounding box center [165, 102] width 306 height 18
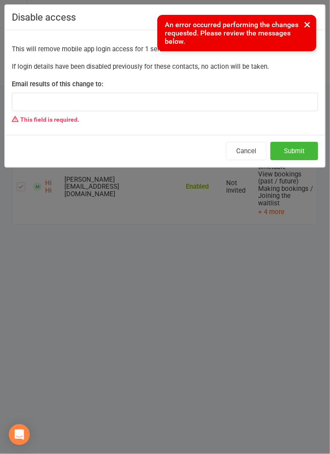
click at [308, 20] on button "×" at bounding box center [307, 24] width 16 height 19
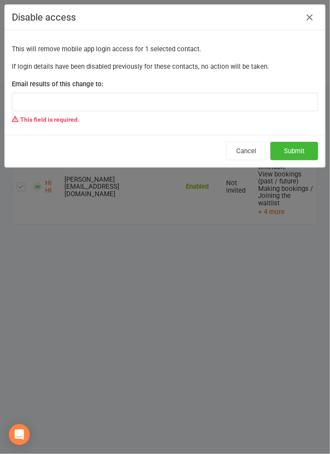
click at [310, 17] on icon "button" at bounding box center [309, 17] width 11 height 11
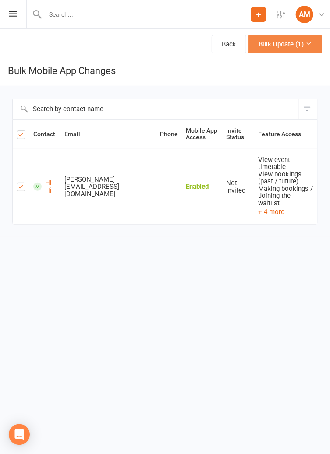
click at [311, 47] on button "Bulk Update (1)" at bounding box center [285, 44] width 74 height 18
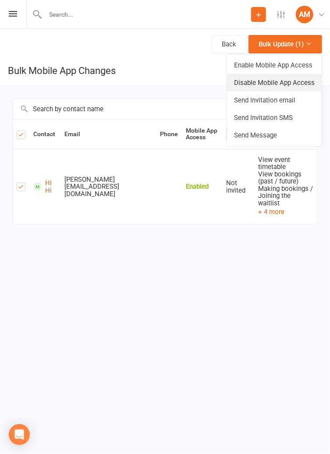
click at [305, 81] on link "Disable Mobile App Access" at bounding box center [274, 83] width 95 height 18
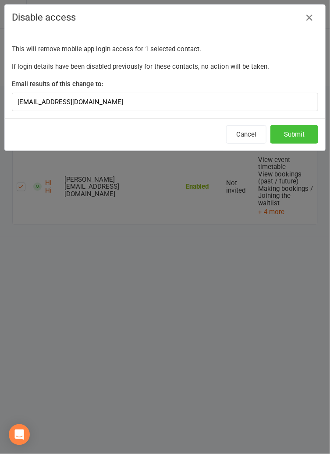
click at [302, 136] on button "Submit" at bounding box center [294, 134] width 48 height 18
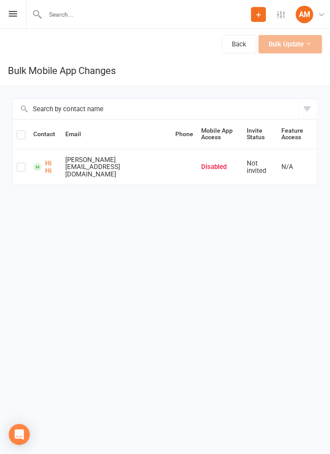
click at [20, 136] on label at bounding box center [21, 136] width 9 height 0
click at [20, 131] on input "checkbox" at bounding box center [21, 131] width 9 height 0
click at [304, 46] on button "Bulk Update (1)" at bounding box center [285, 44] width 74 height 18
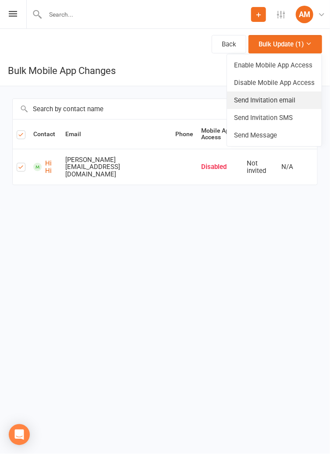
click at [303, 102] on link "Send Invitation email" at bounding box center [274, 100] width 95 height 18
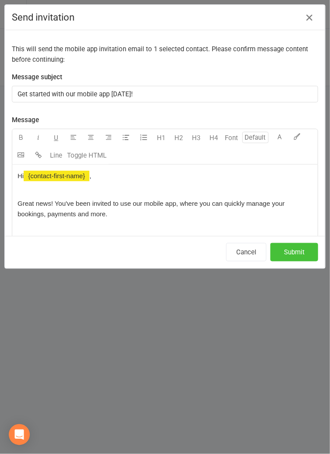
click at [303, 255] on button "Submit" at bounding box center [294, 252] width 48 height 18
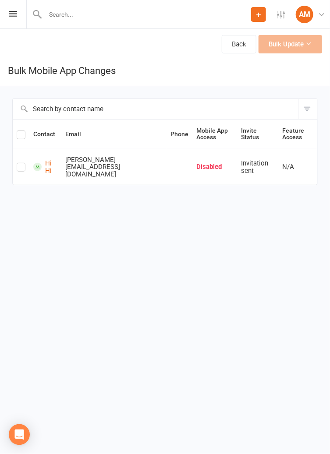
click at [20, 136] on label at bounding box center [21, 136] width 9 height 0
click at [20, 131] on input "checkbox" at bounding box center [21, 131] width 9 height 0
click at [21, 136] on label at bounding box center [21, 136] width 9 height 0
click at [21, 131] on input "checkbox" at bounding box center [21, 131] width 9 height 0
click at [313, 43] on button "Bulk Update (1)" at bounding box center [285, 44] width 74 height 18
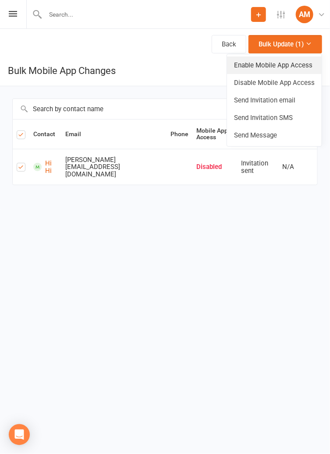
click at [309, 63] on link "Enable Mobile App Access" at bounding box center [274, 65] width 95 height 18
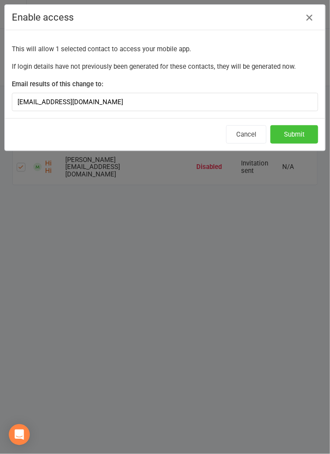
click at [304, 135] on button "Submit" at bounding box center [294, 134] width 48 height 18
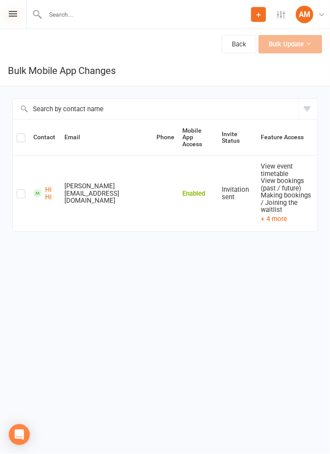
click at [12, 14] on icon at bounding box center [13, 14] width 8 height 6
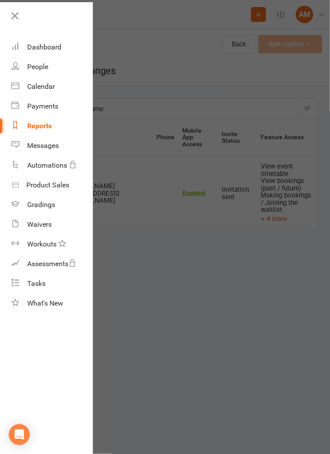
click at [282, 199] on div at bounding box center [165, 227] width 330 height 454
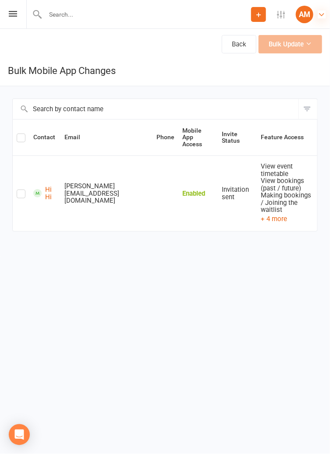
click at [317, 11] on icon at bounding box center [321, 15] width 8 height 8
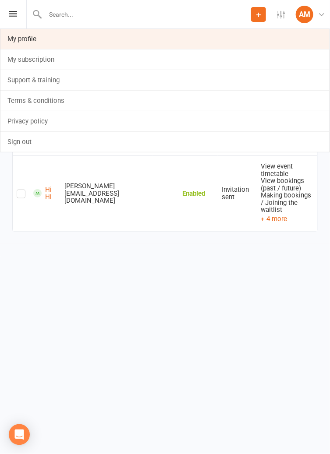
click at [15, 38] on link "My profile" at bounding box center [164, 39] width 329 height 20
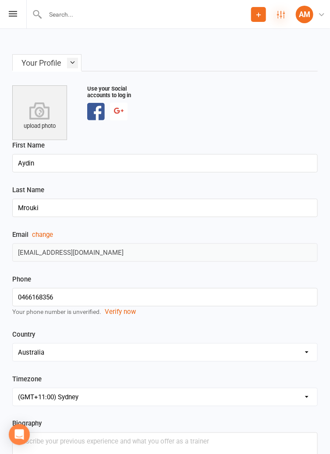
click at [284, 11] on icon at bounding box center [281, 15] width 8 height 8
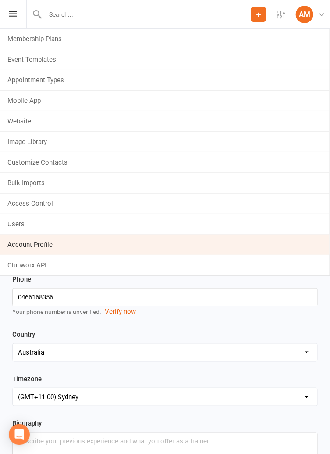
click at [14, 244] on link "Account Profile" at bounding box center [164, 245] width 329 height 20
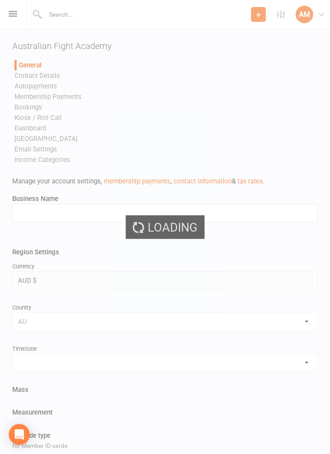
type input "Australian Fight Academy"
select select "[GEOGRAPHIC_DATA]/[GEOGRAPHIC_DATA]"
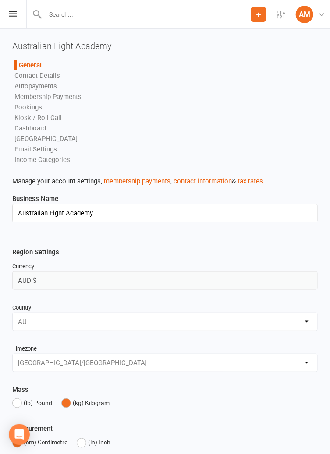
click at [26, 74] on link "Contact Details" at bounding box center [37, 76] width 46 height 8
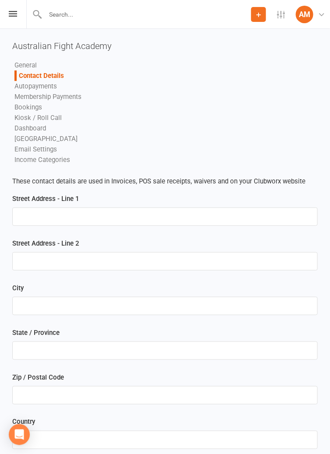
click at [25, 89] on link "Autopayments" at bounding box center [35, 86] width 42 height 8
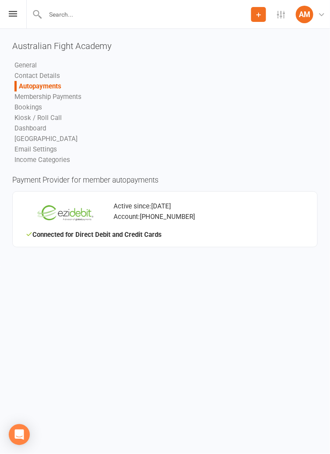
click at [29, 99] on link "Membership Payments" at bounding box center [47, 97] width 67 height 8
select select "2004"
select select "expire_class_packs_on_booking_creation"
select select "allow_make_up_classes_for_expired_memberships_up_to_90d"
select select "reactivate_if_cancelled_yesterday_or_earlier"
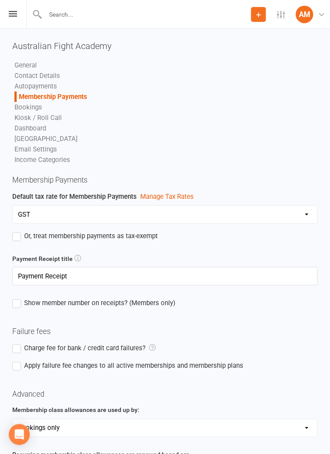
click at [32, 148] on link "Email Settings" at bounding box center [35, 149] width 42 height 8
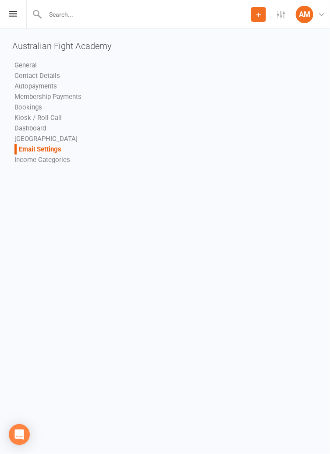
select select "do_not_send"
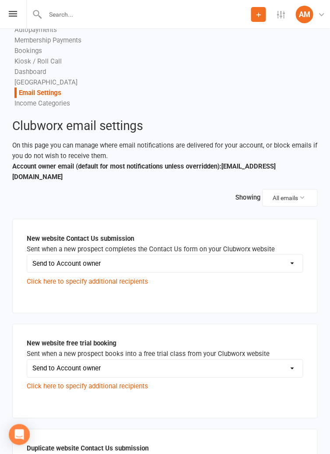
scroll to position [58, 0]
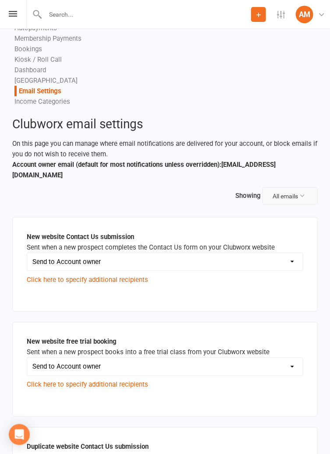
click at [298, 188] on button "All emails" at bounding box center [289, 196] width 55 height 18
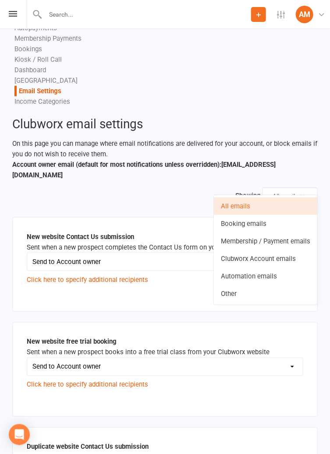
click at [36, 189] on div "Showing All emails" at bounding box center [164, 196] width 305 height 18
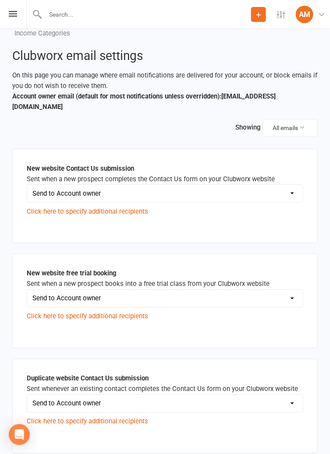
scroll to position [127, 0]
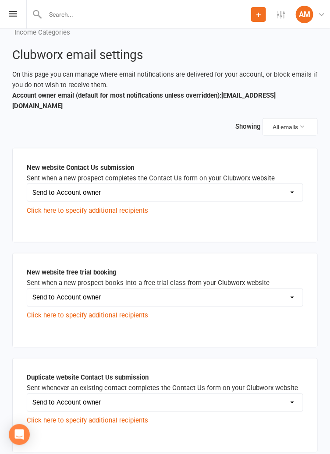
click at [42, 187] on select "Send to Account owner Send to Other recipient(s) Do not send this email" at bounding box center [164, 193] width 275 height 18
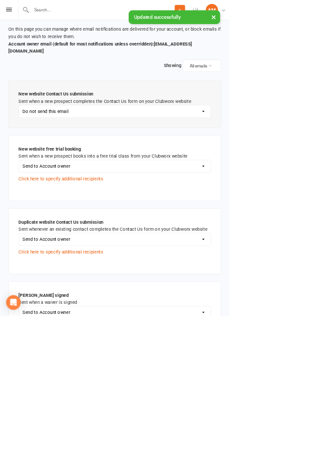
scroll to position [160, 0]
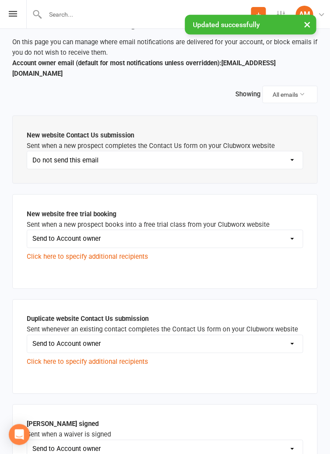
click at [33, 157] on select "Send to Account owner Send to Other recipient(s) Do not send this email" at bounding box center [164, 160] width 275 height 18
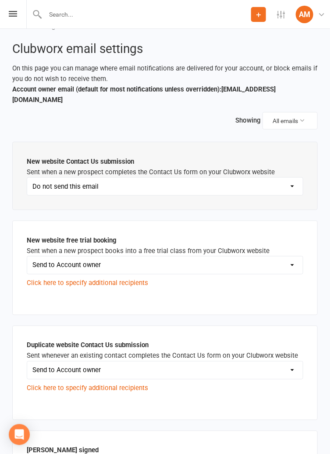
scroll to position [134, 0]
click at [35, 177] on select "Send to Account owner Send to Other recipient(s) Do not send this email" at bounding box center [164, 186] width 275 height 18
select select "default"
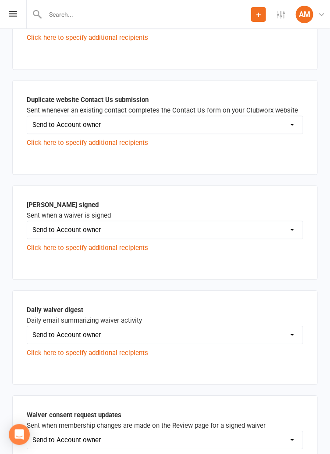
scroll to position [406, 0]
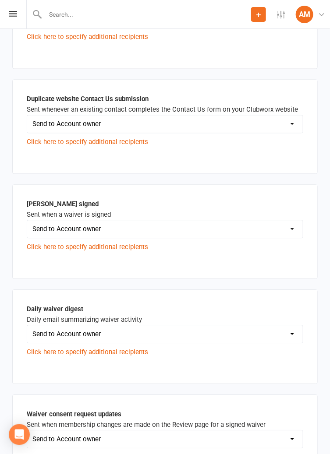
click at [50, 220] on select "Send to Account owner Send to Other recipient(s) Do not send this email" at bounding box center [164, 229] width 275 height 18
select select "do_not_send"
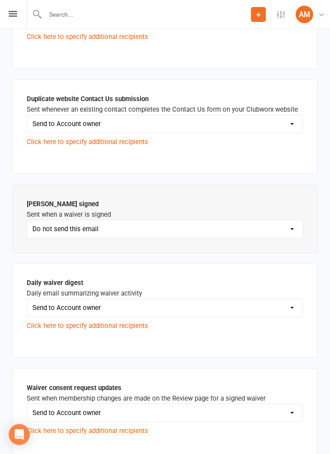
click at [49, 299] on select "Send to Account owner Send to Other recipient(s) Do not send this email" at bounding box center [164, 308] width 275 height 18
select select "do_not_send"
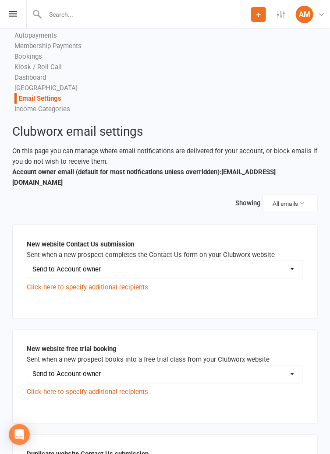
scroll to position [51, 0]
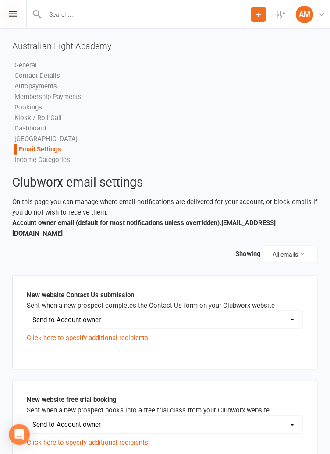
click at [11, 14] on icon at bounding box center [13, 14] width 8 height 6
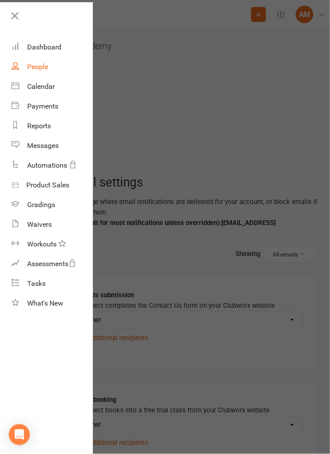
click at [34, 71] on link "People" at bounding box center [51, 67] width 81 height 20
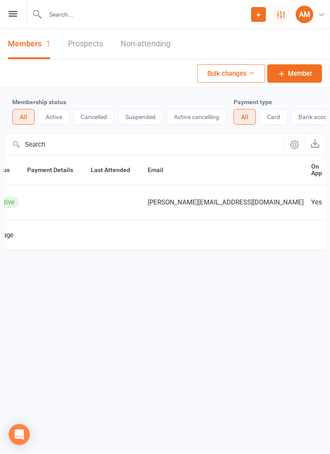
click at [281, 16] on icon at bounding box center [281, 15] width 8 height 8
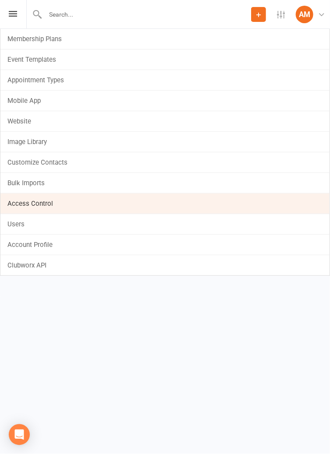
click at [15, 202] on link "Access Control" at bounding box center [164, 203] width 329 height 20
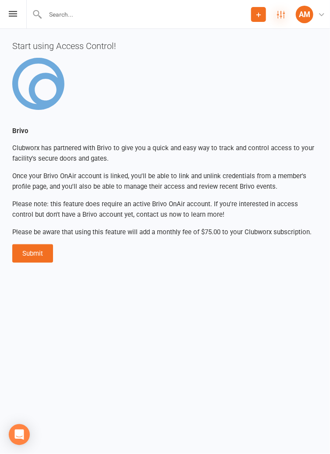
click at [283, 15] on icon at bounding box center [281, 15] width 8 height 8
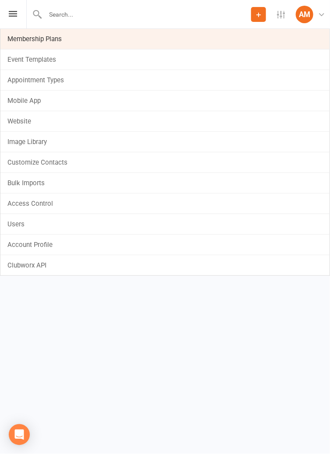
click at [17, 41] on link "Membership Plans" at bounding box center [164, 39] width 329 height 20
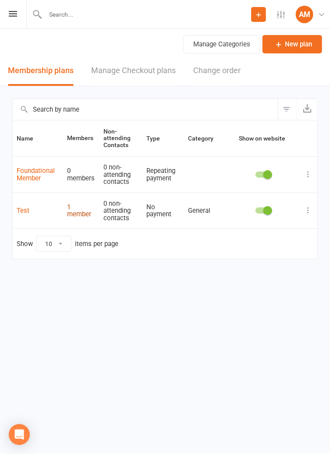
click at [71, 214] on link "1 member" at bounding box center [79, 210] width 24 height 15
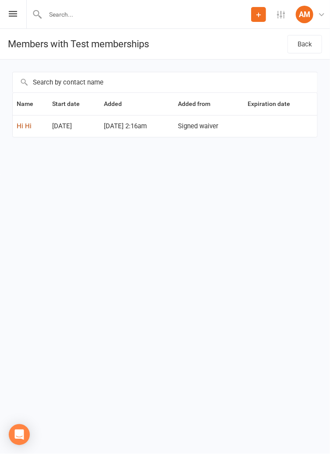
click at [23, 126] on link "Hi Hi" at bounding box center [24, 126] width 15 height 8
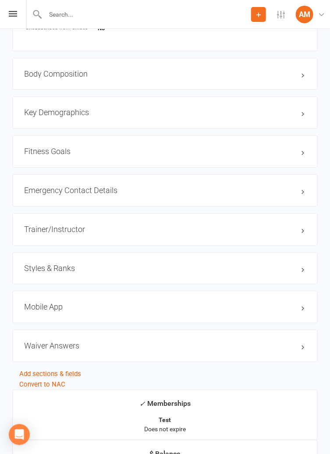
scroll to position [636, 0]
click at [269, 308] on h3 "Mobile App" at bounding box center [164, 306] width 281 height 9
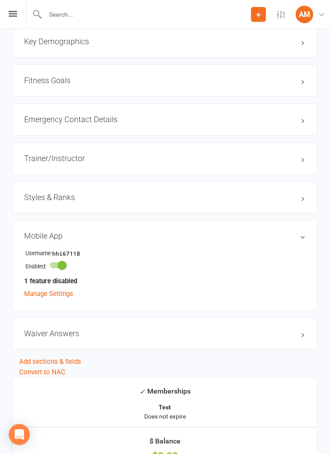
scroll to position [713, 0]
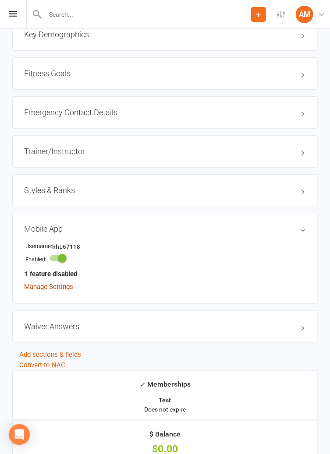
click at [36, 286] on link "Manage Settings" at bounding box center [48, 287] width 49 height 8
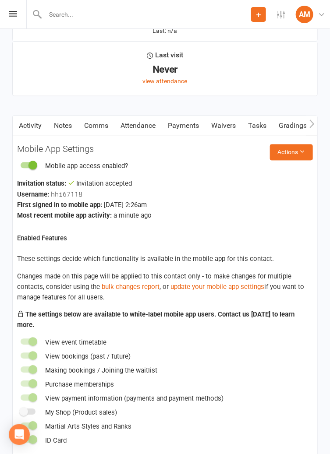
scroll to position [1151, 0]
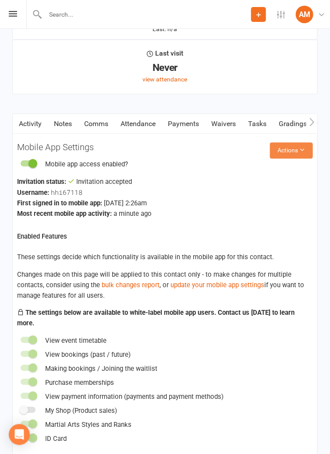
click at [302, 155] on button "Actions" at bounding box center [291, 151] width 43 height 16
click at [306, 150] on button "Actions" at bounding box center [291, 151] width 43 height 16
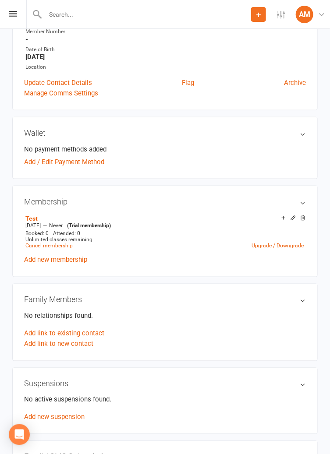
scroll to position [0, 0]
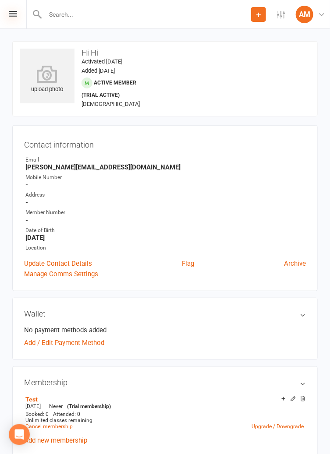
click at [12, 15] on icon at bounding box center [13, 14] width 8 height 6
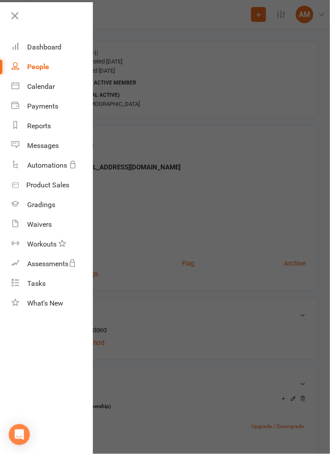
click at [252, 198] on div at bounding box center [165, 227] width 330 height 454
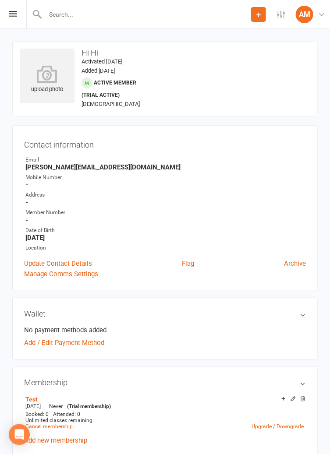
click at [91, 86] on div at bounding box center [86, 82] width 11 height 11
click at [43, 76] on icon at bounding box center [47, 73] width 60 height 19
click at [12, 15] on icon at bounding box center [13, 14] width 8 height 6
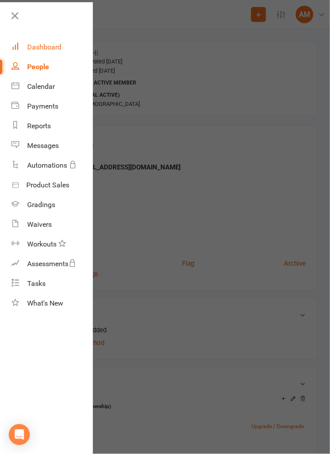
click at [33, 50] on div "Dashboard" at bounding box center [44, 47] width 34 height 8
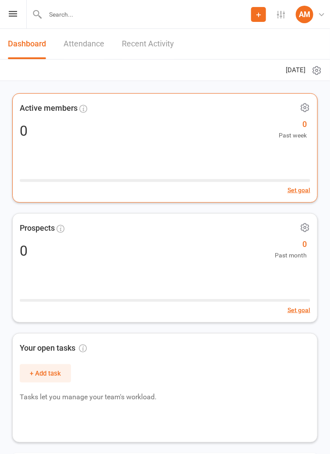
click at [306, 111] on icon at bounding box center [304, 107] width 11 height 11
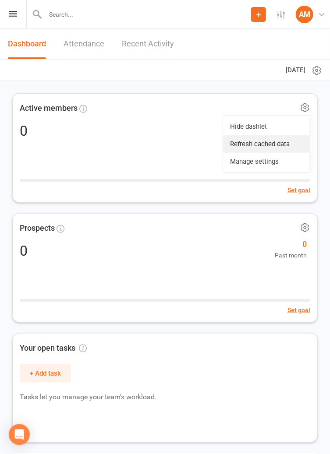
click at [285, 147] on link "Refresh cached data" at bounding box center [266, 144] width 87 height 18
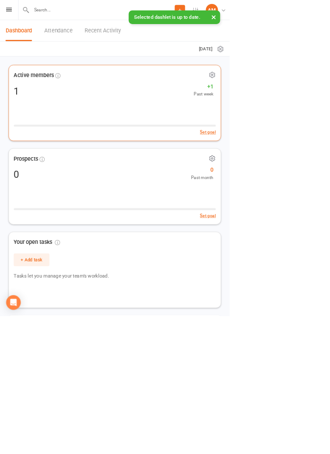
click at [55, 138] on div "1 +1 Past week" at bounding box center [165, 131] width 290 height 19
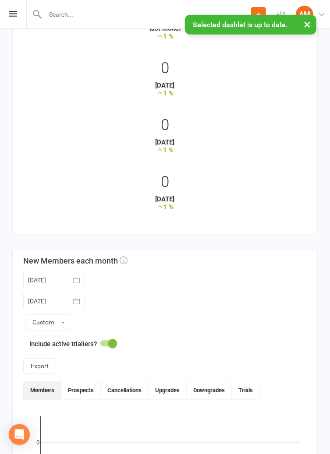
scroll to position [322, 0]
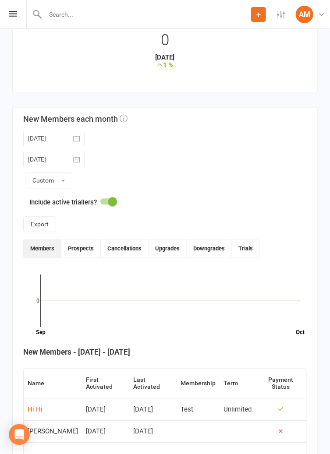
click at [41, 428] on div "[PERSON_NAME]" at bounding box center [53, 431] width 50 height 7
click at [49, 428] on div "[PERSON_NAME]" at bounding box center [53, 431] width 50 height 7
click at [29, 421] on td "[PERSON_NAME]" at bounding box center [53, 432] width 58 height 22
click at [34, 406] on div "Hi Hi" at bounding box center [35, 409] width 15 height 7
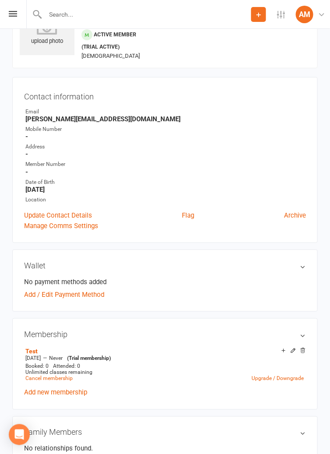
scroll to position [49, 0]
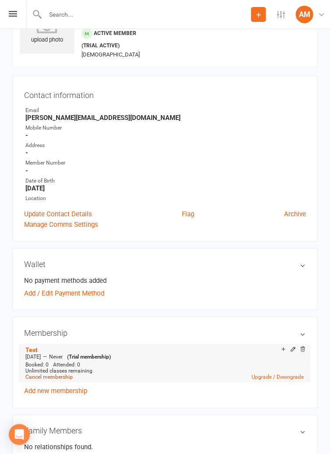
click at [41, 375] on link "Cancel membership" at bounding box center [48, 377] width 47 height 6
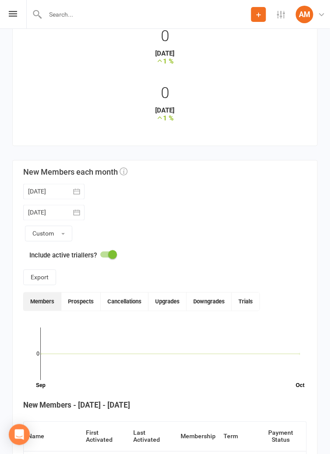
scroll to position [322, 0]
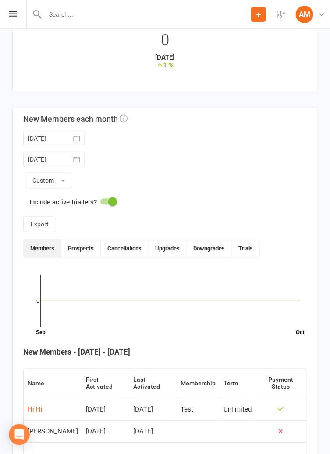
click at [287, 425] on td at bounding box center [280, 432] width 51 height 22
click at [259, 421] on td at bounding box center [280, 432] width 51 height 22
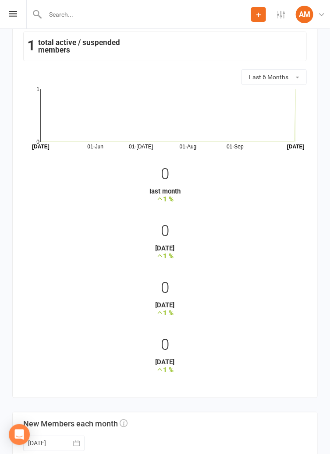
scroll to position [0, 0]
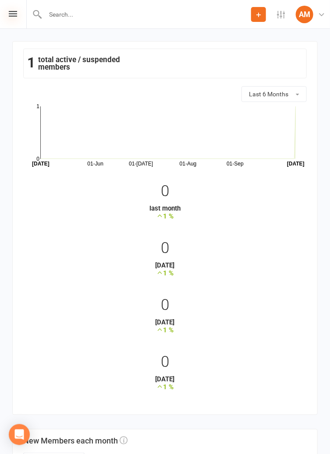
click at [11, 14] on icon at bounding box center [13, 14] width 8 height 6
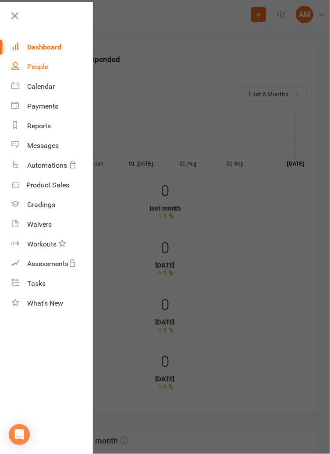
click at [34, 67] on div "People" at bounding box center [37, 67] width 21 height 8
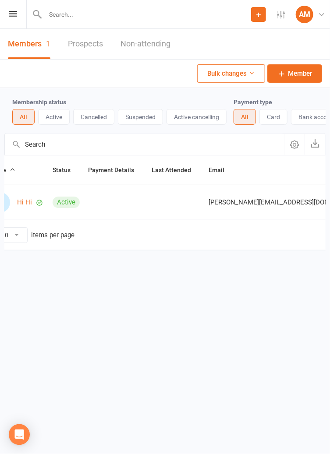
scroll to position [0, 97]
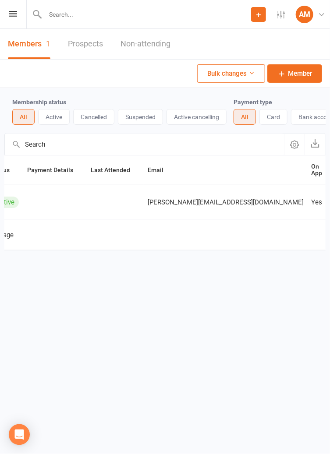
click at [285, 275] on link "Archive member" at bounding box center [277, 272] width 87 height 18
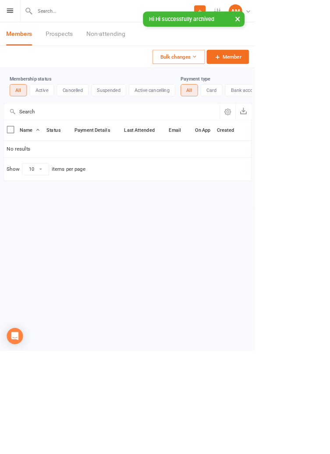
scroll to position [0, 0]
click at [13, 13] on icon at bounding box center [13, 14] width 8 height 6
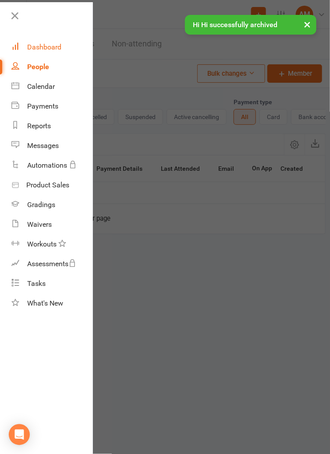
click at [34, 50] on div "Dashboard" at bounding box center [44, 47] width 34 height 8
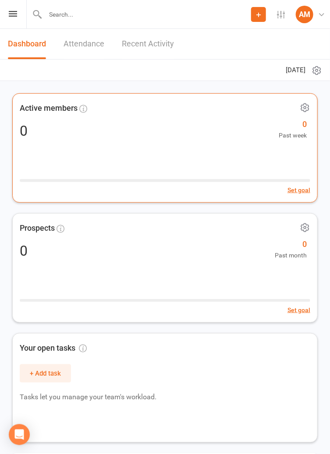
click at [52, 128] on div "0 0 Past week" at bounding box center [165, 131] width 290 height 19
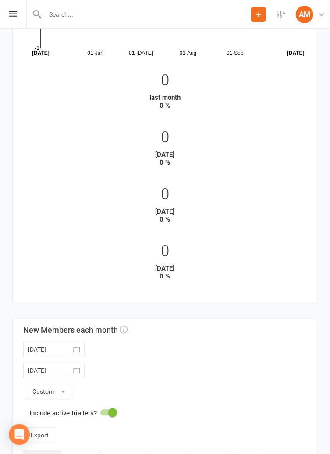
scroll to position [322, 0]
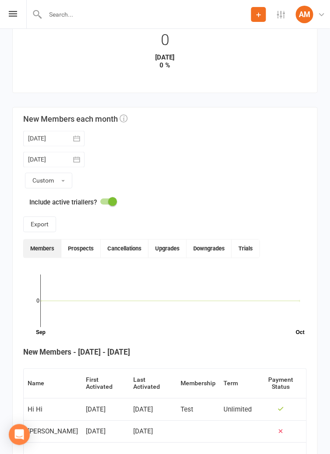
click at [31, 406] on div "Hi Hi" at bounding box center [35, 409] width 15 height 7
click at [42, 398] on td "Hi Hi" at bounding box center [53, 409] width 58 height 22
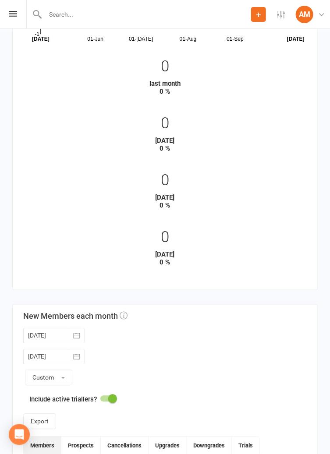
scroll to position [0, 0]
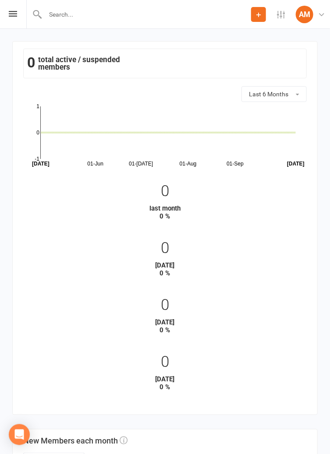
click at [8, 24] on div "Prospect Member Non-attending contact Class / event Appointment Grading event T…" at bounding box center [165, 14] width 330 height 29
click at [15, 14] on icon at bounding box center [13, 14] width 8 height 6
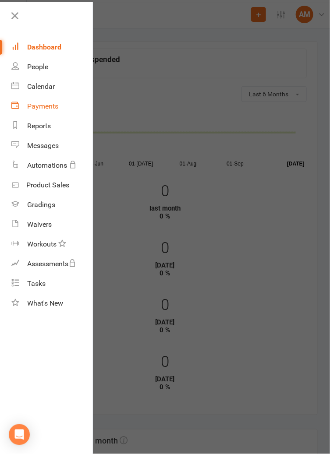
click at [29, 108] on div "Payments" at bounding box center [42, 106] width 31 height 8
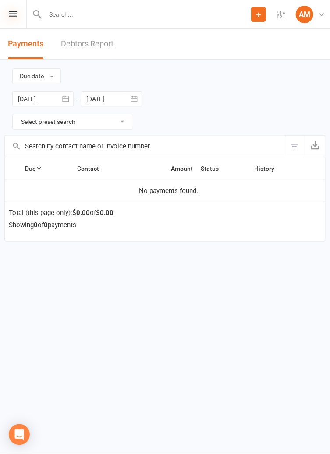
click at [11, 14] on icon at bounding box center [13, 14] width 8 height 6
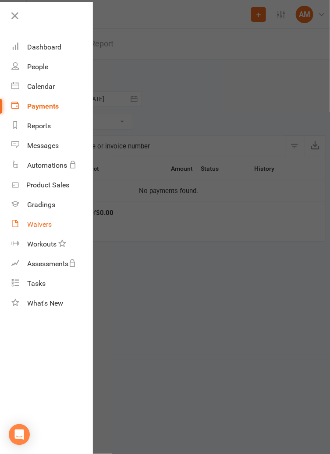
click at [30, 223] on div "Waivers" at bounding box center [39, 224] width 25 height 8
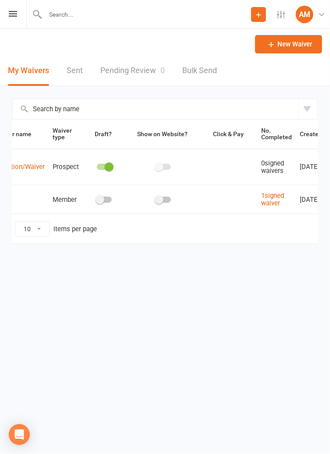
scroll to position [0, 56]
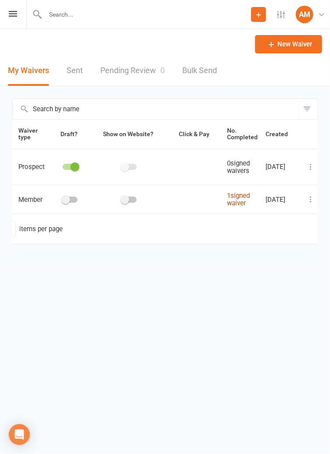
click at [241, 203] on link "1 signed waiver" at bounding box center [238, 199] width 23 height 15
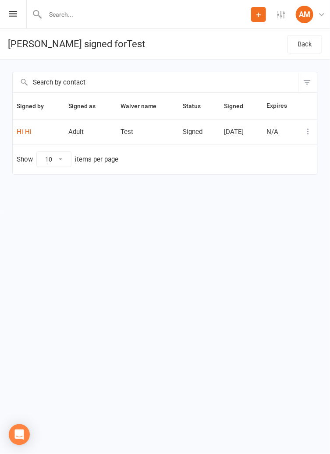
click at [307, 135] on icon at bounding box center [307, 131] width 9 height 9
click at [294, 168] on link "[PERSON_NAME]" at bounding box center [269, 167] width 87 height 18
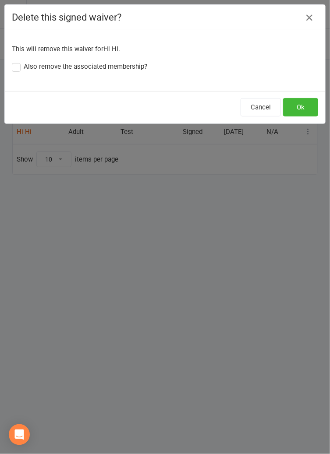
click at [12, 64] on label "Also remove the associated membership?" at bounding box center [79, 66] width 135 height 11
click at [12, 61] on input "Also remove the associated membership?" at bounding box center [79, 61] width 135 height 0
click at [303, 109] on button "Ok" at bounding box center [300, 107] width 35 height 18
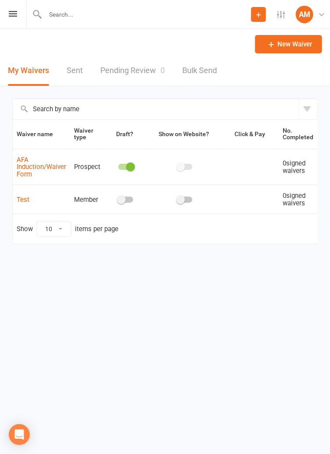
click at [125, 168] on div at bounding box center [125, 167] width 15 height 6
click at [118, 165] on input "checkbox" at bounding box center [118, 165] width 0 height 0
click at [24, 200] on link "Test" at bounding box center [23, 200] width 13 height 8
click at [11, 25] on div "Prospect Member Non-attending contact Class / event Appointment Grading event T…" at bounding box center [165, 14] width 330 height 29
click at [14, 14] on icon at bounding box center [13, 14] width 8 height 6
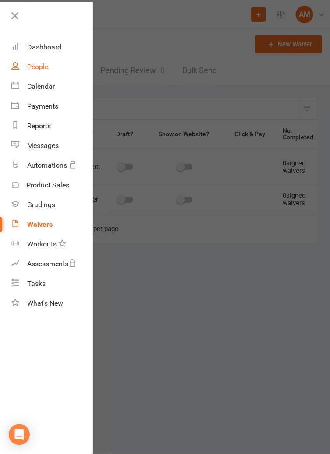
click at [29, 66] on div "People" at bounding box center [37, 67] width 21 height 8
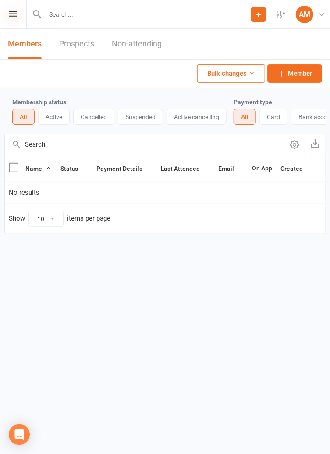
click at [11, 14] on icon at bounding box center [13, 14] width 8 height 6
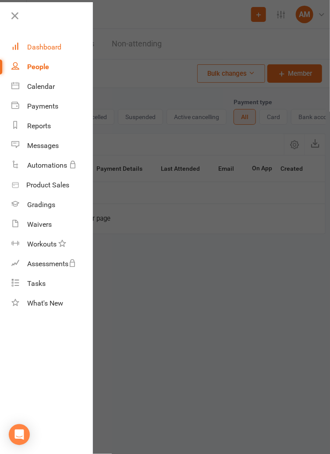
click at [33, 46] on div "Dashboard" at bounding box center [44, 47] width 34 height 8
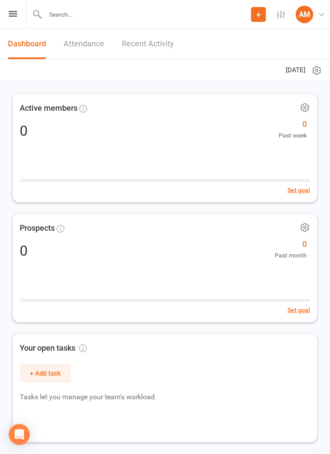
click at [322, 69] on icon at bounding box center [316, 70] width 11 height 11
click at [137, 42] on link "Recent Activity" at bounding box center [148, 44] width 52 height 30
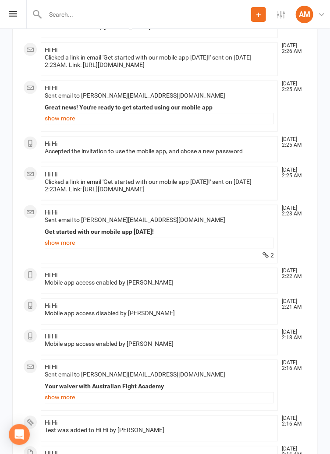
scroll to position [154, 0]
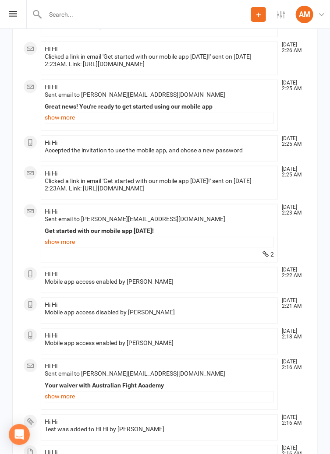
click at [54, 274] on span "Hi Hi" at bounding box center [51, 274] width 13 height 7
click at [66, 277] on li "Hi Hi Oct 11, 2:22 AM Mobile app access enabled by Aydin Mrouki" at bounding box center [159, 280] width 237 height 26
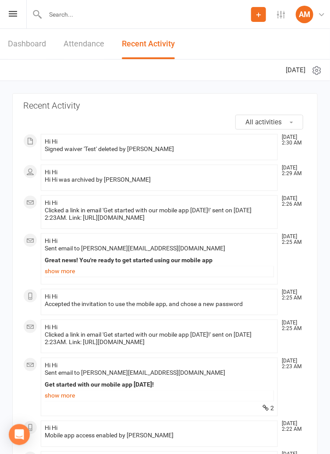
click at [317, 70] on icon at bounding box center [316, 70] width 11 height 11
click at [321, 67] on icon at bounding box center [316, 70] width 11 height 11
click at [322, 13] on icon at bounding box center [321, 15] width 8 height 8
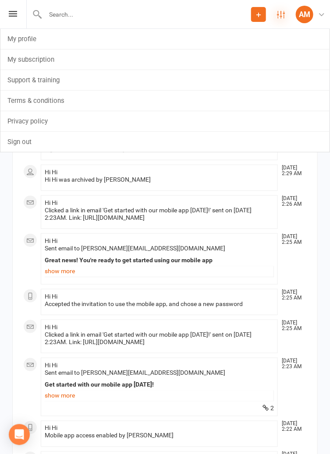
click at [284, 12] on icon at bounding box center [281, 15] width 8 height 8
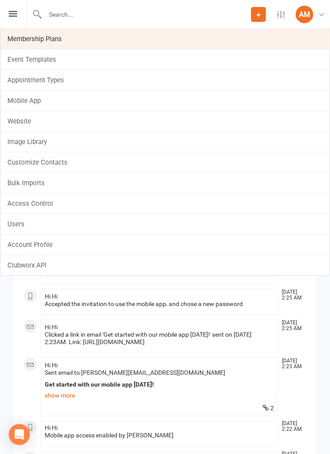
click at [21, 39] on link "Membership Plans" at bounding box center [164, 39] width 329 height 20
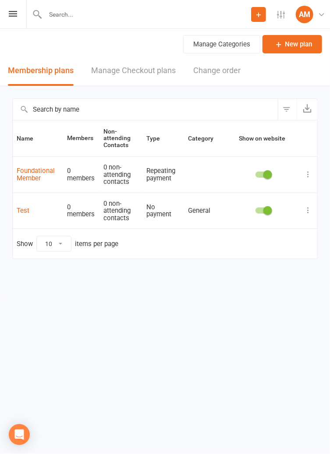
click at [269, 173] on span at bounding box center [267, 174] width 9 height 9
click at [255, 173] on input "checkbox" at bounding box center [255, 173] width 0 height 0
click at [266, 218] on td at bounding box center [263, 211] width 72 height 36
click at [264, 212] on span at bounding box center [267, 210] width 9 height 9
click at [255, 209] on input "checkbox" at bounding box center [255, 209] width 0 height 0
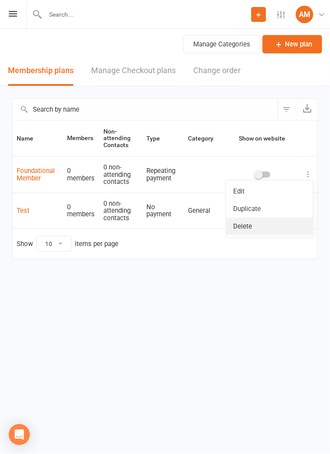
click at [284, 233] on link "Delete" at bounding box center [269, 227] width 87 height 18
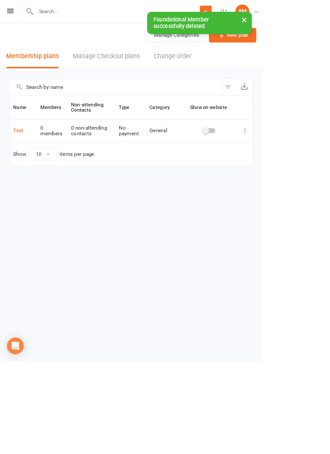
click at [307, 165] on icon at bounding box center [307, 164] width 9 height 9
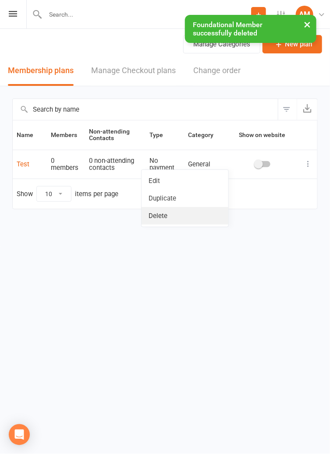
click at [207, 221] on link "Delete" at bounding box center [184, 216] width 87 height 18
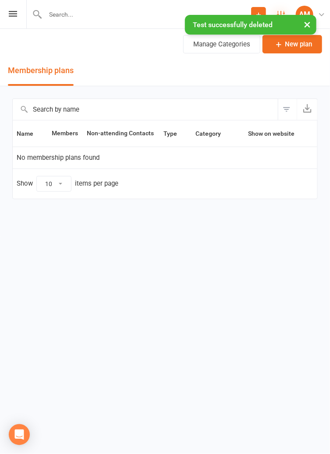
click at [280, 12] on icon at bounding box center [281, 15] width 8 height 8
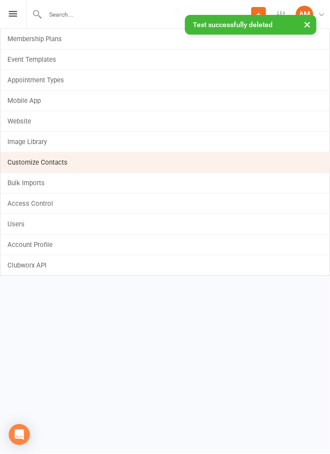
click at [13, 159] on link "Customize Contacts" at bounding box center [164, 162] width 329 height 20
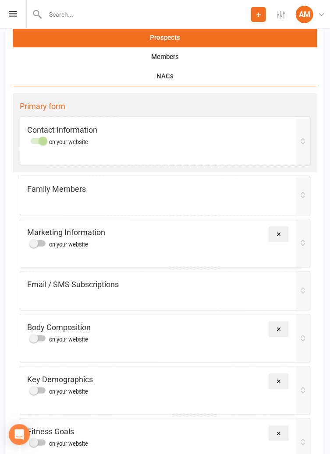
scroll to position [650, 0]
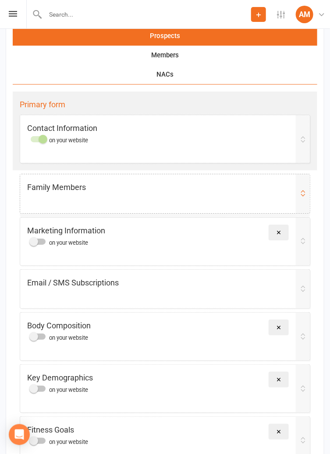
click at [302, 194] on icon at bounding box center [302, 193] width 7 height 7
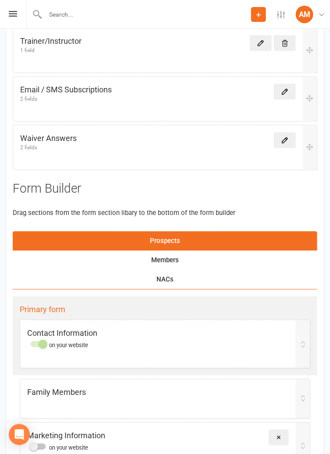
scroll to position [444, 0]
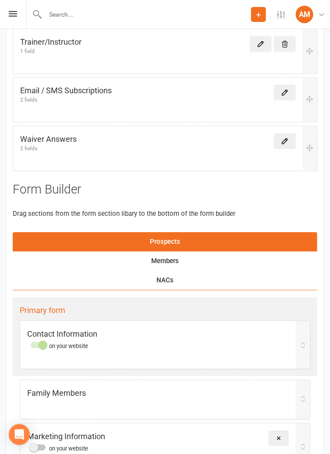
click at [227, 263] on div "Members" at bounding box center [165, 260] width 304 height 19
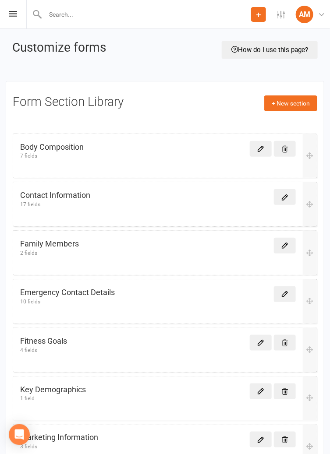
click at [7, 21] on div "Prospect Member Non-attending contact Class / event Appointment Grading event T…" at bounding box center [165, 14] width 330 height 29
click at [12, 12] on icon at bounding box center [13, 14] width 8 height 6
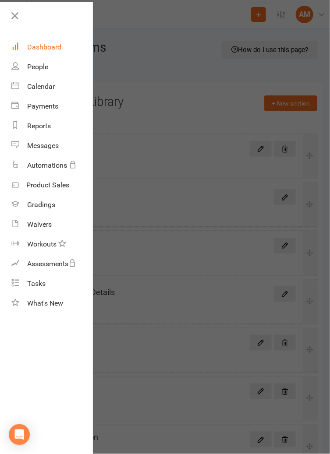
click at [34, 48] on div "Dashboard" at bounding box center [44, 47] width 34 height 8
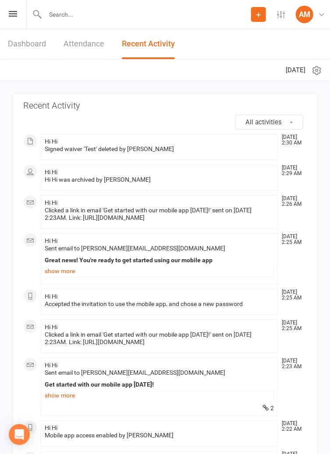
click at [25, 42] on link "Dashboard" at bounding box center [27, 44] width 38 height 30
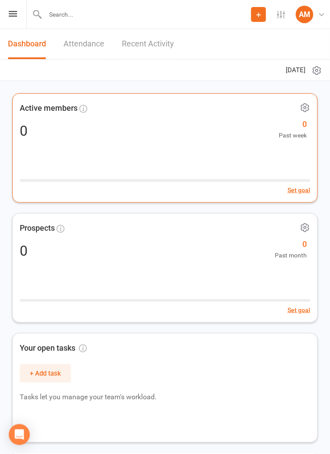
click at [302, 108] on icon at bounding box center [304, 107] width 11 height 11
click at [42, 143] on div "Active members 0 0 Past week Set goal" at bounding box center [164, 147] width 305 height 109
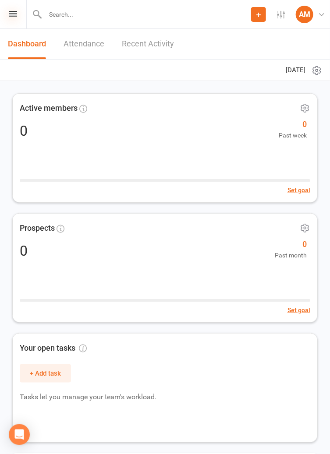
click at [13, 16] on icon at bounding box center [13, 14] width 8 height 6
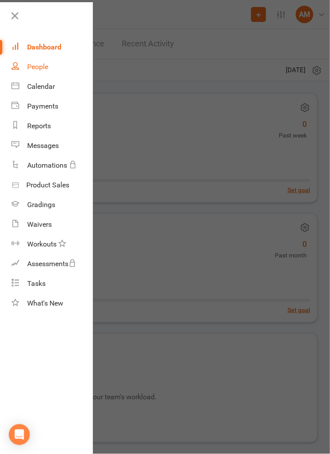
click at [29, 60] on link "People" at bounding box center [51, 67] width 81 height 20
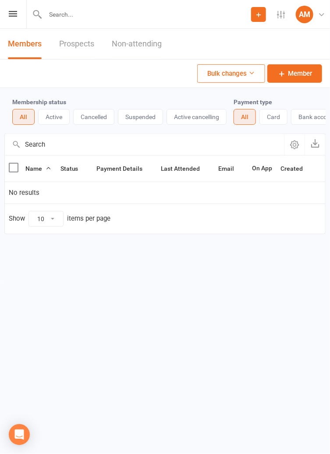
click at [74, 43] on link "Prospects" at bounding box center [76, 44] width 35 height 30
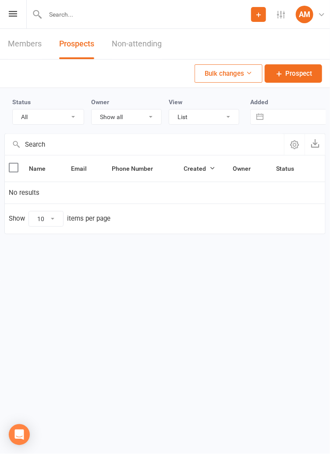
click at [34, 122] on select "All (No status set) (Invalid status) Initial Contact Follow-up Call Follow-up E…" at bounding box center [48, 116] width 71 height 15
click at [25, 88] on div "Status All (No status set) (Invalid status) Initial Contact Follow-up Call Foll…" at bounding box center [164, 111] width 321 height 46
click at [14, 41] on link "Members" at bounding box center [25, 44] width 34 height 30
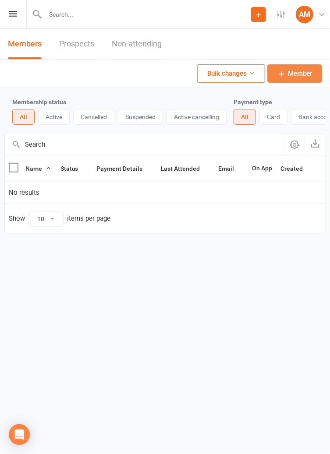
click at [307, 76] on span "Member" at bounding box center [300, 73] width 24 height 11
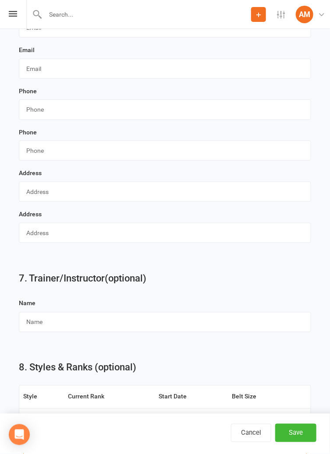
scroll to position [1756, 0]
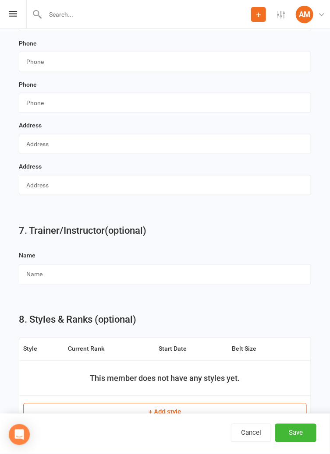
click at [291, 414] on button "+ Add style" at bounding box center [164, 412] width 283 height 18
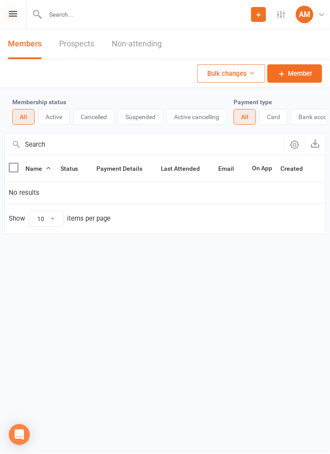
click at [11, 14] on icon at bounding box center [13, 14] width 8 height 6
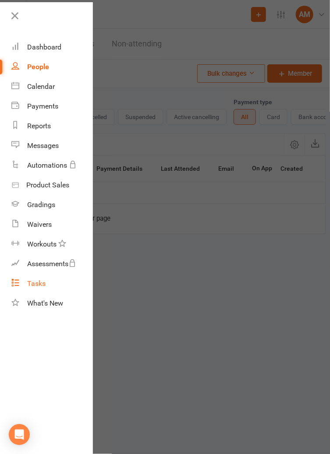
click at [27, 286] on div "Tasks" at bounding box center [36, 283] width 18 height 8
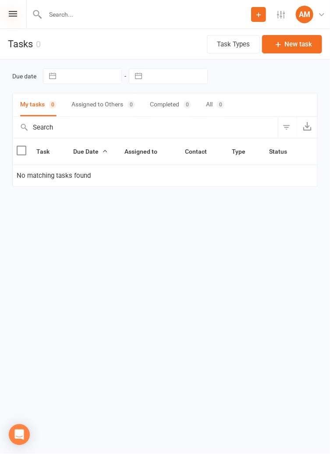
click at [11, 14] on icon at bounding box center [13, 14] width 8 height 6
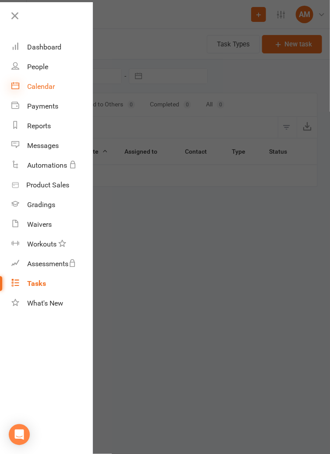
click at [18, 85] on icon at bounding box center [15, 85] width 8 height 8
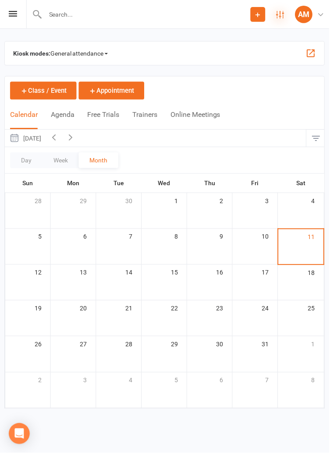
click at [279, 11] on icon at bounding box center [281, 15] width 8 height 8
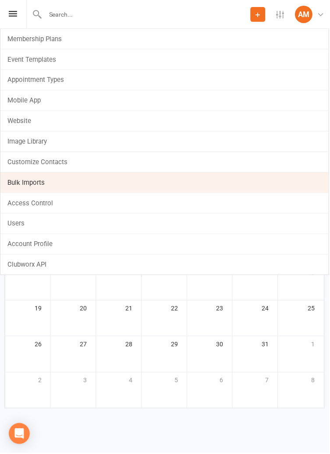
click at [17, 185] on link "Bulk Imports" at bounding box center [164, 183] width 329 height 20
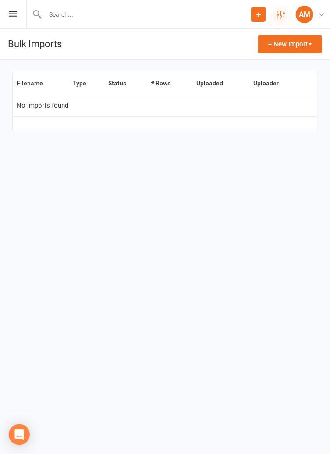
click at [281, 18] on icon at bounding box center [281, 15] width 8 height 8
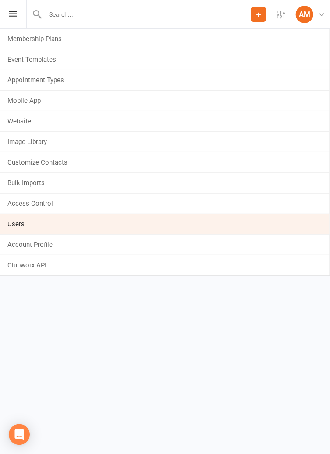
click at [18, 221] on link "Users" at bounding box center [164, 224] width 329 height 20
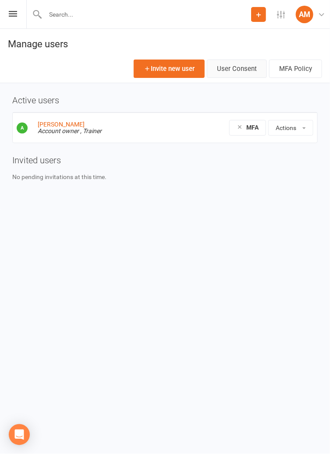
click at [250, 70] on link "User Consent" at bounding box center [237, 69] width 60 height 18
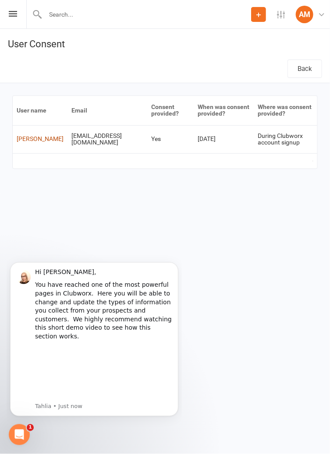
click at [25, 141] on link "[PERSON_NAME]" at bounding box center [40, 138] width 47 height 7
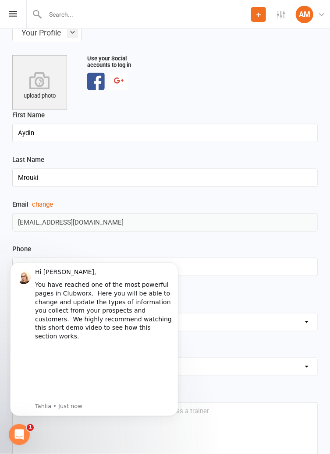
scroll to position [53, 0]
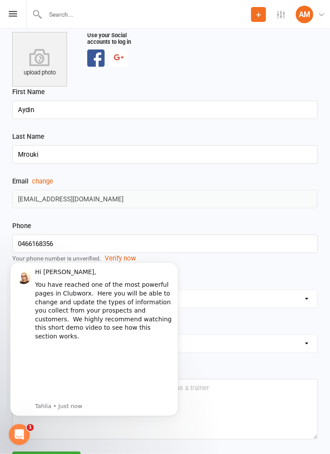
click at [222, 360] on div "Country [GEOGRAPHIC_DATA] ([GEOGRAPHIC_DATA]) [GEOGRAPHIC_DATA] [GEOGRAPHIC_DAT…" at bounding box center [165, 320] width 318 height 89
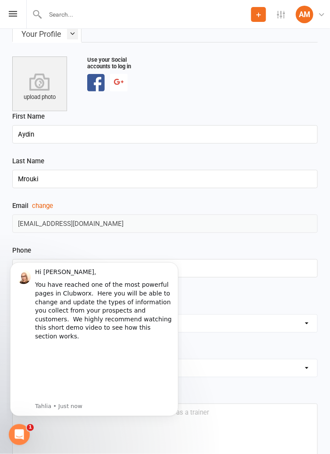
scroll to position [0, 0]
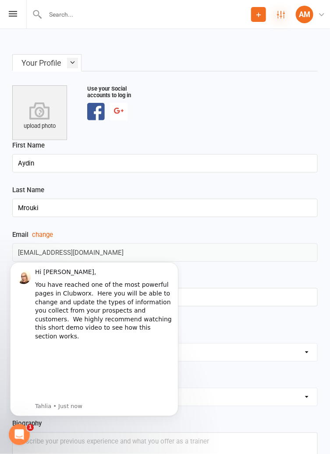
click at [281, 13] on icon at bounding box center [281, 15] width 8 height 8
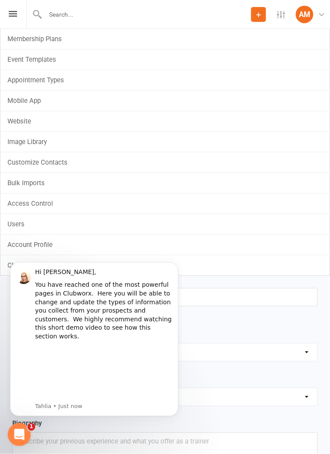
click at [18, 429] on icon "Open Intercom Messenger" at bounding box center [18, 433] width 14 height 14
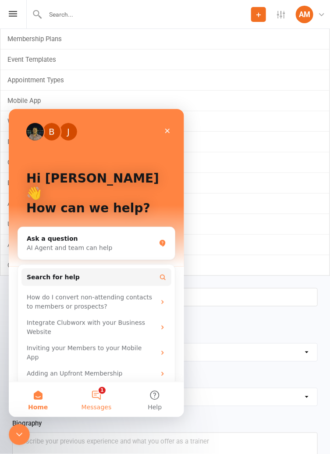
click at [100, 399] on button "1 Messages" at bounding box center [96, 399] width 58 height 35
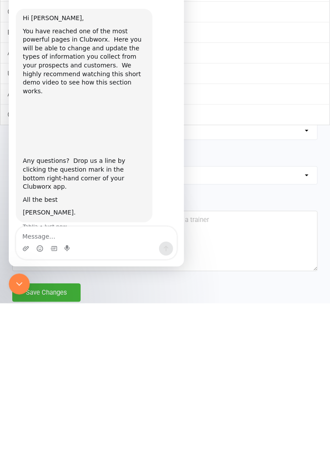
scroll to position [82, 0]
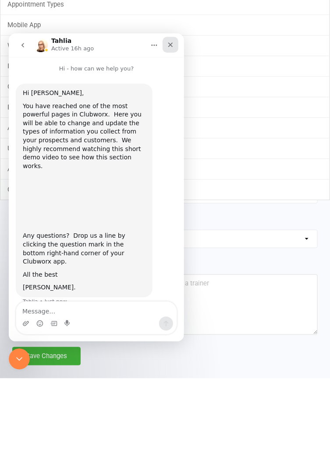
click at [175, 44] on div "Close" at bounding box center [170, 45] width 16 height 16
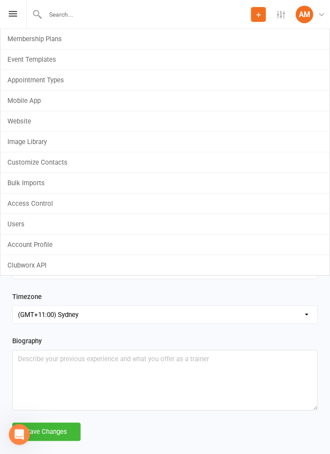
scroll to position [0, 0]
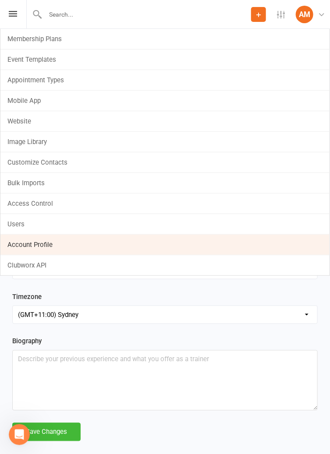
click at [15, 244] on link "Account Profile" at bounding box center [164, 245] width 329 height 20
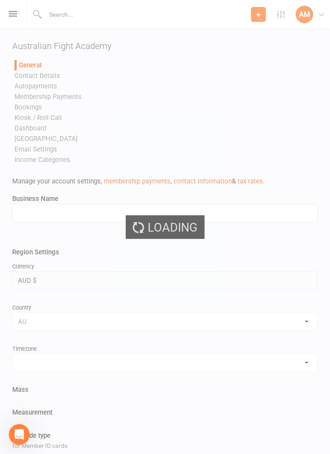
type input "Australian Fight Academy"
select select "[GEOGRAPHIC_DATA]/[GEOGRAPHIC_DATA]"
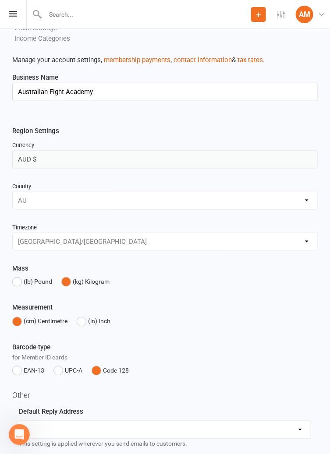
scroll to position [134, 0]
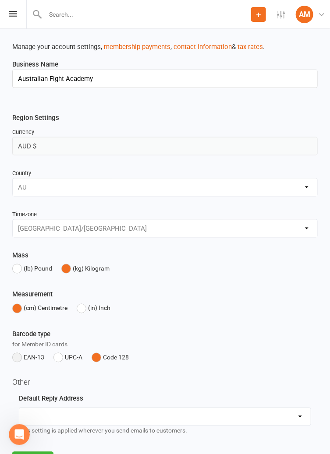
click at [14, 358] on button "EAN-13" at bounding box center [28, 357] width 32 height 17
click at [44, 453] on button "Save" at bounding box center [32, 461] width 41 height 18
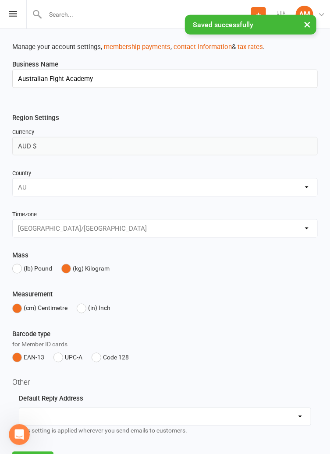
scroll to position [0, 0]
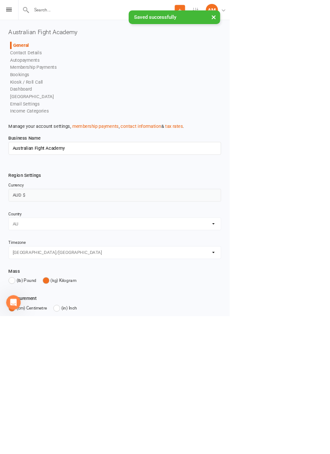
click at [43, 17] on input "text" at bounding box center [146, 14] width 208 height 12
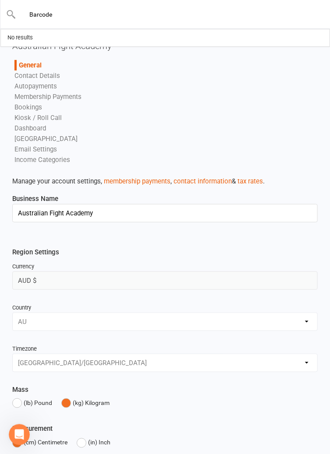
type input "Barcode"
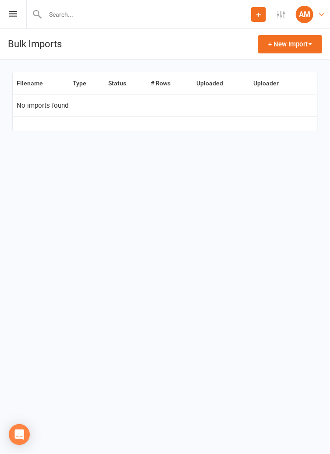
click at [306, 13] on div "AM" at bounding box center [304, 15] width 18 height 18
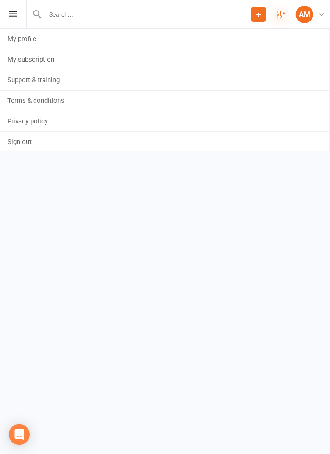
click at [284, 11] on icon at bounding box center [281, 15] width 8 height 8
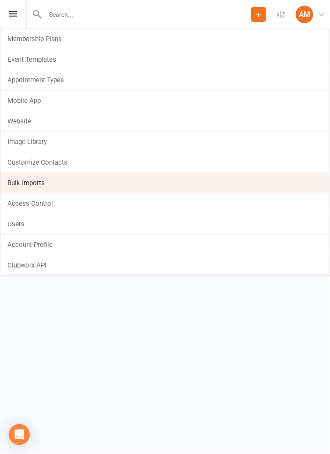
click at [11, 182] on link "Bulk Imports" at bounding box center [164, 183] width 329 height 20
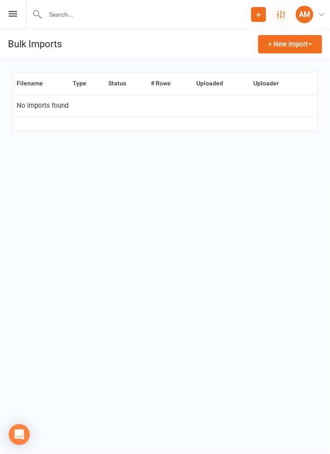
click at [283, 15] on icon at bounding box center [281, 15] width 8 height 8
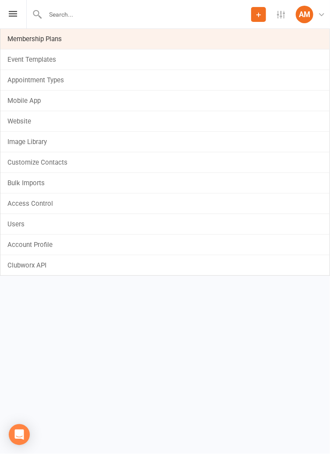
click at [18, 40] on link "Membership Plans" at bounding box center [164, 39] width 329 height 20
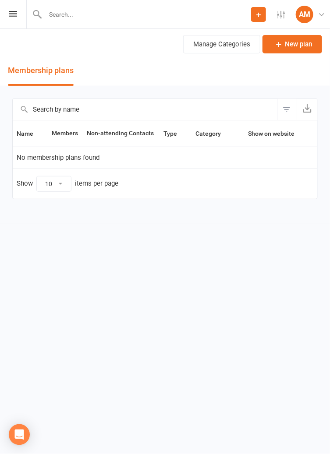
click at [311, 106] on icon "button" at bounding box center [306, 108] width 9 height 9
click at [13, 15] on icon at bounding box center [13, 14] width 8 height 6
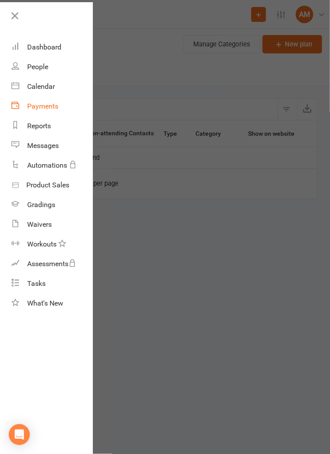
click at [29, 108] on div "Payments" at bounding box center [42, 106] width 31 height 8
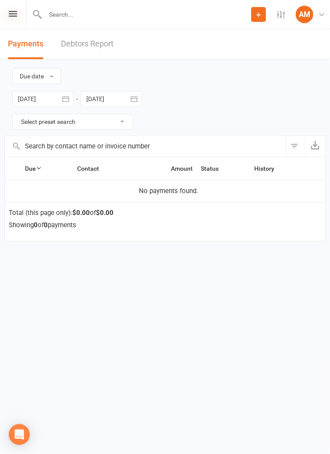
click at [12, 15] on icon at bounding box center [13, 14] width 8 height 6
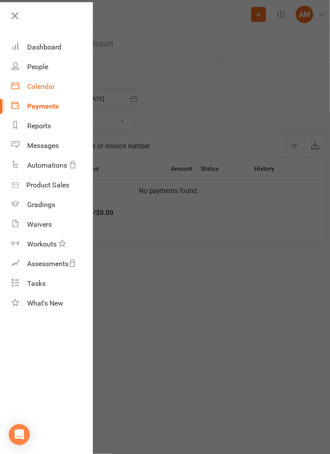
click at [29, 88] on div "Calendar" at bounding box center [41, 86] width 28 height 8
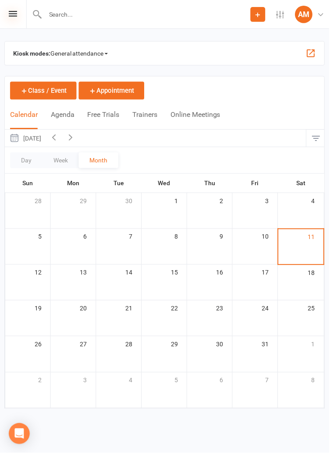
click at [11, 14] on icon at bounding box center [13, 14] width 8 height 6
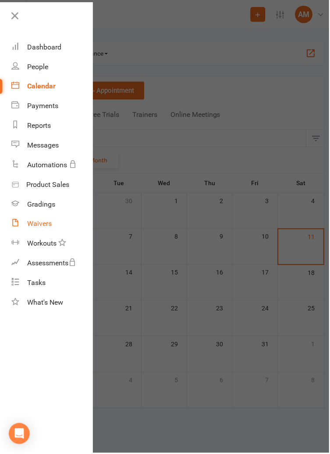
click at [35, 222] on div "Waivers" at bounding box center [39, 224] width 25 height 8
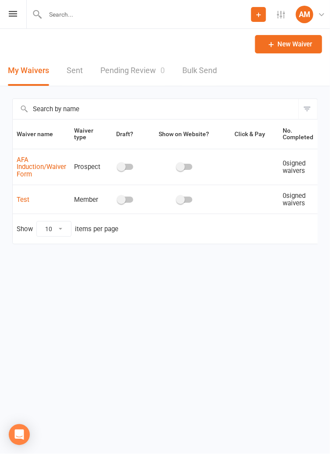
click at [26, 165] on span "AFA Induction/Waiver Form" at bounding box center [41, 166] width 49 height 31
click at [25, 168] on link "AFA Induction/Waiver Form" at bounding box center [41, 167] width 49 height 22
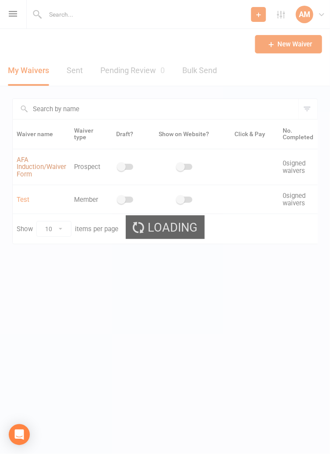
select select "applies_to_attending_signees"
select select "select"
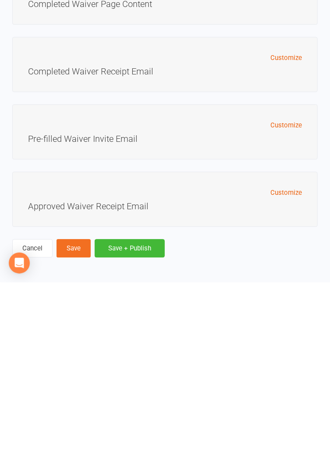
scroll to position [5074, 0]
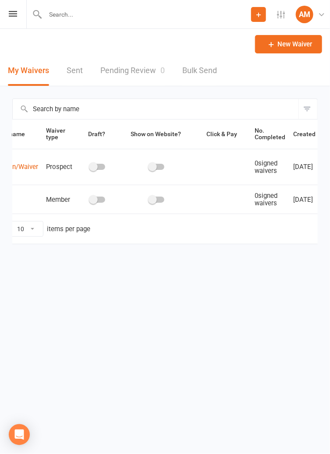
scroll to position [0, 56]
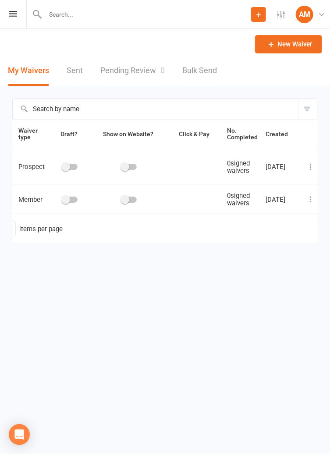
click at [309, 167] on icon at bounding box center [310, 167] width 9 height 9
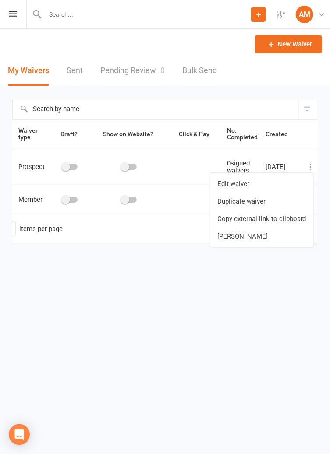
click at [288, 281] on html "Prospect Member Non-attending contact Class / event Appointment Grading event T…" at bounding box center [165, 140] width 330 height 281
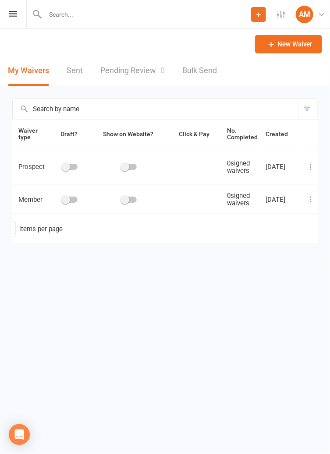
click at [66, 165] on span at bounding box center [65, 166] width 9 height 9
click at [63, 165] on input "checkbox" at bounding box center [63, 165] width 0 height 0
click at [68, 200] on span at bounding box center [65, 199] width 9 height 9
click at [63, 198] on input "checkbox" at bounding box center [63, 198] width 0 height 0
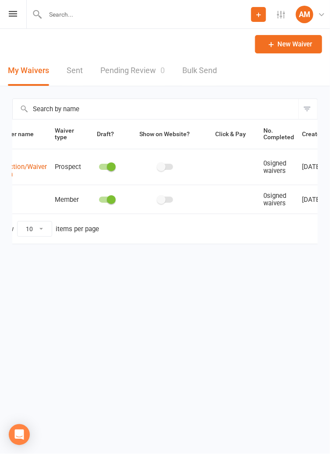
scroll to position [0, 0]
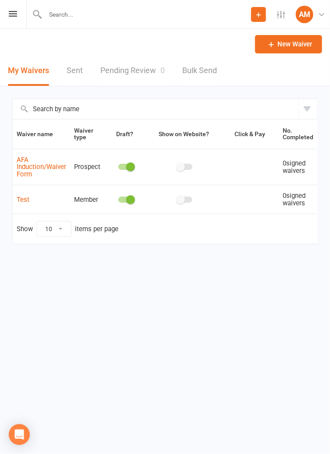
click at [116, 74] on link "Pending Review 0" at bounding box center [132, 71] width 64 height 30
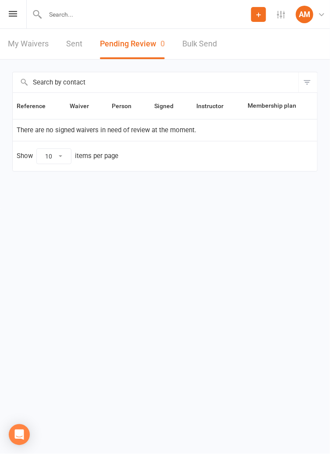
click at [212, 43] on link "Bulk Send" at bounding box center [199, 44] width 35 height 30
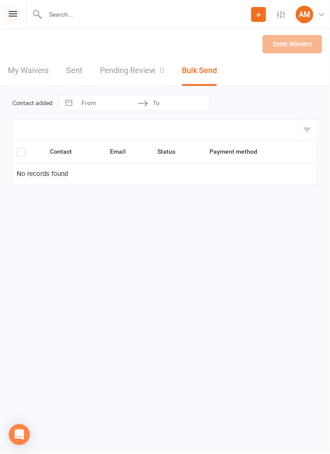
click at [12, 15] on icon at bounding box center [13, 14] width 8 height 6
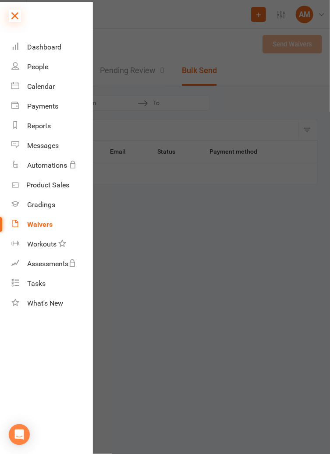
click at [14, 17] on icon at bounding box center [15, 16] width 12 height 12
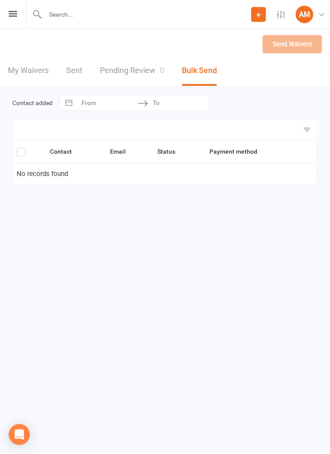
click at [61, 14] on input "text" at bounding box center [146, 14] width 208 height 12
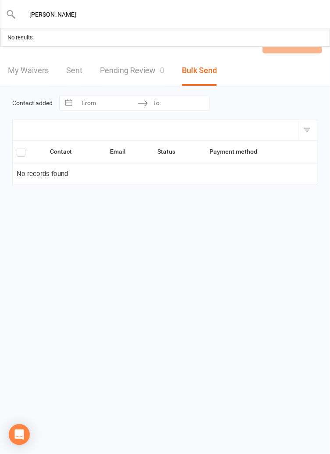
type input "[PERSON_NAME]"
